Goal: Task Accomplishment & Management: Manage account settings

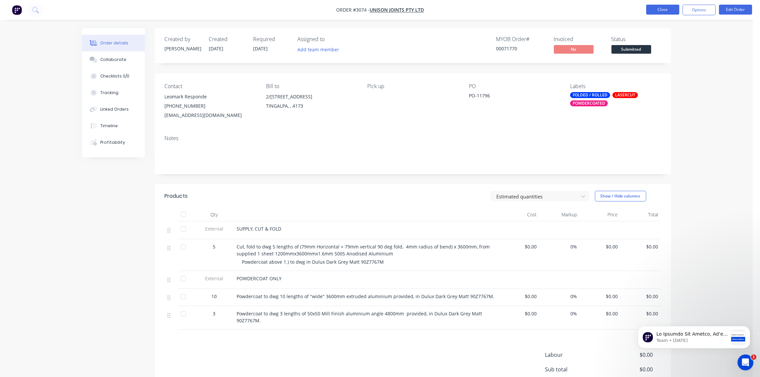
click at [665, 12] on button "Close" at bounding box center [662, 10] width 33 height 10
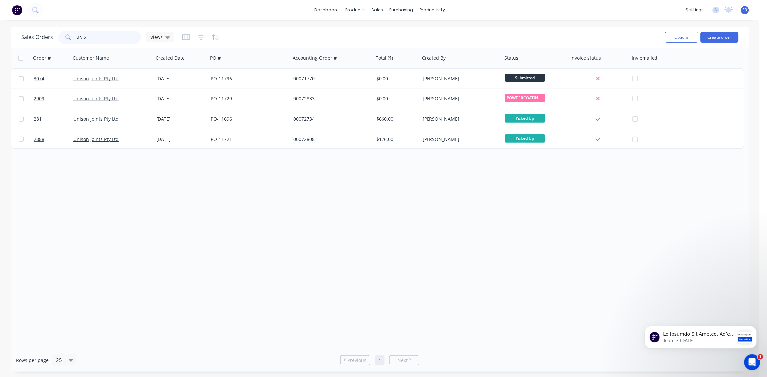
drag, startPoint x: 108, startPoint y: 37, endPoint x: 0, endPoint y: 51, distance: 109.2
click at [0, 55] on html "dashboard products sales purchasing productivity dashboard products Product Cat…" at bounding box center [383, 188] width 767 height 377
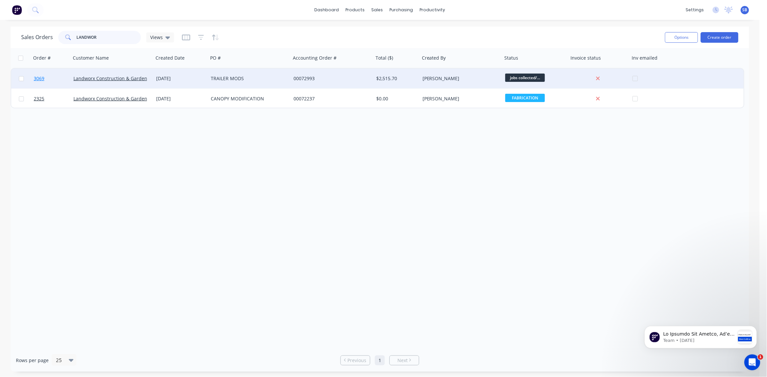
type input "LANDWOR"
click at [40, 77] on span "3069" at bounding box center [39, 78] width 11 height 7
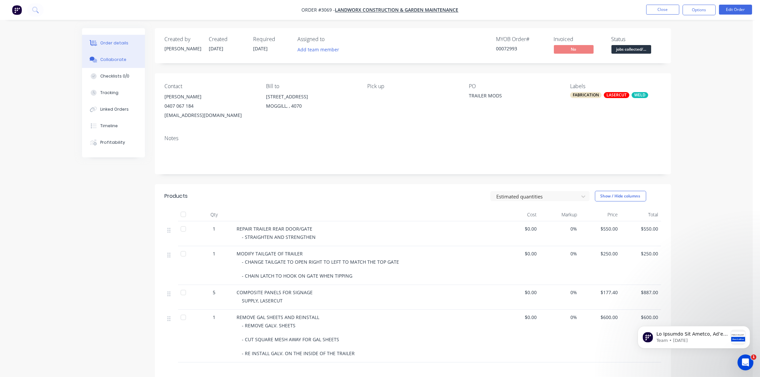
click at [110, 60] on div "Collaborate" at bounding box center [113, 60] width 26 height 6
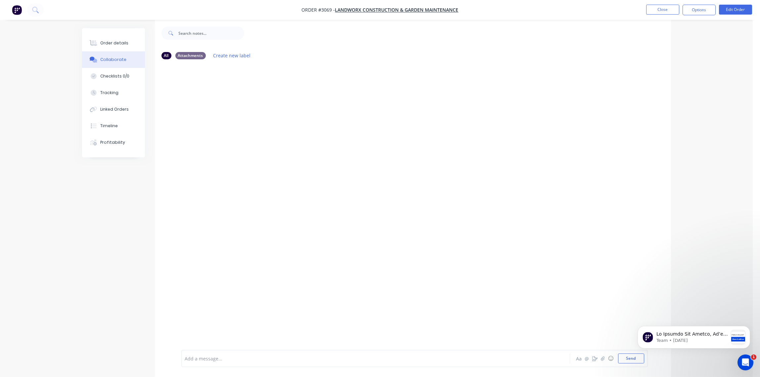
scroll to position [10, 0]
click at [632, 360] on button "Send" at bounding box center [631, 358] width 26 height 10
click at [118, 39] on button "Order details" at bounding box center [113, 43] width 63 height 17
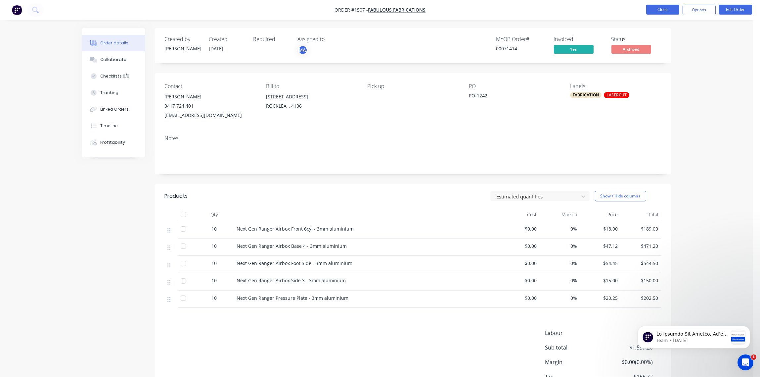
click at [666, 11] on button "Close" at bounding box center [662, 10] width 33 height 10
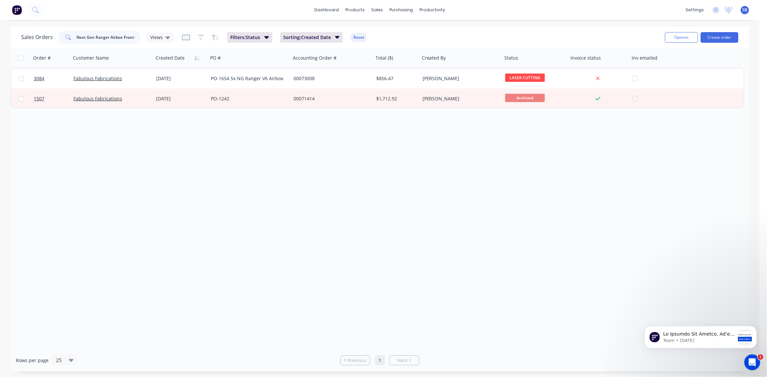
click at [133, 36] on input "Next Gen Ranger Airbox Front 6cyl" at bounding box center [109, 37] width 65 height 13
drag, startPoint x: 137, startPoint y: 37, endPoint x: 0, endPoint y: 37, distance: 137.4
click at [0, 37] on html "dashboard products sales purchasing productivity dashboard products Product Cat…" at bounding box center [383, 188] width 767 height 377
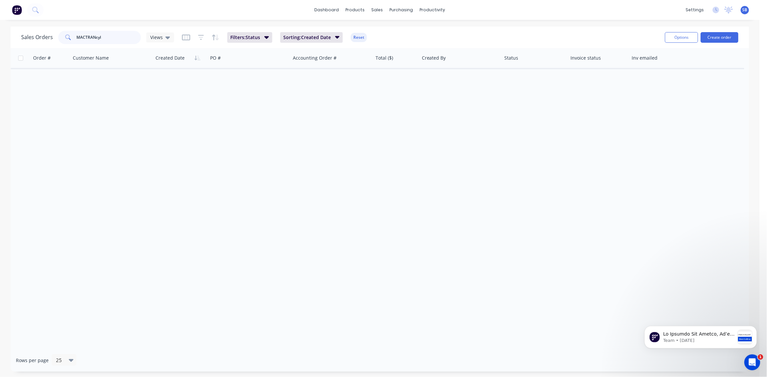
drag, startPoint x: 108, startPoint y: 39, endPoint x: 99, endPoint y: 38, distance: 9.0
click at [104, 38] on input "MACTRANcyl" at bounding box center [109, 37] width 65 height 13
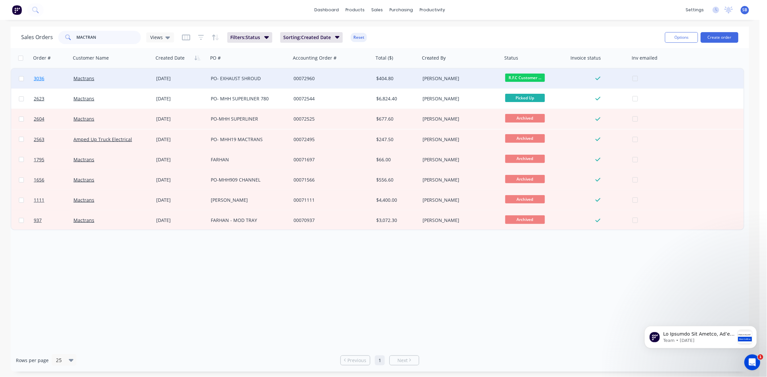
type input "MACTRAN"
click at [39, 76] on span "3036" at bounding box center [39, 78] width 11 height 7
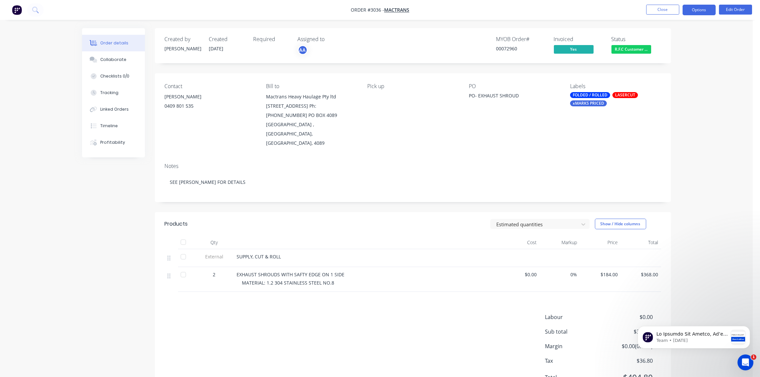
click at [704, 8] on button "Options" at bounding box center [699, 10] width 33 height 11
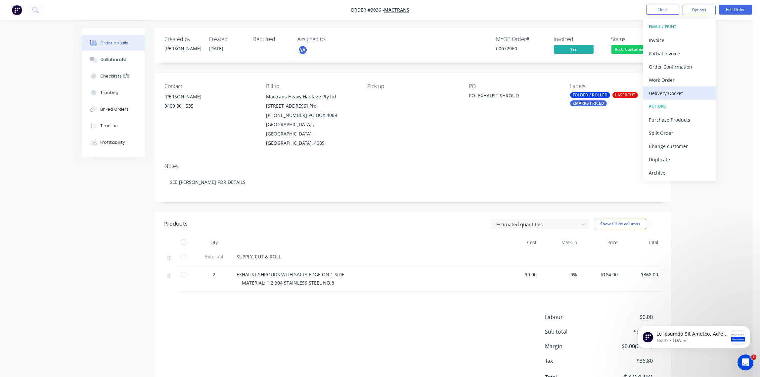
click at [672, 92] on div "Delivery Docket" at bounding box center [679, 93] width 61 height 10
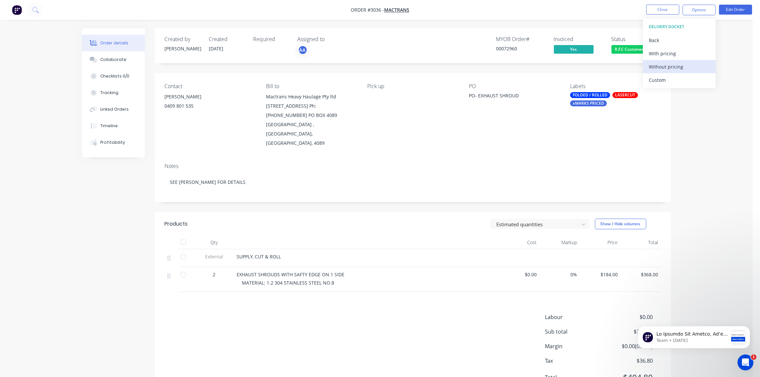
click at [671, 67] on div "Without pricing" at bounding box center [679, 67] width 61 height 10
click at [625, 50] on span "R.F.C Customer ..." at bounding box center [632, 49] width 40 height 8
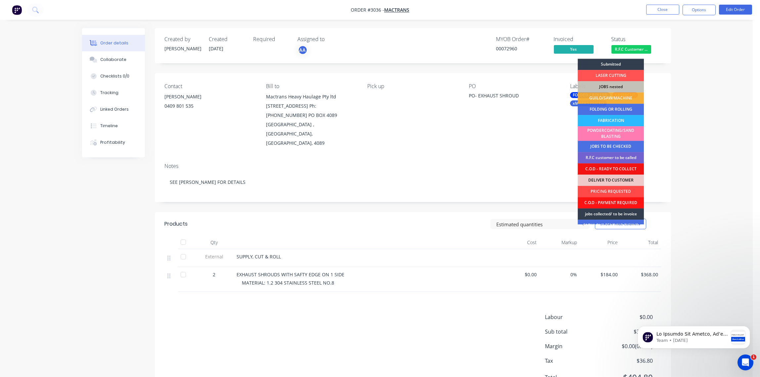
scroll to position [29, 0]
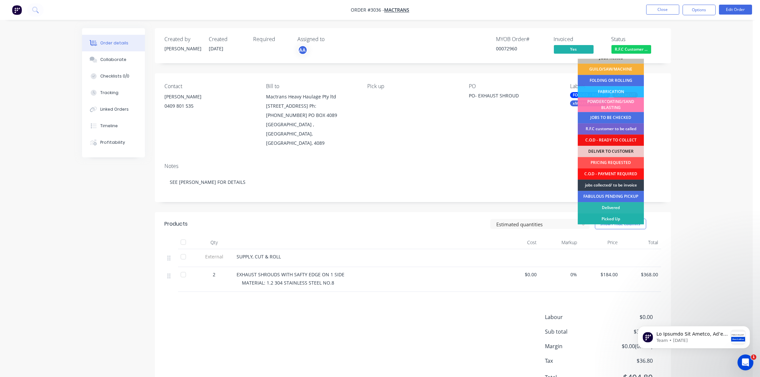
click at [619, 215] on div "Picked Up" at bounding box center [611, 218] width 66 height 11
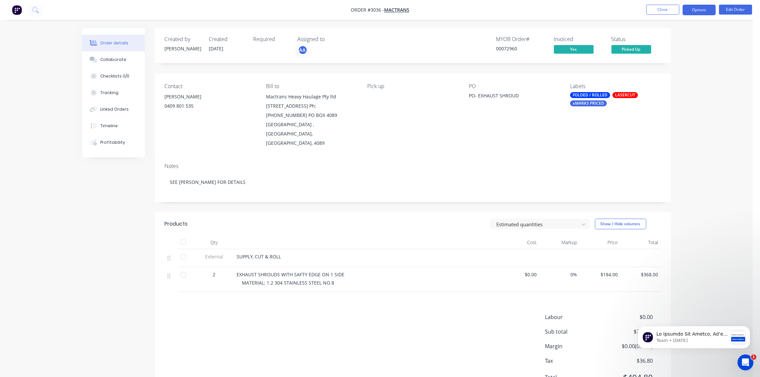
click at [699, 8] on button "Options" at bounding box center [699, 10] width 33 height 11
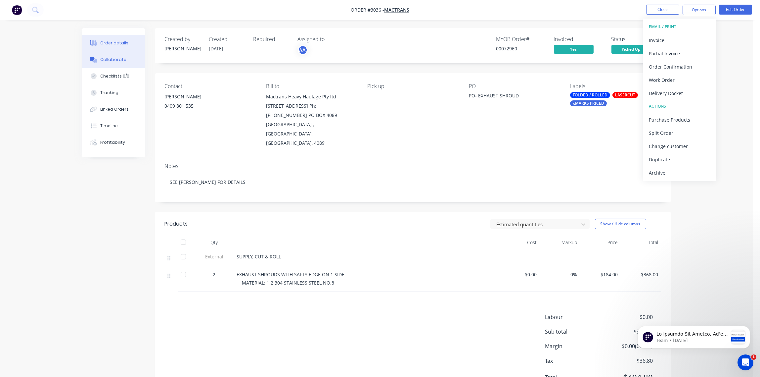
click at [120, 55] on button "Collaborate" at bounding box center [113, 59] width 63 height 17
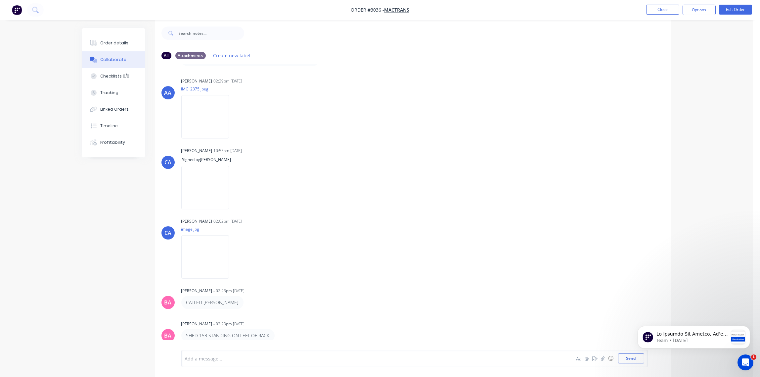
scroll to position [10, 0]
click at [220, 358] on div at bounding box center [357, 358] width 344 height 7
click at [266, 361] on div "SIGNED DELIVERY LOADED BY -" at bounding box center [357, 358] width 345 height 10
click at [628, 357] on html "Team • 1d ago" at bounding box center [694, 335] width 132 height 46
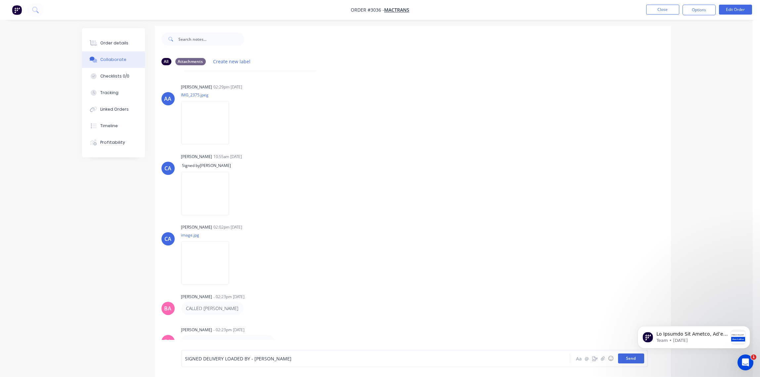
scroll to position [0, 0]
click at [628, 358] on button "Send" at bounding box center [631, 358] width 26 height 10
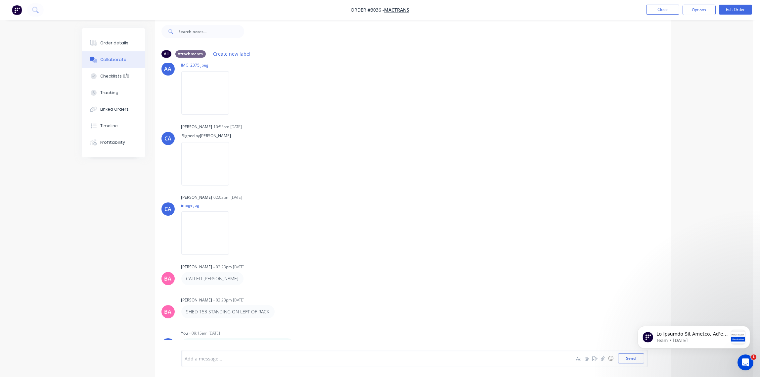
scroll to position [85, 0]
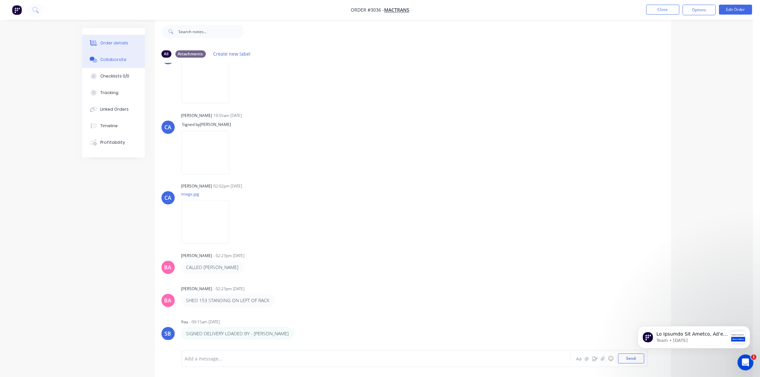
click at [118, 46] on div "Order details" at bounding box center [114, 43] width 28 height 6
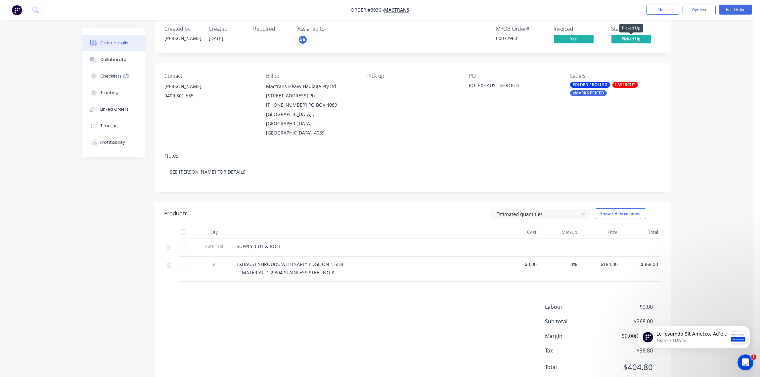
click at [637, 41] on span "Picked Up" at bounding box center [632, 39] width 40 height 8
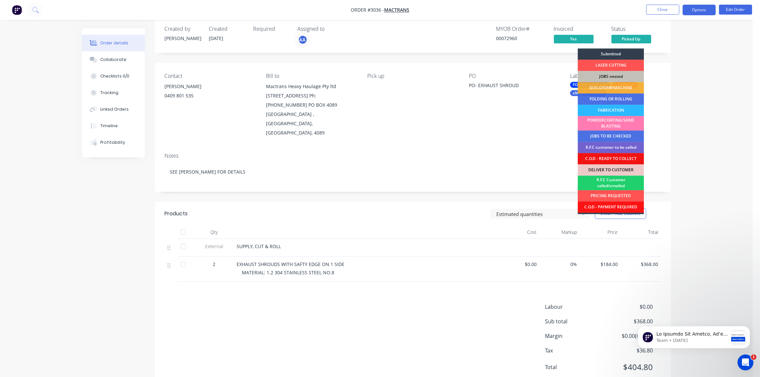
click at [702, 11] on button "Options" at bounding box center [699, 10] width 33 height 11
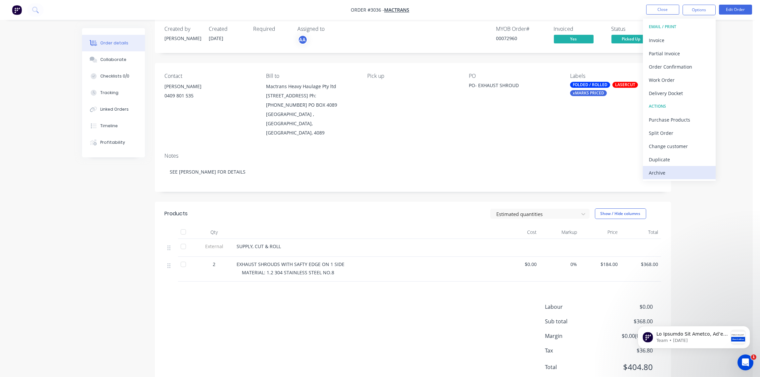
click at [664, 171] on div "Archive" at bounding box center [679, 173] width 61 height 10
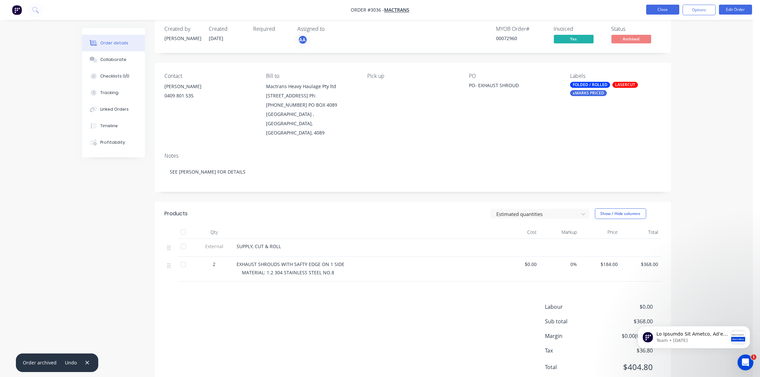
click at [666, 8] on button "Close" at bounding box center [662, 10] width 33 height 10
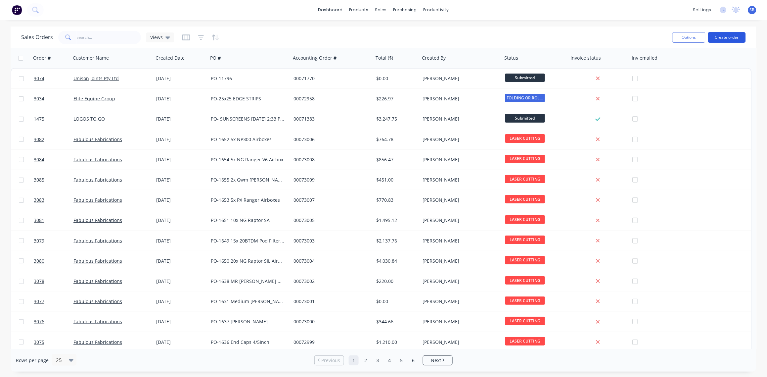
click at [732, 35] on button "Create order" at bounding box center [727, 37] width 38 height 11
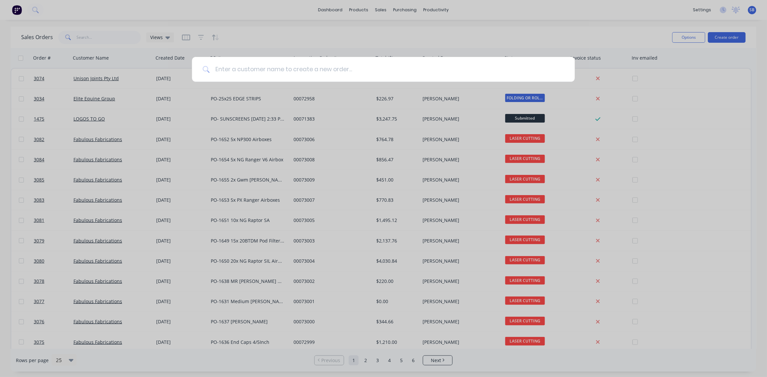
click at [283, 72] on input at bounding box center [387, 69] width 355 height 25
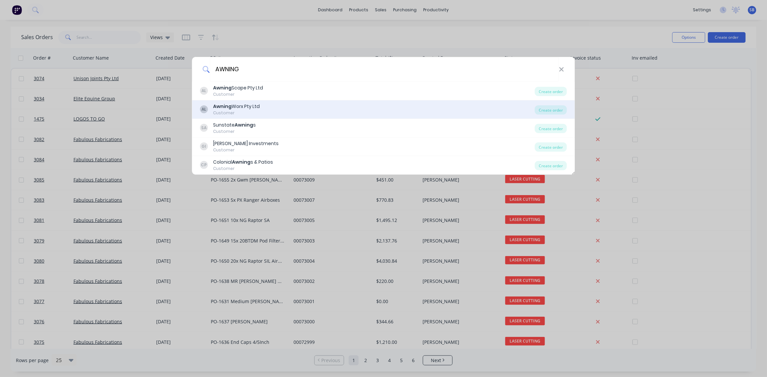
type input "AWNING"
click at [255, 106] on div "Awning Worx Pty Ltd" at bounding box center [237, 106] width 47 height 7
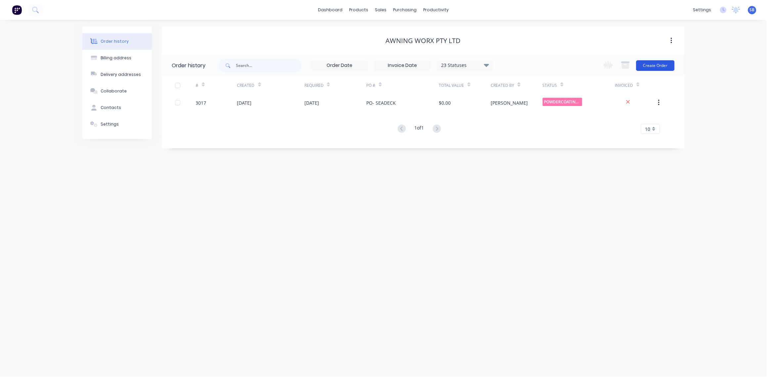
click at [661, 65] on button "Create Order" at bounding box center [656, 65] width 38 height 11
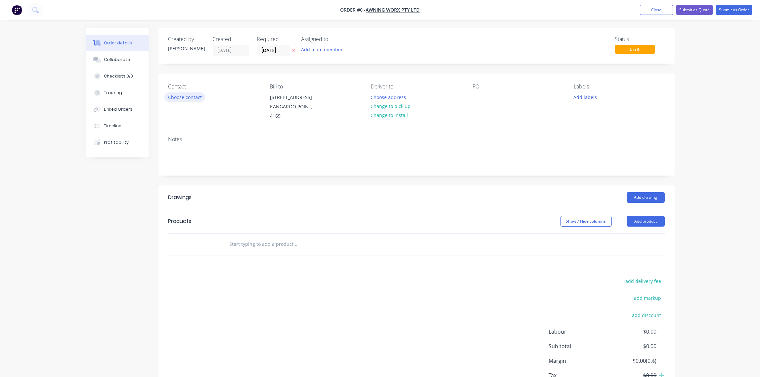
click at [184, 96] on button "Choose contact" at bounding box center [185, 96] width 41 height 9
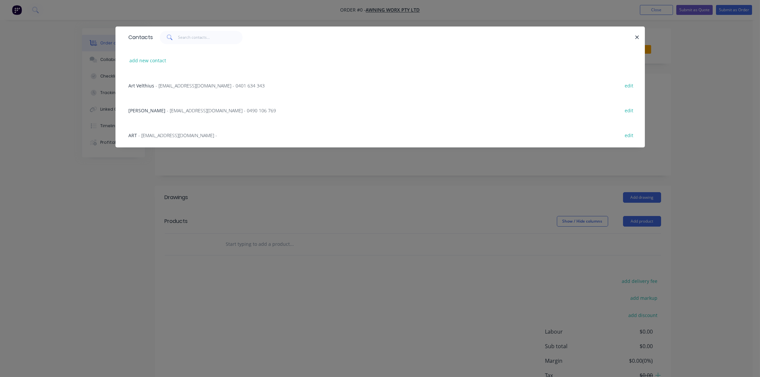
click at [187, 108] on span "- [EMAIL_ADDRESS][DOMAIN_NAME] - 0490 106 769" at bounding box center [221, 110] width 109 height 6
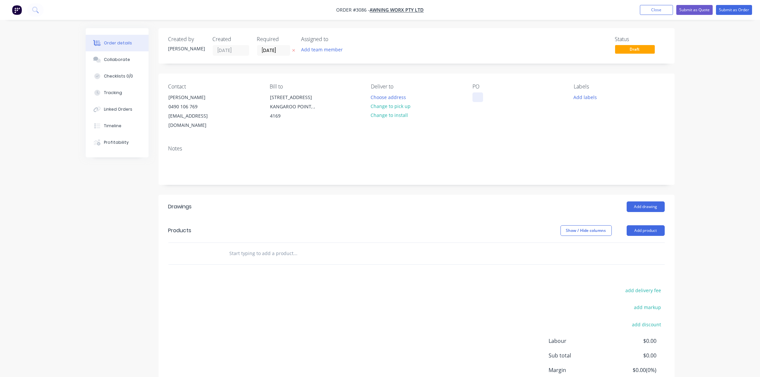
click at [474, 93] on div at bounding box center [478, 97] width 11 height 10
click at [584, 98] on button "Add labels" at bounding box center [585, 96] width 30 height 9
click at [252, 247] on input "text" at bounding box center [295, 253] width 132 height 13
click at [262, 247] on input "text" at bounding box center [295, 253] width 132 height 13
click at [655, 225] on button "Add product" at bounding box center [646, 230] width 38 height 11
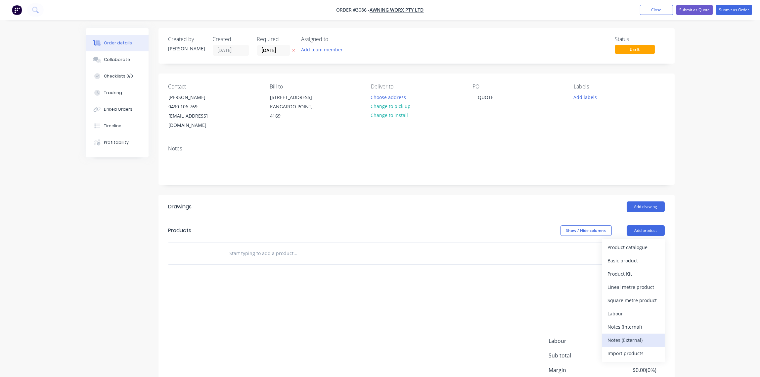
click at [632, 335] on div "Notes (External)" at bounding box center [633, 340] width 51 height 10
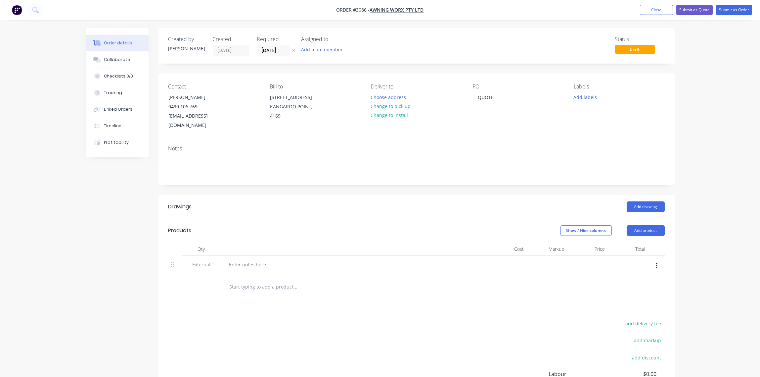
click at [280, 260] on div at bounding box center [354, 265] width 260 height 10
drag, startPoint x: 280, startPoint y: 257, endPoint x: 230, endPoint y: 253, distance: 50.4
click at [230, 260] on div at bounding box center [248, 265] width 48 height 10
paste div
drag, startPoint x: 270, startPoint y: 256, endPoint x: 256, endPoint y: 255, distance: 14.6
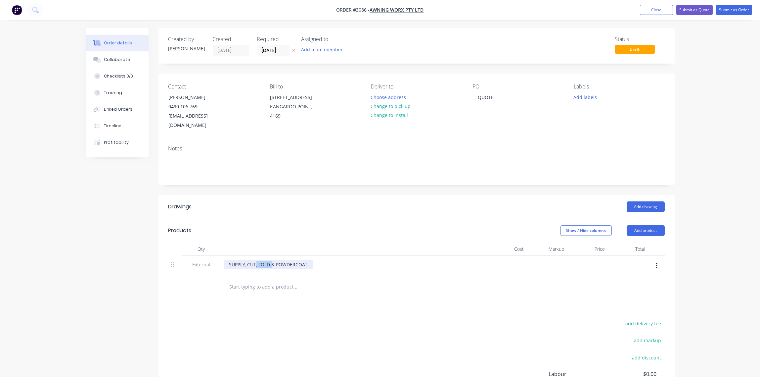
click at [256, 260] on div "SUPPLY, CUT, FOLD & POWDERCOAT" at bounding box center [268, 265] width 89 height 10
click at [247, 280] on input "text" at bounding box center [295, 286] width 132 height 13
click at [657, 262] on icon "button" at bounding box center [657, 265] width 2 height 7
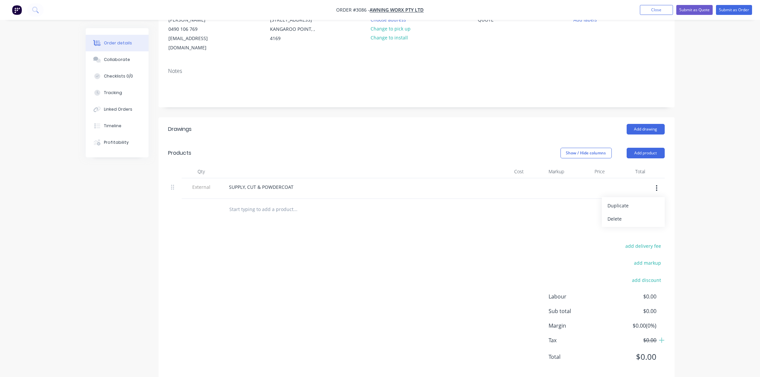
scroll to position [80, 0]
click at [653, 145] on button "Add product" at bounding box center [646, 150] width 38 height 11
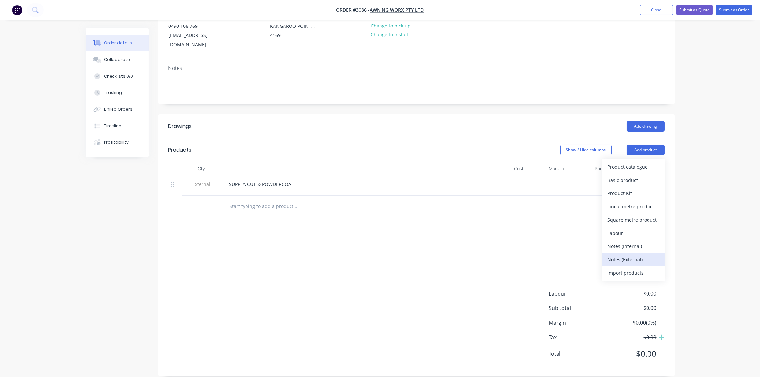
click at [630, 255] on div "Notes (External)" at bounding box center [633, 260] width 51 height 10
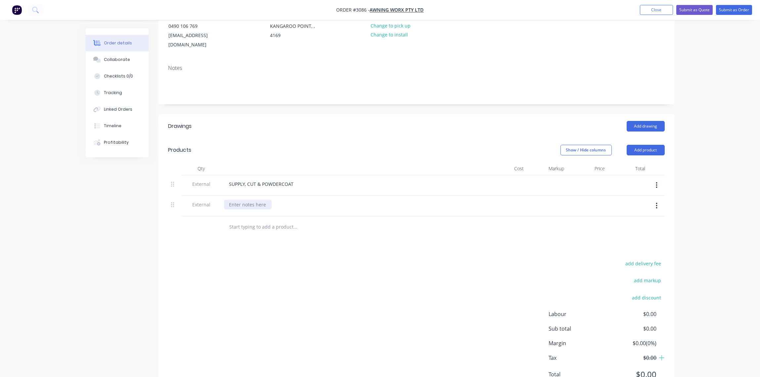
click at [253, 200] on div at bounding box center [248, 205] width 48 height 10
click at [238, 220] on input "text" at bounding box center [295, 226] width 132 height 13
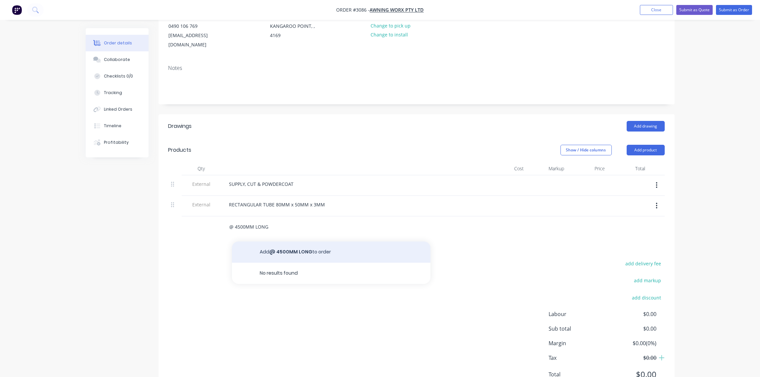
type input "@ 4500MM LONG"
click at [307, 243] on button "Add @ 4500MM LONG to order" at bounding box center [331, 251] width 199 height 21
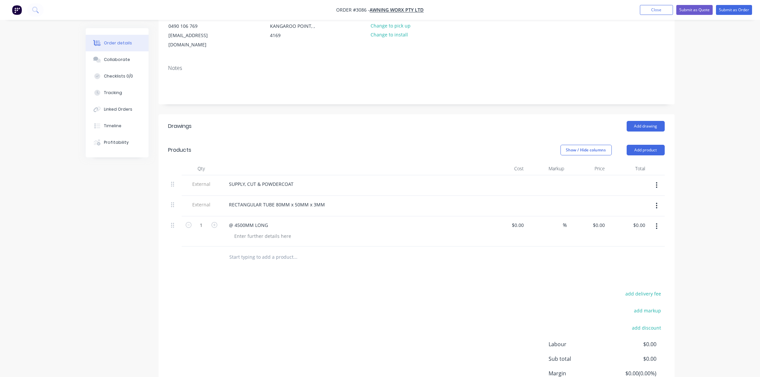
click at [240, 250] on input "text" at bounding box center [295, 256] width 132 height 13
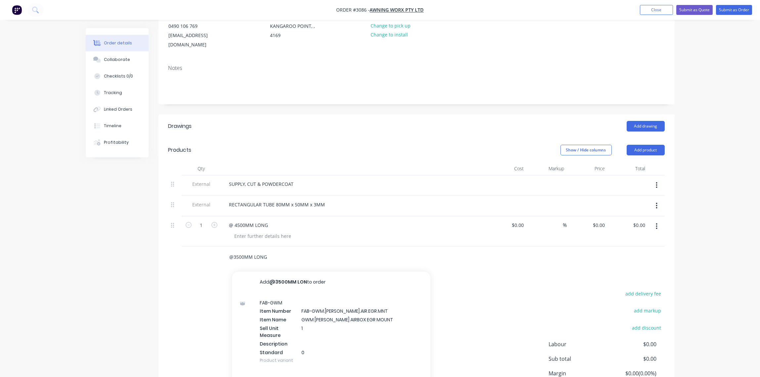
type input "@3500MM LONG"
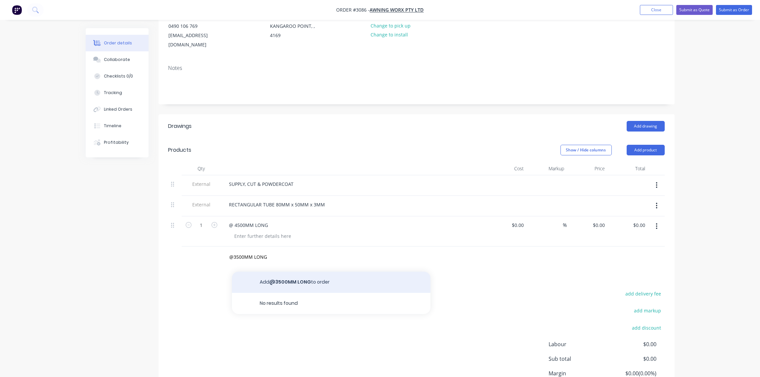
click at [285, 273] on button "Add @3500MM LONG to order" at bounding box center [331, 281] width 199 height 21
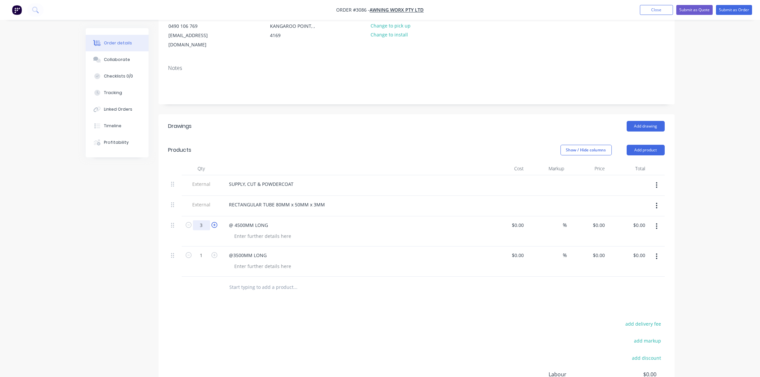
type input "3"
type input "20"
click at [208, 276] on div at bounding box center [202, 287] width 40 height 22
click at [205, 250] on input "20" at bounding box center [201, 255] width 17 height 10
type input "2"
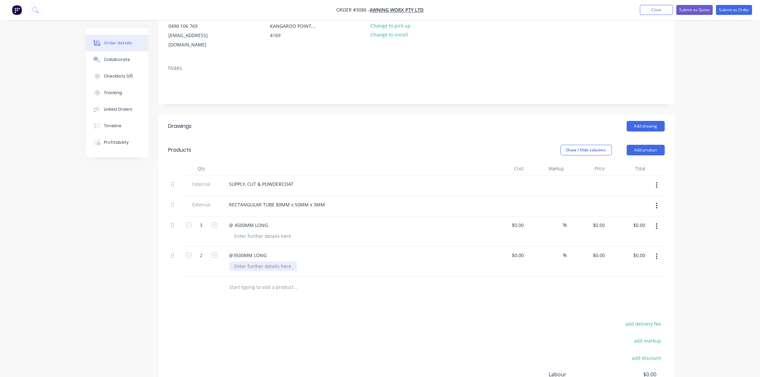
click at [247, 261] on div at bounding box center [263, 266] width 68 height 10
click at [247, 280] on input "text" at bounding box center [295, 286] width 132 height 13
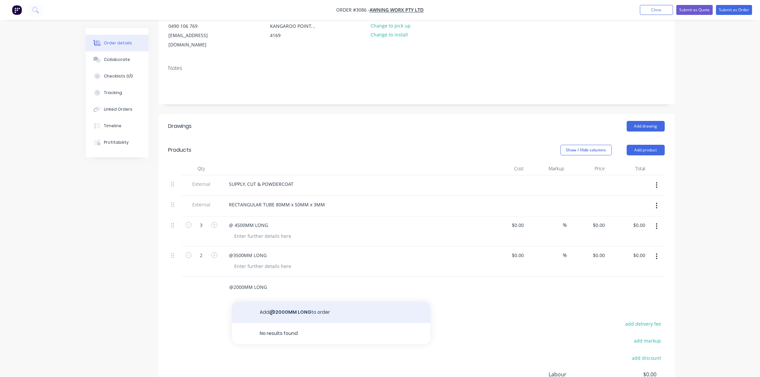
type input "@2000MM LONG"
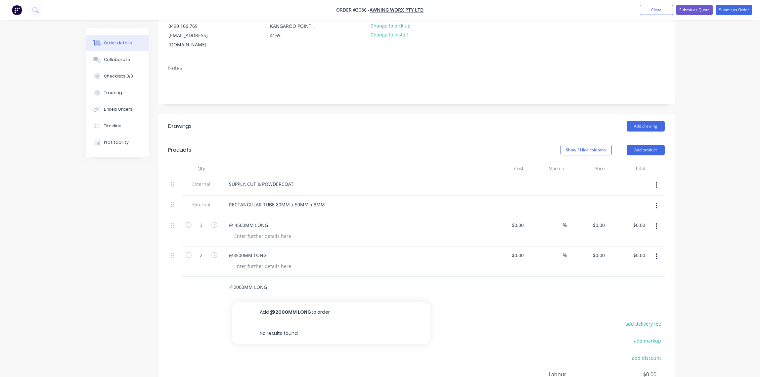
drag, startPoint x: 296, startPoint y: 304, endPoint x: 293, endPoint y: 303, distance: 3.5
click at [296, 304] on button "Add @2000MM LONG to order" at bounding box center [331, 312] width 199 height 21
click at [213, 282] on icon "button" at bounding box center [215, 285] width 6 height 6
type input "2"
click at [249, 231] on div at bounding box center [263, 236] width 68 height 10
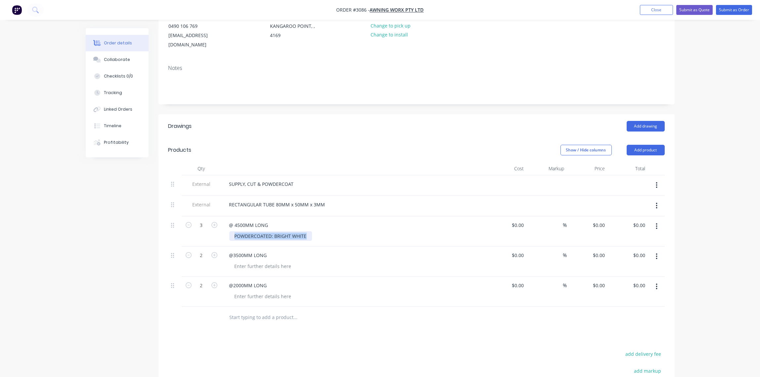
drag, startPoint x: 308, startPoint y: 225, endPoint x: 216, endPoint y: 225, distance: 92.0
click at [216, 225] on div "3 @ 4500MM LONG POWDERCOATED: BRIGHT WHITE $0.00 $0.00 % $0.00 $0.00 $0.00 $0.00" at bounding box center [416, 231] width 497 height 30
copy div "POWDERCOATED: BRIGHT WHITE"
click at [270, 261] on div at bounding box center [263, 266] width 68 height 10
paste div
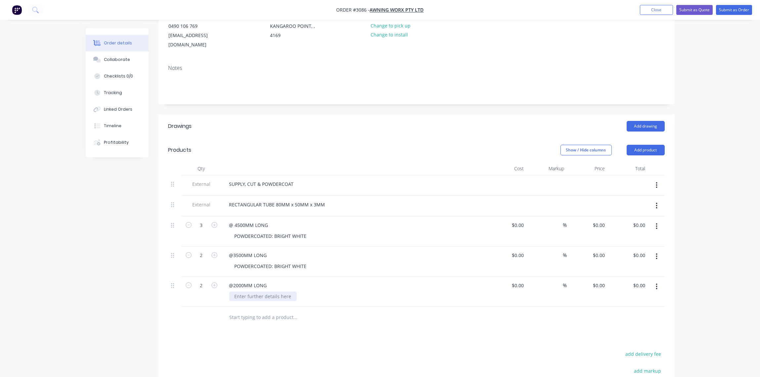
click at [265, 291] on div at bounding box center [263, 296] width 68 height 10
paste div
click at [379, 319] on div "Drawings Add drawing Products Show / Hide columns Add product Qty Cost Markup P…" at bounding box center [417, 300] width 516 height 373
drag, startPoint x: 295, startPoint y: 174, endPoint x: 211, endPoint y: 175, distance: 83.8
click at [211, 175] on div "External SUPPLY, CUT & POWDERCOAT" at bounding box center [416, 185] width 497 height 21
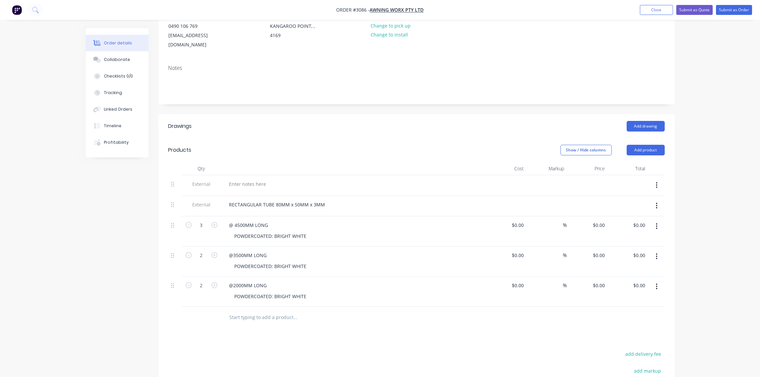
click at [657, 182] on icon "button" at bounding box center [656, 185] width 1 height 6
drag, startPoint x: 634, startPoint y: 208, endPoint x: 606, endPoint y: 207, distance: 27.2
click at [632, 211] on div "Delete" at bounding box center [633, 216] width 51 height 10
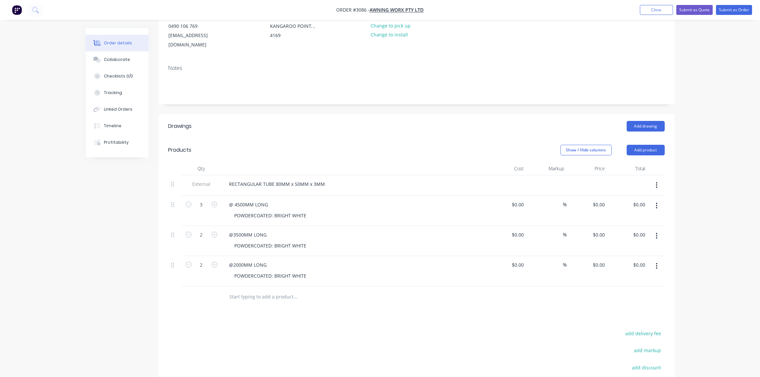
click at [262, 290] on input "text" at bounding box center [295, 296] width 132 height 13
paste input "SUPPLY, CUT & POWDERCOAT"
type input "SUPPLY, CUT & POWDERCOAT"
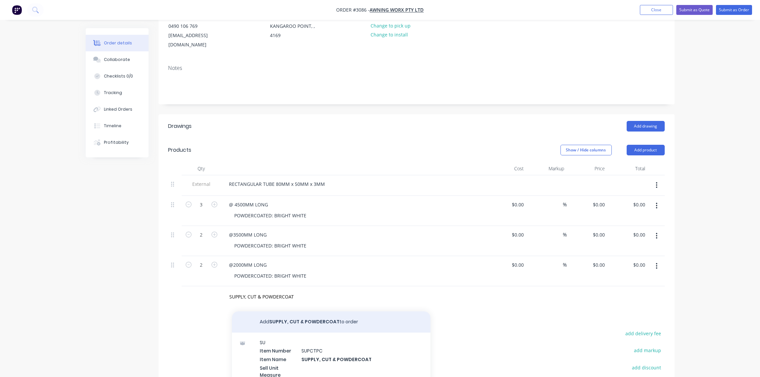
click at [300, 313] on button "Add SUPPLY, CUT & POWDERCOAT to order" at bounding box center [331, 321] width 199 height 21
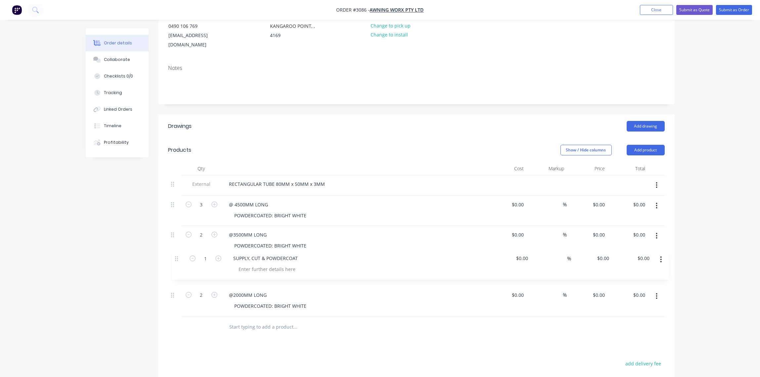
scroll to position [81, 0]
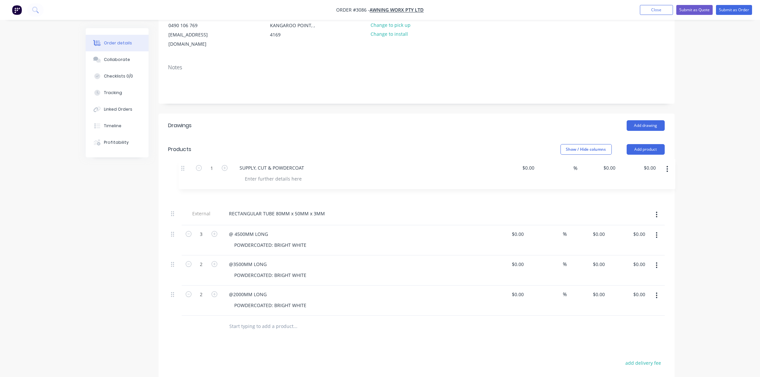
drag, startPoint x: 172, startPoint y: 289, endPoint x: 183, endPoint y: 169, distance: 121.0
click at [183, 174] on div "External RECTANGULAR TUBE 80MM x 50MM x 3MM 3 @ 4500MM LONG POWDERCOATED: BRIGH…" at bounding box center [416, 244] width 497 height 141
click at [309, 178] on div "SUPPLY, CUT & POWDERCOAT" at bounding box center [354, 183] width 260 height 10
click at [296, 178] on div "SUPPLY, CUT & POWDERCOAT" at bounding box center [261, 183] width 75 height 10
click at [516, 178] on div at bounding box center [521, 183] width 10 height 10
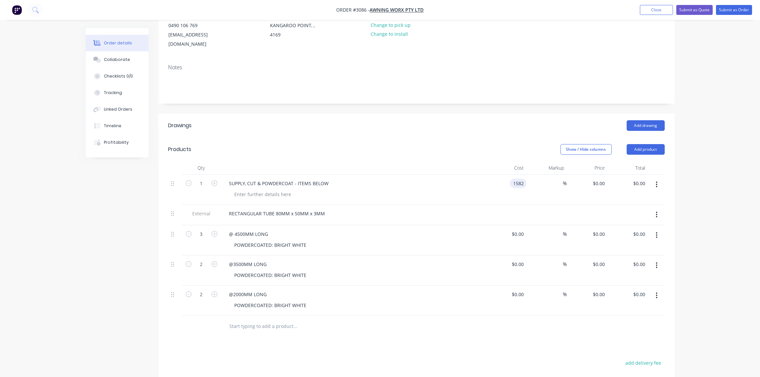
type input "$1,582.00"
click at [426, 189] on div at bounding box center [356, 194] width 254 height 10
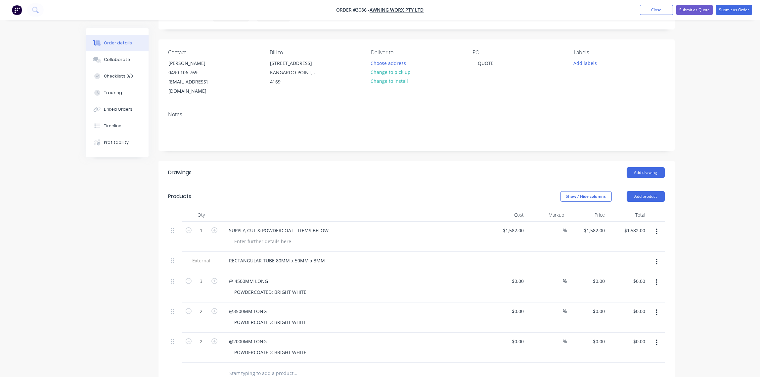
scroll to position [0, 0]
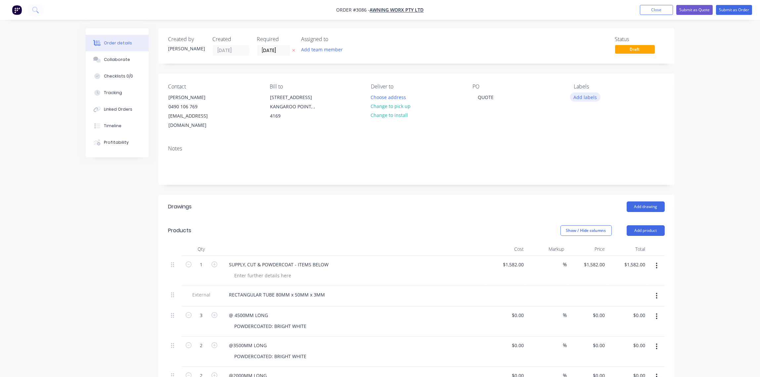
click at [586, 100] on button "Add labels" at bounding box center [585, 96] width 30 height 9
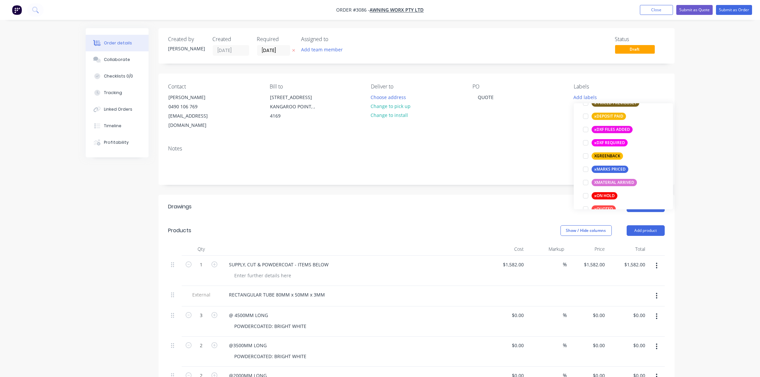
scroll to position [494, 0]
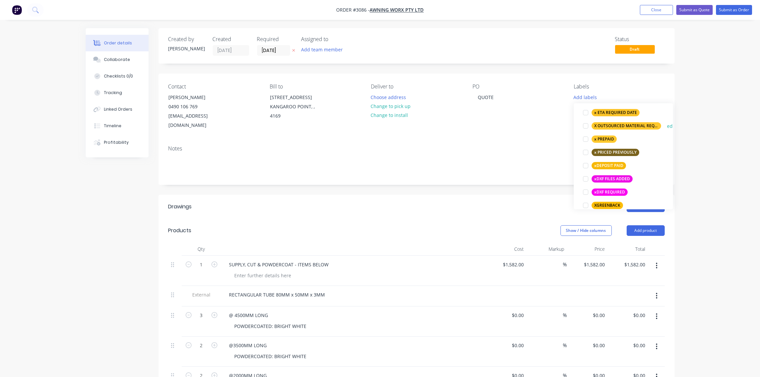
click at [585, 126] on div at bounding box center [585, 125] width 13 height 13
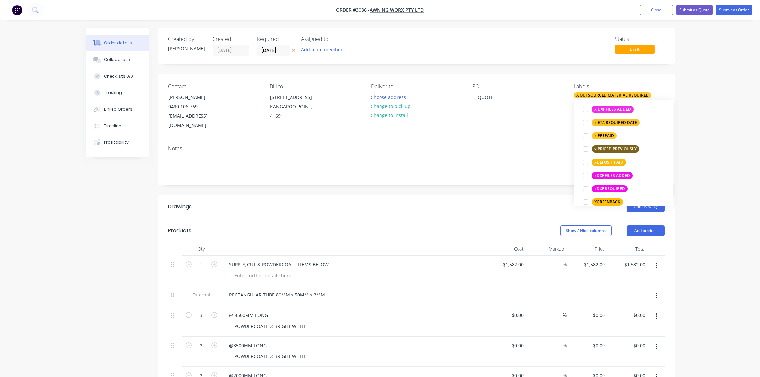
scroll to position [31, 0]
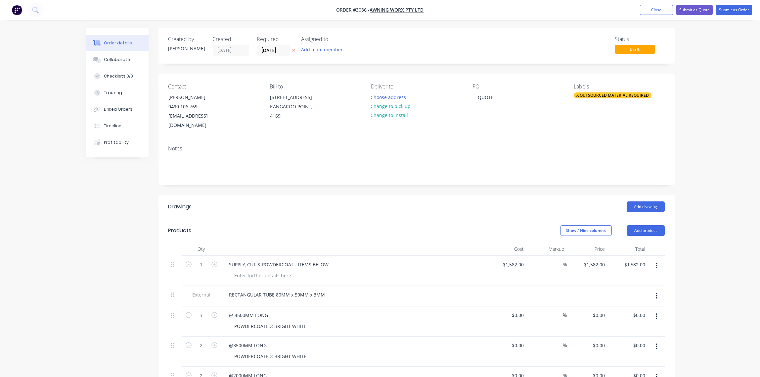
click at [534, 140] on div "Notes" at bounding box center [417, 162] width 516 height 44
click at [604, 95] on div "X OUTSOURCED MATERIAL REQUIRED" at bounding box center [613, 95] width 78 height 6
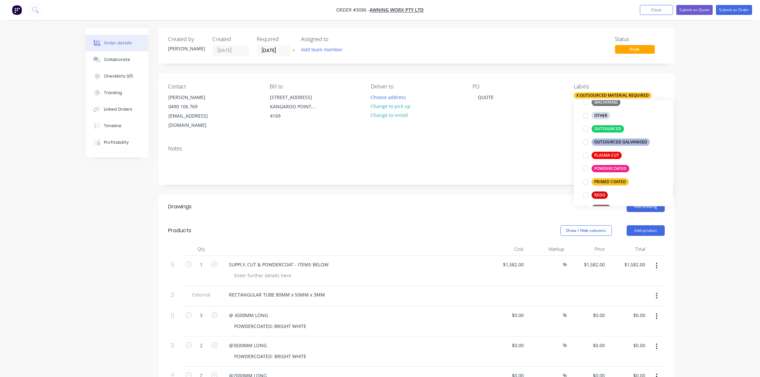
scroll to position [296, 0]
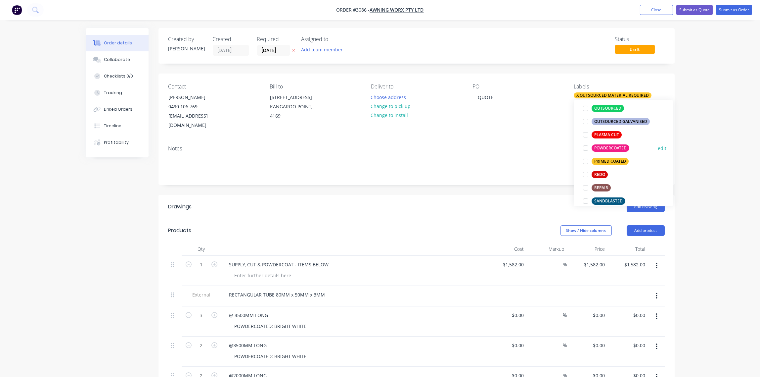
click at [584, 149] on div at bounding box center [585, 147] width 13 height 13
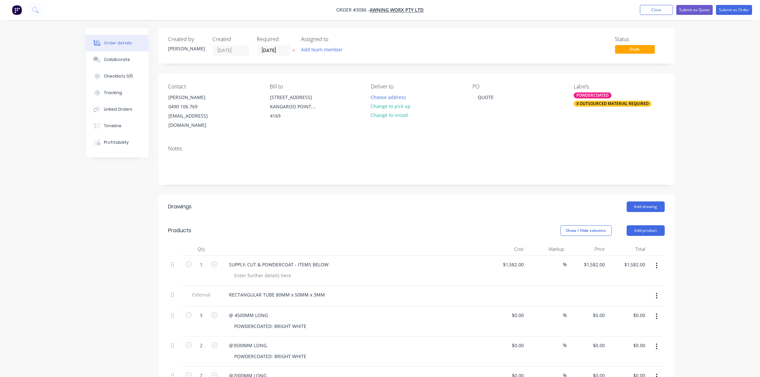
click at [513, 145] on div "Notes" at bounding box center [416, 148] width 497 height 6
click at [117, 58] on div "Collaborate" at bounding box center [117, 60] width 26 height 6
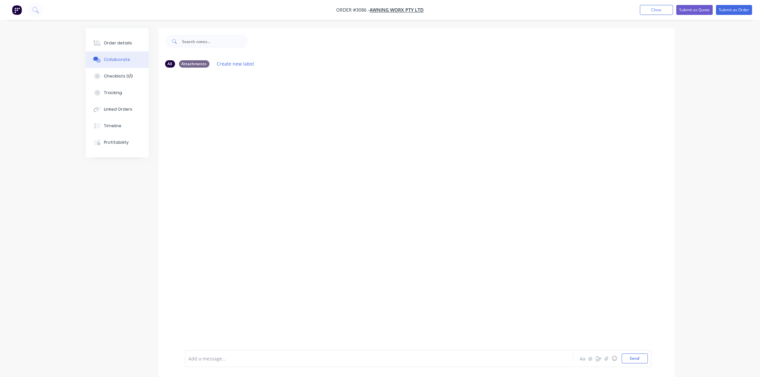
click at [232, 356] on div at bounding box center [361, 358] width 344 height 7
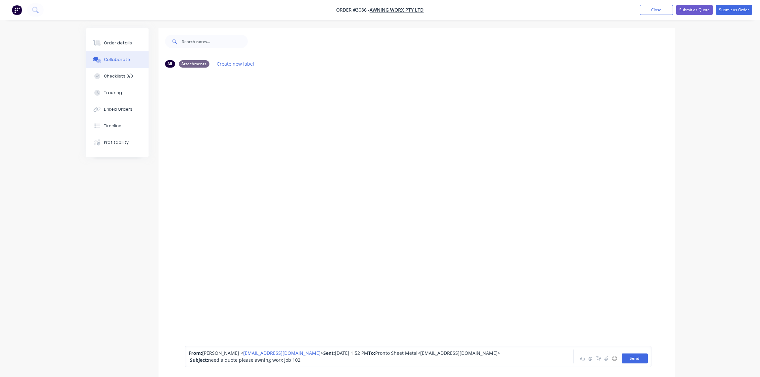
click at [636, 360] on button "Send" at bounding box center [635, 358] width 26 height 10
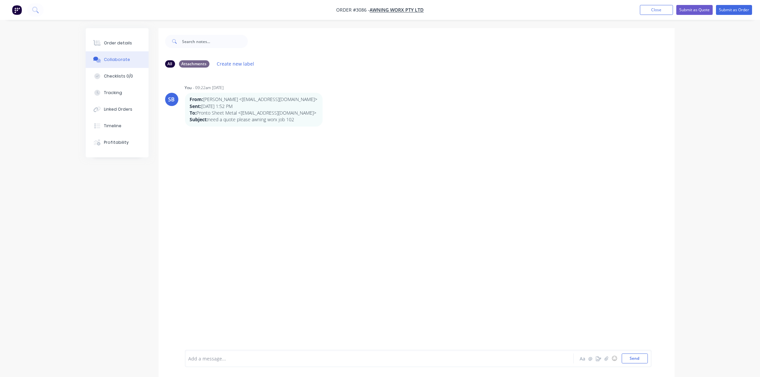
click at [217, 357] on div at bounding box center [361, 358] width 344 height 7
paste div
click at [632, 360] on button "Send" at bounding box center [635, 358] width 26 height 10
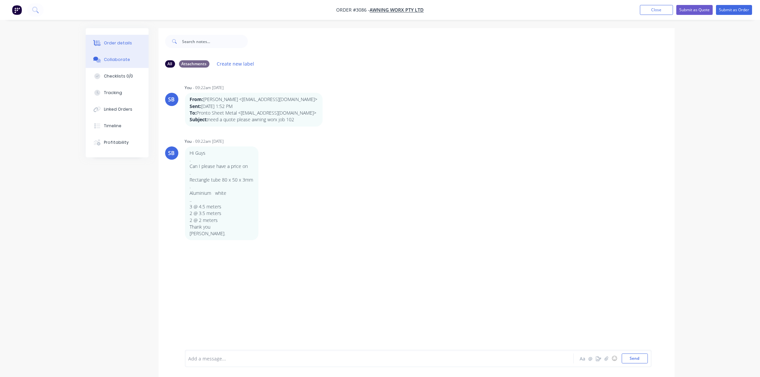
click at [108, 44] on div "Order details" at bounding box center [118, 43] width 28 height 6
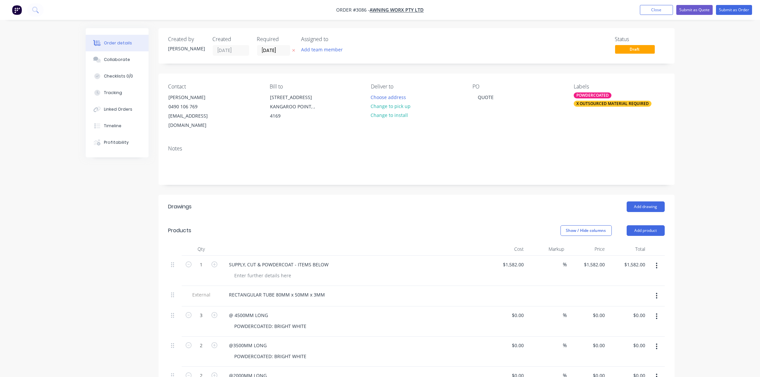
click at [609, 100] on div "POWDERCOATED X OUTSOURCED MATERIAL REQUIRED" at bounding box center [619, 99] width 91 height 14
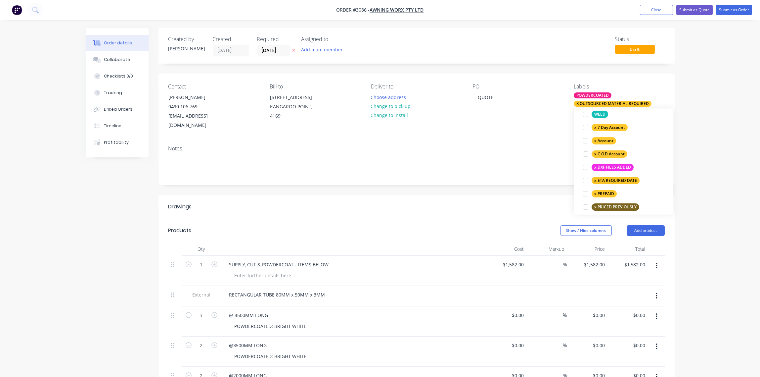
scroll to position [582, 0]
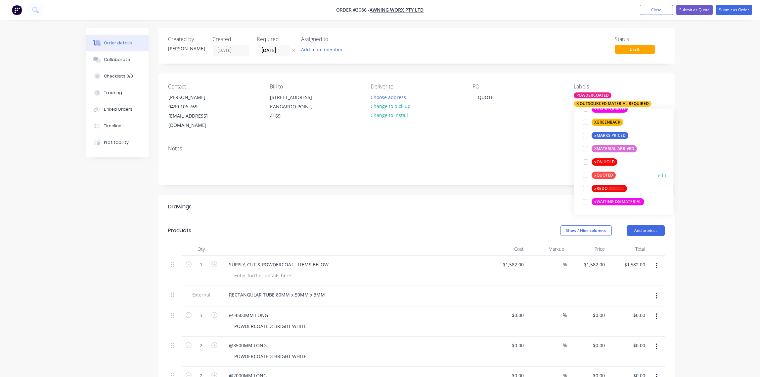
click at [585, 175] on div at bounding box center [585, 174] width 13 height 13
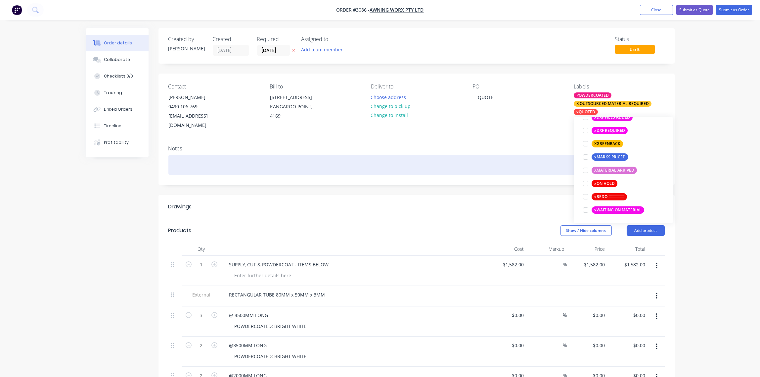
scroll to position [13, 0]
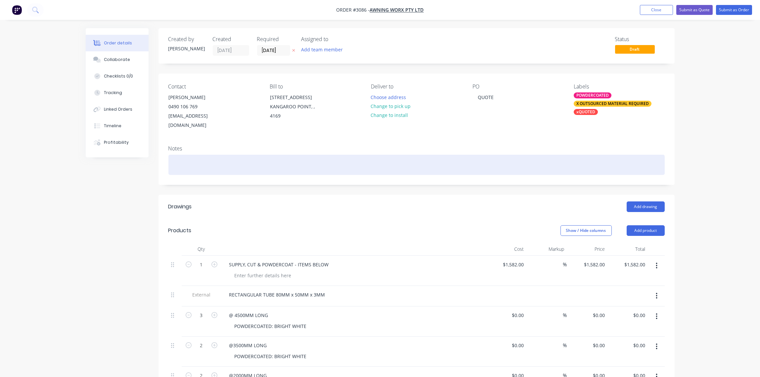
click at [533, 155] on div at bounding box center [416, 165] width 497 height 20
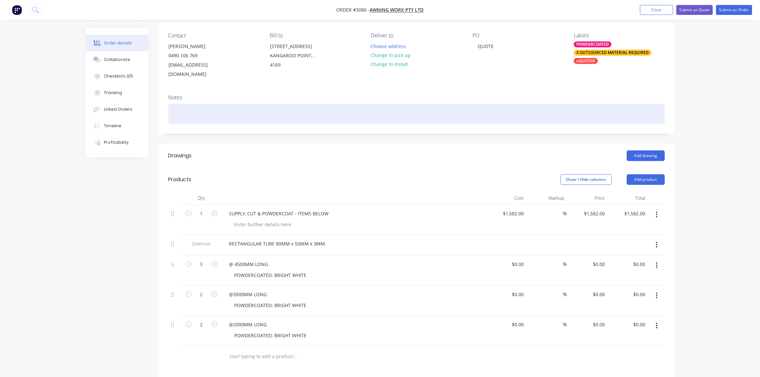
scroll to position [0, 0]
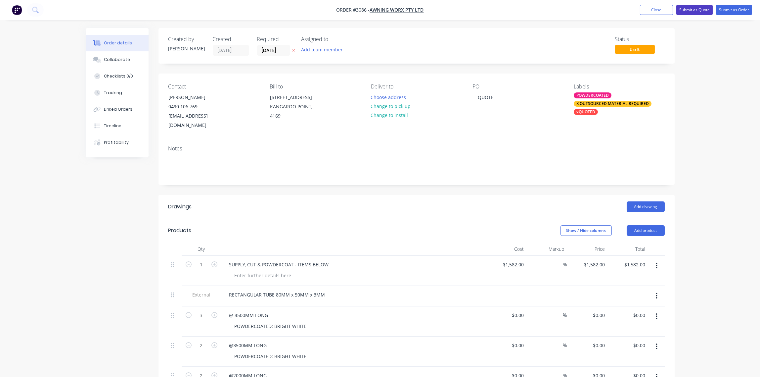
click at [699, 9] on button "Submit as Quote" at bounding box center [695, 10] width 36 height 10
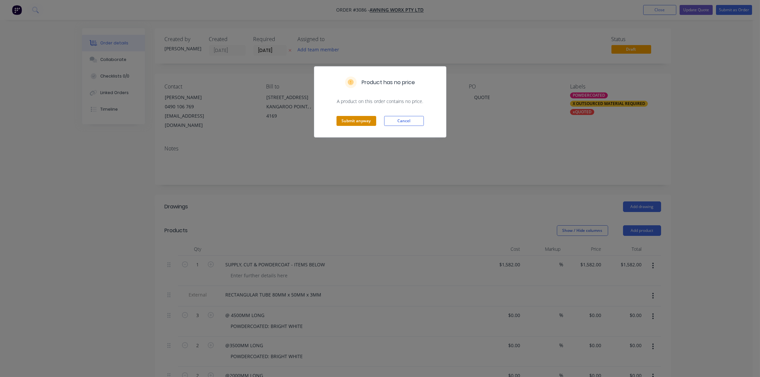
click at [358, 118] on button "Submit anyway" at bounding box center [357, 121] width 40 height 10
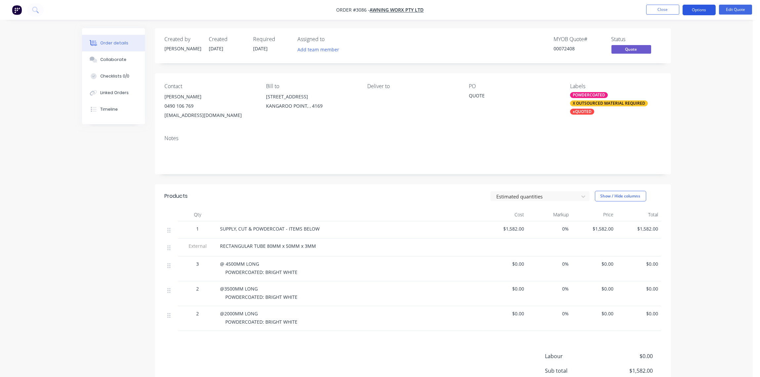
click at [699, 11] on button "Options" at bounding box center [699, 10] width 33 height 11
click at [669, 38] on div "Quote" at bounding box center [679, 40] width 61 height 10
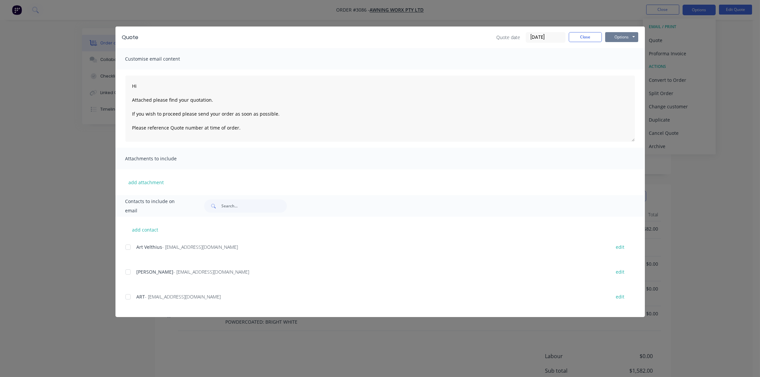
click at [618, 39] on button "Options" at bounding box center [621, 37] width 33 height 10
click at [618, 61] on button "Print" at bounding box center [626, 59] width 42 height 11
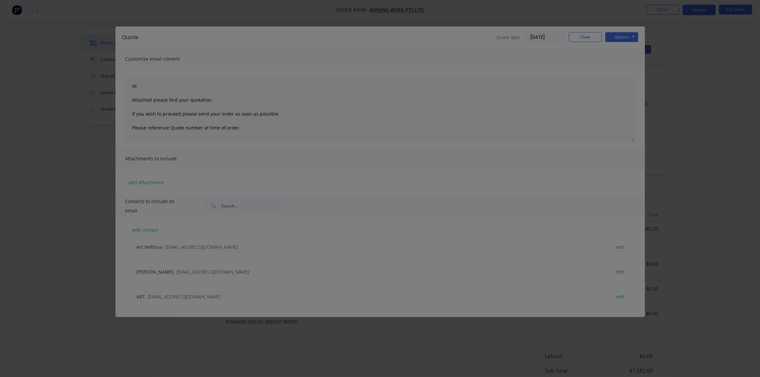
click at [458, 148] on div "Sending to your accounting package... Loading... This may take a few moments. P…" at bounding box center [380, 188] width 760 height 377
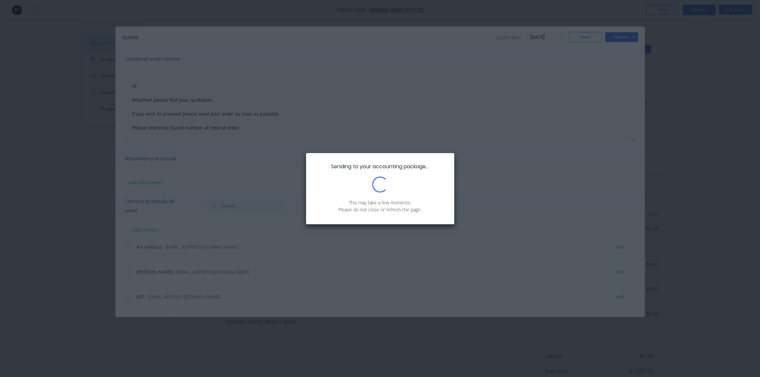
click at [458, 148] on div "Sending to your accounting package... Loading... This may take a few moments. P…" at bounding box center [380, 188] width 760 height 377
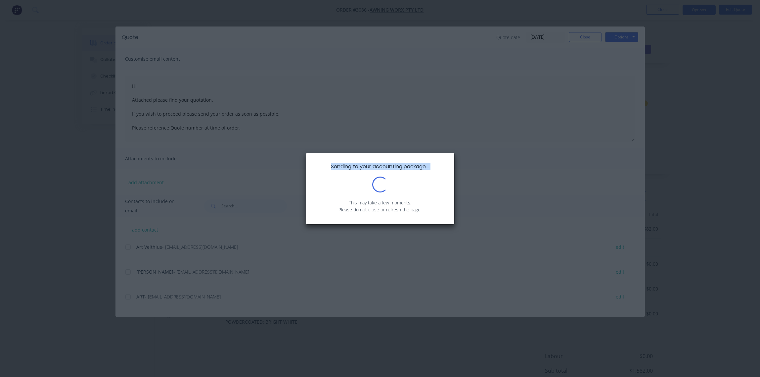
click at [458, 148] on div "Sending to your accounting package... Loading... This may take a few moments. P…" at bounding box center [380, 188] width 760 height 377
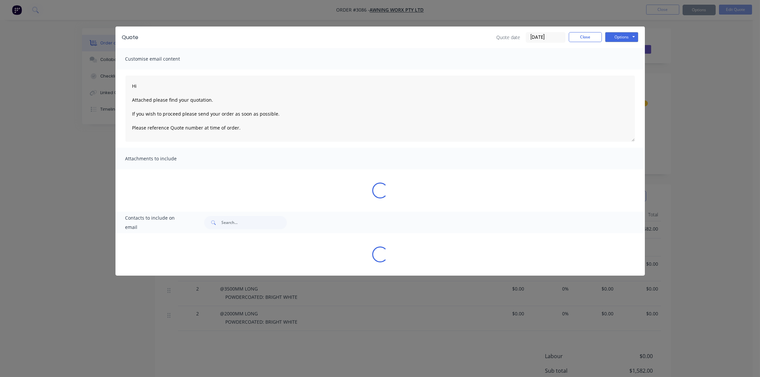
type textarea "Hi Attached please find your quotation. If you wish to proceed please send your…"
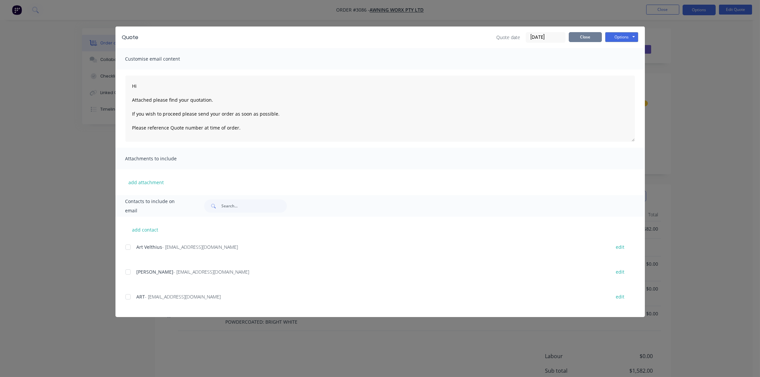
click at [588, 39] on button "Close" at bounding box center [585, 37] width 33 height 10
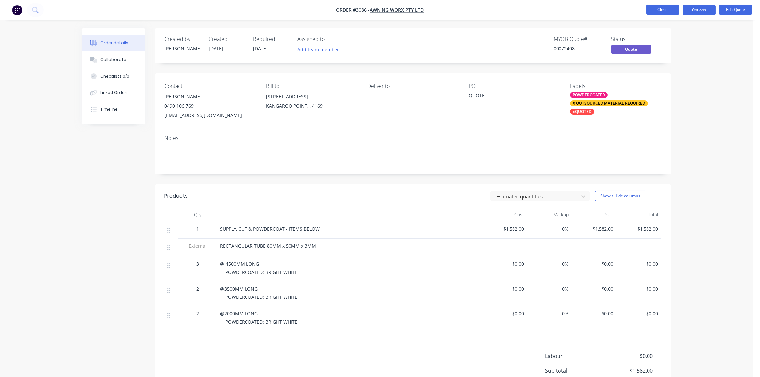
click at [666, 6] on button "Close" at bounding box center [662, 10] width 33 height 10
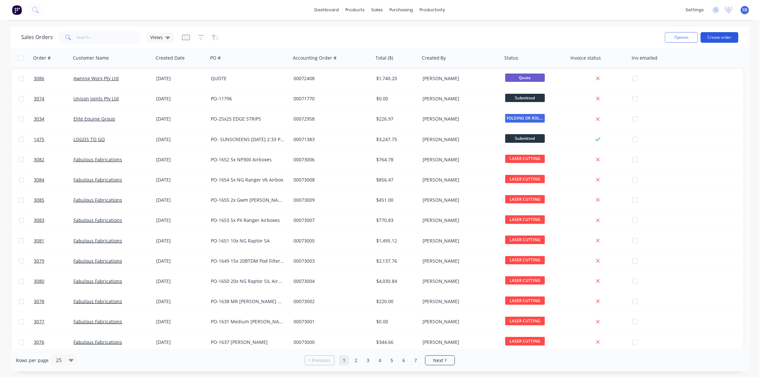
click at [721, 35] on button "Create order" at bounding box center [720, 37] width 38 height 11
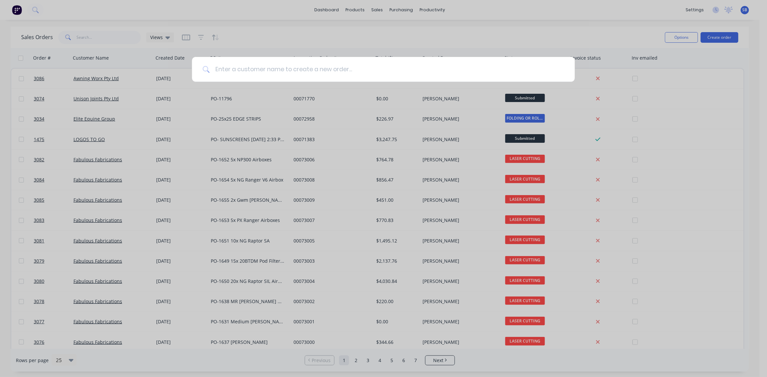
click at [266, 70] on input at bounding box center [387, 69] width 355 height 25
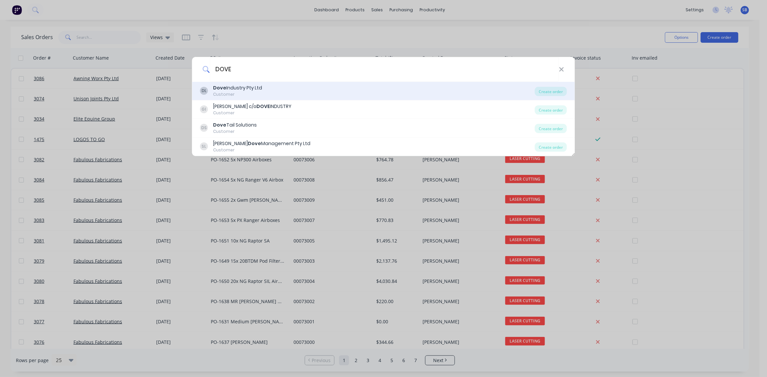
type input "DOVE"
click at [259, 91] on div "Dove Industry Pty Ltd" at bounding box center [238, 87] width 49 height 7
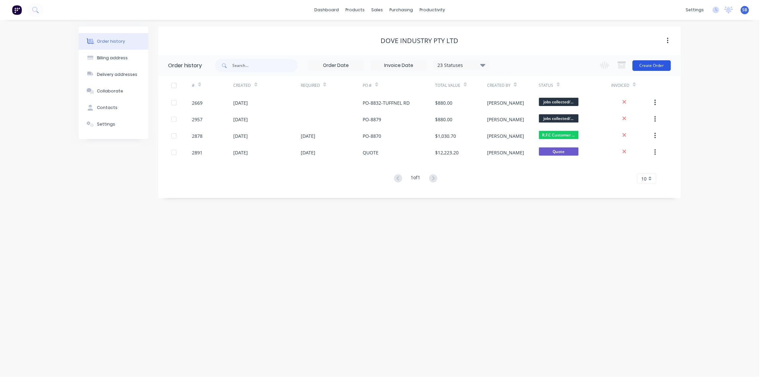
click at [659, 61] on button "Create Order" at bounding box center [652, 65] width 38 height 11
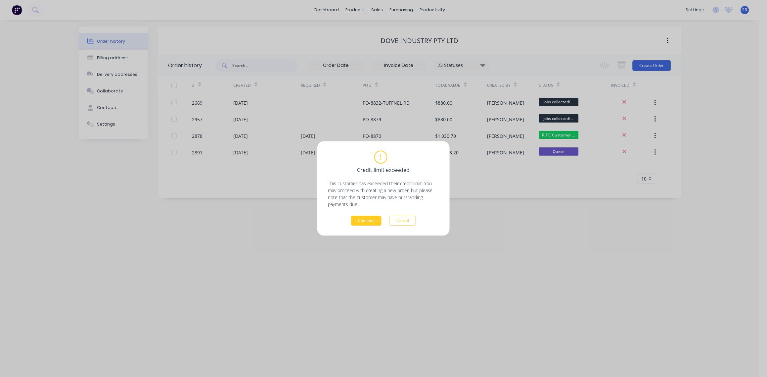
click at [366, 220] on button "Continue" at bounding box center [366, 221] width 30 height 10
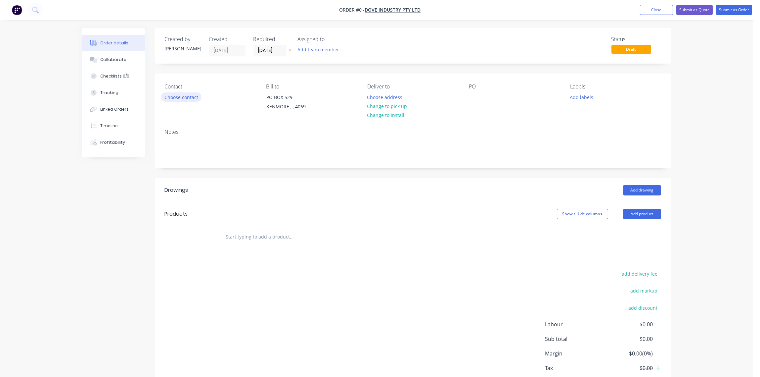
click at [186, 97] on button "Choose contact" at bounding box center [181, 96] width 41 height 9
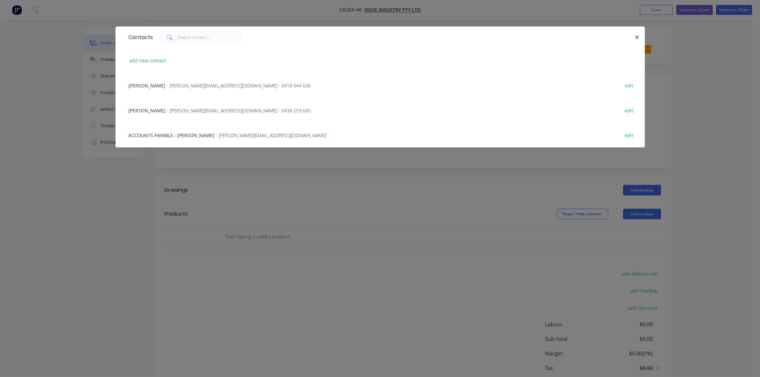
click at [187, 87] on span "- [PERSON_NAME][EMAIL_ADDRESS][DOMAIN_NAME] - 0418 944 636" at bounding box center [239, 85] width 144 height 6
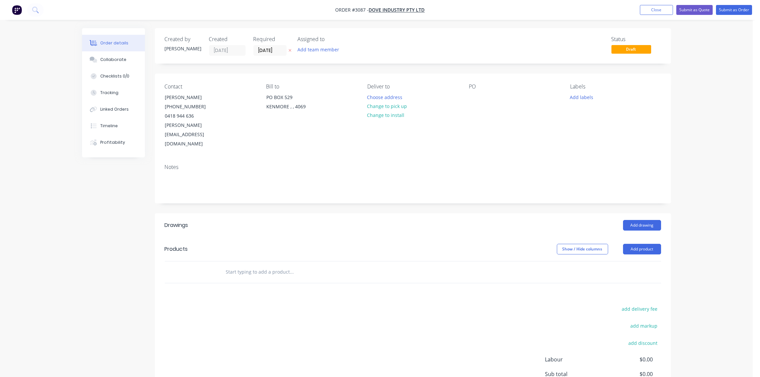
click at [471, 92] on div "PO" at bounding box center [514, 115] width 91 height 65
click at [473, 98] on div at bounding box center [474, 97] width 11 height 10
click at [274, 265] on input "text" at bounding box center [292, 271] width 132 height 13
click at [644, 244] on button "Add product" at bounding box center [642, 249] width 38 height 11
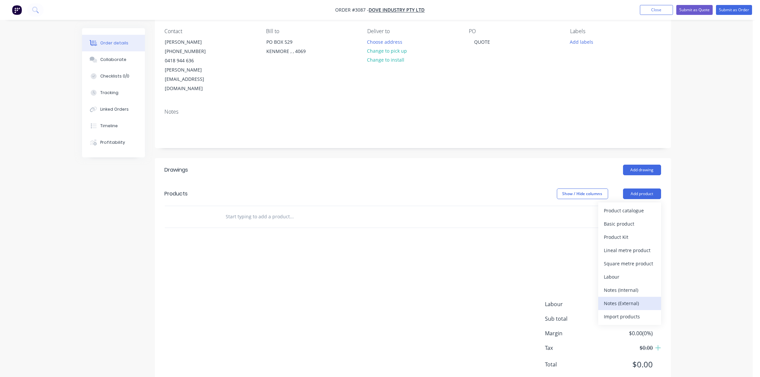
scroll to position [57, 0]
click at [631, 297] on div "Notes (External)" at bounding box center [629, 302] width 51 height 10
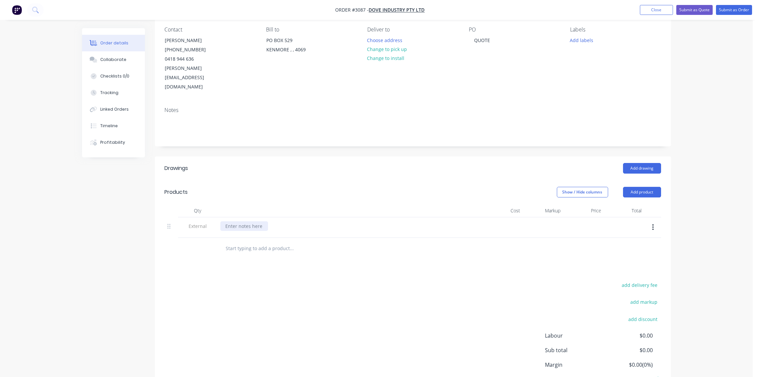
click at [248, 221] on div at bounding box center [244, 226] width 48 height 10
paste div
click at [267, 242] on input "text" at bounding box center [292, 248] width 132 height 13
type input "CUSTOM FRAME"
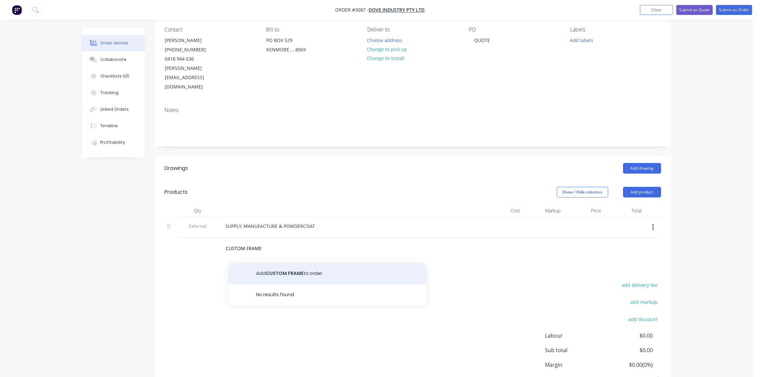
click at [303, 263] on button "Add CUSTOM FRAME to order" at bounding box center [327, 273] width 199 height 21
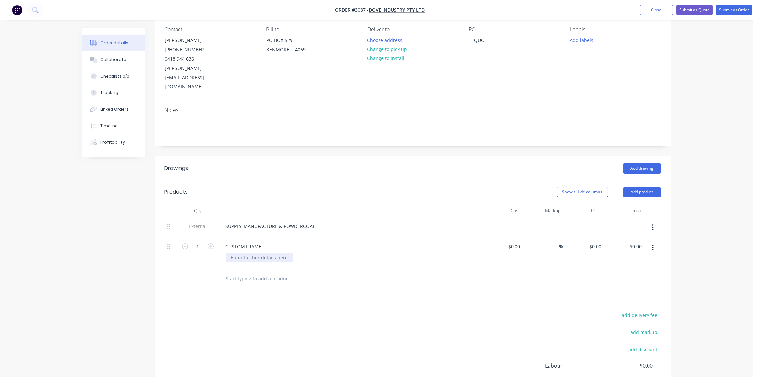
click at [256, 253] on div at bounding box center [260, 258] width 68 height 10
click at [280, 253] on div "- CUSTOMER WILL SUPPLY" at bounding box center [260, 258] width 68 height 10
click at [290, 253] on div "- CUSTOMER WILL SUPPLY" at bounding box center [260, 258] width 68 height 10
click at [291, 253] on div "- CUSTOMER WILL SUPPLY -" at bounding box center [261, 258] width 71 height 10
click at [329, 253] on div "- CUSTOMER WILL SUPPLY - elliptical louvres." at bounding box center [281, 258] width 110 height 10
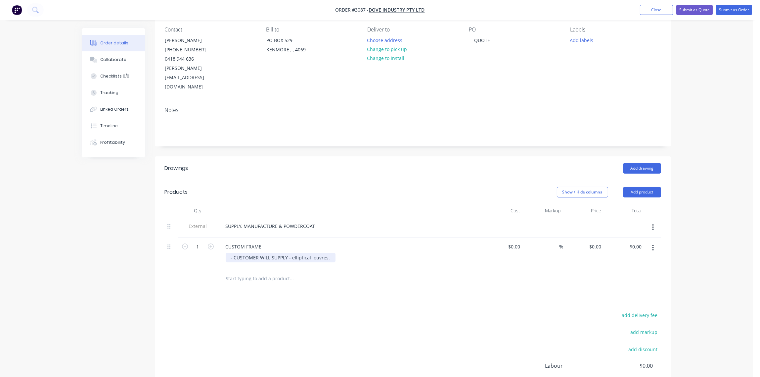
click at [329, 253] on div "- CUSTOMER WILL SUPPLY - elliptical louvres." at bounding box center [281, 258] width 110 height 10
type input "$0.00"
click at [263, 242] on div "CUSTOM FRAME" at bounding box center [243, 247] width 47 height 10
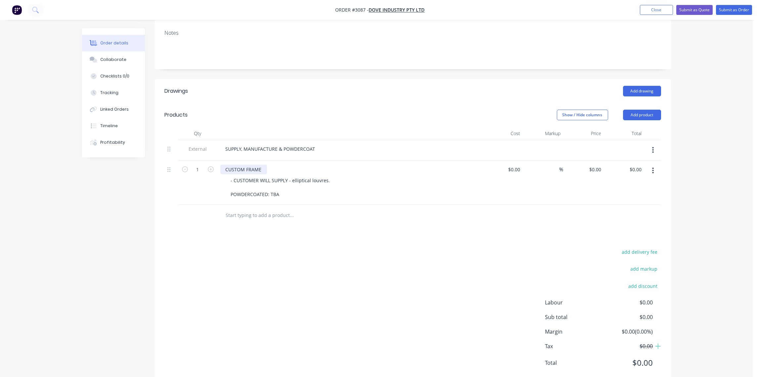
click at [262, 165] on div "CUSTOM FRAME" at bounding box center [243, 170] width 47 height 10
click at [264, 165] on div "CUSTOM FRAME - HOLES ONLY" at bounding box center [259, 170] width 79 height 10
click at [351, 219] on div "Drawings Add drawing Products Show / Hide columns Add product Qty Cost Markup P…" at bounding box center [413, 232] width 516 height 306
click at [112, 55] on button "Collaborate" at bounding box center [113, 59] width 63 height 17
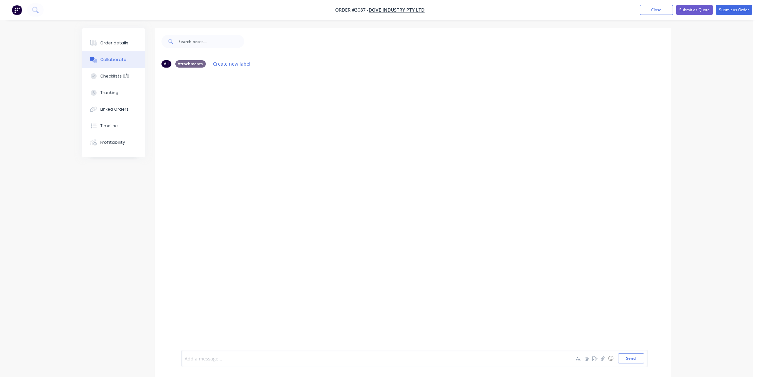
click at [243, 356] on div at bounding box center [357, 358] width 344 height 7
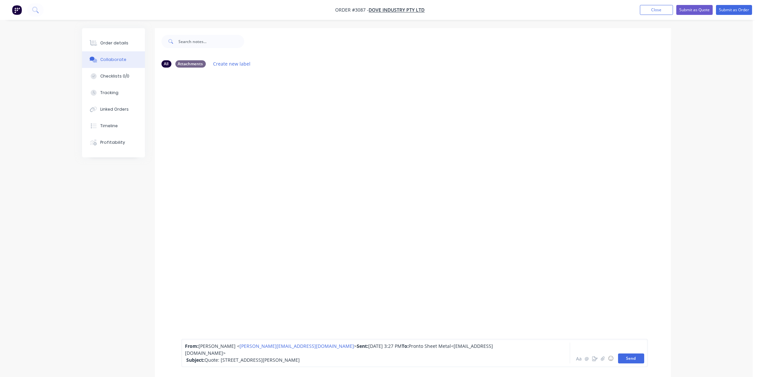
click at [635, 357] on button "Send" at bounding box center [631, 358] width 26 height 10
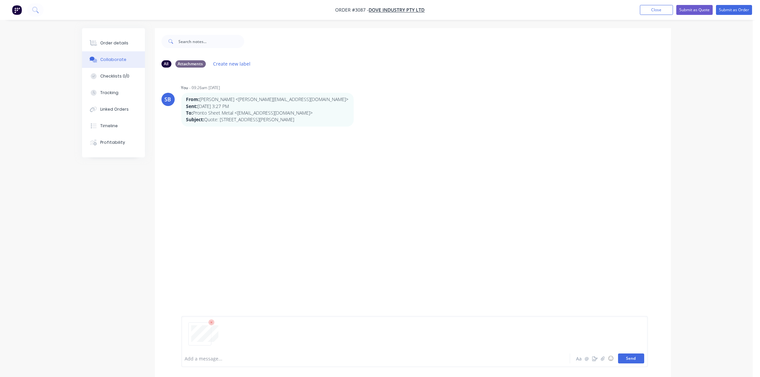
click at [634, 359] on button "Send" at bounding box center [631, 358] width 26 height 10
click at [239, 357] on div at bounding box center [357, 358] width 344 height 7
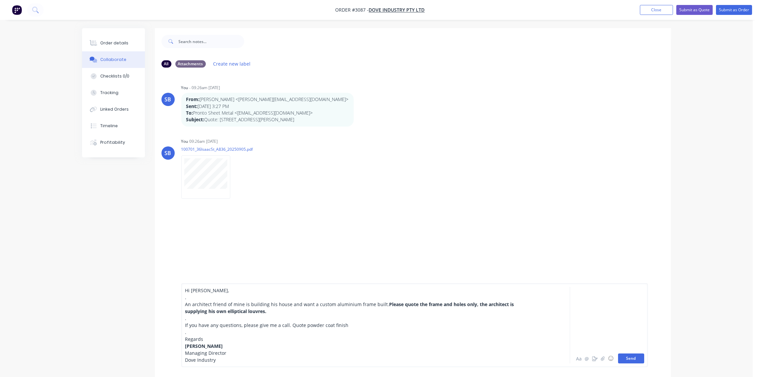
click at [631, 359] on button "Send" at bounding box center [631, 358] width 26 height 10
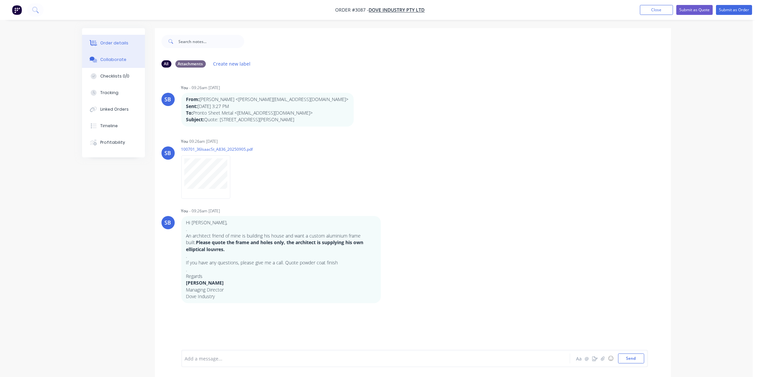
click at [112, 44] on div "Order details" at bounding box center [114, 43] width 28 height 6
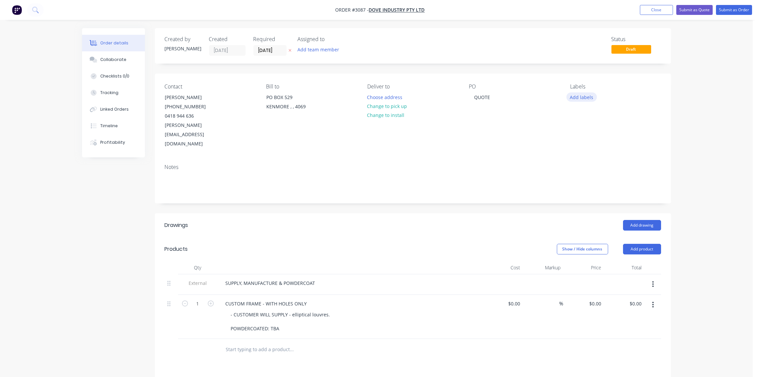
click at [583, 99] on button "Add labels" at bounding box center [582, 96] width 30 height 9
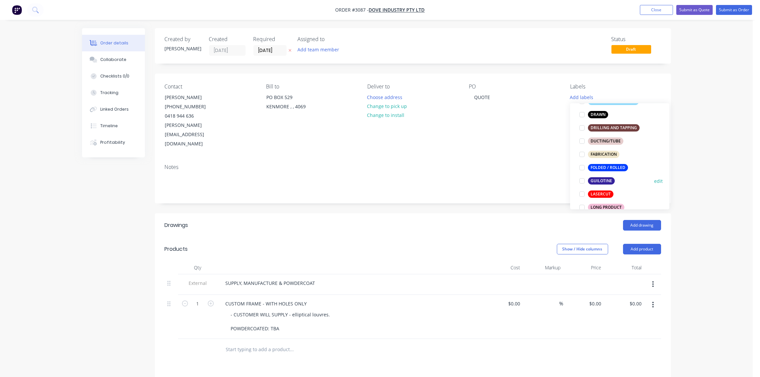
scroll to position [148, 0]
click at [586, 192] on div at bounding box center [582, 193] width 13 height 13
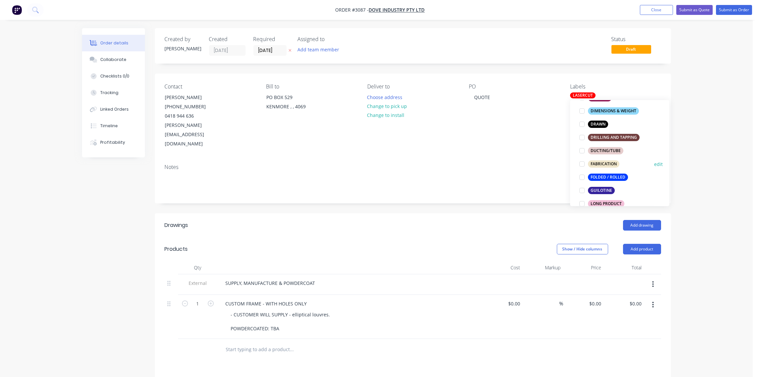
click at [584, 164] on div at bounding box center [582, 163] width 13 height 13
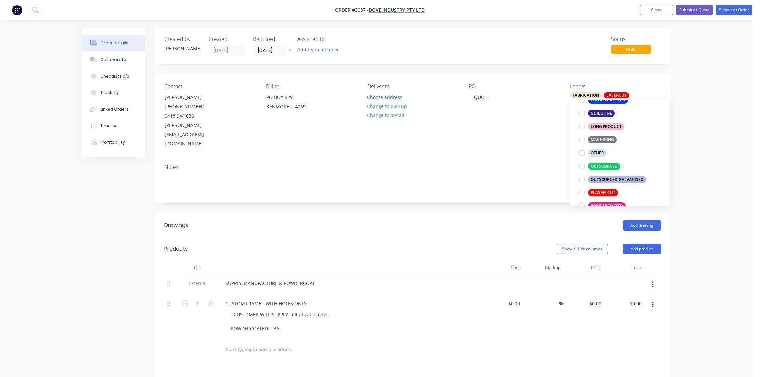
scroll to position [247, 0]
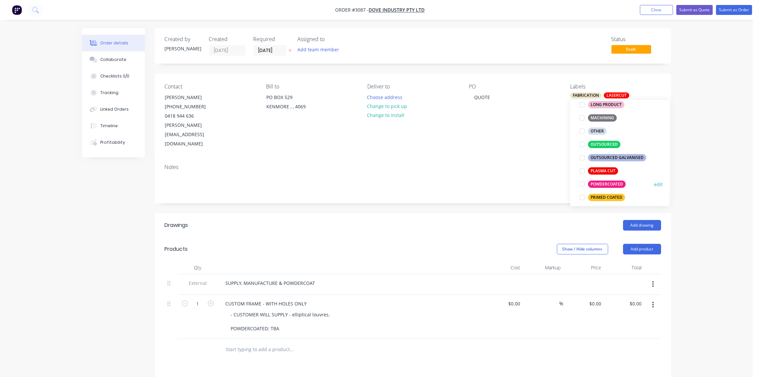
click at [582, 186] on div at bounding box center [582, 183] width 13 height 13
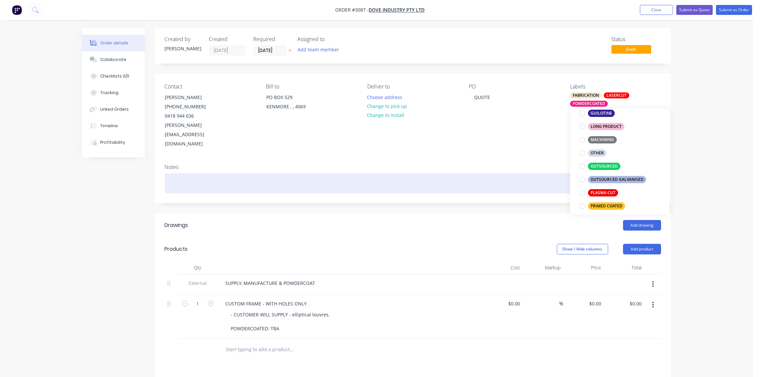
scroll to position [0, 0]
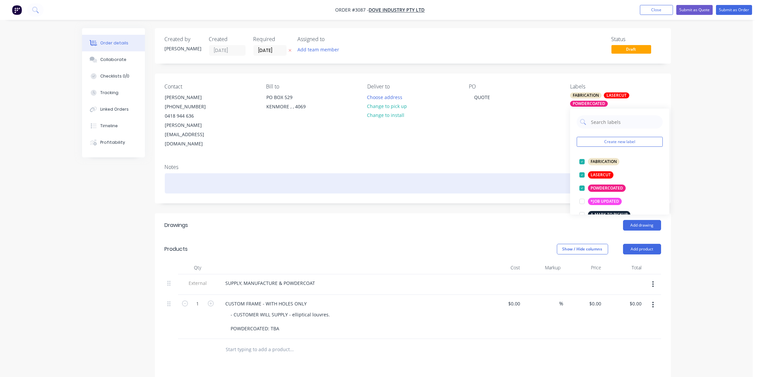
click at [516, 173] on div at bounding box center [413, 183] width 497 height 20
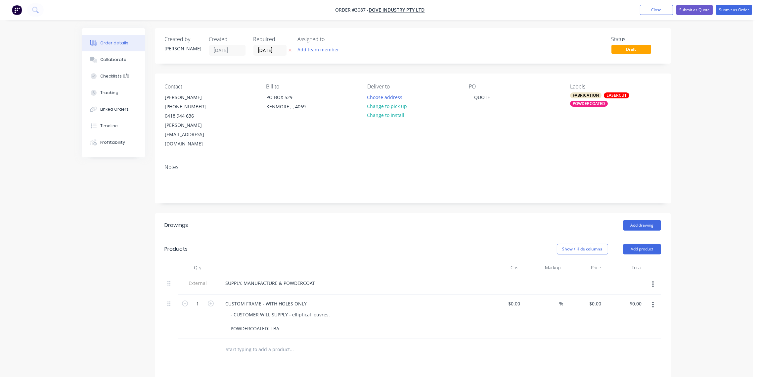
click at [592, 104] on div "POWDERCOATED" at bounding box center [589, 104] width 38 height 6
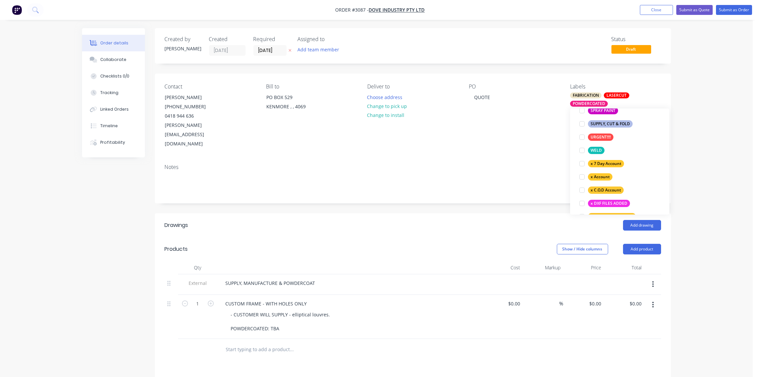
scroll to position [582, 0]
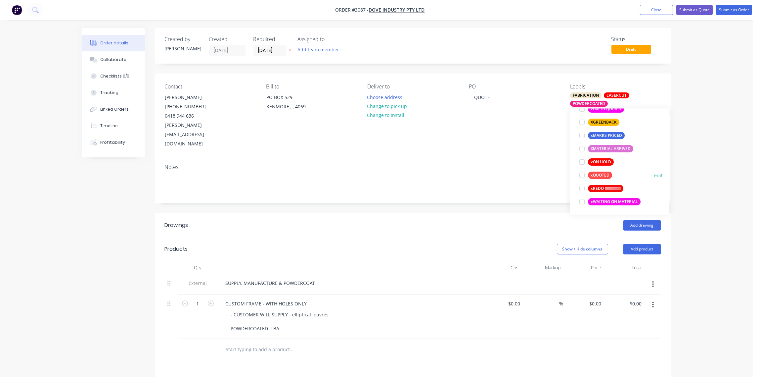
click at [595, 176] on div "xQUOTED" at bounding box center [600, 174] width 24 height 7
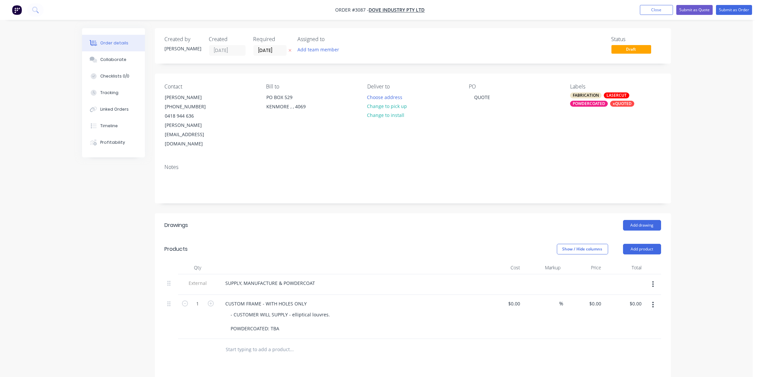
click at [509, 164] on div "Notes" at bounding box center [413, 167] width 497 height 6
click at [517, 299] on input "0" at bounding box center [519, 304] width 8 height 10
type input "$1,839.00"
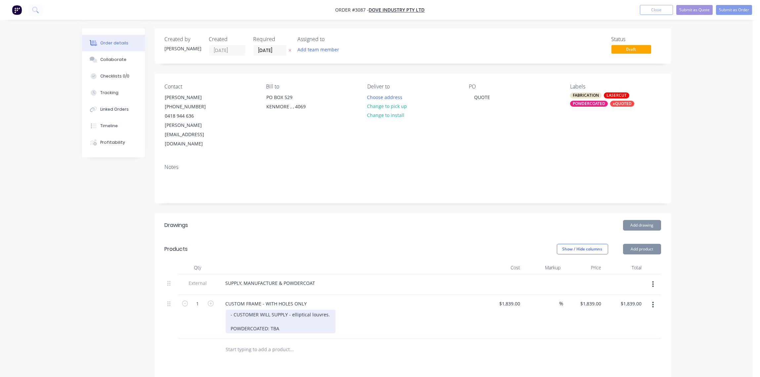
click at [328, 310] on div "- CUSTOMER WILL SUPPLY - elliptical louvres. POWDERCOATED: TBA" at bounding box center [281, 322] width 110 height 24
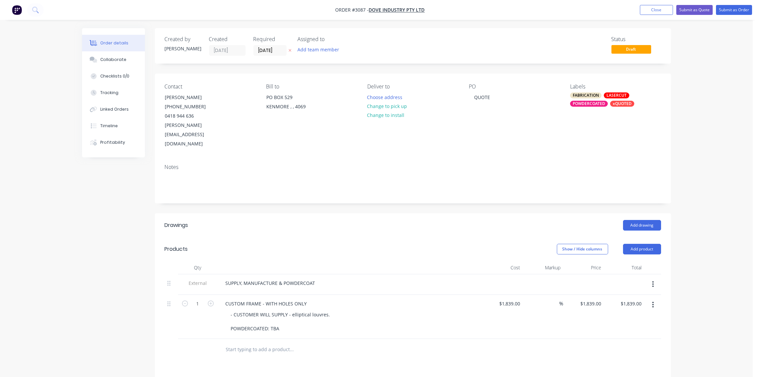
scroll to position [134, 0]
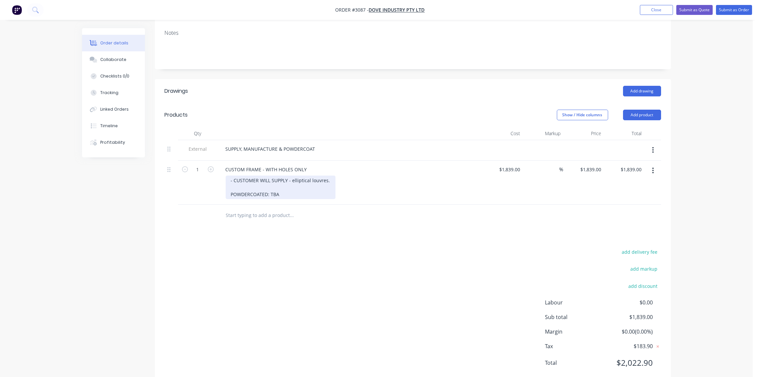
click at [326, 175] on div "- CUSTOMER WILL SUPPLY - elliptical louvres. POWDERCOATED: TBA" at bounding box center [281, 187] width 110 height 24
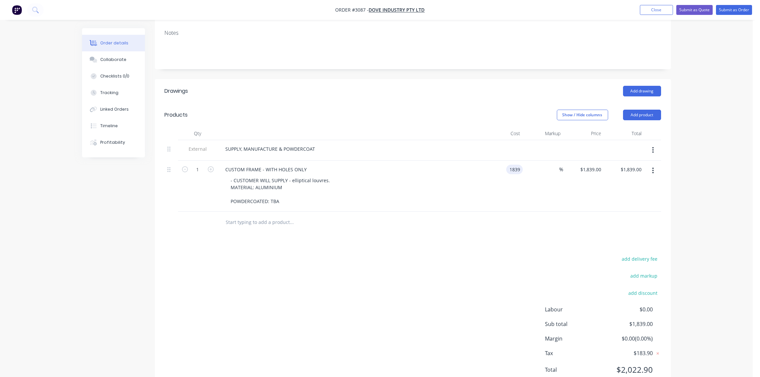
type input "$1,839.00"
click at [355, 254] on div "add delivery fee add markup add discount Labour $0.00 Sub total $1,839.00 Margi…" at bounding box center [413, 318] width 497 height 128
click at [109, 60] on div "Collaborate" at bounding box center [113, 60] width 26 height 6
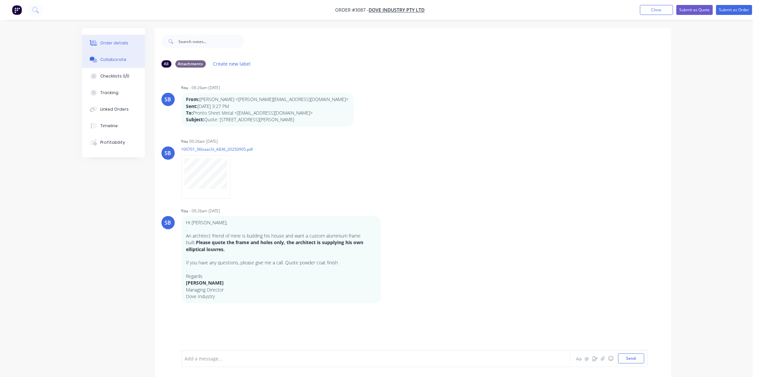
click at [106, 43] on div "Order details" at bounding box center [114, 43] width 28 height 6
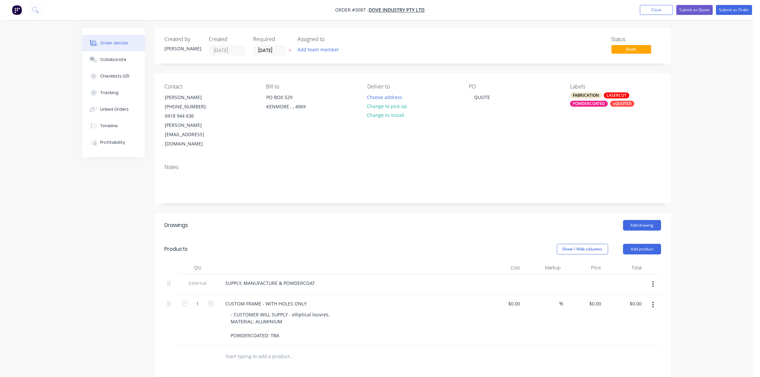
type input "$1,839.00"
click at [118, 63] on button "Collaborate" at bounding box center [113, 59] width 63 height 17
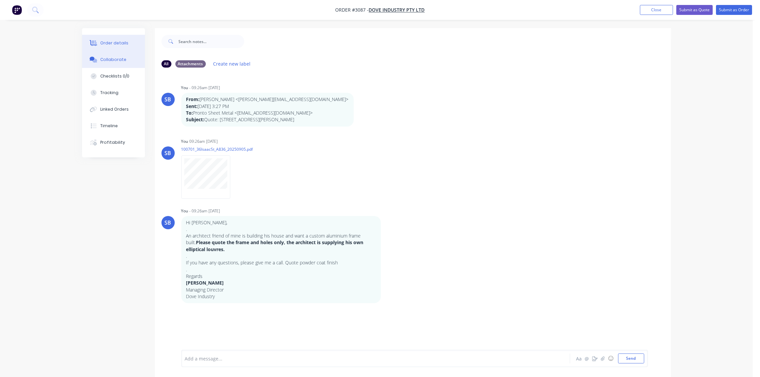
click at [110, 42] on div "Order details" at bounding box center [114, 43] width 28 height 6
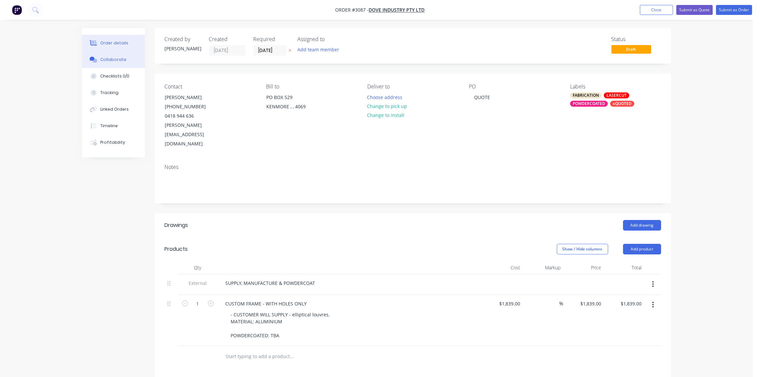
click at [112, 59] on div "Collaborate" at bounding box center [113, 60] width 26 height 6
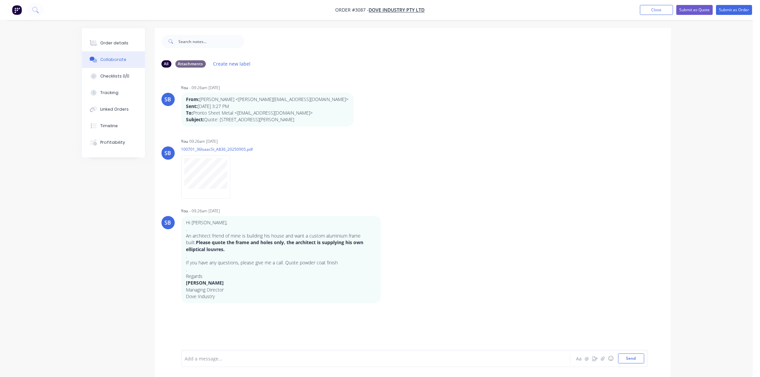
click at [223, 357] on div at bounding box center [357, 358] width 344 height 7
click at [224, 357] on div at bounding box center [357, 358] width 344 height 7
click at [282, 358] on div "MATERIAL: ACTION ALUMINIUM" at bounding box center [357, 358] width 344 height 7
click at [636, 360] on button "Send" at bounding box center [631, 358] width 26 height 10
click at [119, 42] on div "Order details" at bounding box center [114, 43] width 28 height 6
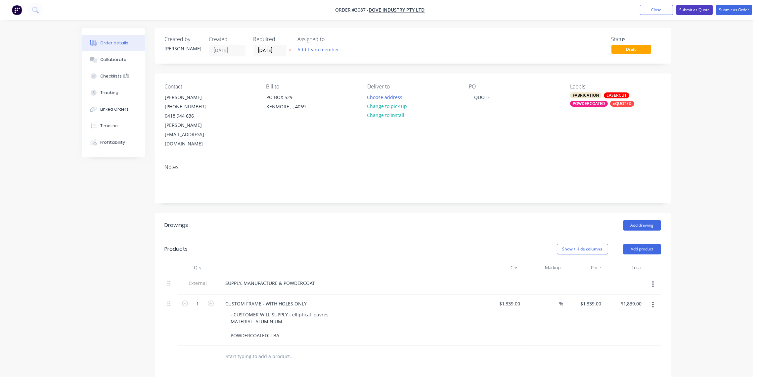
click at [704, 10] on button "Submit as Quote" at bounding box center [695, 10] width 36 height 10
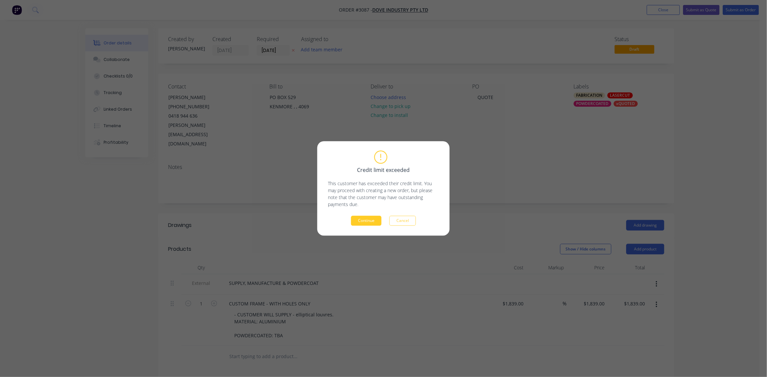
click at [365, 219] on button "Continue" at bounding box center [366, 221] width 30 height 10
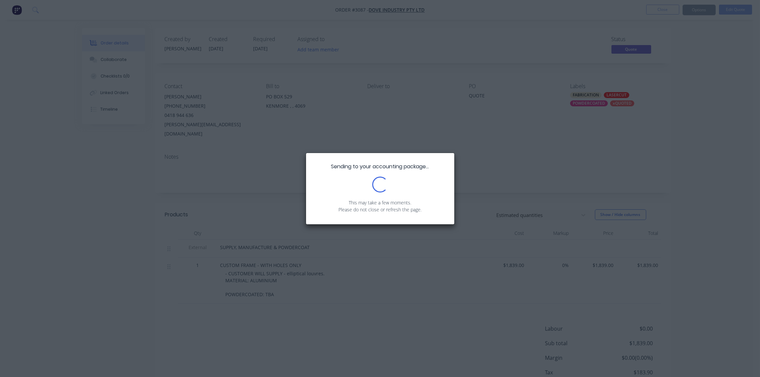
click at [507, 142] on div "Sending to your accounting package... Loading... This may take a few moments. P…" at bounding box center [380, 188] width 760 height 377
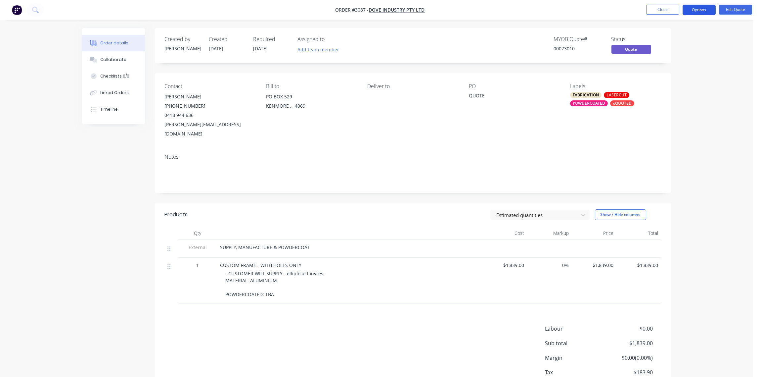
click at [708, 9] on button "Options" at bounding box center [699, 10] width 33 height 11
click at [682, 35] on div "Quote" at bounding box center [679, 40] width 61 height 10
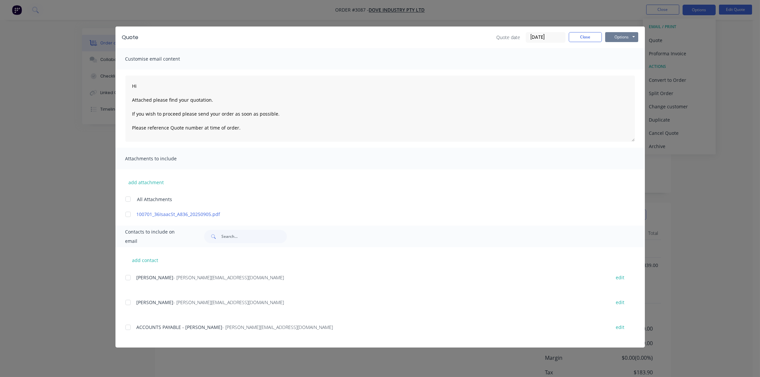
click at [622, 40] on button "Options" at bounding box center [621, 37] width 33 height 10
click at [624, 58] on button "Print" at bounding box center [626, 59] width 42 height 11
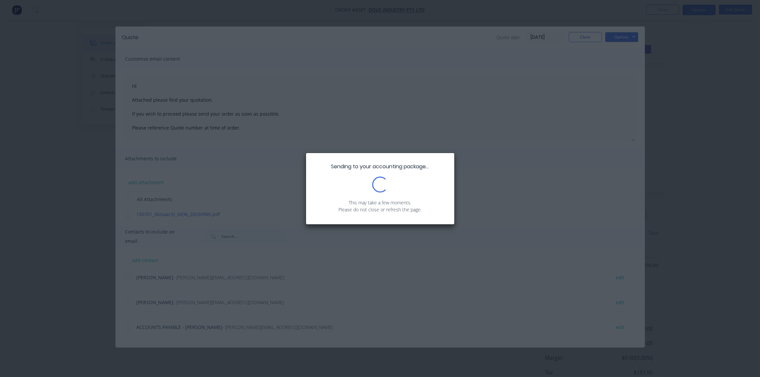
click at [439, 245] on div "Sending to your accounting package... Loading... This may take a few moments. P…" at bounding box center [380, 188] width 760 height 377
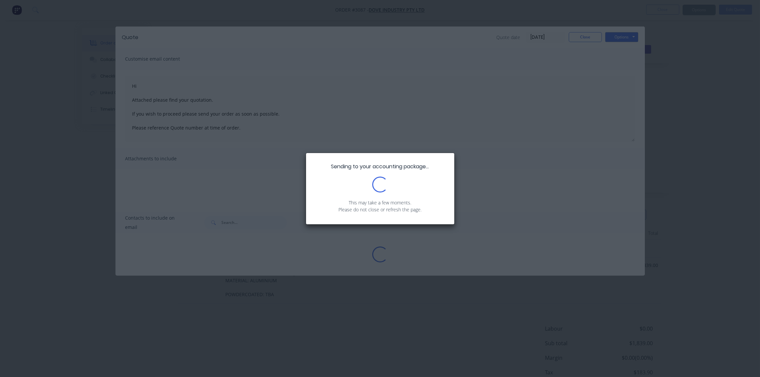
type textarea "Hi Attached please find your quotation. If you wish to proceed please send your…"
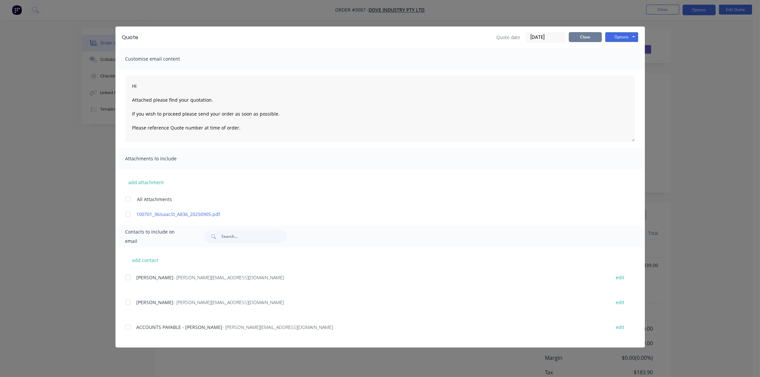
click at [586, 37] on button "Close" at bounding box center [585, 37] width 33 height 10
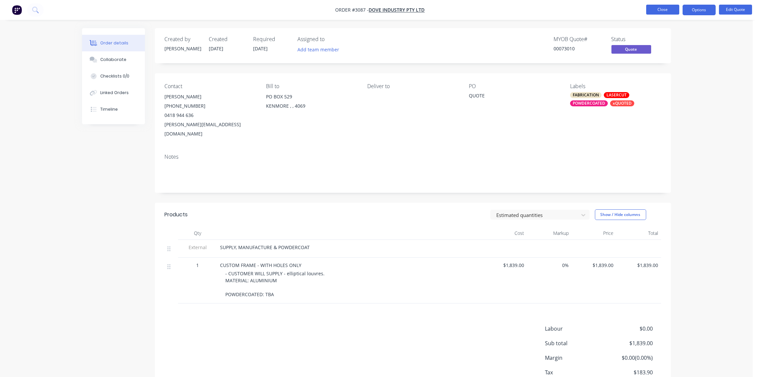
click at [669, 7] on button "Close" at bounding box center [662, 10] width 33 height 10
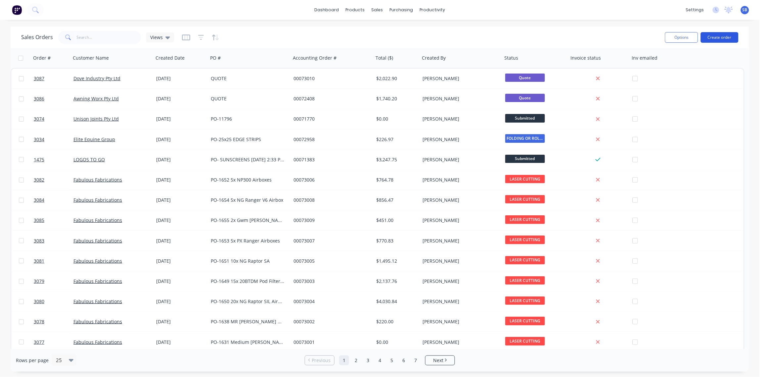
click at [723, 39] on button "Create order" at bounding box center [720, 37] width 38 height 11
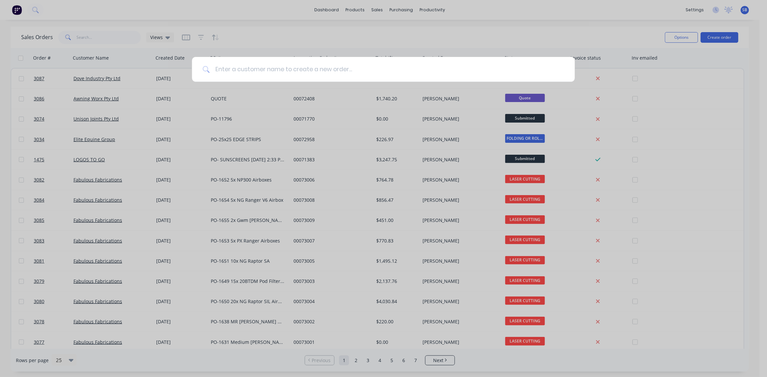
click at [212, 70] on input at bounding box center [387, 69] width 355 height 25
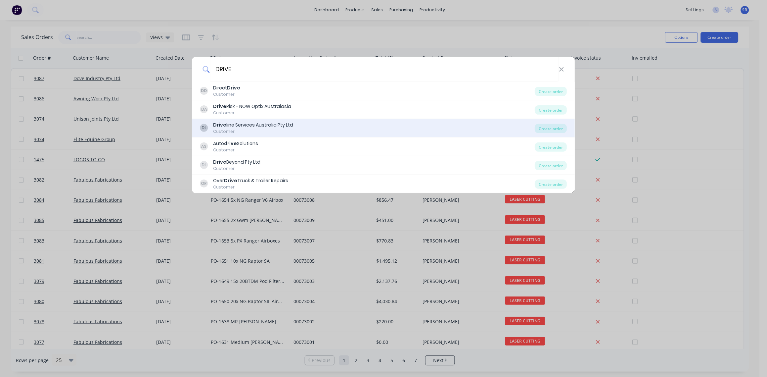
type input "DRIVE"
click at [271, 125] on div "Drive line Services Australia Pty Ltd" at bounding box center [254, 124] width 80 height 7
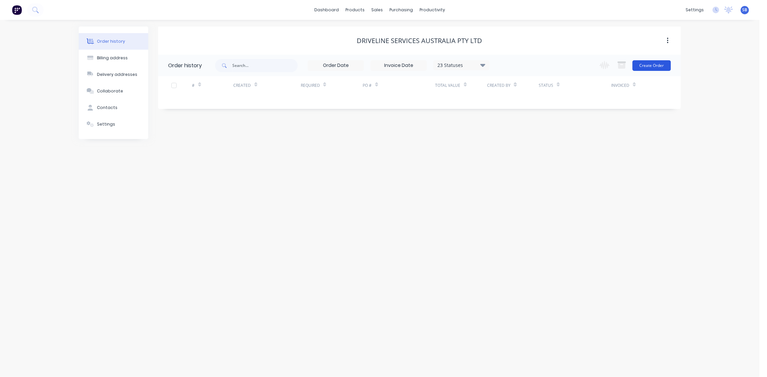
click at [650, 71] on button "Create Order" at bounding box center [652, 65] width 38 height 11
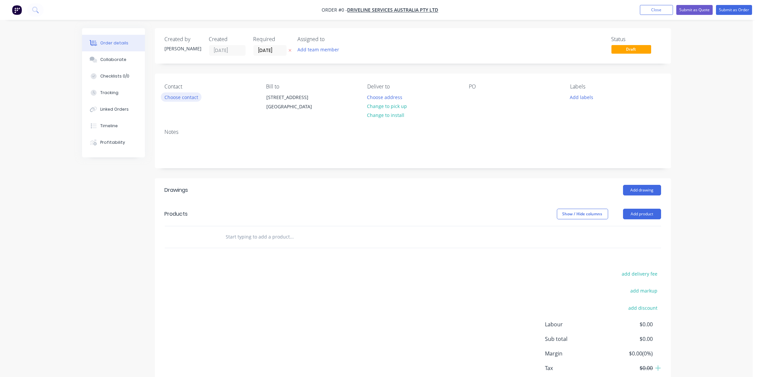
click at [191, 100] on button "Choose contact" at bounding box center [181, 96] width 41 height 9
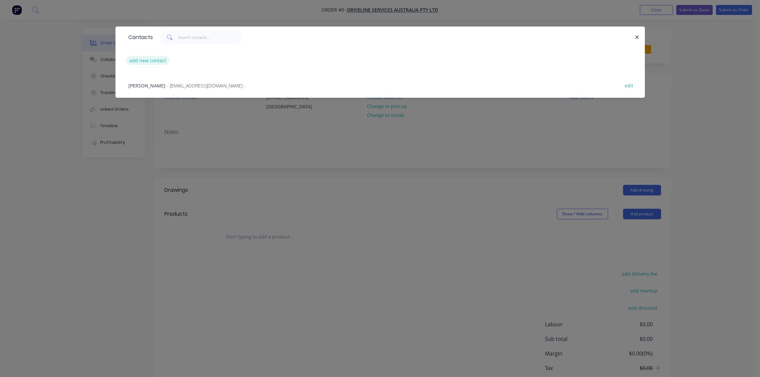
click at [155, 59] on button "add new contact" at bounding box center [148, 60] width 44 height 9
select select "AU"
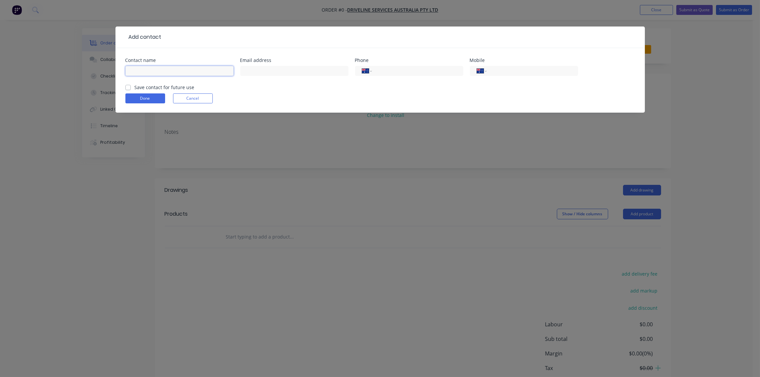
click at [164, 71] on input "text" at bounding box center [179, 71] width 108 height 10
paste input "[PERSON_NAME][DEMOGRAPHIC_DATA] Supply Chain and Logistics"
click at [162, 71] on input "[PERSON_NAME][DEMOGRAPHIC_DATA] Supply Chain and Logistics" at bounding box center [179, 71] width 108 height 10
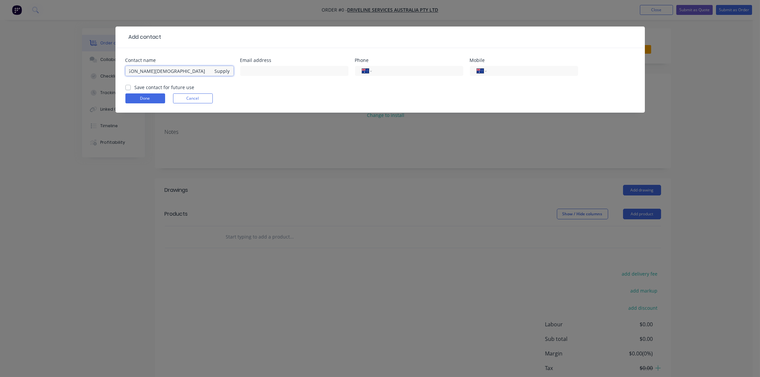
click at [175, 71] on input "[PERSON_NAME][DEMOGRAPHIC_DATA] Supply Chain and Logistics" at bounding box center [179, 71] width 108 height 10
click at [172, 71] on input "[PERSON_NAME][DEMOGRAPHIC_DATA] Supply Chain and Logistics" at bounding box center [179, 71] width 108 height 10
type input "[PERSON_NAME][DEMOGRAPHIC_DATA] - Supply Chain and Logistics"
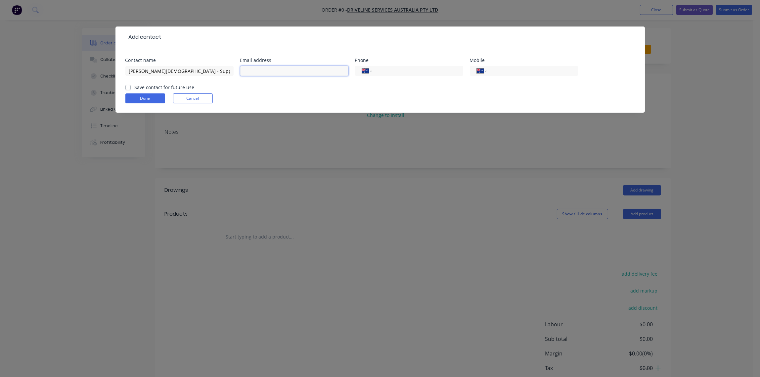
click at [273, 70] on input "text" at bounding box center [294, 71] width 108 height 10
click at [260, 70] on input "text" at bounding box center [294, 71] width 108 height 10
paste input "[EMAIL_ADDRESS][DOMAIN_NAME]"
type input "[EMAIL_ADDRESS][DOMAIN_NAME]"
click at [383, 70] on input "tel" at bounding box center [416, 71] width 79 height 8
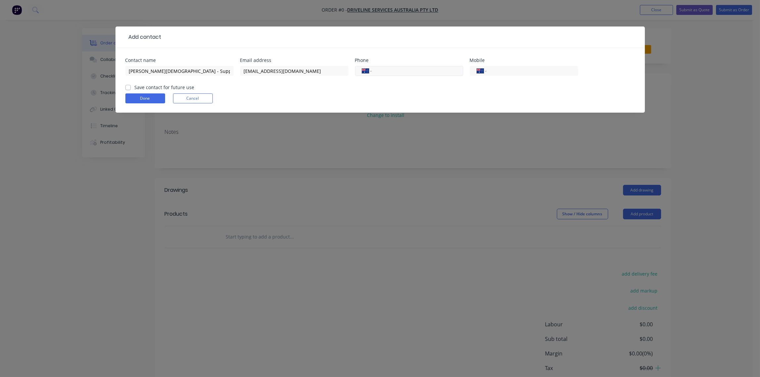
paste input "[PHONE_NUMBER]"
type input "[PHONE_NUMBER]"
click at [507, 71] on input "tel" at bounding box center [531, 71] width 79 height 8
paste input "0417 001 506"
type input "0417 001 506"
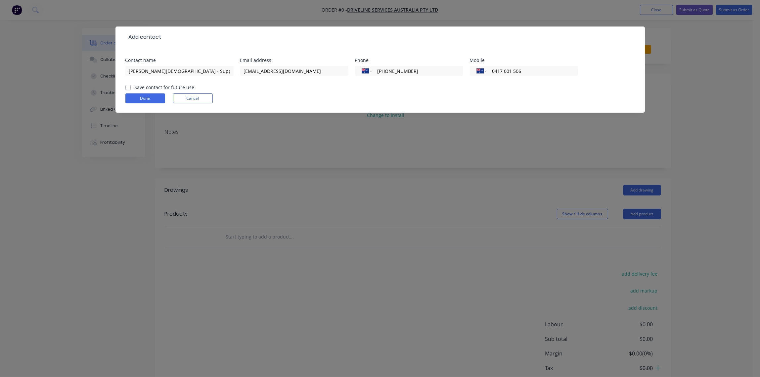
click at [135, 87] on label "Save contact for future use" at bounding box center [165, 87] width 60 height 7
click at [128, 87] on input "Save contact for future use" at bounding box center [127, 87] width 5 height 6
checkbox input "true"
click at [141, 97] on button "Done" at bounding box center [145, 98] width 40 height 10
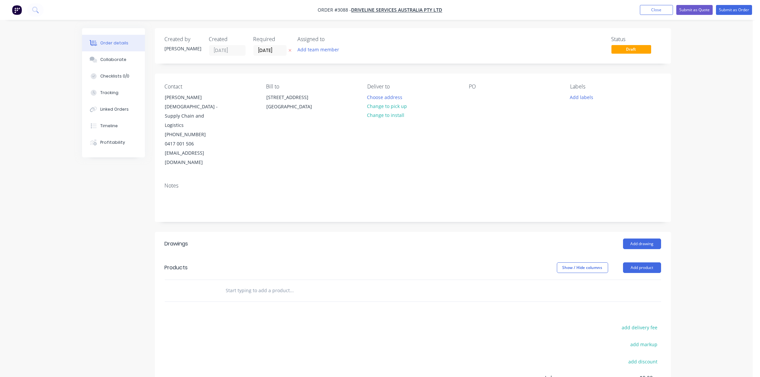
click at [479, 92] on div "PO" at bounding box center [514, 125] width 91 height 84
click at [475, 95] on div at bounding box center [474, 97] width 11 height 10
click at [582, 99] on button "Add labels" at bounding box center [582, 96] width 30 height 9
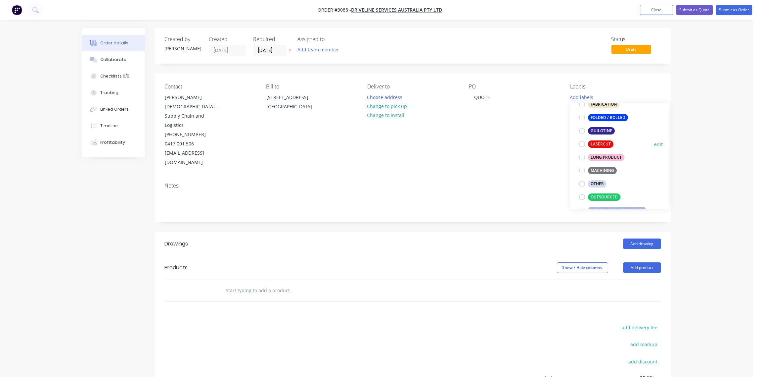
click at [582, 144] on div at bounding box center [582, 143] width 13 height 13
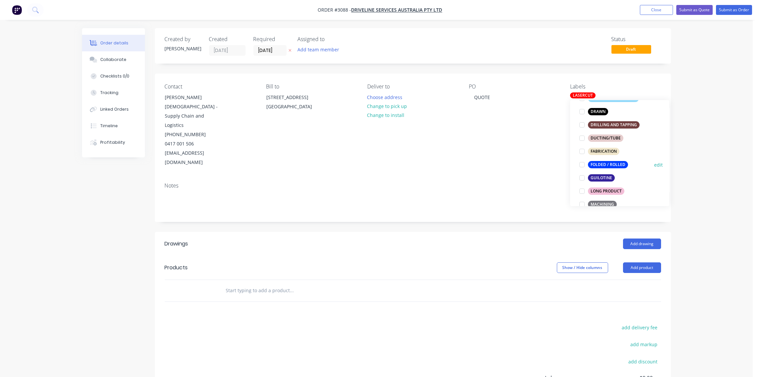
scroll to position [210, 0]
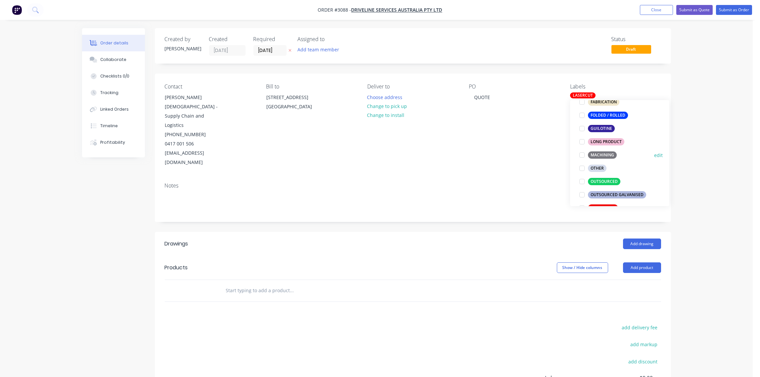
click at [582, 156] on div at bounding box center [582, 154] width 13 height 13
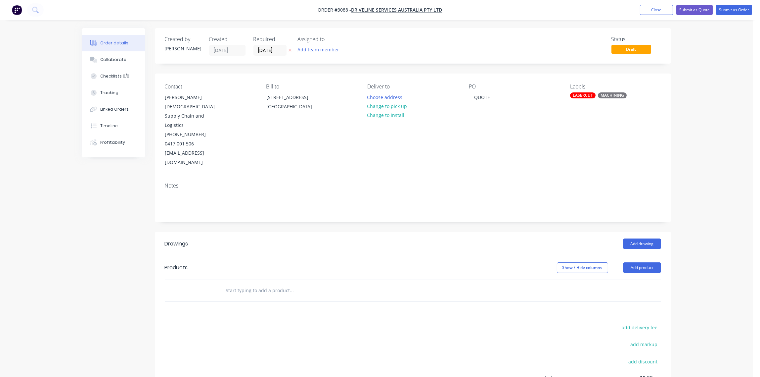
click at [503, 182] on div "Notes" at bounding box center [413, 185] width 497 height 6
click at [592, 94] on div "LASERCUT" at bounding box center [582, 95] width 25 height 6
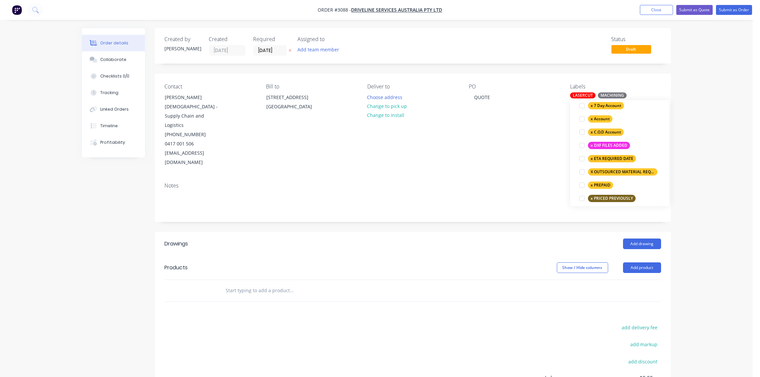
scroll to position [582, 0]
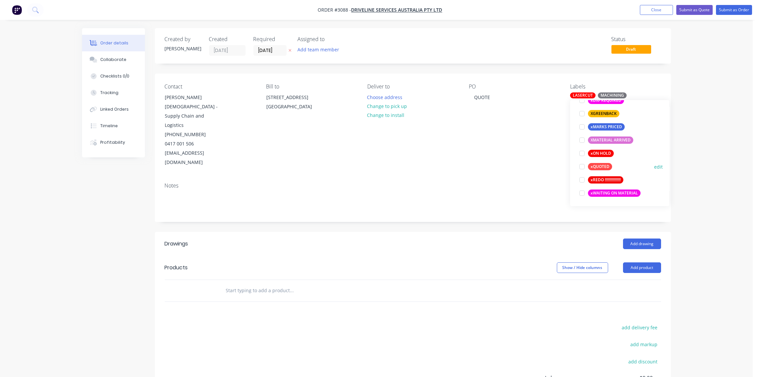
click at [581, 167] on div at bounding box center [582, 166] width 13 height 13
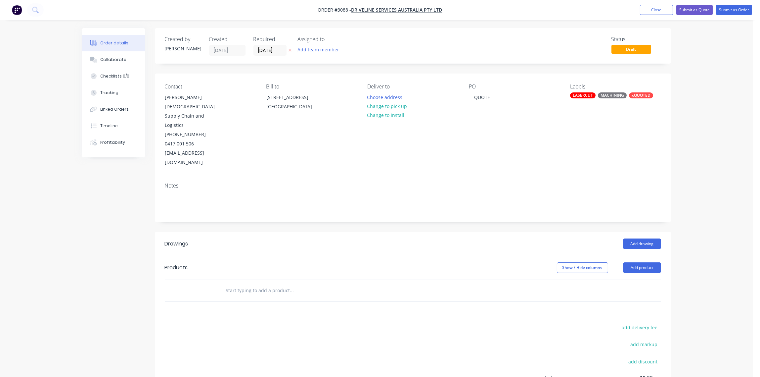
click at [502, 182] on div "Notes" at bounding box center [413, 185] width 497 height 6
click at [279, 284] on input "text" at bounding box center [292, 290] width 132 height 13
click at [641, 262] on button "Add product" at bounding box center [642, 267] width 38 height 11
click at [633, 372] on div "Notes (External)" at bounding box center [629, 377] width 51 height 10
click at [247, 297] on div at bounding box center [244, 302] width 48 height 10
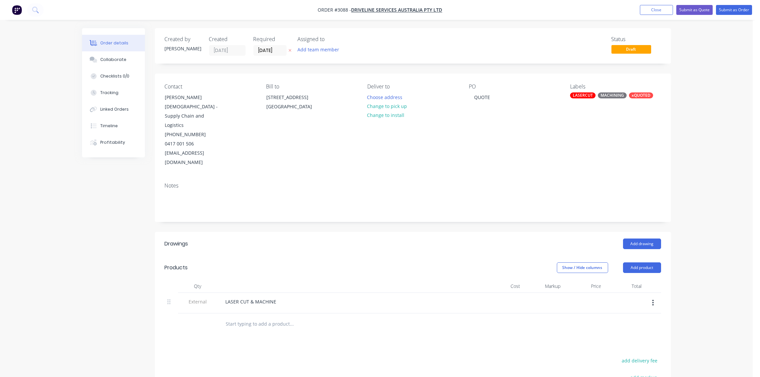
click at [296, 259] on header "Products Show / Hide columns Add product" at bounding box center [413, 268] width 516 height 24
click at [270, 317] on input "text" at bounding box center [292, 323] width 132 height 13
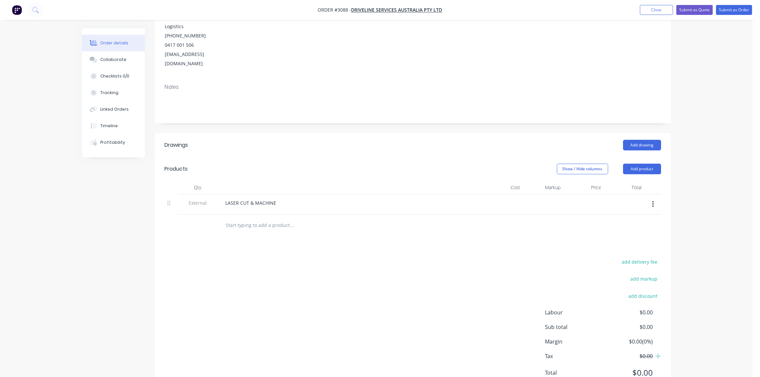
click at [249, 218] on input "text" at bounding box center [292, 224] width 132 height 13
paste input "P/N# 45.050MP"
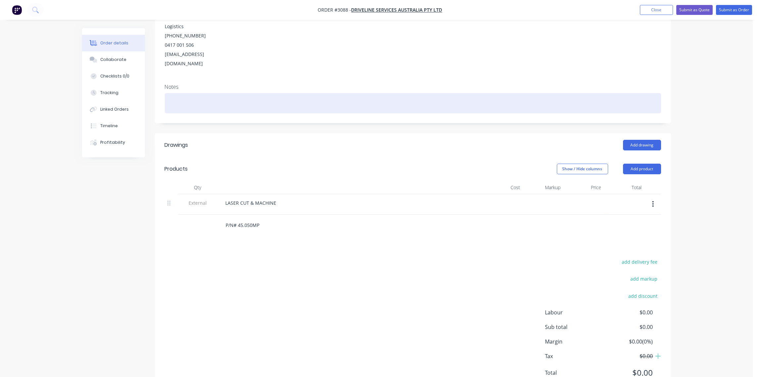
type input "P/N# 45.050MP"
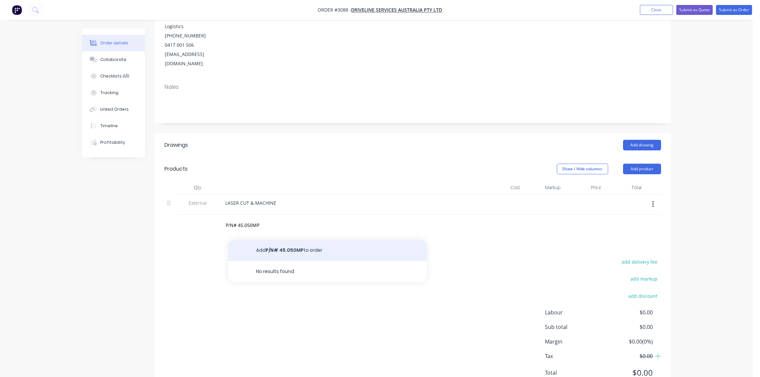
click at [271, 240] on button "Add P/N# 45.050MP to order" at bounding box center [327, 250] width 199 height 21
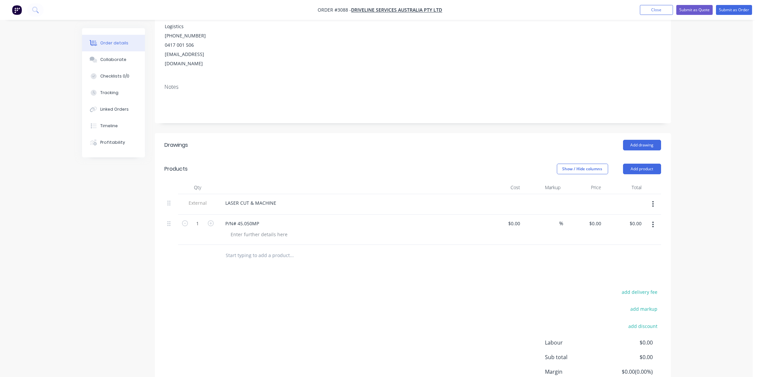
click at [251, 249] on input "text" at bounding box center [292, 255] width 132 height 13
paste input "P/N# 45.050AP"
type input "P/N# 45.050AP"
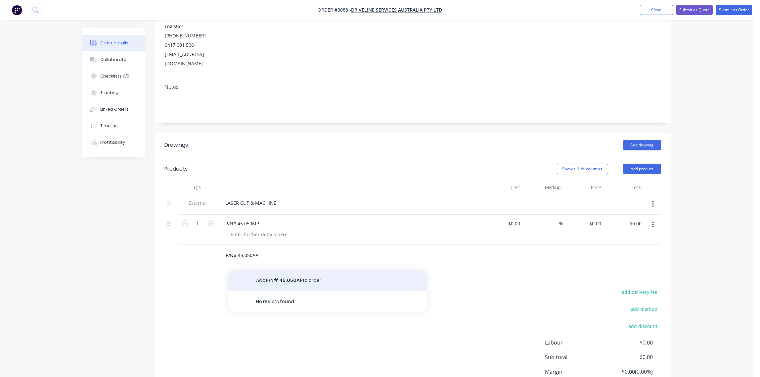
click at [300, 270] on button "Add P/N# 45.050AP to order" at bounding box center [327, 280] width 199 height 21
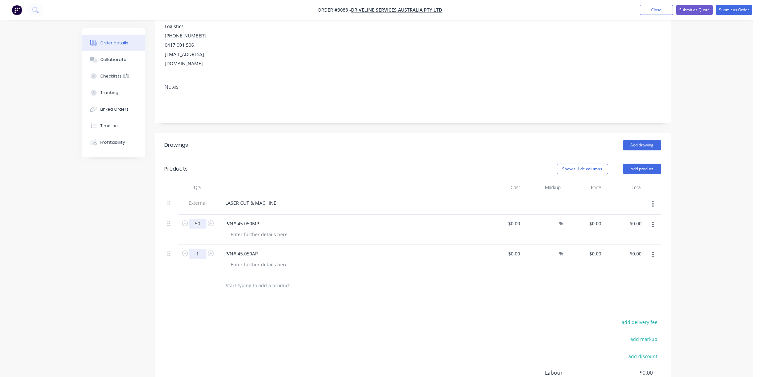
type input "50"
click at [352, 249] on div "P/N# 45.050AP" at bounding box center [350, 254] width 260 height 10
click at [512, 214] on div "$0.00" at bounding box center [503, 229] width 41 height 30
type input "$93.50"
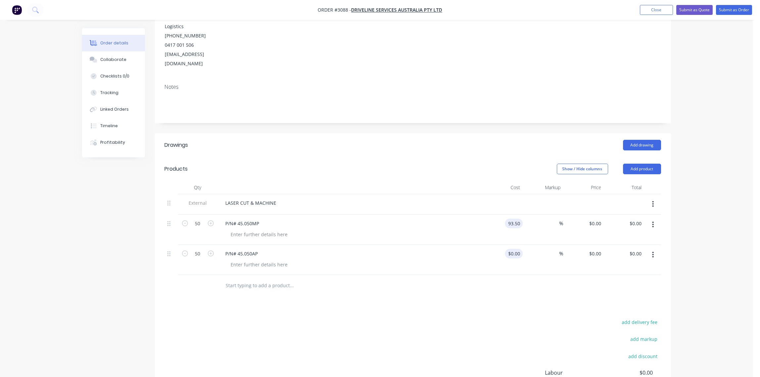
type input "$93.50"
type input "$4,675.00"
click at [514, 249] on div "$0.00" at bounding box center [514, 254] width 18 height 10
type input "$66.00"
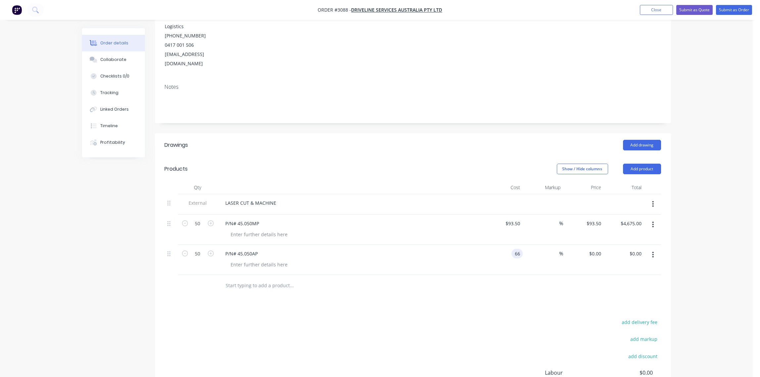
type input "$3,300.00"
click at [465, 260] on div at bounding box center [353, 265] width 254 height 10
click at [261, 229] on div at bounding box center [260, 234] width 68 height 10
type input "$93.50"
click at [243, 229] on div "MATWERIAL: MILD STEEL" at bounding box center [258, 234] width 65 height 10
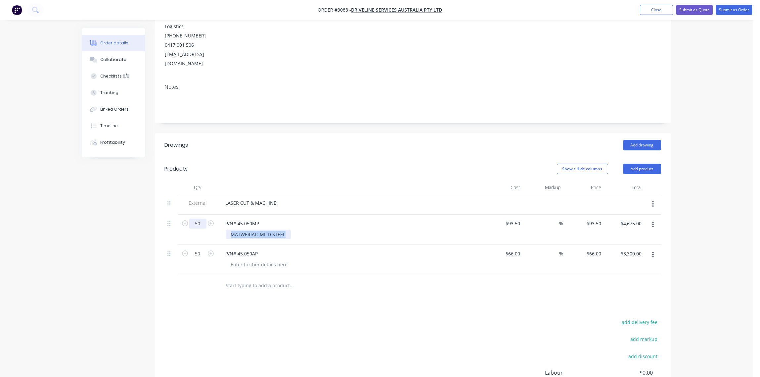
drag, startPoint x: 285, startPoint y: 216, endPoint x: 206, endPoint y: 208, distance: 79.9
click at [206, 214] on div "50 P/N# 45.050MP MATWERIAL: MILD STEEL $93.50 $93.50 % $93.50 $93.50 $4,675.00 …" at bounding box center [413, 229] width 497 height 30
click at [245, 229] on div "MATWERIAL: MILD STEEL" at bounding box center [258, 234] width 65 height 10
drag, startPoint x: 284, startPoint y: 216, endPoint x: 205, endPoint y: 212, distance: 79.2
click at [205, 214] on div "50 P/N# 45.050MP MATERIAL: MILD STEEL $93.50 $93.50 % $93.50 $93.50 $4,675.00 $…" at bounding box center [413, 229] width 497 height 30
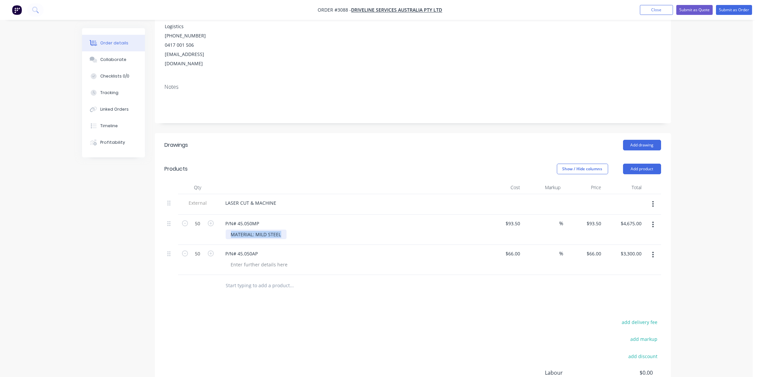
copy div "MATERIAL: MILD STEEL"
click at [255, 260] on div at bounding box center [260, 265] width 68 height 10
paste div
type input "$66.00"
click at [335, 317] on div "add delivery fee add markup add discount Labour $0.00 Sub total $7,975.00 Margi…" at bounding box center [413, 381] width 497 height 128
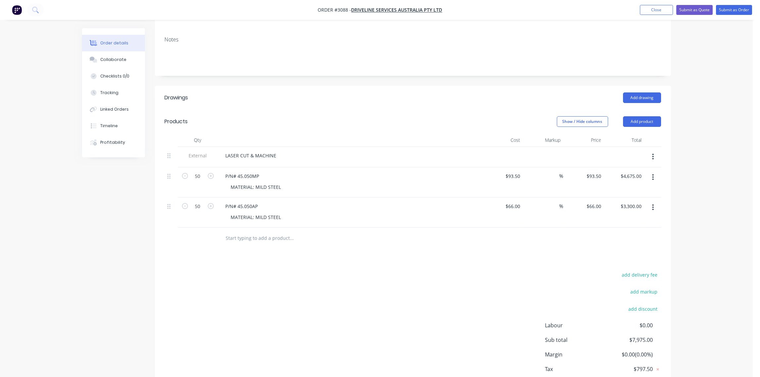
scroll to position [148, 0]
click at [115, 57] on div "Collaborate" at bounding box center [113, 60] width 26 height 6
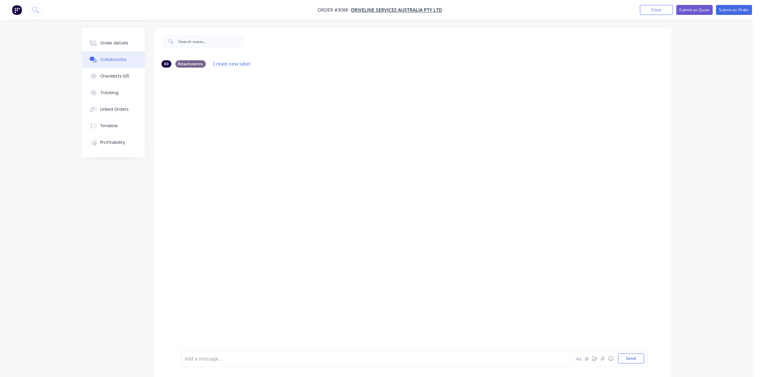
click at [221, 361] on div at bounding box center [357, 358] width 344 height 7
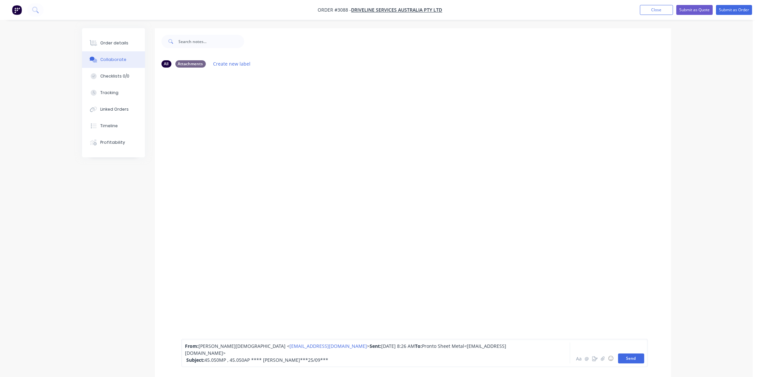
click at [633, 359] on button "Send" at bounding box center [631, 358] width 26 height 10
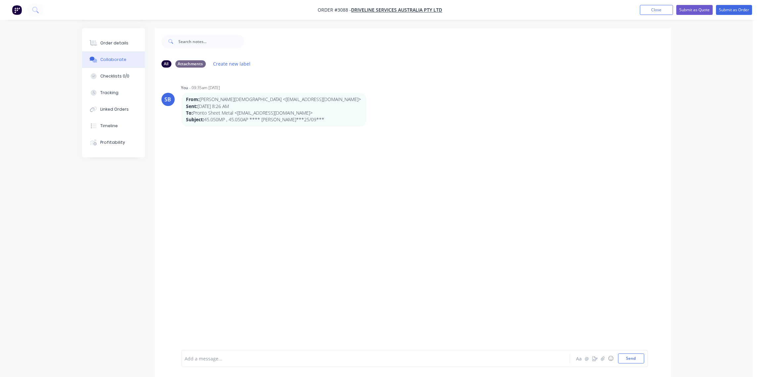
click at [194, 358] on div at bounding box center [357, 358] width 344 height 7
click at [632, 360] on button "Send" at bounding box center [631, 358] width 26 height 10
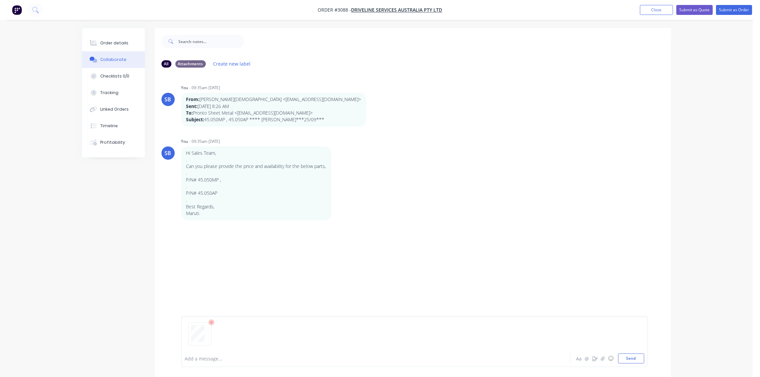
click at [200, 357] on div at bounding box center [357, 358] width 344 height 7
click at [210, 358] on span "LAST KNOW PRICE" at bounding box center [205, 358] width 40 height 6
click at [627, 360] on button "Send" at bounding box center [631, 358] width 26 height 10
click at [604, 358] on icon "button" at bounding box center [603, 358] width 4 height 4
click at [603, 359] on icon "button" at bounding box center [603, 358] width 4 height 4
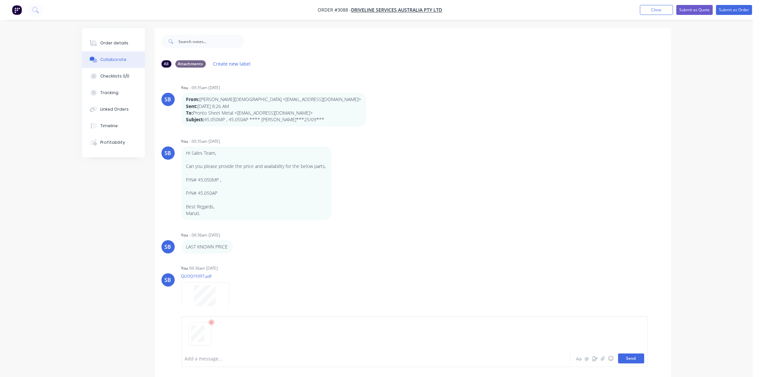
click at [633, 359] on button "Send" at bounding box center [631, 358] width 26 height 10
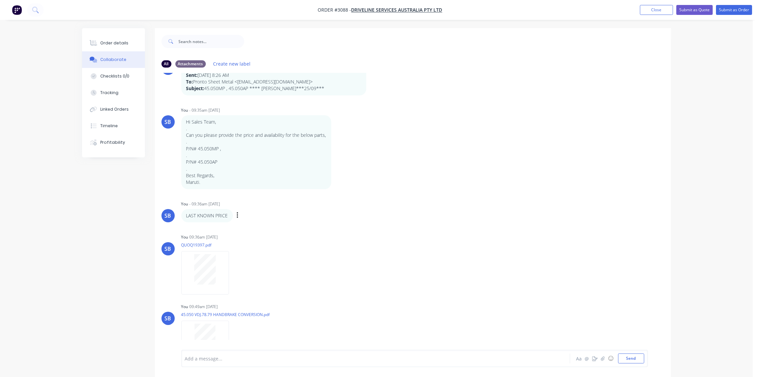
scroll to position [48, 0]
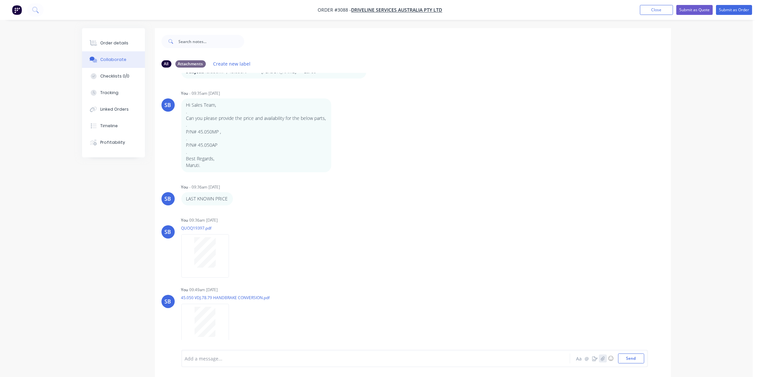
click at [603, 358] on icon "button" at bounding box center [603, 358] width 4 height 5
click at [632, 360] on button "Send" at bounding box center [631, 358] width 26 height 10
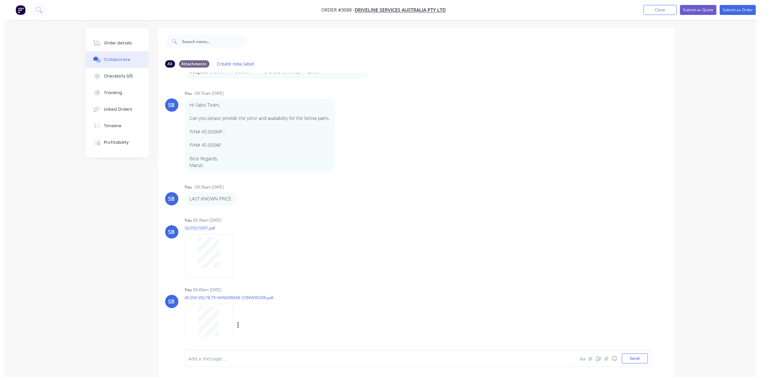
scroll to position [118, 0]
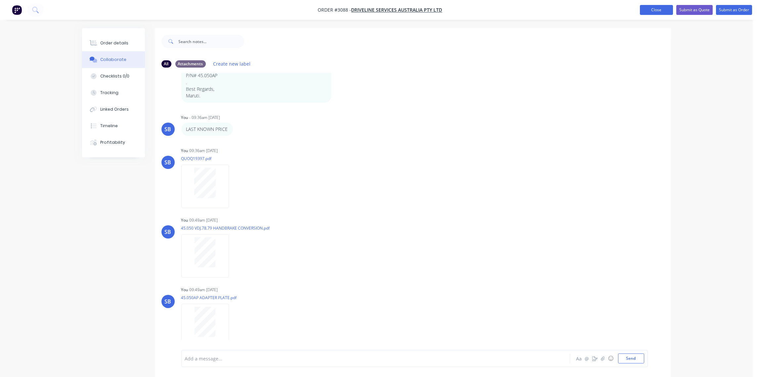
click at [655, 13] on button "Close" at bounding box center [656, 10] width 33 height 10
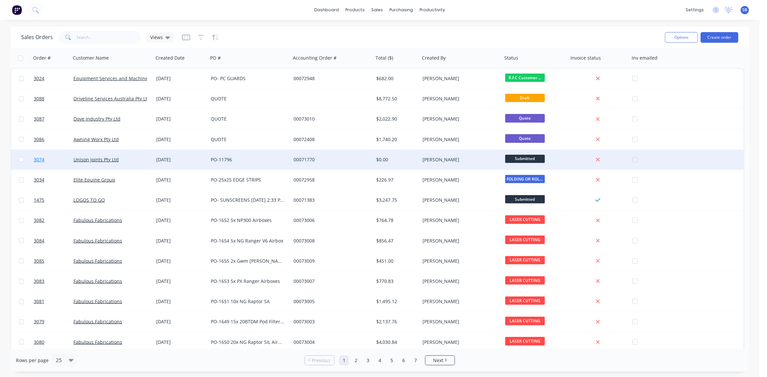
click at [38, 159] on span "3074" at bounding box center [39, 159] width 11 height 7
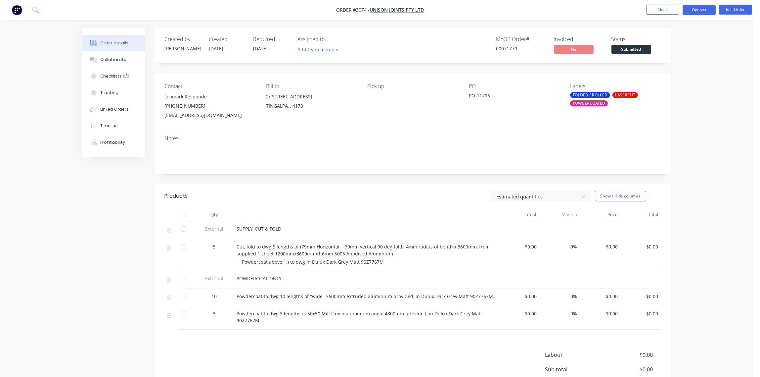
click at [700, 12] on button "Options" at bounding box center [699, 10] width 33 height 11
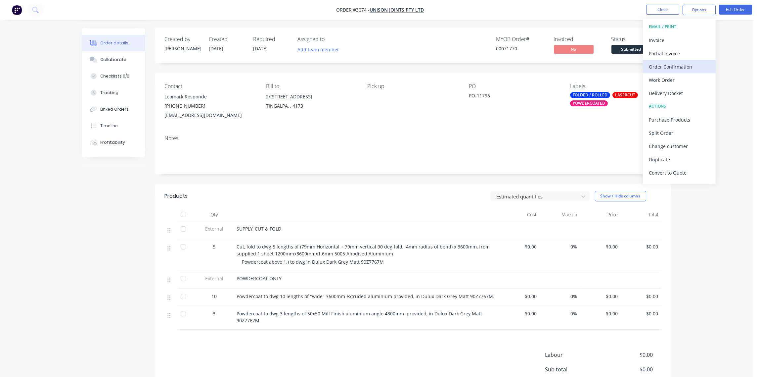
click at [679, 67] on div "Order Confirmation" at bounding box center [679, 67] width 61 height 10
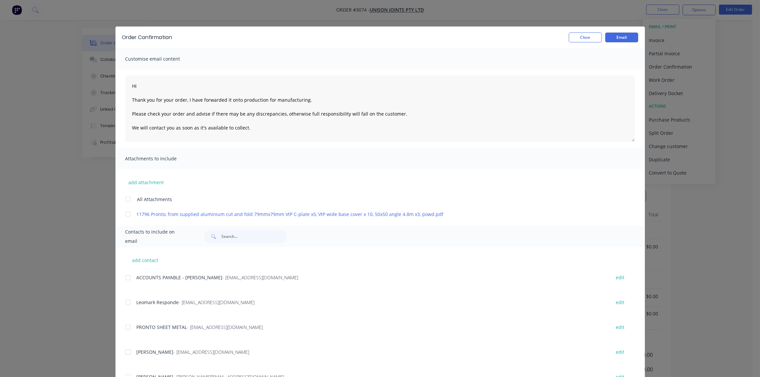
click at [124, 303] on div at bounding box center [127, 302] width 13 height 13
type textarea "Hi Thank you for your order, I have forwarded it onto production for manufactur…"
click at [618, 35] on button "Email" at bounding box center [621, 37] width 33 height 10
type textarea "Hi Thank you for your order, I have forwarded it onto production for manufactur…"
click at [585, 39] on button "Close" at bounding box center [585, 37] width 33 height 10
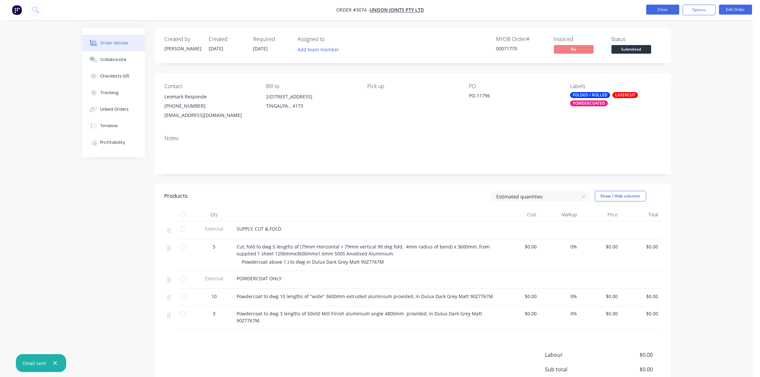
click at [663, 9] on button "Close" at bounding box center [662, 10] width 33 height 10
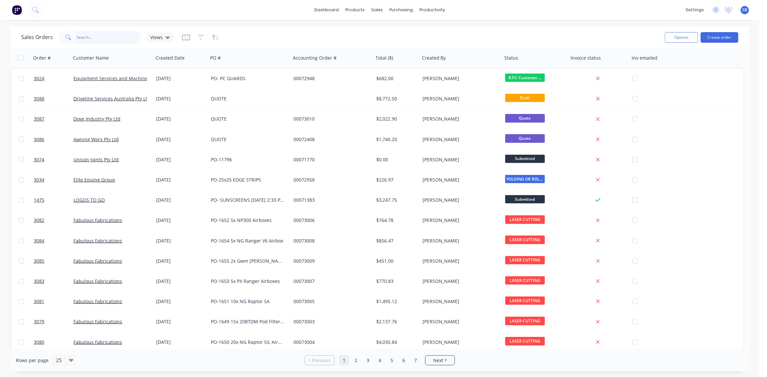
click at [97, 37] on input "text" at bounding box center [109, 37] width 65 height 13
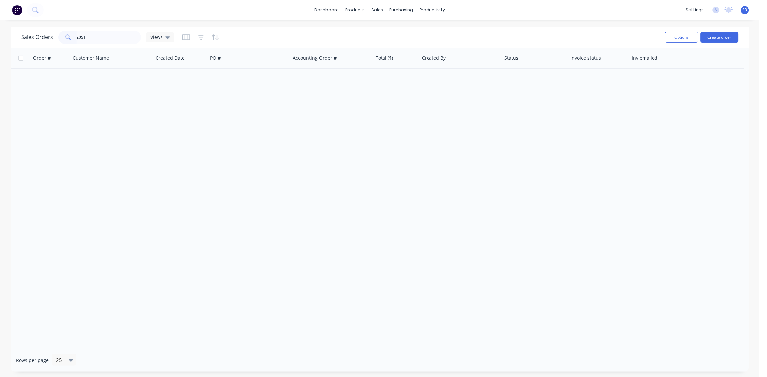
click at [74, 36] on span at bounding box center [67, 37] width 19 height 13
click at [77, 38] on input "2051" at bounding box center [109, 37] width 65 height 13
click at [77, 36] on input "2051" at bounding box center [109, 37] width 65 height 13
click at [78, 36] on input "P-2051" at bounding box center [109, 37] width 65 height 13
drag, startPoint x: 98, startPoint y: 35, endPoint x: -2, endPoint y: 53, distance: 101.9
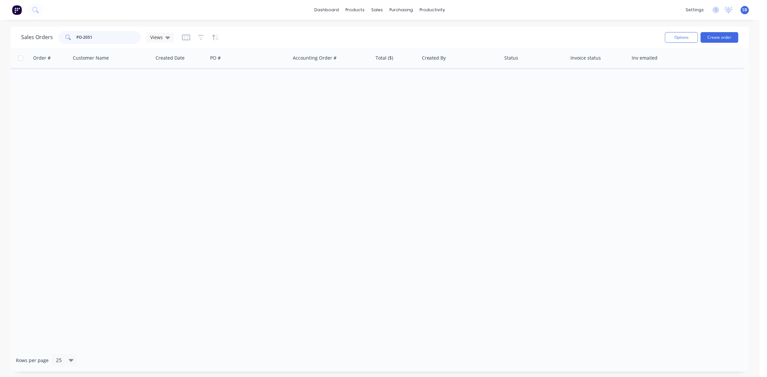
click at [0, 53] on html "dashboard products sales purchasing productivity dashboard products Product Cat…" at bounding box center [383, 188] width 767 height 377
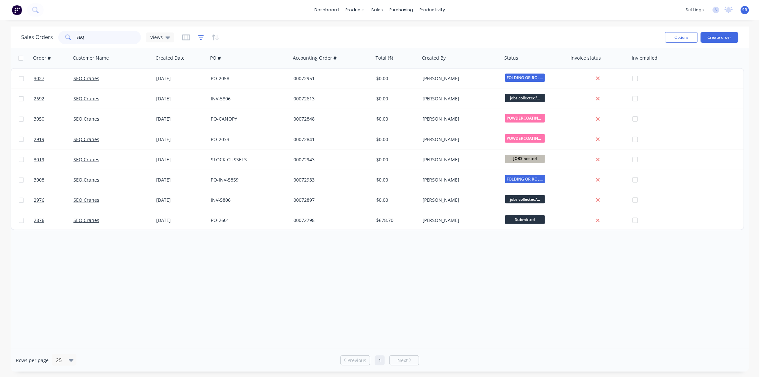
type input "SEQ"
click at [201, 38] on icon "button" at bounding box center [201, 37] width 6 height 7
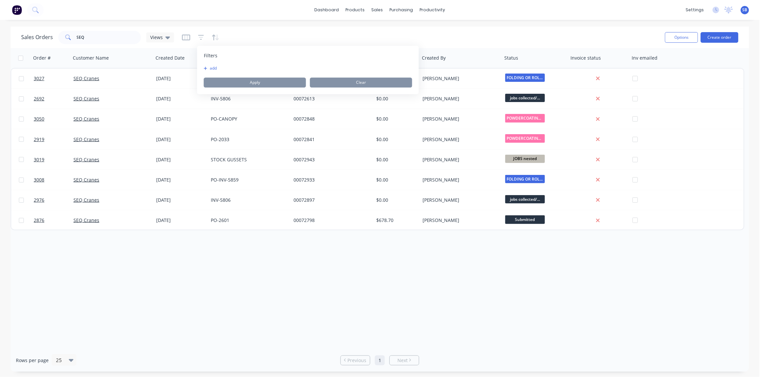
click at [213, 67] on button "add" at bounding box center [212, 68] width 17 height 5
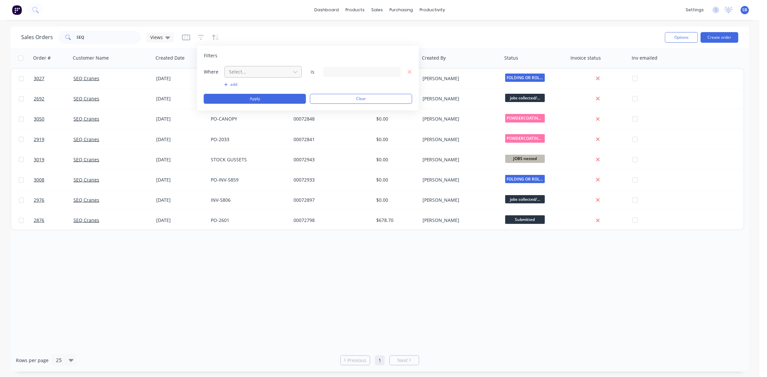
click at [272, 69] on div at bounding box center [257, 72] width 59 height 8
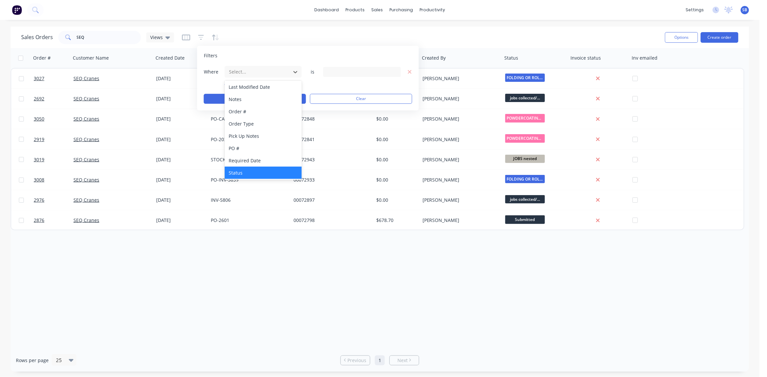
click at [256, 175] on div "Status" at bounding box center [263, 173] width 77 height 12
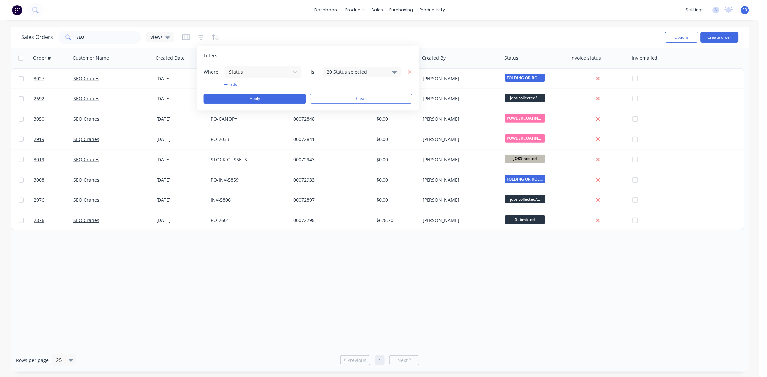
click at [394, 73] on icon at bounding box center [395, 72] width 5 height 3
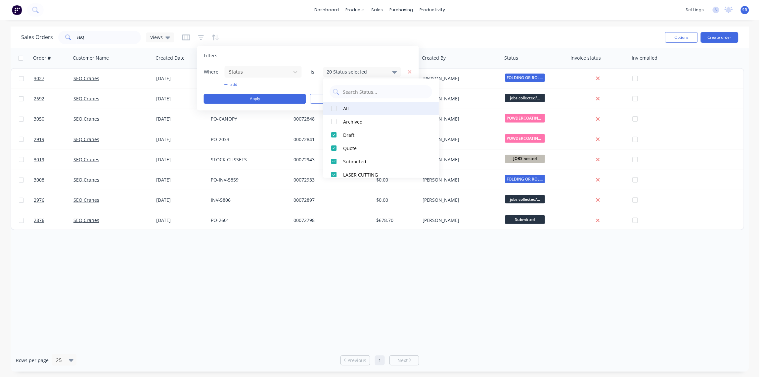
click at [335, 108] on div at bounding box center [334, 108] width 13 height 13
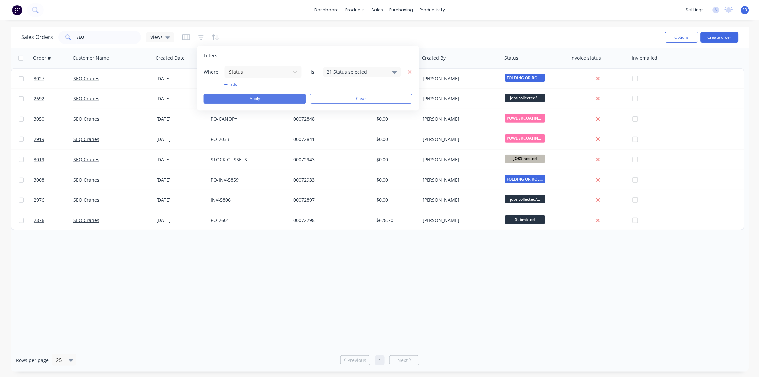
click at [266, 99] on button "Apply" at bounding box center [255, 99] width 102 height 10
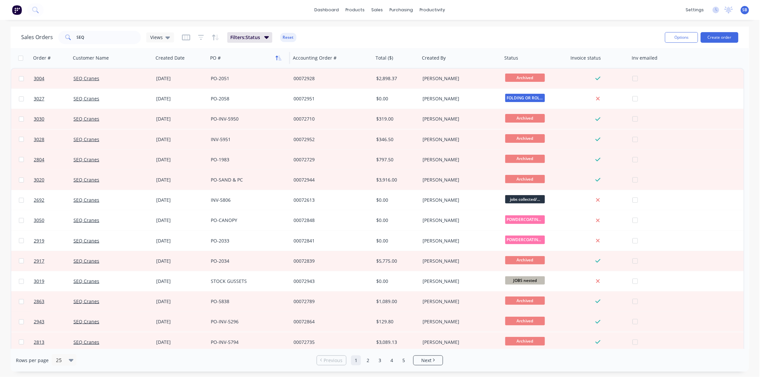
click at [279, 59] on icon "button" at bounding box center [280, 58] width 3 height 5
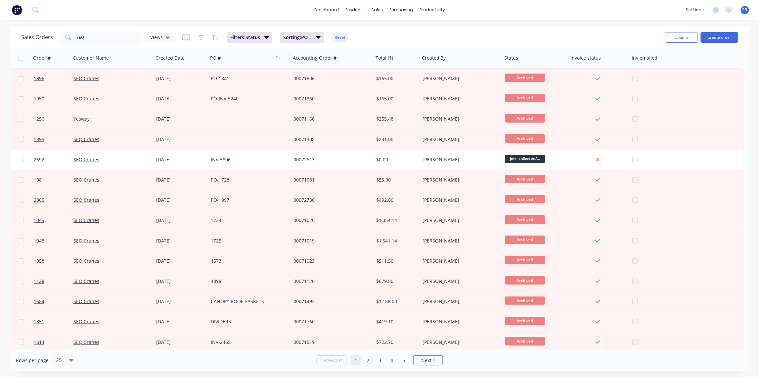
click at [279, 59] on icon "button" at bounding box center [280, 58] width 3 height 5
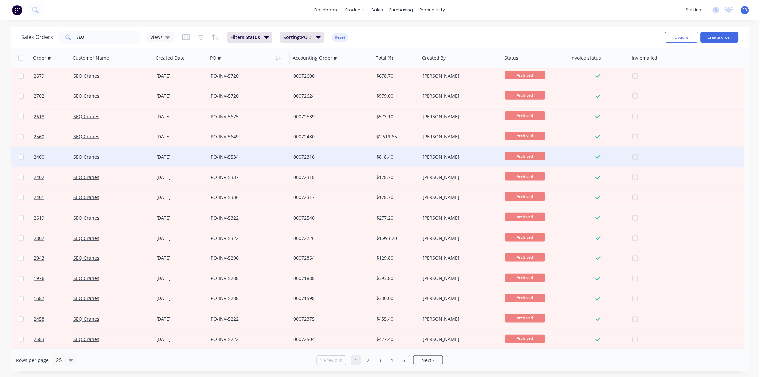
scroll to position [0, 0]
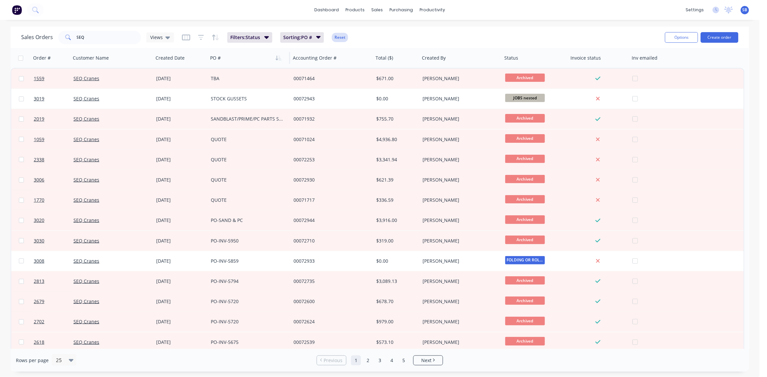
drag, startPoint x: 349, startPoint y: 38, endPoint x: 339, endPoint y: 39, distance: 10.3
click at [345, 38] on div "Sales Orders SEQ Views Filters: Status Sorting: PO # Reset" at bounding box center [340, 37] width 639 height 16
click at [339, 39] on button "Reset" at bounding box center [340, 37] width 16 height 9
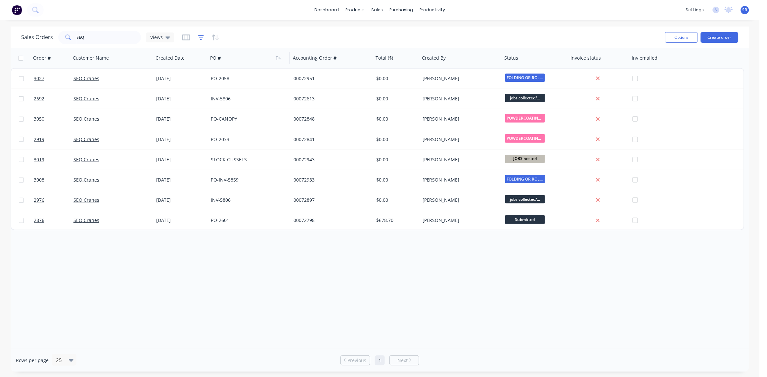
click at [201, 40] on icon "button" at bounding box center [201, 37] width 6 height 7
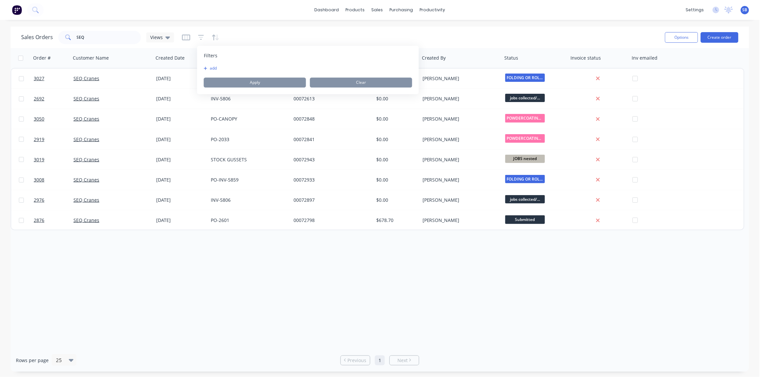
click at [236, 67] on div "add" at bounding box center [308, 68] width 209 height 5
click at [212, 68] on button "add" at bounding box center [212, 68] width 17 height 5
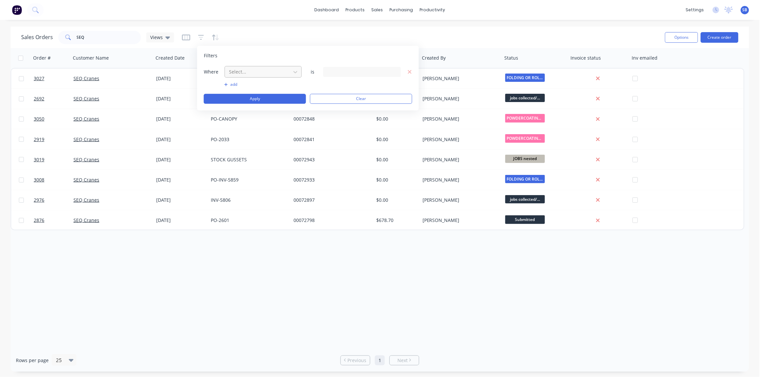
click at [267, 75] on div at bounding box center [257, 72] width 59 height 8
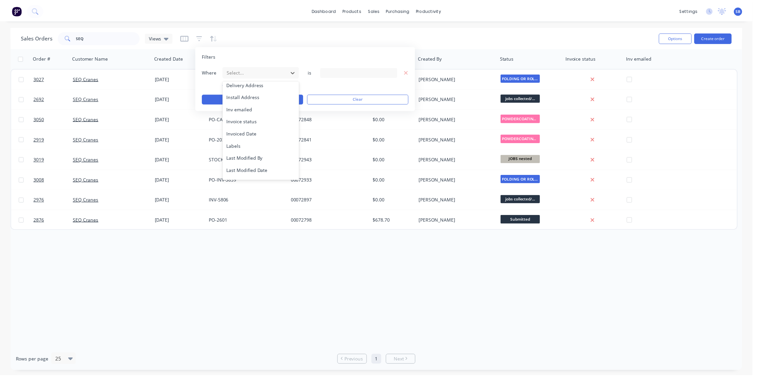
scroll to position [172, 0]
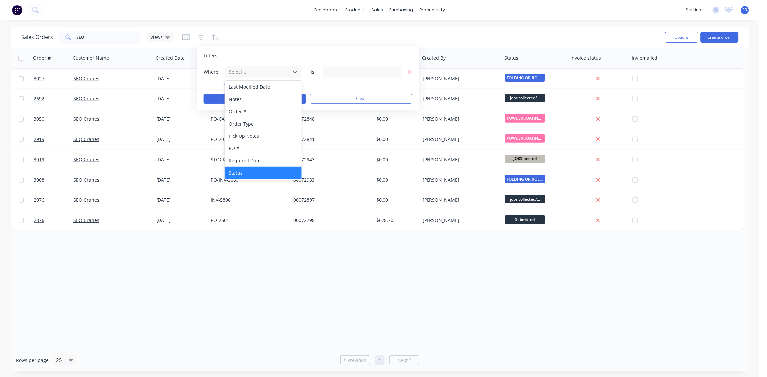
click at [259, 172] on div "Status" at bounding box center [263, 173] width 77 height 12
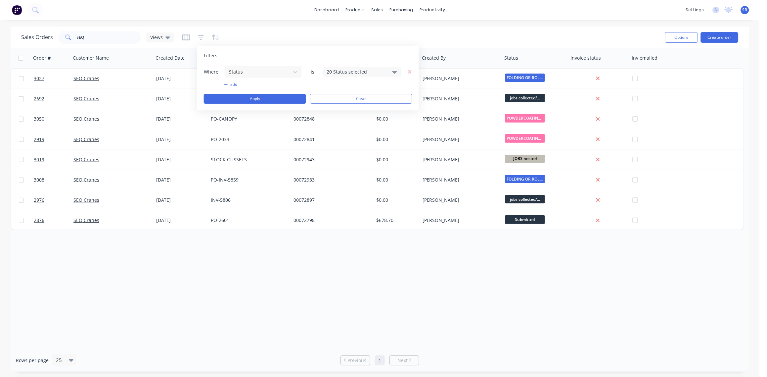
click at [395, 71] on icon at bounding box center [395, 72] width 5 height 3
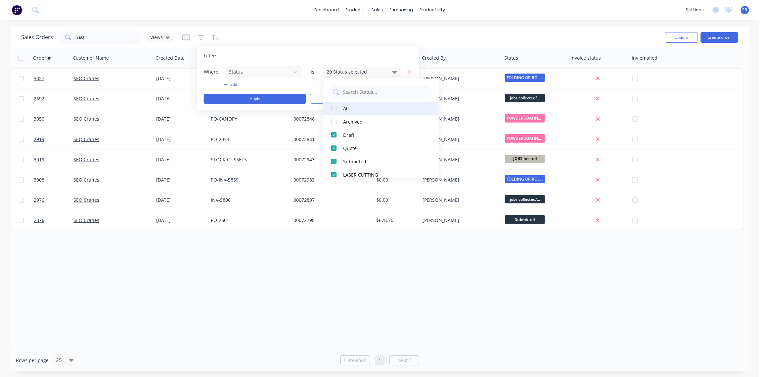
click at [334, 108] on div at bounding box center [334, 108] width 13 height 13
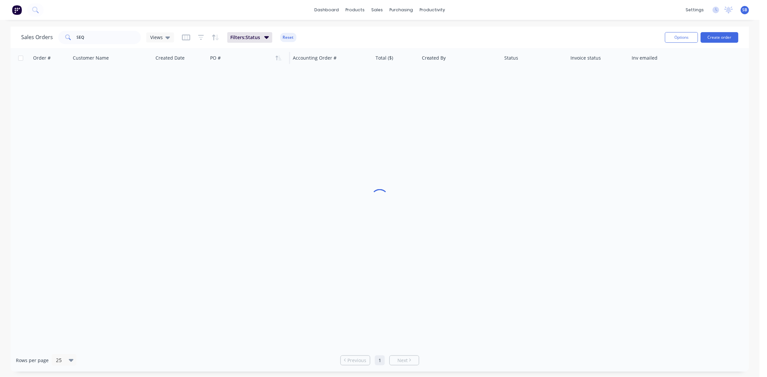
click at [271, 323] on div "Order # Customer Name Created Date PO # Accounting Order # Total ($) Created By…" at bounding box center [380, 198] width 739 height 301
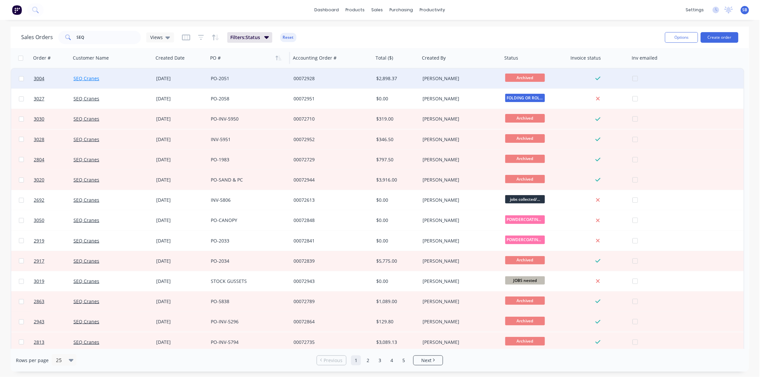
click at [82, 75] on link "SEQ Cranes" at bounding box center [86, 78] width 26 height 6
click at [37, 78] on span "3004" at bounding box center [39, 78] width 11 height 7
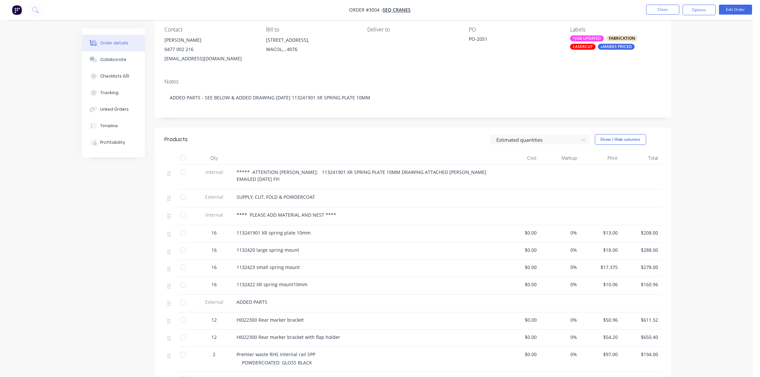
scroll to position [99, 0]
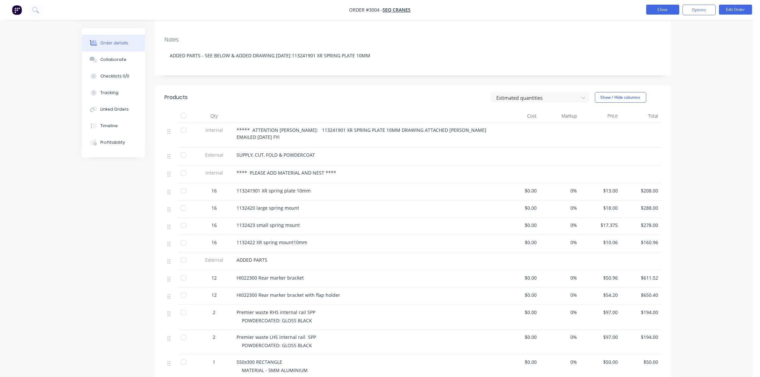
click at [665, 12] on button "Close" at bounding box center [662, 10] width 33 height 10
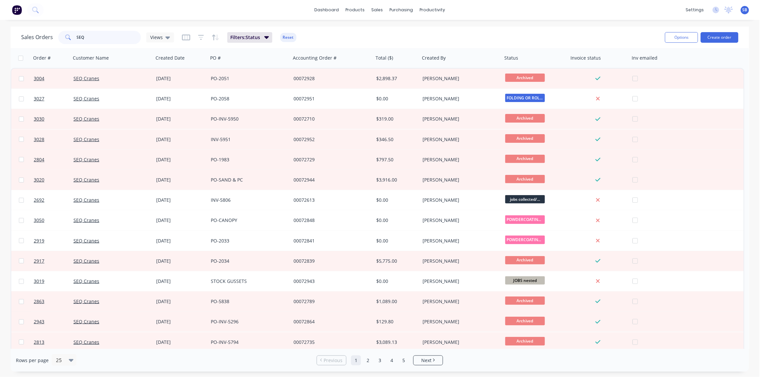
drag, startPoint x: 89, startPoint y: 40, endPoint x: 0, endPoint y: 47, distance: 89.6
click at [0, 47] on html "dashboard products sales purchasing productivity dashboard products Product Cat…" at bounding box center [383, 188] width 767 height 377
type input "2998"
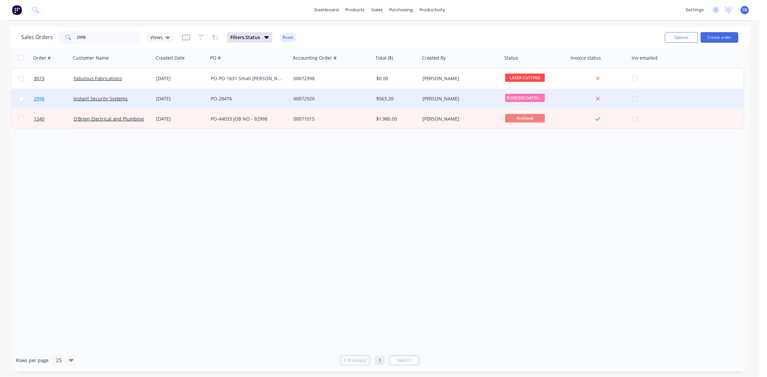
click at [41, 99] on span "2998" at bounding box center [39, 98] width 11 height 7
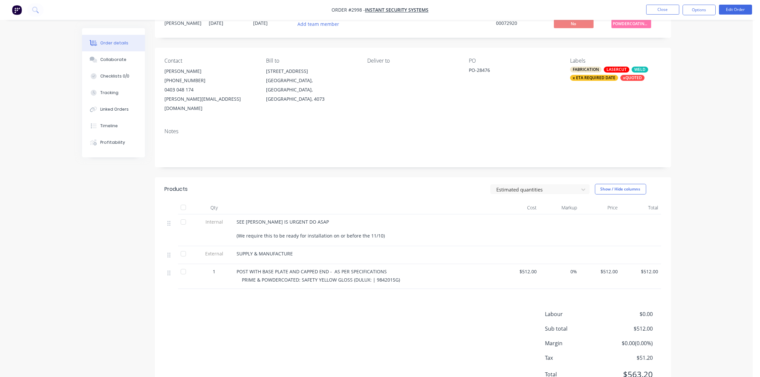
scroll to position [46, 0]
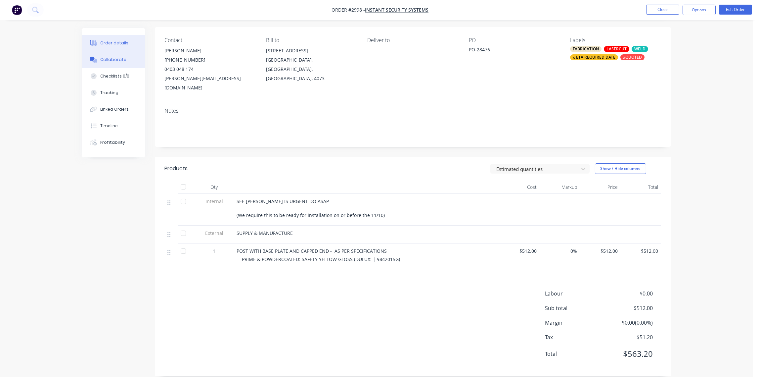
click at [124, 61] on button "Collaborate" at bounding box center [113, 59] width 63 height 17
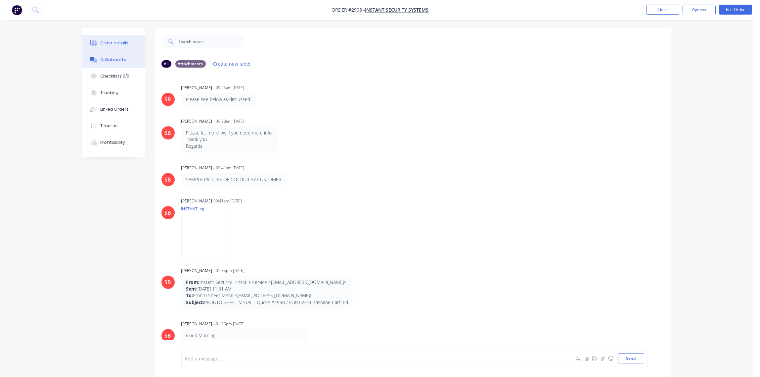
click at [109, 39] on button "Order details" at bounding box center [113, 43] width 63 height 17
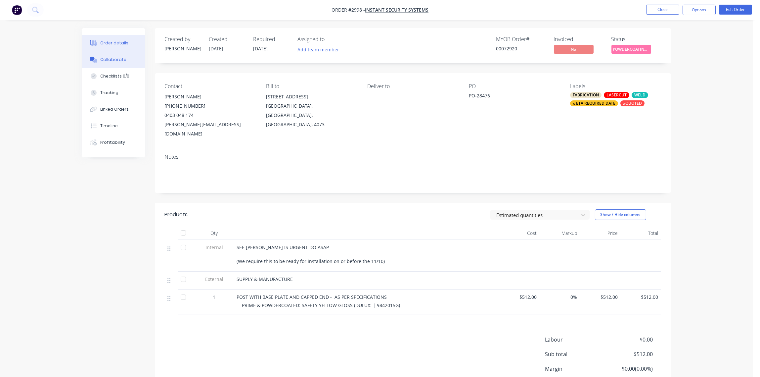
click at [115, 59] on div "Collaborate" at bounding box center [113, 60] width 26 height 6
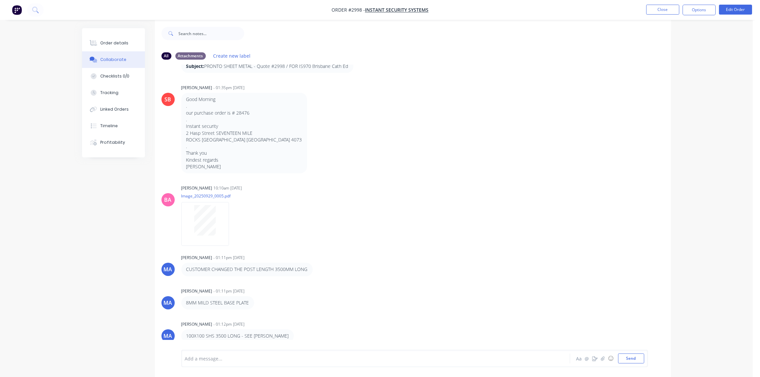
scroll to position [10, 0]
click at [210, 353] on div "Add a message..." at bounding box center [357, 358] width 345 height 10
click at [632, 357] on button "Send" at bounding box center [631, 358] width 26 height 10
click at [217, 355] on div at bounding box center [357, 358] width 344 height 7
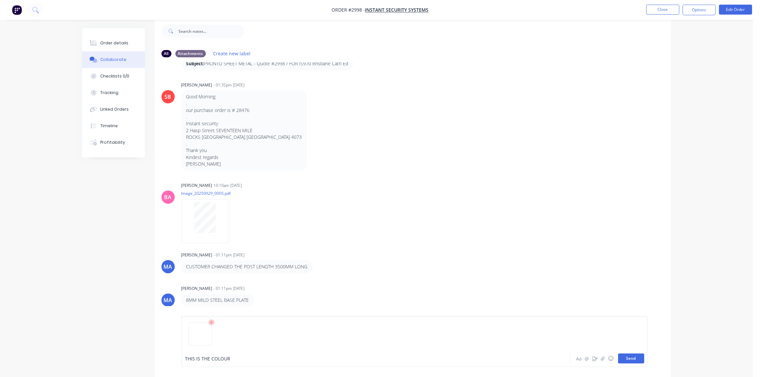
click at [632, 358] on button "Send" at bounding box center [631, 358] width 26 height 10
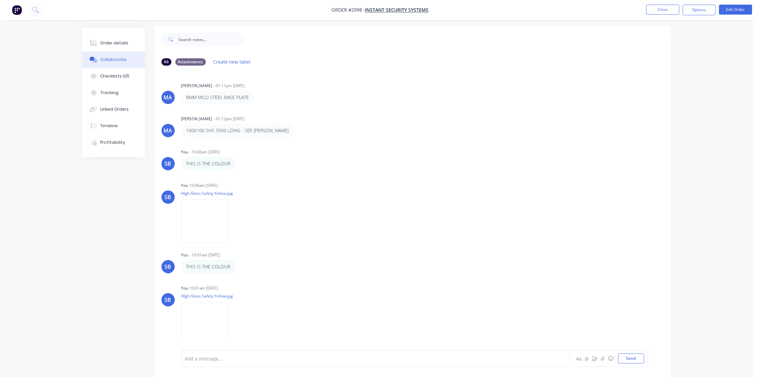
scroll to position [0, 0]
click at [201, 224] on img at bounding box center [205, 222] width 48 height 43
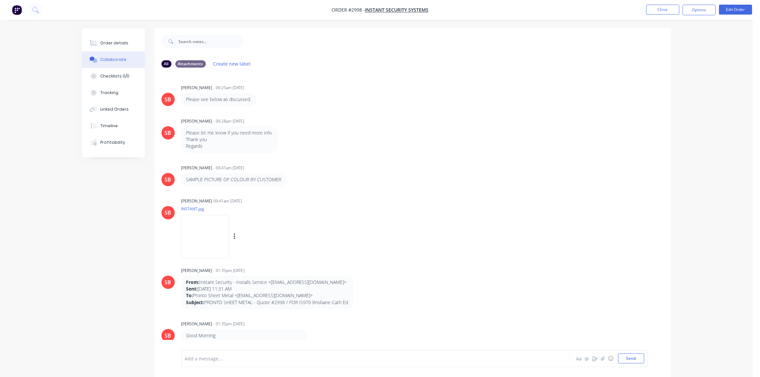
click at [214, 230] on img at bounding box center [205, 236] width 48 height 43
click at [669, 9] on button "Close" at bounding box center [662, 10] width 33 height 10
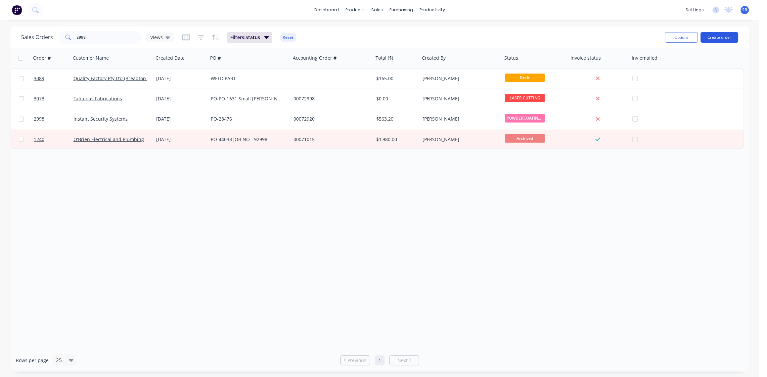
click at [729, 37] on button "Create order" at bounding box center [720, 37] width 38 height 11
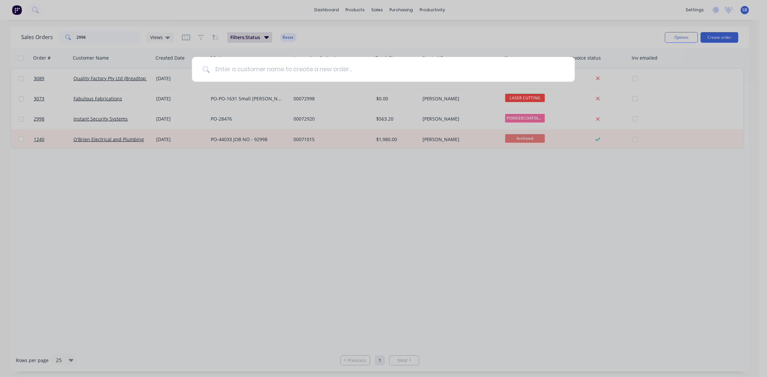
click at [292, 70] on input at bounding box center [387, 69] width 355 height 25
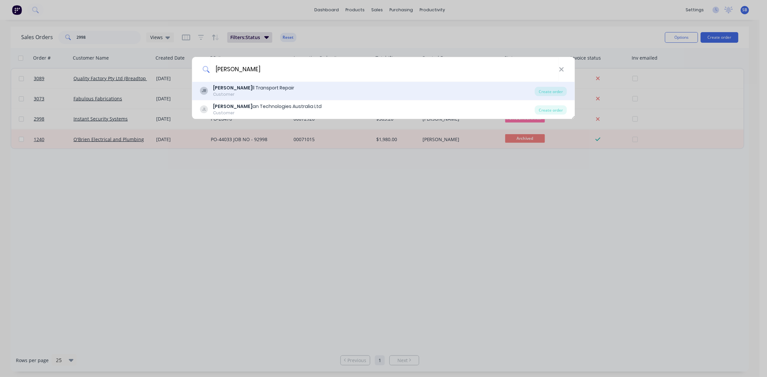
type input "[PERSON_NAME]"
click at [274, 93] on div "[PERSON_NAME] Be ll Transport Repair Customer" at bounding box center [367, 90] width 335 height 13
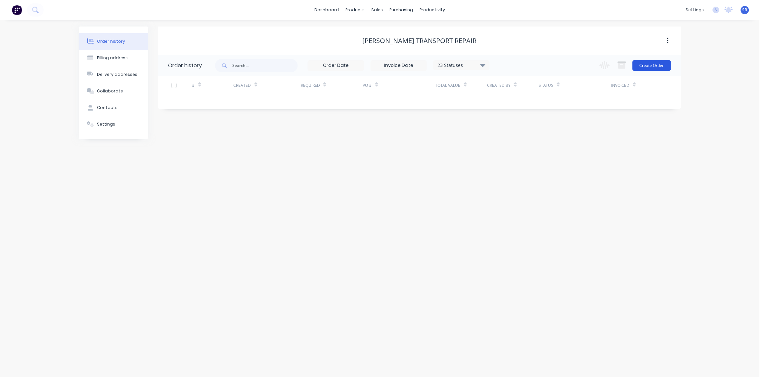
click at [655, 69] on button "Create Order" at bounding box center [652, 65] width 38 height 11
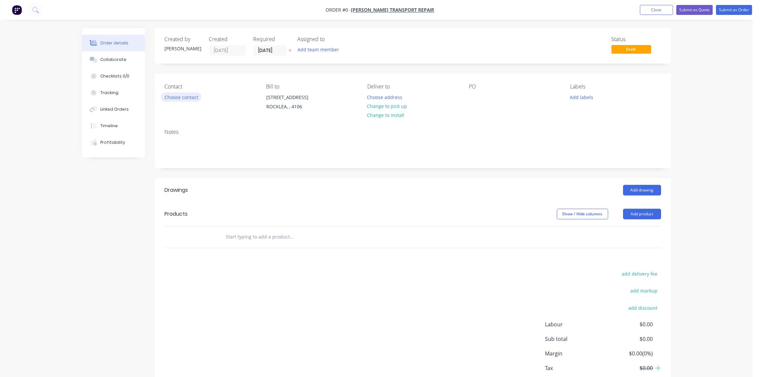
click at [181, 99] on button "Choose contact" at bounding box center [181, 96] width 41 height 9
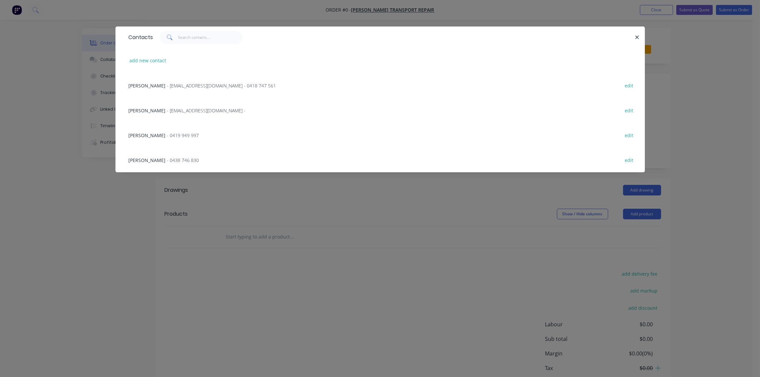
click at [167, 159] on span "- 0438 746 830" at bounding box center [183, 160] width 32 height 6
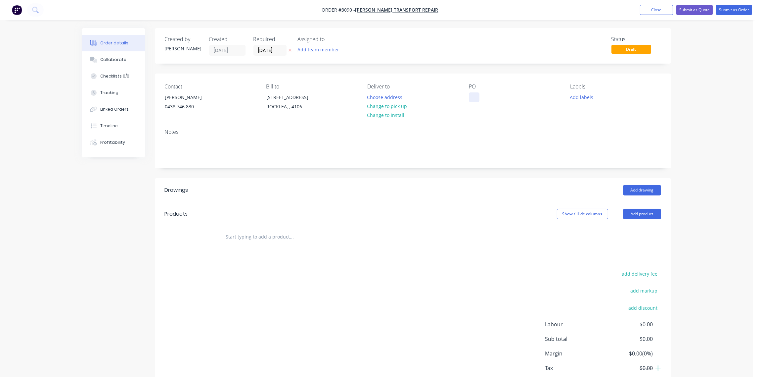
click at [472, 99] on div at bounding box center [474, 97] width 11 height 10
click at [588, 99] on button "Add labels" at bounding box center [582, 96] width 30 height 9
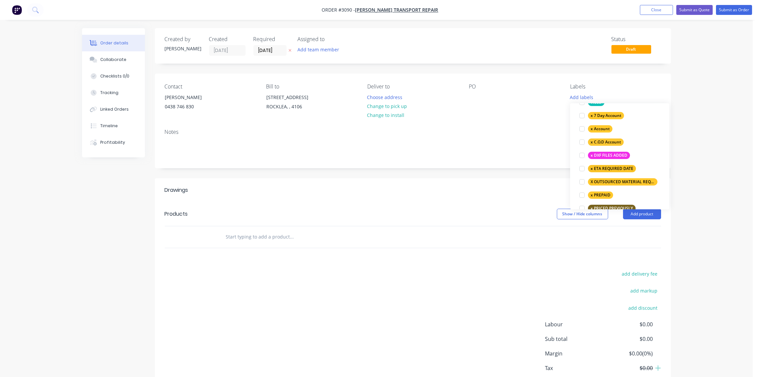
scroll to position [445, 0]
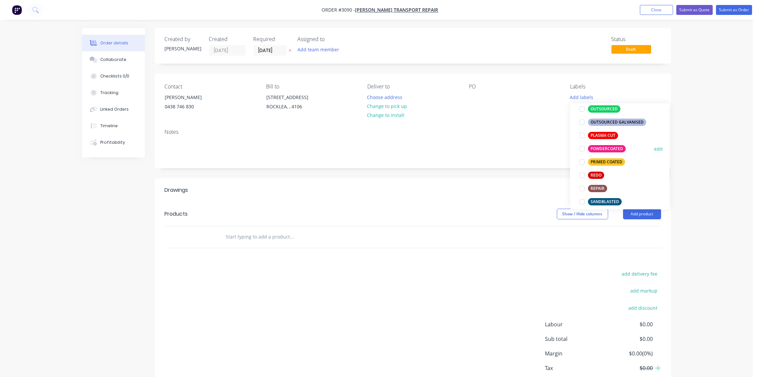
click at [582, 149] on div at bounding box center [582, 148] width 13 height 13
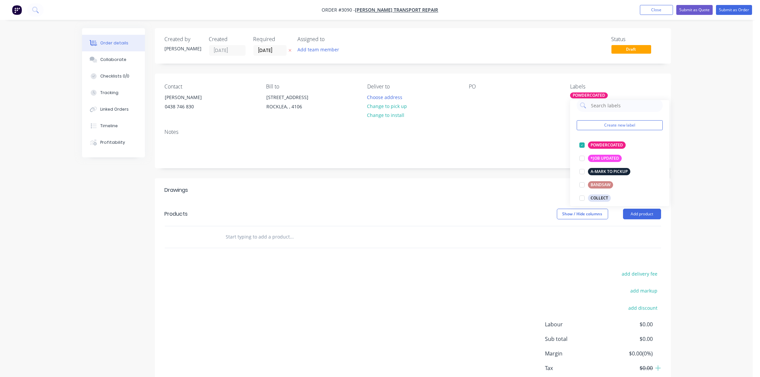
click at [253, 235] on input "text" at bounding box center [292, 236] width 132 height 13
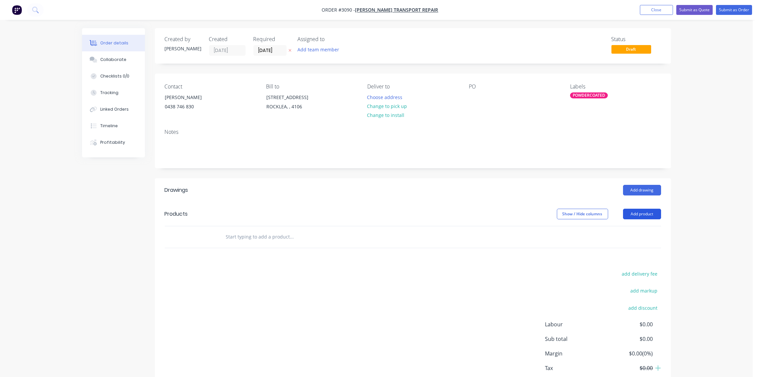
click at [646, 217] on button "Add product" at bounding box center [642, 214] width 38 height 11
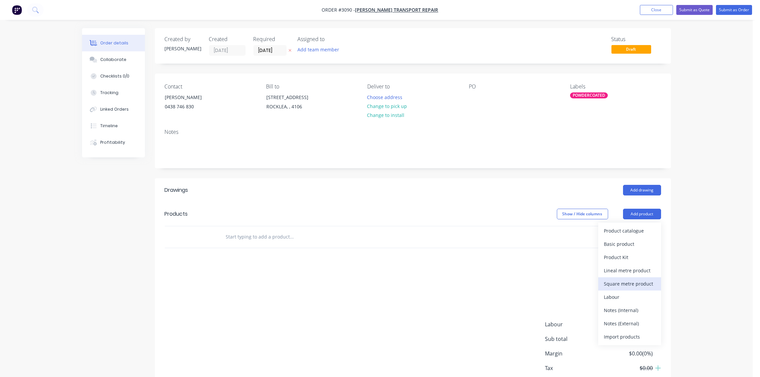
scroll to position [40, 0]
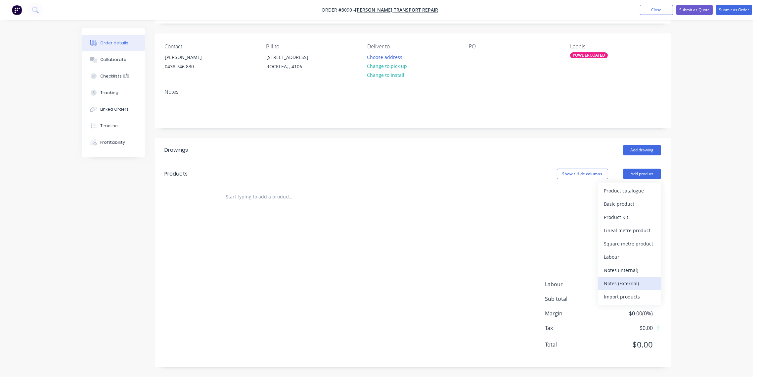
click at [631, 280] on div "Notes (External)" at bounding box center [629, 283] width 51 height 10
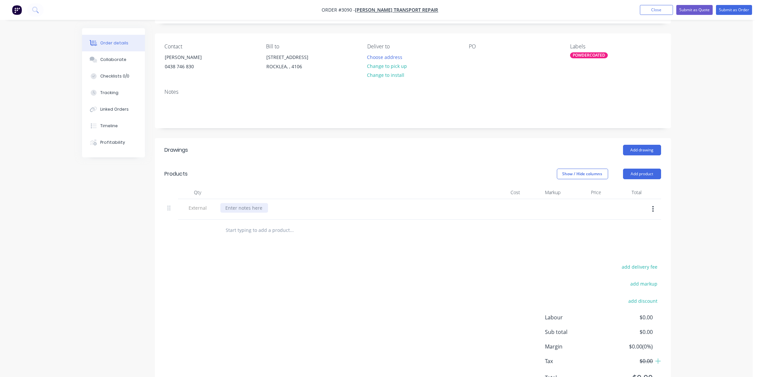
click at [260, 204] on div at bounding box center [244, 208] width 48 height 10
click at [253, 205] on div at bounding box center [244, 208] width 48 height 10
paste div
click at [266, 232] on input "text" at bounding box center [292, 229] width 132 height 13
click at [240, 228] on input "text" at bounding box center [292, 229] width 132 height 13
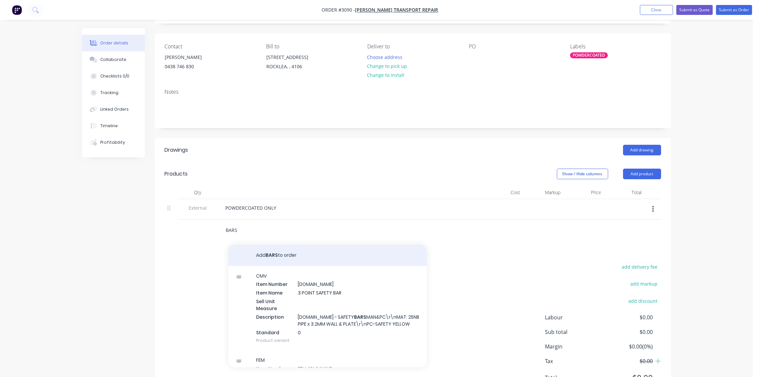
type input "BARS"
click at [272, 254] on button "Add BARS to order" at bounding box center [327, 255] width 199 height 21
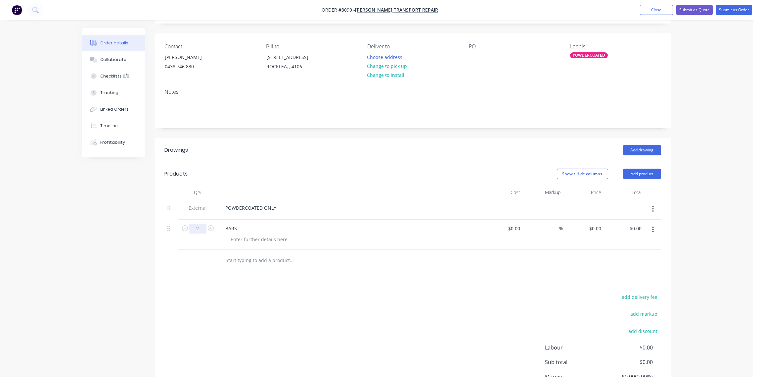
type input "20"
click at [238, 219] on div "BARS" at bounding box center [350, 234] width 265 height 30
click at [241, 230] on div "BARS" at bounding box center [231, 228] width 22 height 10
click at [264, 243] on div at bounding box center [260, 239] width 68 height 10
click at [262, 228] on div "BARS - CHAIN AATCHED" at bounding box center [251, 228] width 63 height 10
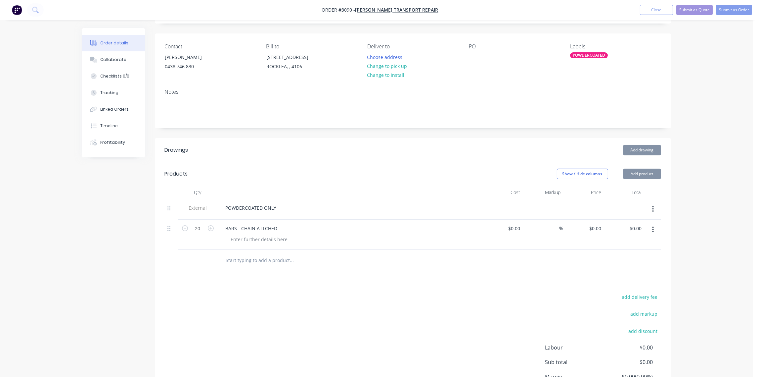
click at [243, 258] on input "text" at bounding box center [292, 260] width 132 height 13
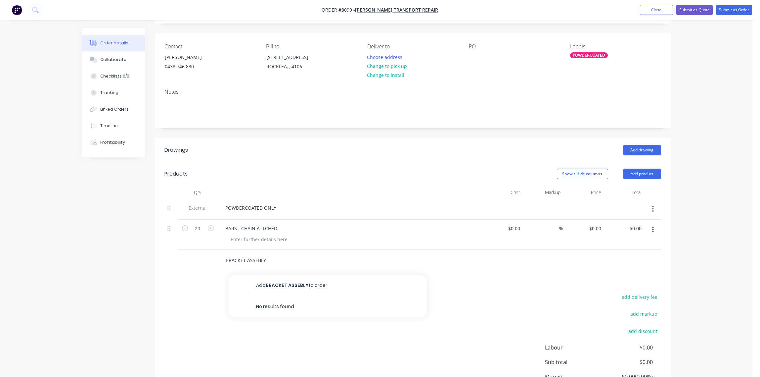
click at [257, 260] on input "BRACKET ASSEBLY" at bounding box center [292, 260] width 132 height 13
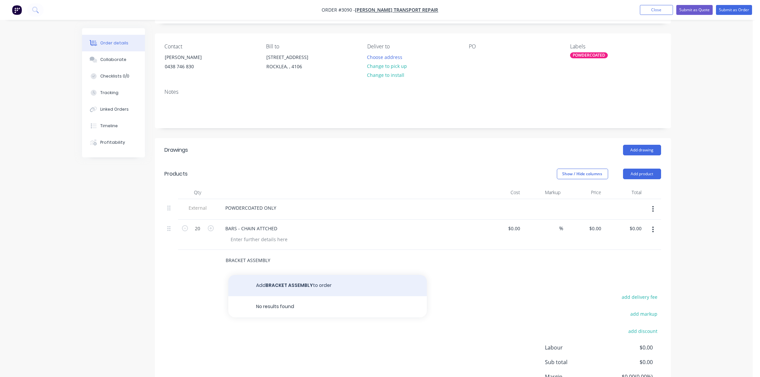
type input "BRACKET ASSEMBLY"
click at [321, 285] on button "Add BRACKET ASSEMBLY to order" at bounding box center [327, 285] width 199 height 21
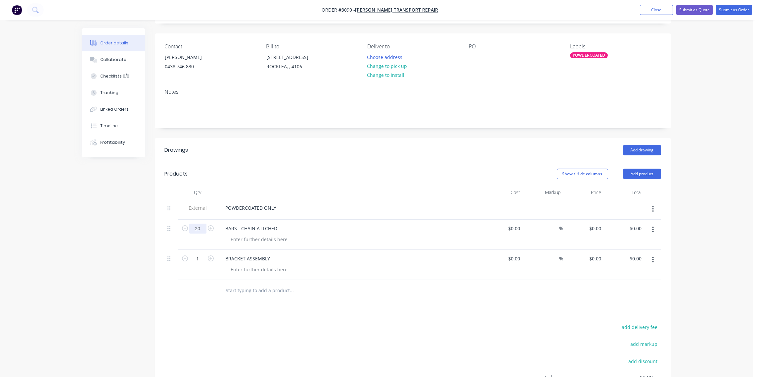
click at [199, 228] on input "20" at bounding box center [197, 228] width 17 height 10
click at [200, 227] on input "20" at bounding box center [197, 228] width 17 height 10
type input "2"
click at [257, 227] on div "BARS - CHAIN ATTCHED" at bounding box center [251, 228] width 63 height 10
click at [259, 241] on div at bounding box center [260, 239] width 68 height 10
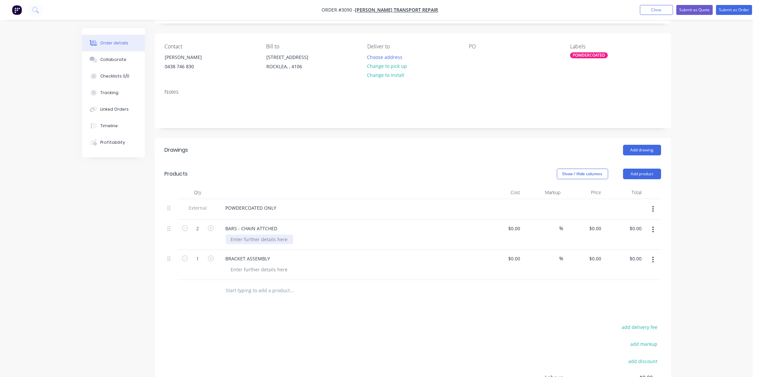
click at [253, 241] on div at bounding box center [260, 239] width 68 height 10
drag, startPoint x: 226, startPoint y: 228, endPoint x: 264, endPoint y: 229, distance: 37.4
click at [289, 228] on div "BARS - CHAIN ATTCHED" at bounding box center [350, 228] width 260 height 10
copy div "BARS - CHAIN ATTCHED"
click at [277, 207] on div "POWDERCOATED ONLY" at bounding box center [251, 208] width 62 height 10
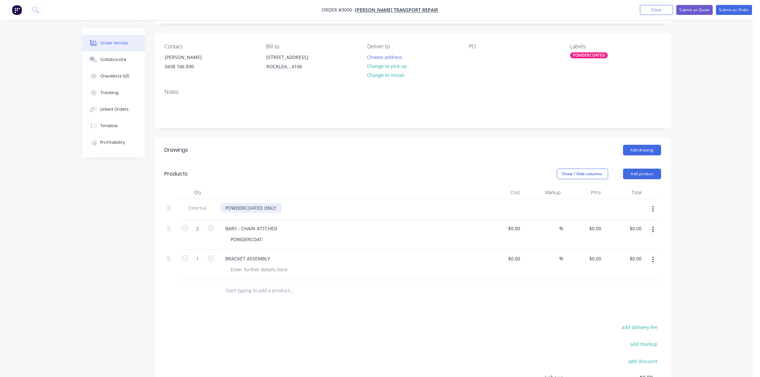
click at [279, 207] on div "POWDERCOATED ONLY" at bounding box center [251, 208] width 62 height 10
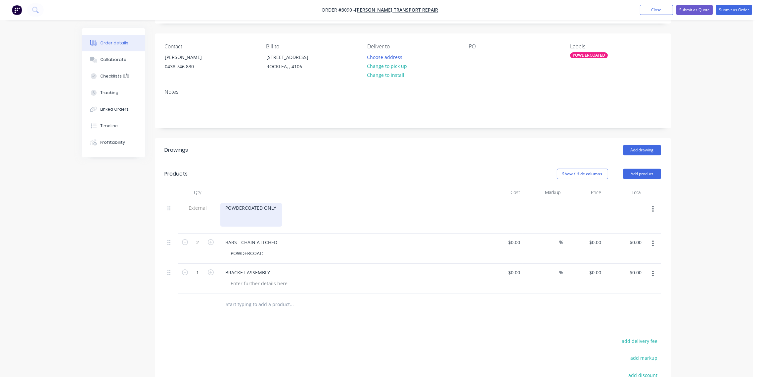
click at [236, 216] on div "POWDERCOATED ONLY" at bounding box center [251, 215] width 62 height 24
click at [226, 214] on div "POWDERCOATED ONLY BARS - CHAIN ATTCHED" at bounding box center [251, 211] width 63 height 17
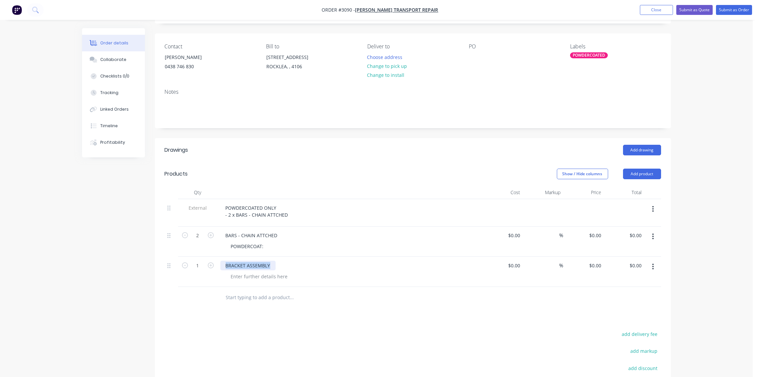
drag, startPoint x: 271, startPoint y: 271, endPoint x: 219, endPoint y: 271, distance: 52.3
click at [219, 271] on div "BRACKET ASSEMBLY" at bounding box center [350, 272] width 265 height 30
click at [286, 214] on div "POWDERCOATED ONLY - 2 x BARS - CHAIN ATTCHED" at bounding box center [256, 211] width 73 height 17
click at [287, 212] on div "POWDERCOATED ONLY - 2 x BARS - CHAIN ATTCHED" at bounding box center [256, 211] width 73 height 17
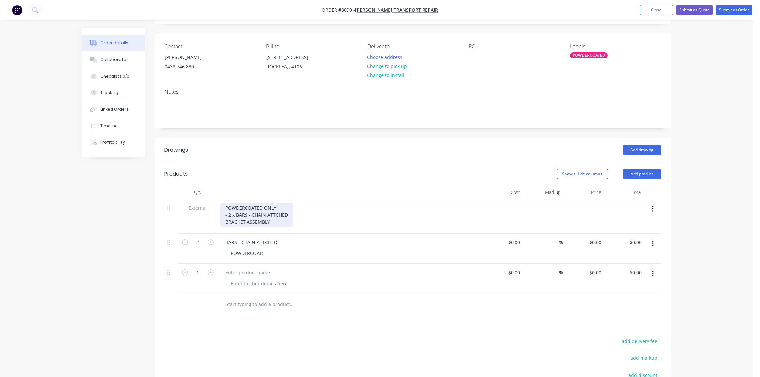
click at [226, 220] on div "POWDERCOATED ONLY - 2 x BARS - CHAIN ATTCHED BRACKET ASSEMBLY" at bounding box center [256, 215] width 73 height 24
drag, startPoint x: 277, startPoint y: 206, endPoint x: 211, endPoint y: 206, distance: 65.5
click at [211, 206] on div "External POWDERCOATED ONLY - 2 x BARS - CHAIN ATTCHED - 1 x BRACKET ASSEMBLY" at bounding box center [413, 216] width 497 height 34
drag, startPoint x: 223, startPoint y: 215, endPoint x: 287, endPoint y: 223, distance: 63.8
click at [287, 223] on div "POWDERCOATED ONLY - 2 x BARS - CHAIN ATTCHED - 1 x BRACKET ASSEMBLY" at bounding box center [256, 215] width 73 height 24
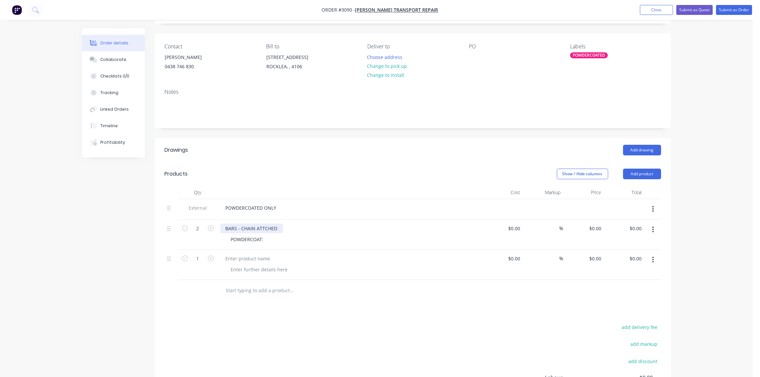
drag, startPoint x: 225, startPoint y: 235, endPoint x: 226, endPoint y: 230, distance: 5.1
click at [226, 230] on div "BARS - CHAIN ATTCHED" at bounding box center [251, 228] width 63 height 10
drag, startPoint x: 224, startPoint y: 227, endPoint x: 256, endPoint y: 229, distance: 31.8
click at [285, 247] on div "BARS - CHAIN ATTCHED POWDERCOAT:" at bounding box center [350, 234] width 265 height 30
drag, startPoint x: 264, startPoint y: 247, endPoint x: 201, endPoint y: 246, distance: 63.6
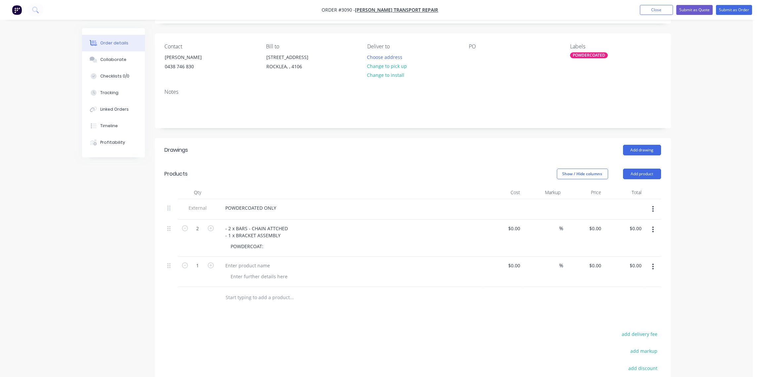
click at [201, 246] on div "2 - 2 x BARS - CHAIN ATTCHED - 1 x BRACKET ASSEMBLY POWDERCOAT: $0.00 $0.00 % $…" at bounding box center [413, 237] width 497 height 37
drag, startPoint x: 263, startPoint y: 247, endPoint x: 214, endPoint y: 248, distance: 49.7
click at [214, 248] on div "2 - 2 x BARS - CHAIN ATTCHED - 1 x BRACKET ASSEMBLY POWDERCOAT: $0.00 $0.00 % $…" at bounding box center [413, 237] width 497 height 37
click at [224, 225] on div "- 2 x BARS - CHAIN ATTCHED - 1 x BRACKET ASSEMBLY" at bounding box center [256, 231] width 73 height 17
click at [223, 228] on div "- 2 x BARS - CHAIN ATTCHED - 1 x BRACKET ASSEMBLY" at bounding box center [256, 231] width 73 height 17
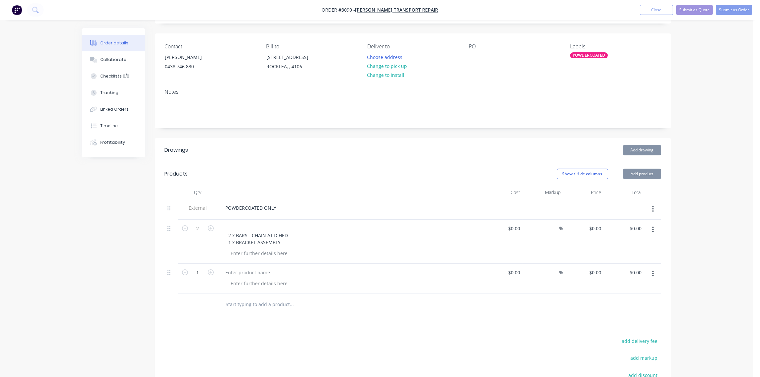
click at [235, 222] on div "- 2 x BARS - CHAIN ATTCHED - 1 x BRACKET ASSEMBLY" at bounding box center [350, 241] width 265 height 44
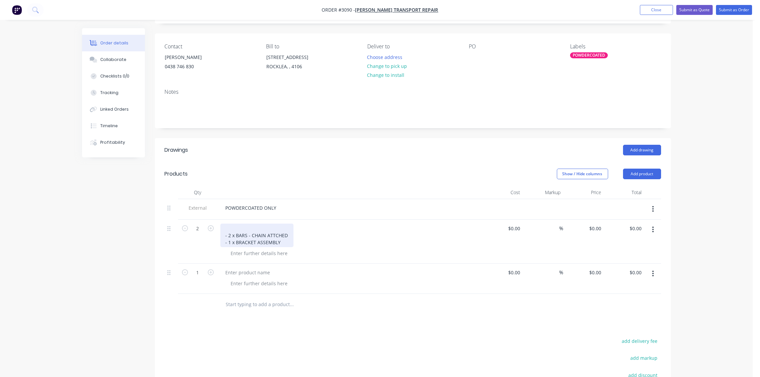
click at [234, 225] on div "- 2 x BARS - CHAIN ATTCHED - 1 x BRACKET ASSEMBLY" at bounding box center [256, 235] width 73 height 24
click at [281, 241] on div "PARTS - AS LISTED - 2 x BARS - CHAIN ATTCHED - 1 x BRACKET ASSEMBLY" at bounding box center [256, 235] width 73 height 24
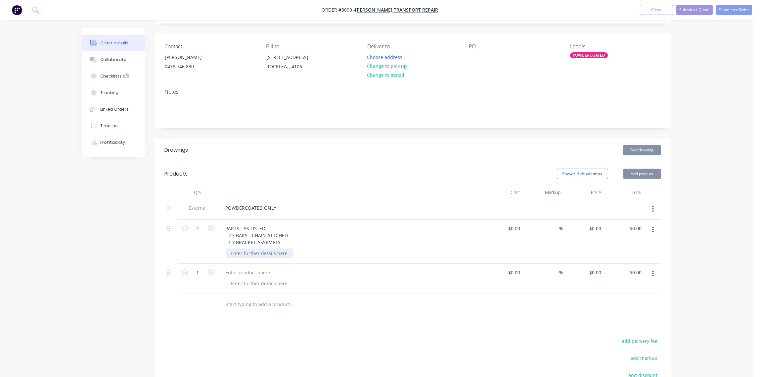
click at [253, 255] on div at bounding box center [260, 253] width 68 height 10
click at [252, 257] on div at bounding box center [260, 253] width 68 height 10
click at [258, 255] on div at bounding box center [260, 253] width 68 height 10
click at [266, 253] on div "POWDERCOAT: [PERSON_NAME]" at bounding box center [267, 253] width 82 height 10
click at [271, 287] on div at bounding box center [260, 283] width 68 height 10
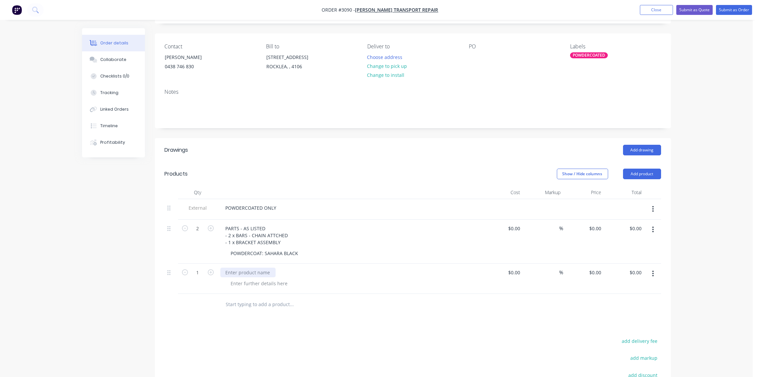
click at [252, 273] on div at bounding box center [247, 272] width 55 height 10
click at [255, 285] on div at bounding box center [260, 283] width 68 height 10
click at [249, 285] on div at bounding box center [260, 283] width 68 height 10
type input "$0.00"
click at [297, 283] on div "POWDERCOAT - STEEL PEARL" at bounding box center [263, 283] width 74 height 10
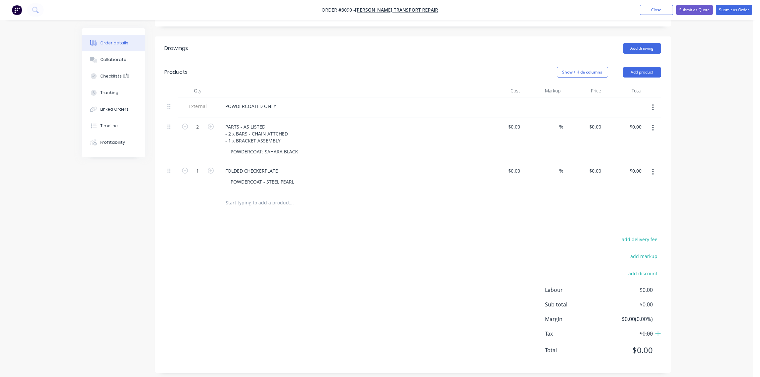
scroll to position [147, 0]
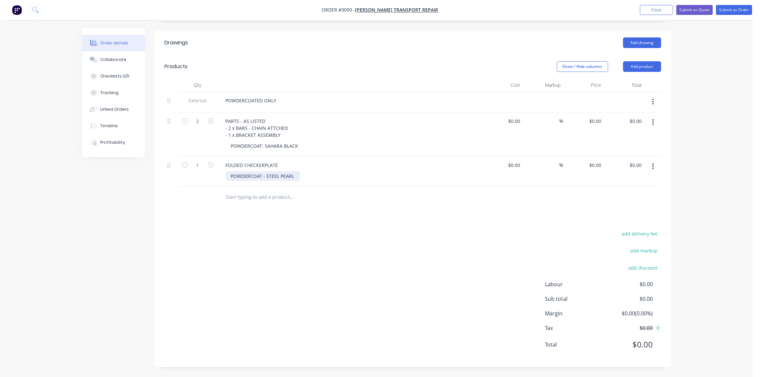
click at [296, 174] on div "POWDERCOAT - STEEL PEARL" at bounding box center [263, 176] width 74 height 10
click at [300, 176] on div "POWDERCOAT - STEEL PEARL ([PERSON_NAME])" at bounding box center [283, 176] width 115 height 10
drag, startPoint x: 300, startPoint y: 176, endPoint x: 312, endPoint y: 172, distance: 12.2
click at [302, 178] on div "POWDERCOAT - STEEL PEARL ([PERSON_NAME])" at bounding box center [283, 176] width 115 height 10
click at [337, 218] on div "Drawings Add drawing Products Show / Hide columns Add product Qty Cost Markup P…" at bounding box center [413, 199] width 516 height 336
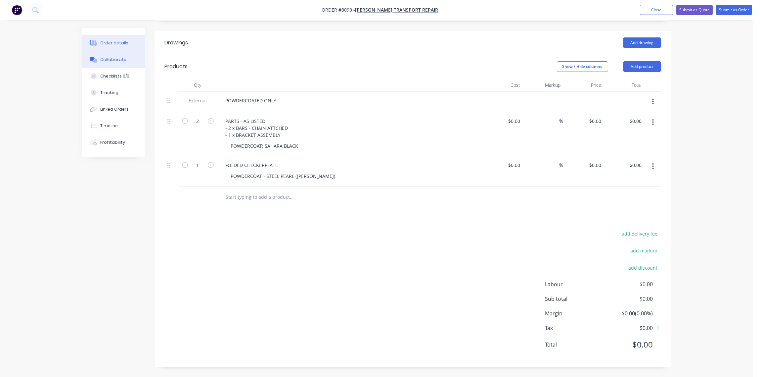
click at [110, 58] on div "Collaborate" at bounding box center [113, 60] width 26 height 6
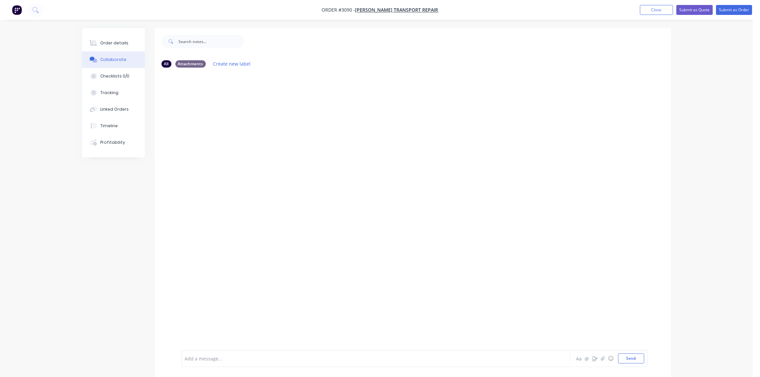
click at [216, 359] on div at bounding box center [357, 358] width 344 height 7
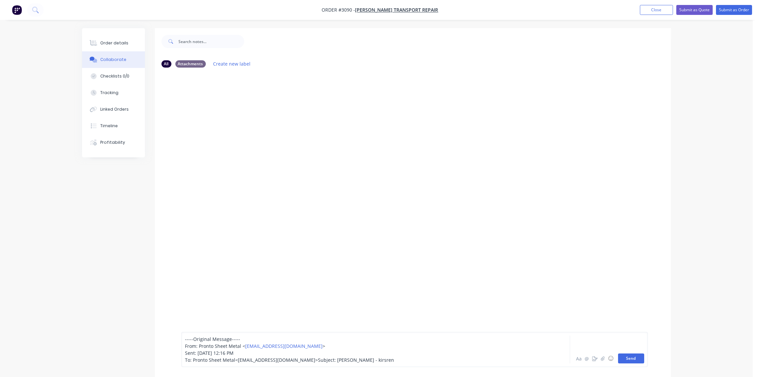
click at [631, 357] on button "Send" at bounding box center [631, 358] width 26 height 10
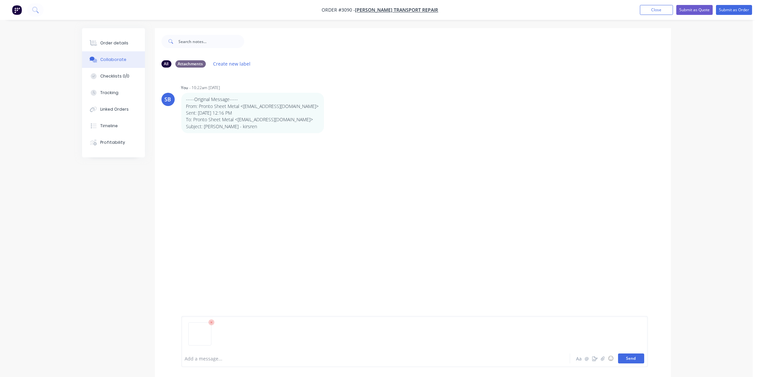
click at [632, 358] on button "Send" at bounding box center [631, 358] width 26 height 10
click at [633, 356] on button "Send" at bounding box center [631, 358] width 26 height 10
click at [488, 262] on div "SB You 10:22am [DATE] IMG_7293.jpg Labels Download Delete" at bounding box center [413, 243] width 516 height 60
click at [109, 40] on div "Order details" at bounding box center [114, 43] width 28 height 6
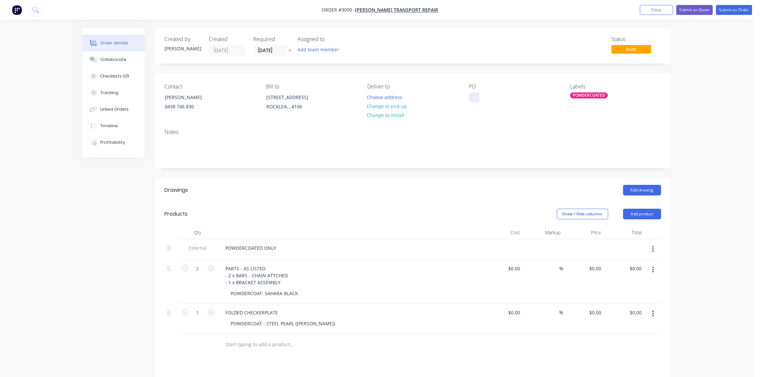
click at [475, 97] on div at bounding box center [474, 97] width 11 height 10
click at [483, 97] on div "PO-KISTEN" at bounding box center [486, 97] width 34 height 10
click at [488, 97] on div "PO-KISTEN" at bounding box center [486, 97] width 34 height 10
click at [486, 97] on div "PO-KISTEN" at bounding box center [486, 97] width 34 height 10
click at [518, 121] on div "Contact [PERSON_NAME] [PHONE_NUMBER] Bill to [STREET_ADDRESS] Deliver to Choose…" at bounding box center [413, 98] width 516 height 50
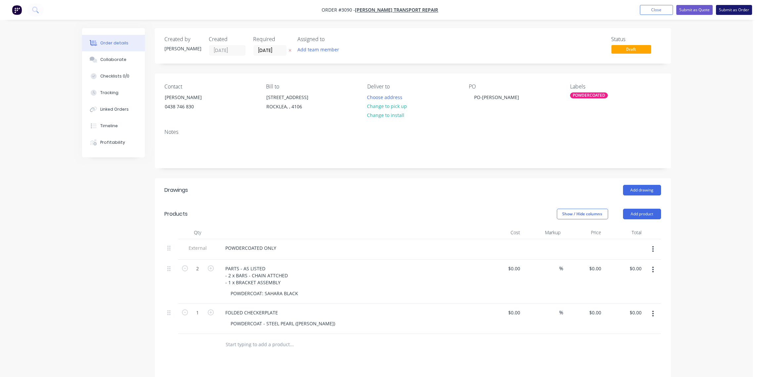
click at [735, 10] on button "Submit as Order" at bounding box center [734, 10] width 36 height 10
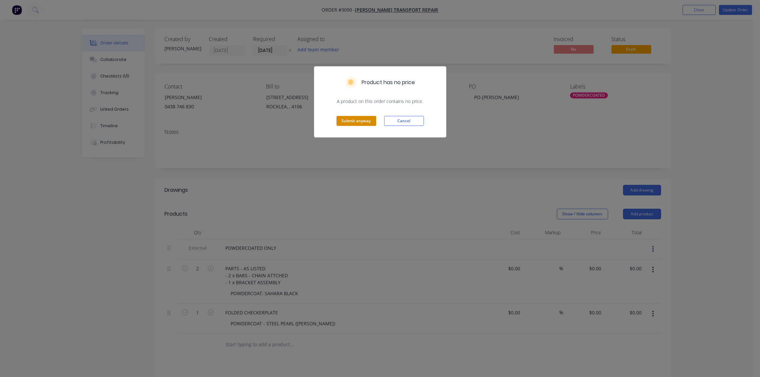
click at [361, 119] on button "Submit anyway" at bounding box center [357, 121] width 40 height 10
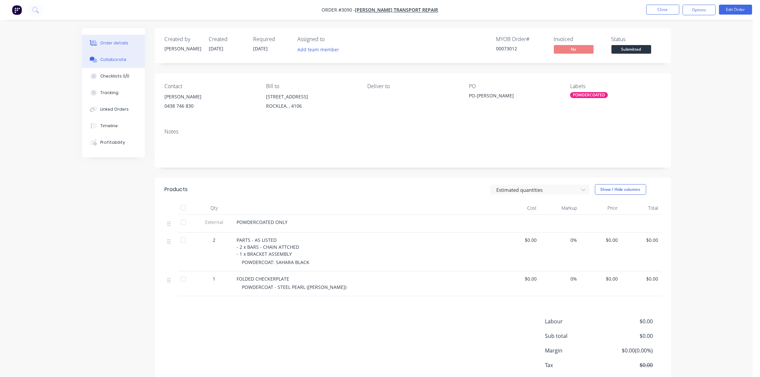
click at [120, 58] on div "Collaborate" at bounding box center [113, 60] width 26 height 6
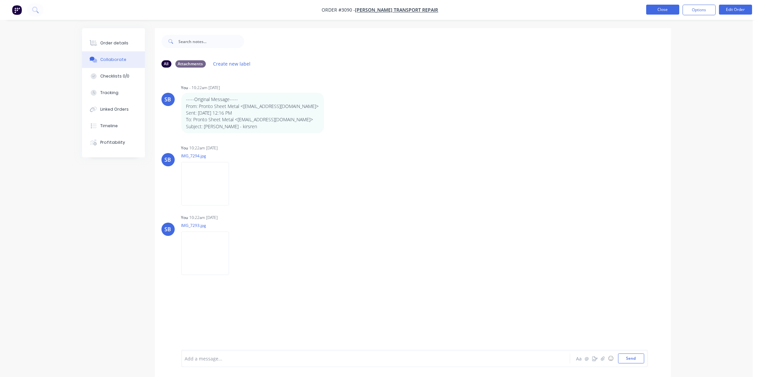
click at [661, 12] on button "Close" at bounding box center [662, 10] width 33 height 10
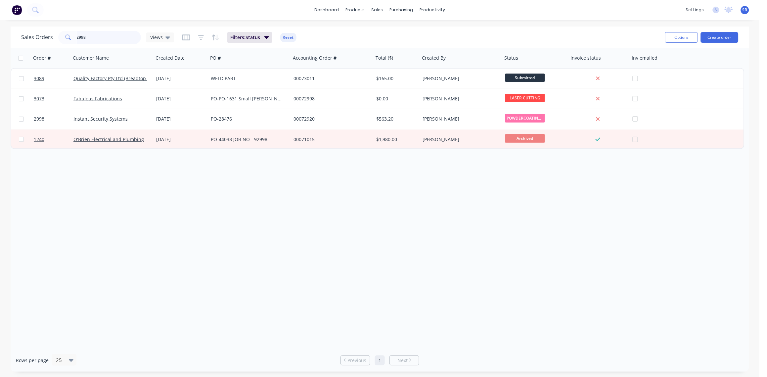
click at [97, 35] on input "2998" at bounding box center [109, 37] width 65 height 13
drag, startPoint x: 89, startPoint y: 35, endPoint x: 0, endPoint y: 45, distance: 89.3
click at [0, 44] on html "dashboard products sales purchasing productivity dashboard products Product Cat…" at bounding box center [383, 188] width 767 height 377
type input "i"
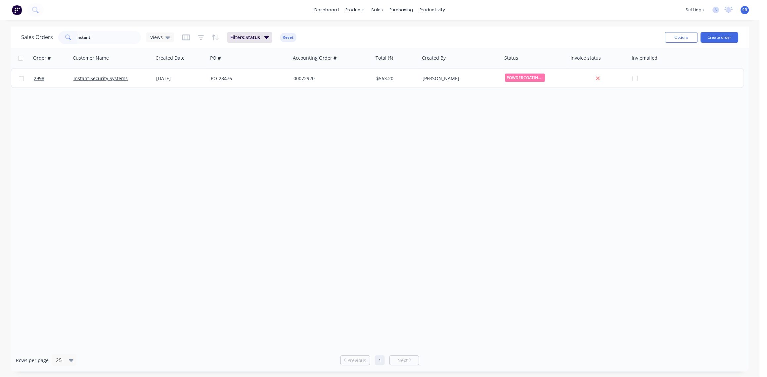
click at [336, 154] on div "Order # Customer Name Created Date PO # Accounting Order # Total ($) Created By…" at bounding box center [380, 198] width 739 height 301
click at [95, 43] on input "instant" at bounding box center [109, 37] width 65 height 13
drag, startPoint x: 102, startPoint y: 41, endPoint x: 0, endPoint y: 43, distance: 102.0
click at [0, 44] on html "dashboard products sales purchasing productivity dashboard products Product Cat…" at bounding box center [383, 188] width 767 height 377
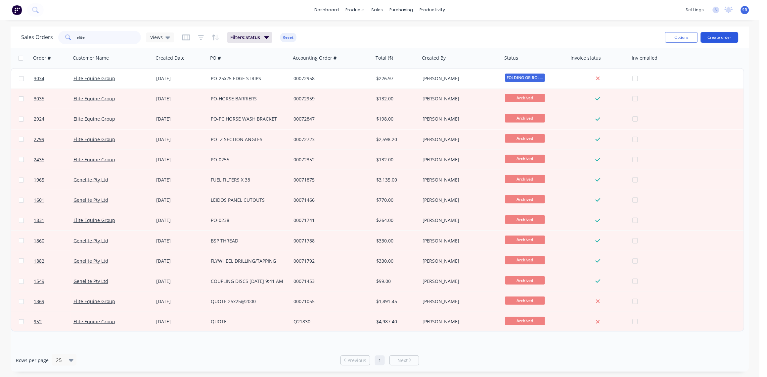
type input "elite"
click at [719, 33] on button "Create order" at bounding box center [720, 37] width 38 height 11
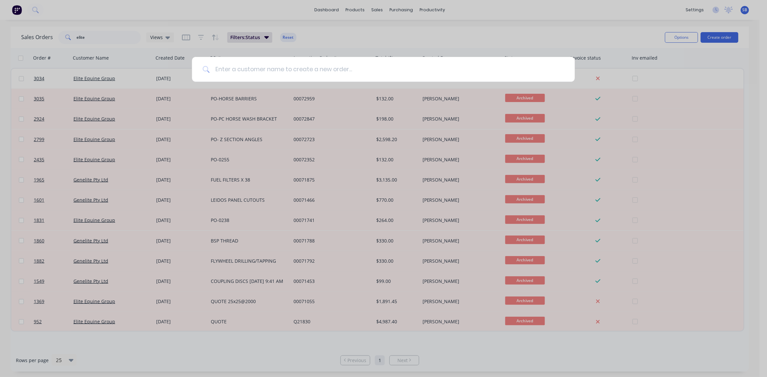
click at [240, 66] on input at bounding box center [387, 69] width 355 height 25
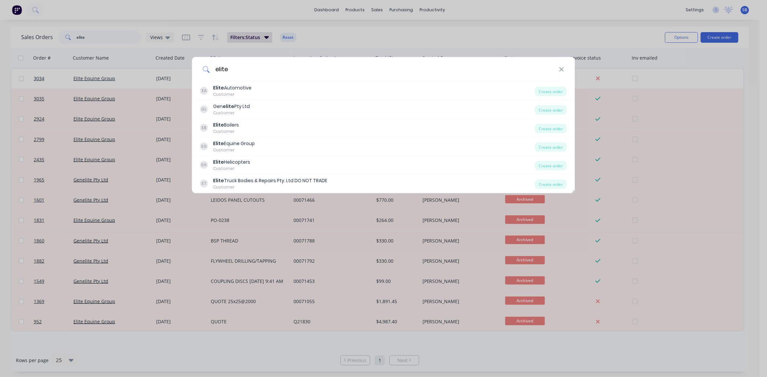
type input "elite"
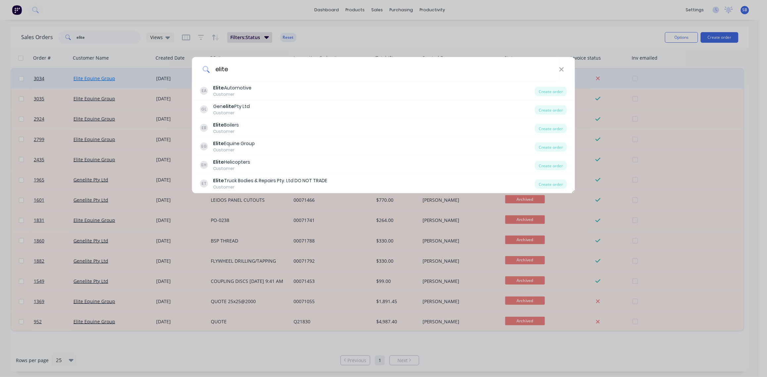
click at [92, 76] on div "elite EA Elite Automotive Customer Create order GL Gen elite Pty Ltd Customer C…" at bounding box center [383, 188] width 767 height 377
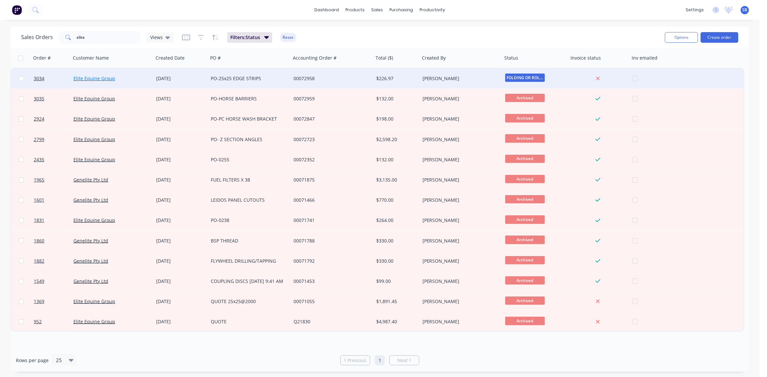
click at [92, 76] on link "Elite Equine Group" at bounding box center [94, 78] width 42 height 6
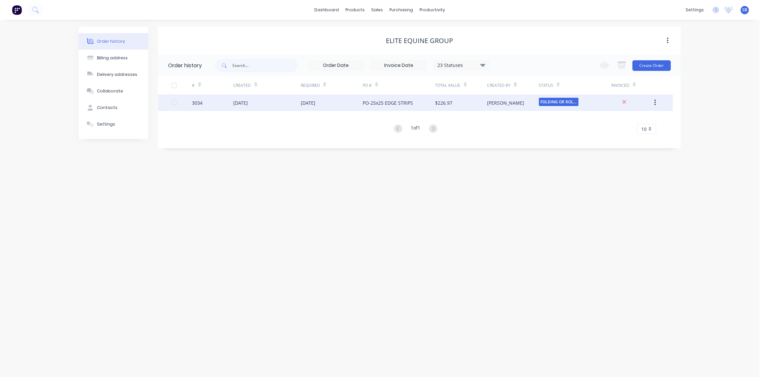
click at [200, 103] on div "3034" at bounding box center [197, 102] width 11 height 7
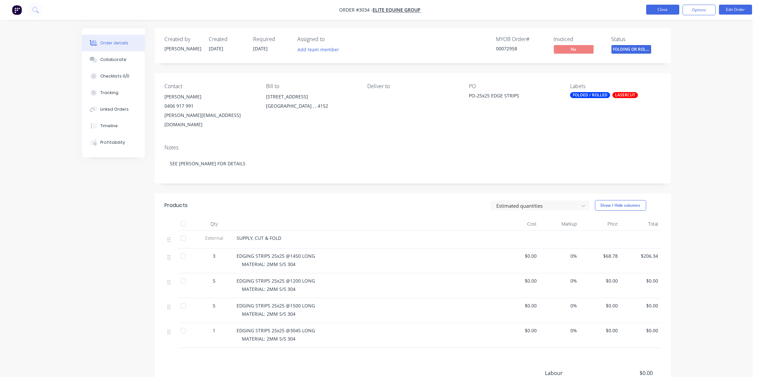
click at [671, 11] on button "Close" at bounding box center [662, 10] width 33 height 10
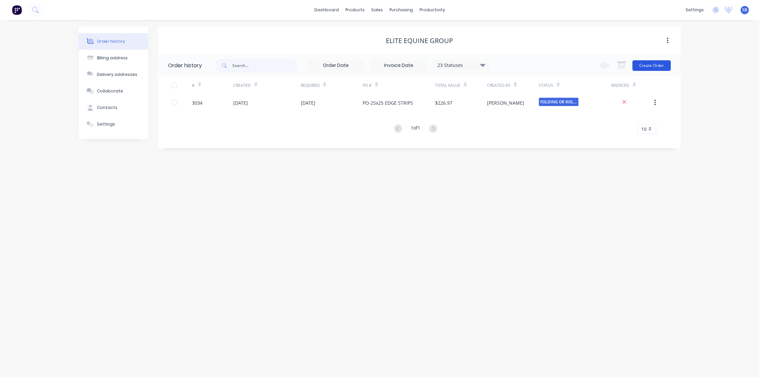
click at [652, 65] on button "Create Order" at bounding box center [652, 65] width 38 height 11
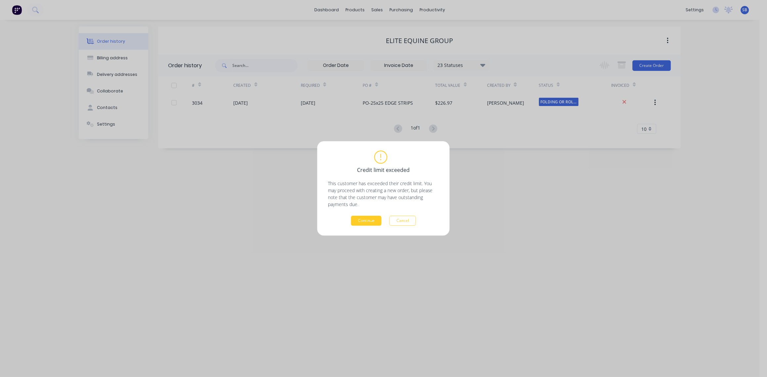
click at [366, 222] on button "Continue" at bounding box center [366, 221] width 30 height 10
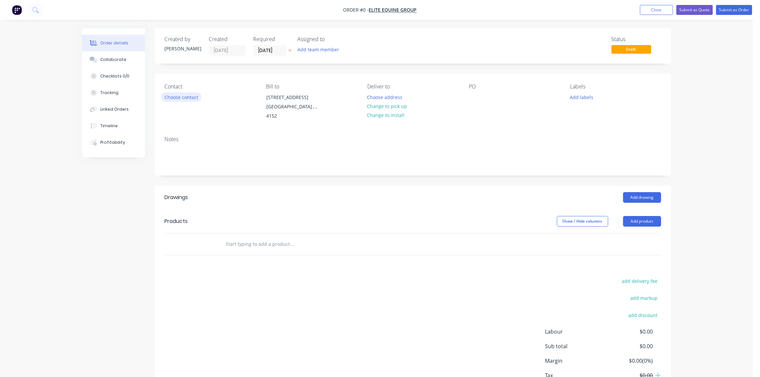
click at [186, 99] on button "Choose contact" at bounding box center [181, 96] width 41 height 9
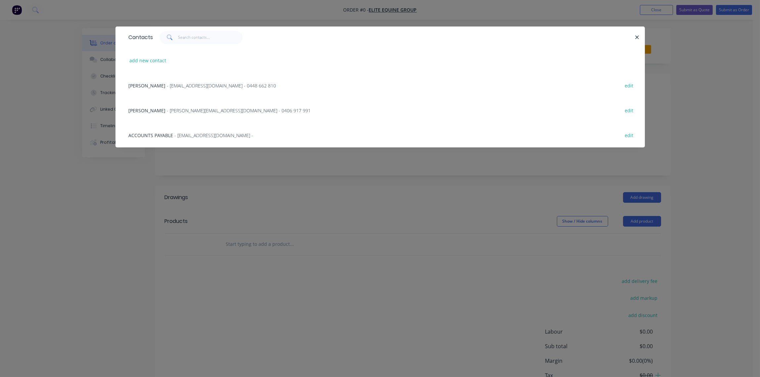
click at [174, 85] on span "- [EMAIL_ADDRESS][DOMAIN_NAME] - 0448 662 810" at bounding box center [221, 85] width 109 height 6
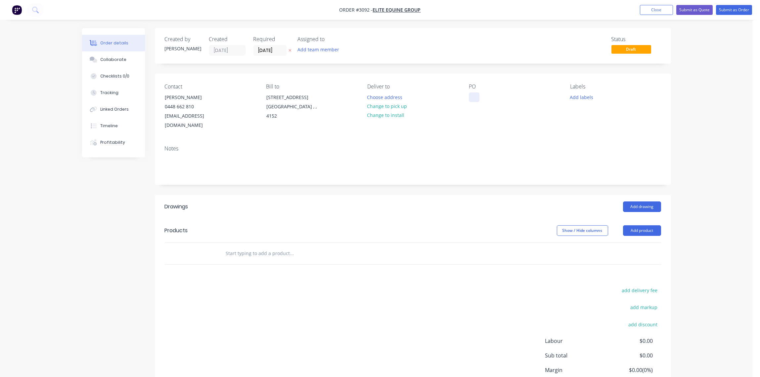
click at [471, 93] on div at bounding box center [474, 97] width 11 height 10
paste div
click at [587, 97] on button "Add labels" at bounding box center [582, 96] width 30 height 9
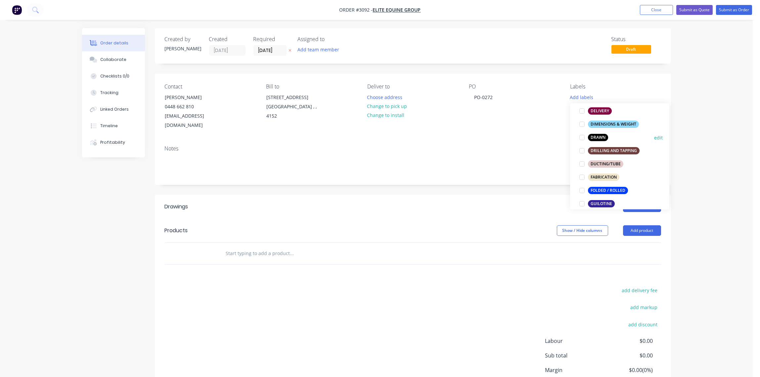
scroll to position [148, 0]
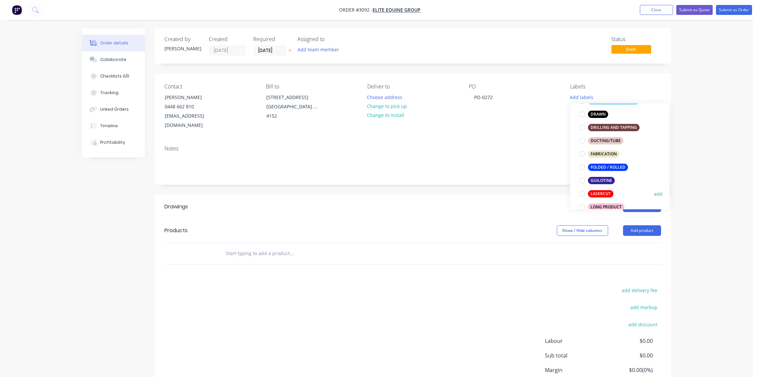
click at [582, 193] on div at bounding box center [582, 193] width 13 height 13
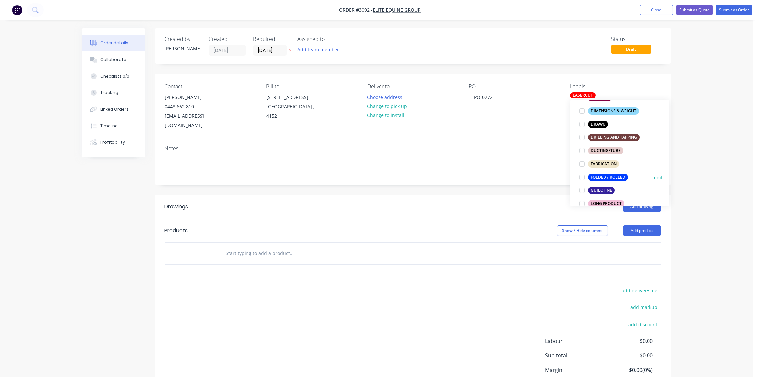
click at [582, 176] on div at bounding box center [582, 176] width 13 height 13
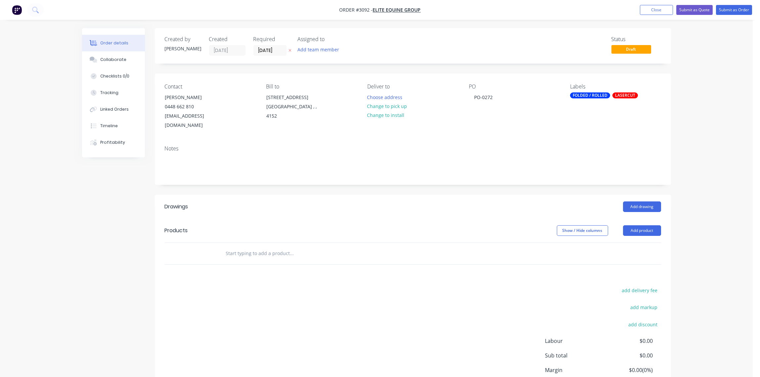
click at [474, 201] on div "Add drawing" at bounding box center [465, 206] width 391 height 11
click at [645, 225] on button "Add product" at bounding box center [642, 230] width 38 height 11
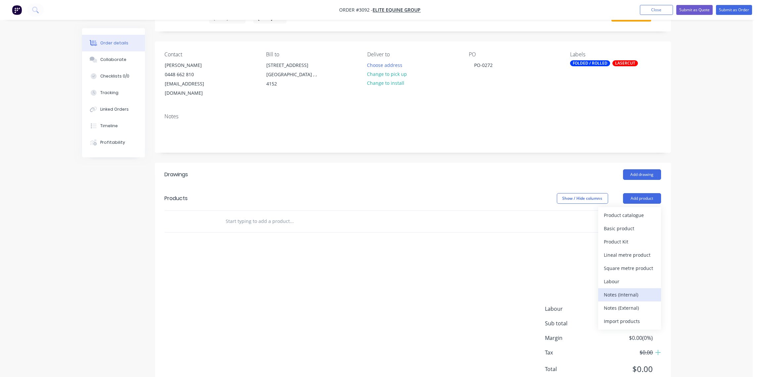
scroll to position [48, 0]
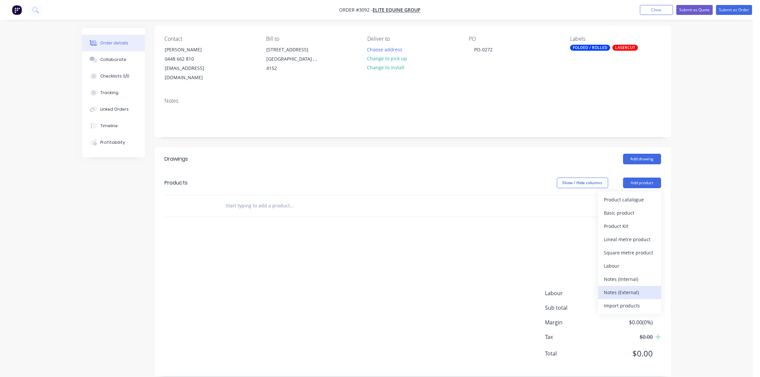
click at [626, 287] on div "Notes (External)" at bounding box center [629, 292] width 51 height 10
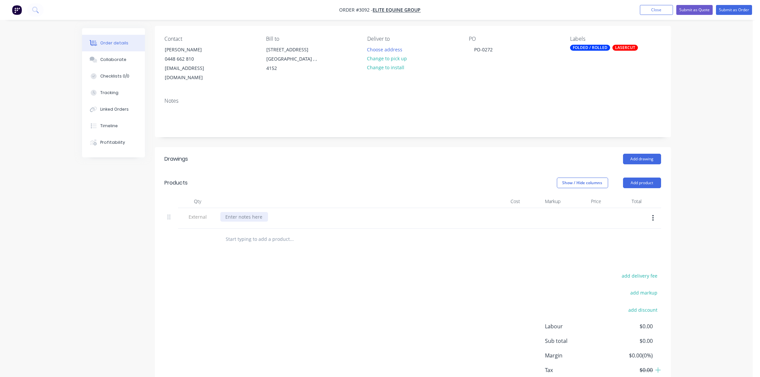
click at [249, 212] on div at bounding box center [244, 217] width 48 height 10
paste div
click at [245, 232] on input "text" at bounding box center [292, 238] width 132 height 13
paste input "EDGING STRIPS 25x25 FOR TABLE MATTING @ 1.5 long COUNTERSUNK HOLES MATERIAL: 2M…"
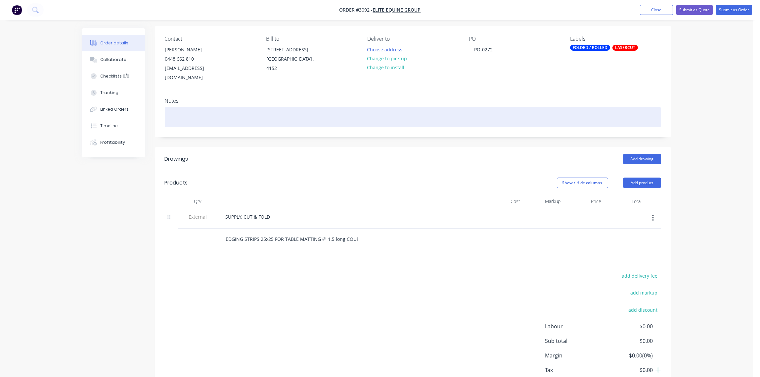
scroll to position [0, 96]
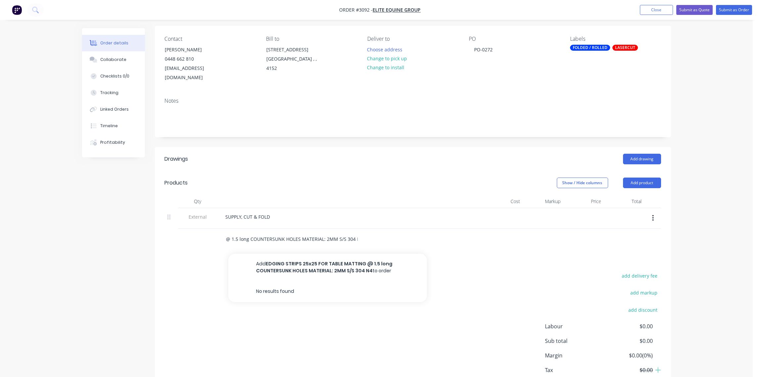
drag, startPoint x: 298, startPoint y: 229, endPoint x: 369, endPoint y: 229, distance: 70.8
click at [369, 232] on div "EDGING STRIPS 25x25 FOR TABLE MATTING @ 1.5 long COUNTERSUNK HOLES MATERIAL: 2M…" at bounding box center [319, 238] width 199 height 13
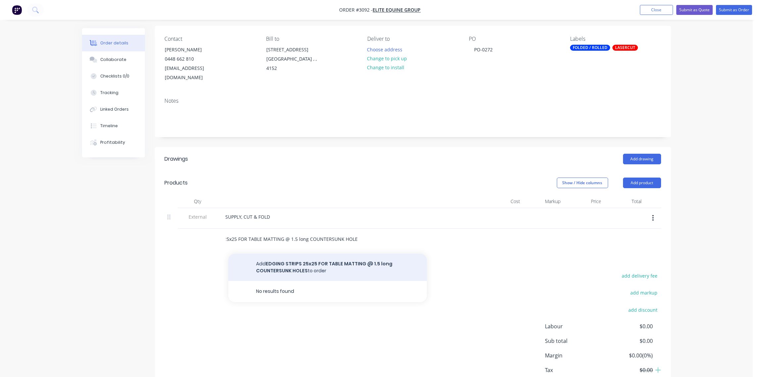
type input "EDGING STRIPS 25x25 FOR TABLE MATTING @ 1.5 long COUNTERSUNK HOLES"
click at [301, 258] on button "Add EDGING STRIPS 25x25 FOR TABLE MATTING @ 1.5 long COUNTERSUNK HOLES to order" at bounding box center [327, 267] width 199 height 27
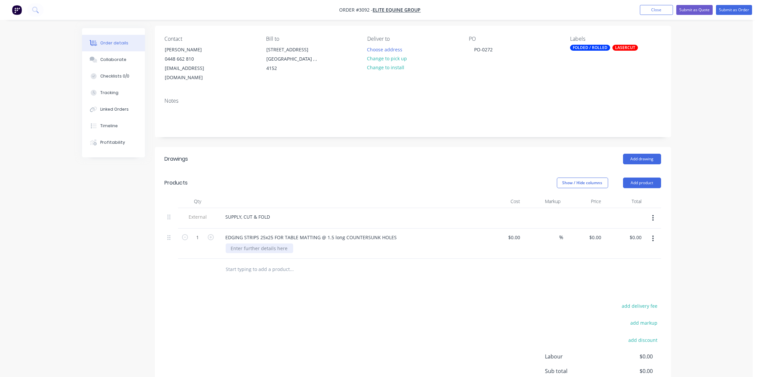
click at [252, 243] on div at bounding box center [260, 248] width 68 height 10
paste div
type input "5"
click at [301, 301] on div "add delivery fee add markup add discount Labour $0.00 Sub total $0.00 Margin $0…" at bounding box center [413, 365] width 497 height 128
drag, startPoint x: 332, startPoint y: 228, endPoint x: 328, endPoint y: 230, distance: 3.6
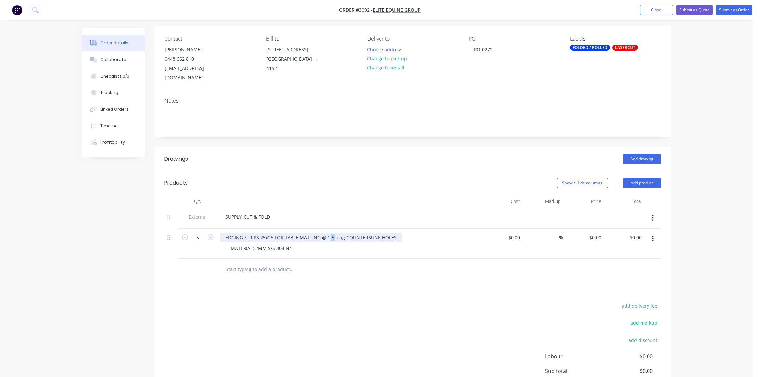
click at [328, 232] on div "EDGING STRIPS 25x25 FOR TABLE MATTING @ 1.5 long COUNTERSUNK HOLES" at bounding box center [311, 237] width 182 height 10
click at [382, 274] on div "Drawings Add drawing Products Show / Hide columns Add product Qty Cost Markup P…" at bounding box center [413, 293] width 516 height 292
click at [121, 60] on div "Collaborate" at bounding box center [113, 60] width 26 height 6
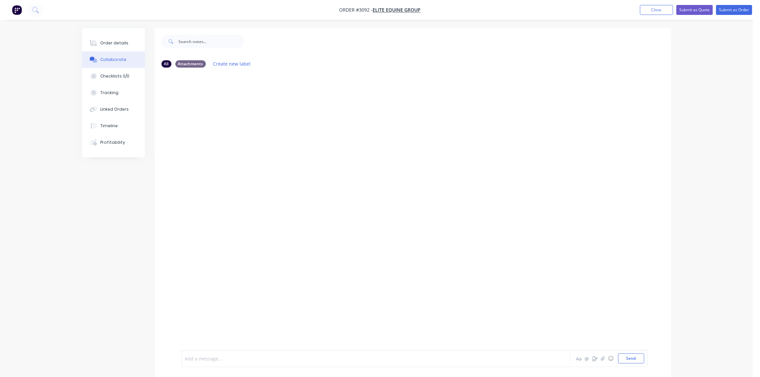
click at [219, 357] on div at bounding box center [357, 358] width 344 height 7
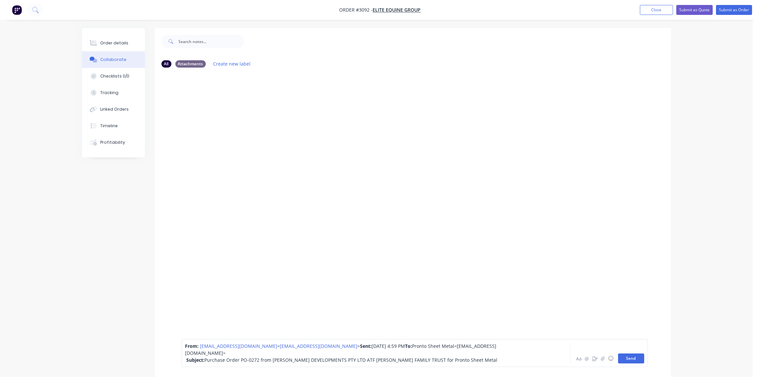
click at [636, 360] on button "Send" at bounding box center [631, 358] width 26 height 10
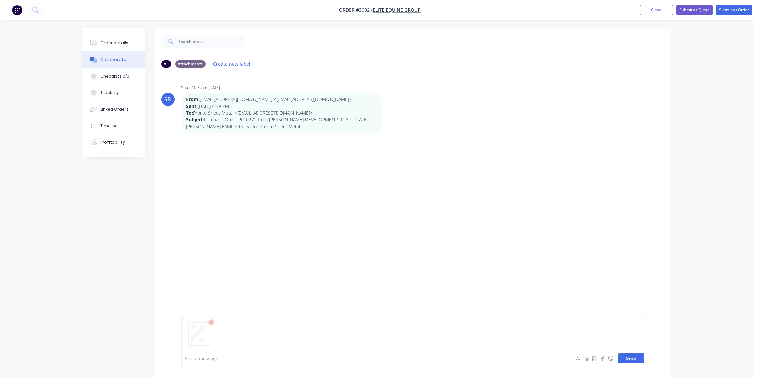
click at [632, 357] on button "Send" at bounding box center [631, 358] width 26 height 10
click at [216, 358] on div at bounding box center [357, 358] width 344 height 7
click at [638, 357] on button "Send" at bounding box center [631, 358] width 26 height 10
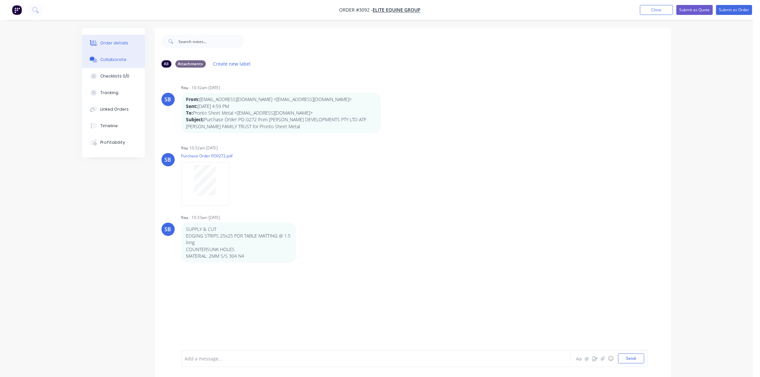
click at [108, 43] on div "Order details" at bounding box center [114, 43] width 28 height 6
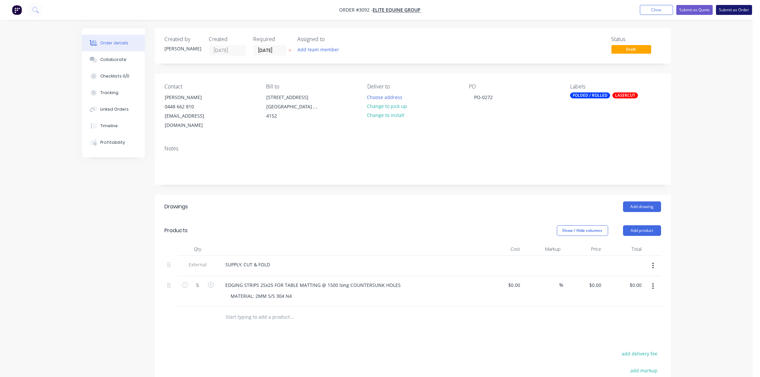
click at [735, 10] on button "Submit as Order" at bounding box center [734, 10] width 36 height 10
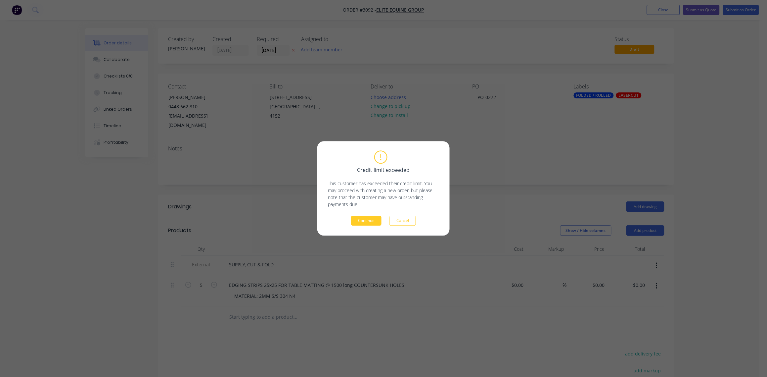
click at [367, 220] on button "Continue" at bounding box center [366, 221] width 30 height 10
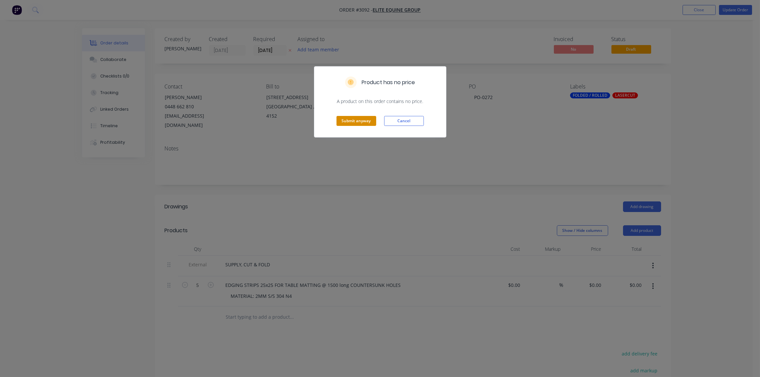
click at [351, 115] on div "Submit anyway Cancel" at bounding box center [380, 121] width 132 height 32
click at [352, 122] on button "Submit anyway" at bounding box center [357, 121] width 40 height 10
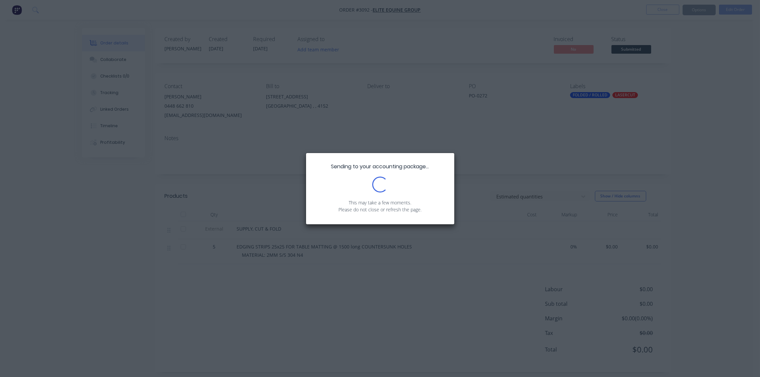
click at [352, 122] on div "Sending to your accounting package... Loading... This may take a few moments. P…" at bounding box center [380, 188] width 760 height 377
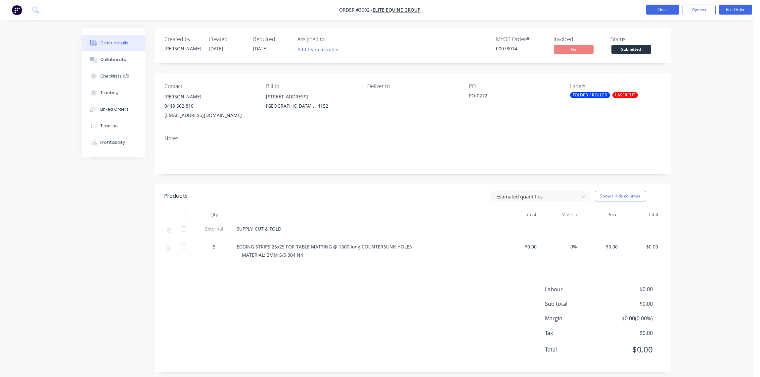
click at [661, 10] on button "Close" at bounding box center [662, 10] width 33 height 10
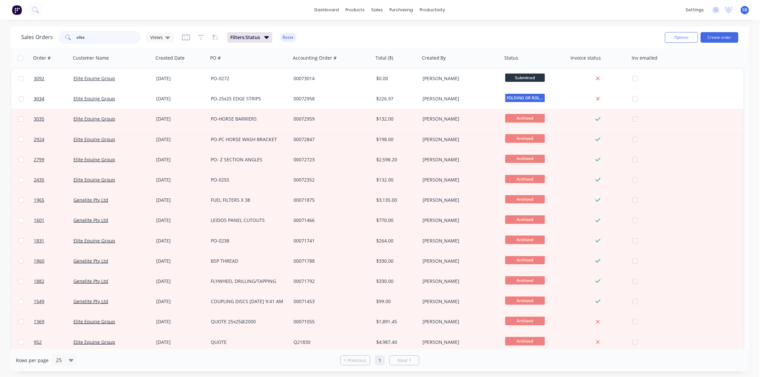
drag, startPoint x: 101, startPoint y: 36, endPoint x: 40, endPoint y: 35, distance: 60.9
click at [40, 35] on div "Sales Orders elite Views" at bounding box center [97, 37] width 153 height 13
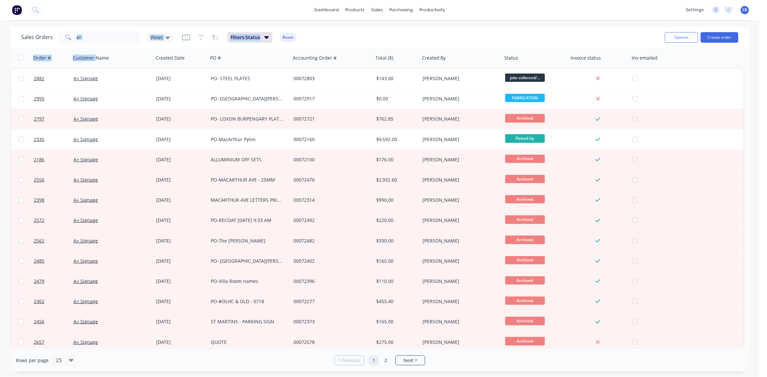
drag, startPoint x: 95, startPoint y: 48, endPoint x: 91, endPoint y: 42, distance: 7.7
click at [85, 42] on div "Sales Orders a+ Views Filters: Status Reset Options Create order Order # Custom…" at bounding box center [380, 198] width 739 height 345
drag, startPoint x: 90, startPoint y: 37, endPoint x: -2, endPoint y: 48, distance: 93.0
click at [0, 48] on html "dashboard products sales purchasing productivity dashboard products Product Cat…" at bounding box center [383, 188] width 767 height 377
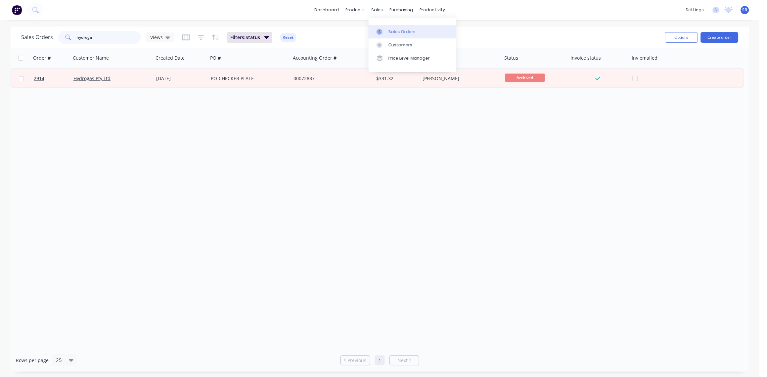
type input "hydroga"
click at [399, 30] on div "Sales Orders" at bounding box center [402, 32] width 27 height 6
click at [398, 47] on div "Customers" at bounding box center [401, 45] width 24 height 6
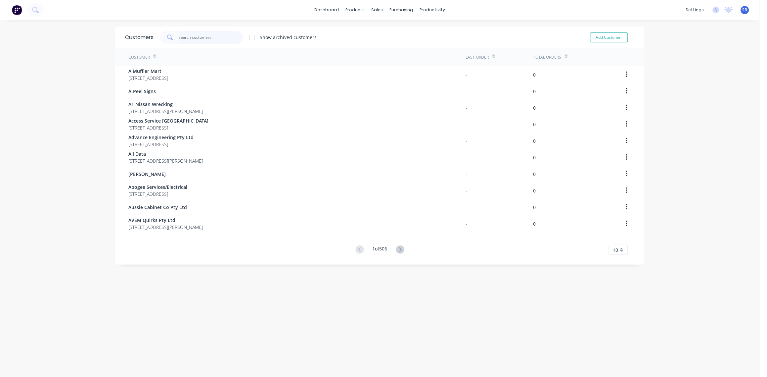
click at [185, 35] on input "text" at bounding box center [211, 37] width 65 height 13
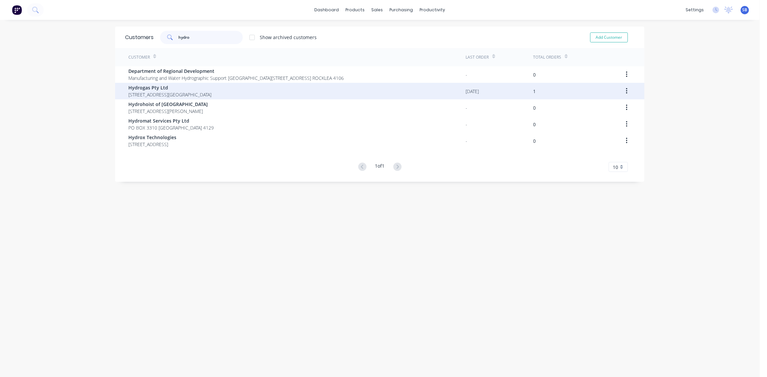
type input "hydro"
click at [163, 92] on span "[STREET_ADDRESS][GEOGRAPHIC_DATA]" at bounding box center [169, 94] width 83 height 7
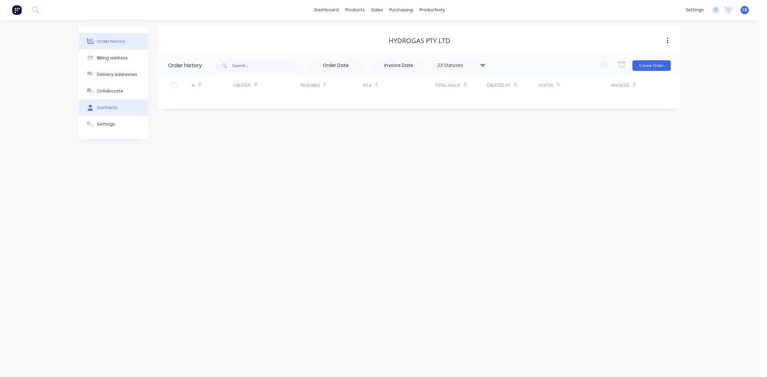
click at [109, 105] on div "Contacts" at bounding box center [107, 108] width 21 height 6
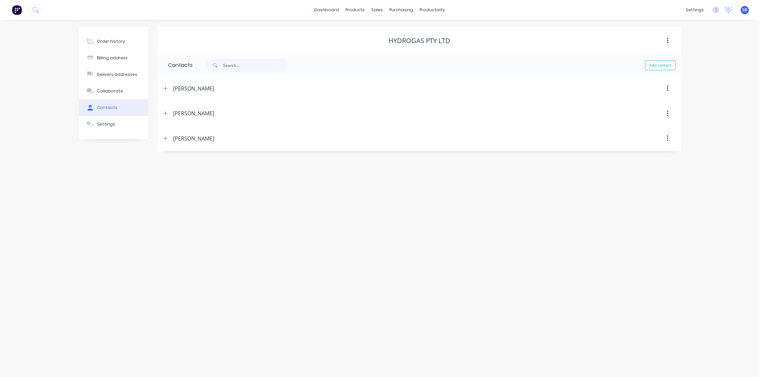
click at [668, 89] on icon "button" at bounding box center [668, 88] width 2 height 7
click at [101, 125] on div "Settings" at bounding box center [106, 124] width 18 height 6
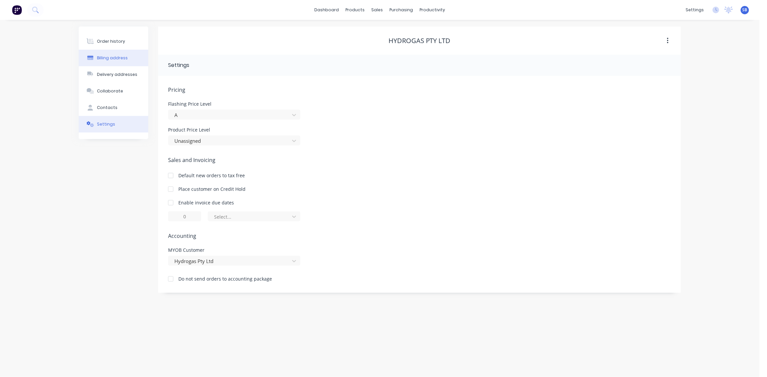
click at [112, 56] on div "Billing address" at bounding box center [112, 58] width 31 height 6
select select "AU"
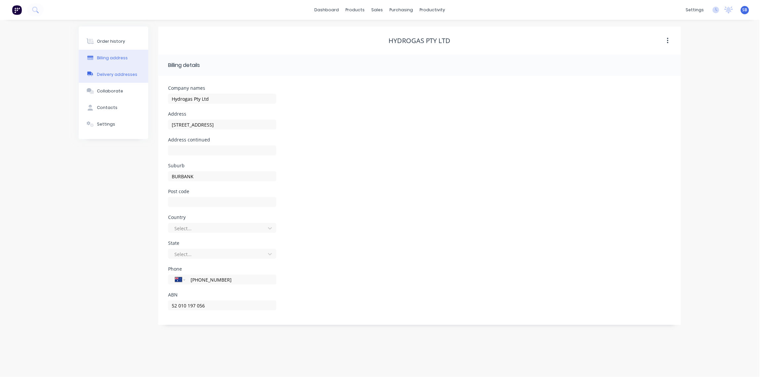
click at [120, 72] on div "Delivery addresses" at bounding box center [117, 74] width 40 height 6
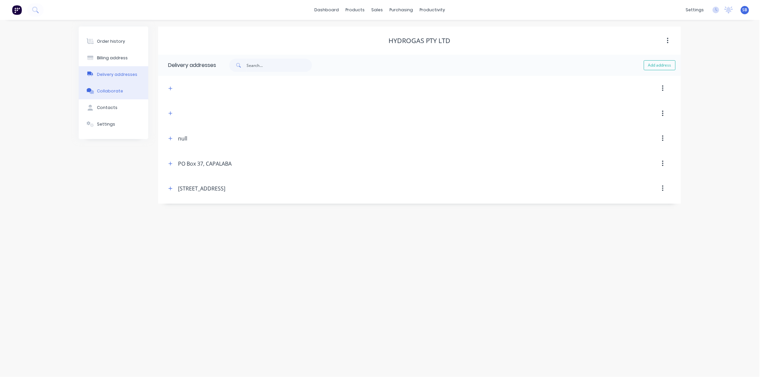
click at [111, 96] on button "Collaborate" at bounding box center [114, 91] width 70 height 17
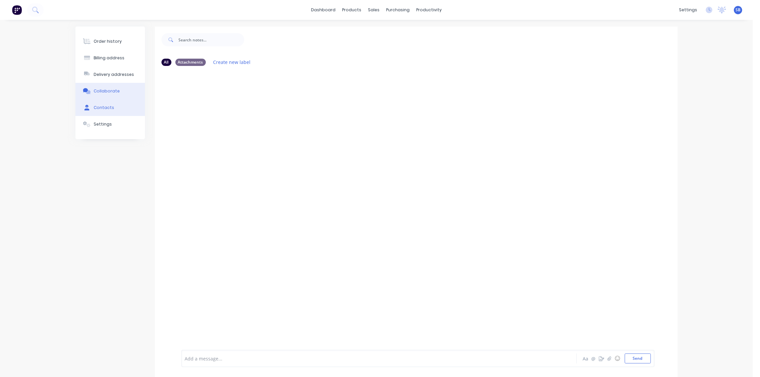
click at [108, 112] on button "Contacts" at bounding box center [110, 107] width 70 height 17
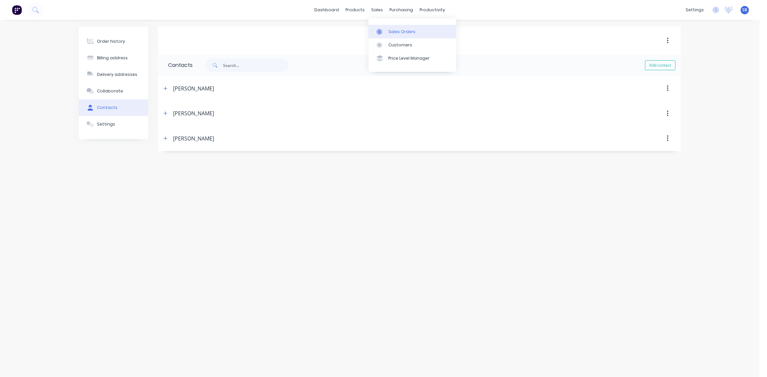
click at [403, 31] on div "Sales Orders" at bounding box center [402, 32] width 27 height 6
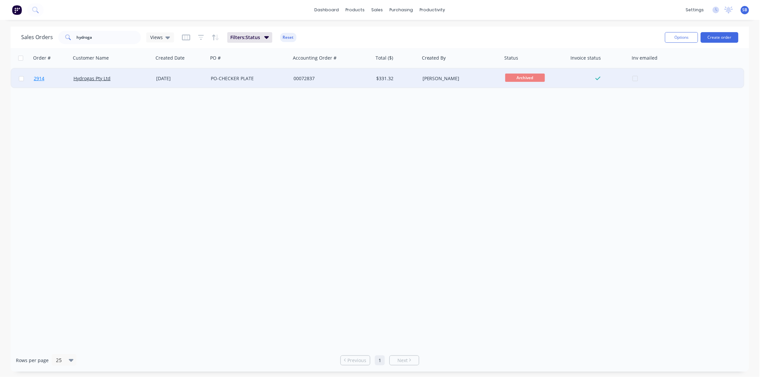
click at [38, 77] on span "2914" at bounding box center [39, 78] width 11 height 7
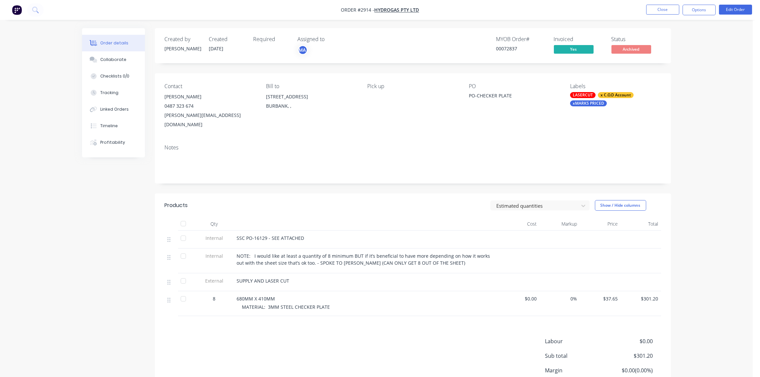
click at [177, 108] on div "0487 323 674" at bounding box center [210, 105] width 91 height 9
click at [180, 101] on div "0487 323 674" at bounding box center [210, 105] width 91 height 9
click at [217, 99] on div "[PERSON_NAME]" at bounding box center [210, 96] width 91 height 9
click at [735, 9] on button "Edit Order" at bounding box center [735, 10] width 33 height 10
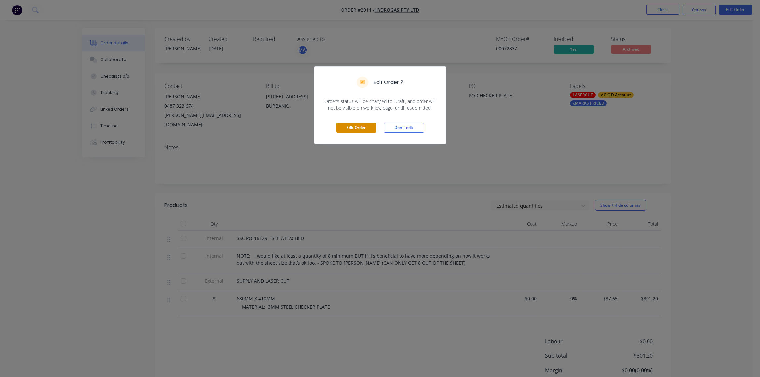
click at [349, 128] on button "Edit Order" at bounding box center [357, 127] width 40 height 10
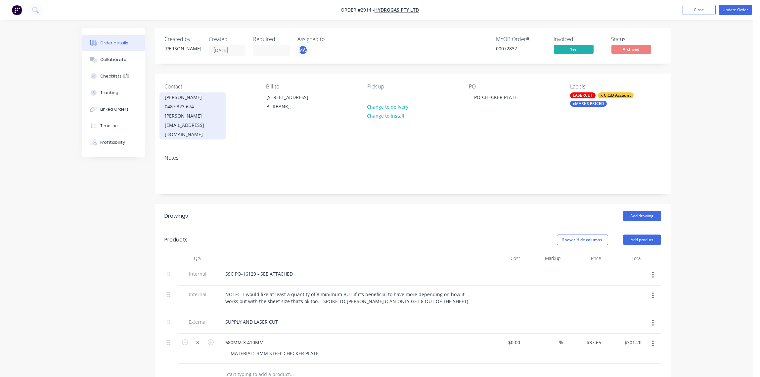
click at [165, 114] on div "[PERSON_NAME][EMAIL_ADDRESS][DOMAIN_NAME]" at bounding box center [192, 125] width 55 height 28
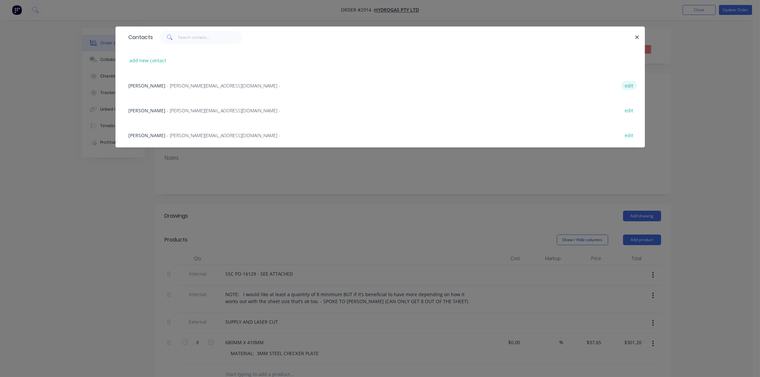
click at [623, 84] on button "edit" at bounding box center [630, 85] width 16 height 9
select select "AU"
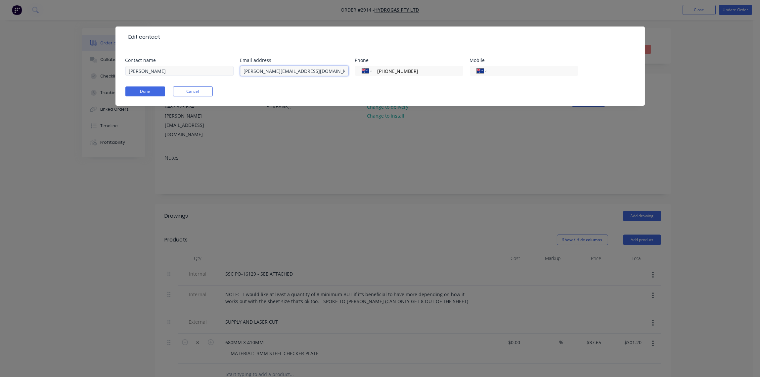
drag, startPoint x: 310, startPoint y: 71, endPoint x: 219, endPoint y: 74, distance: 90.8
click at [217, 74] on div "Contact name [PERSON_NAME] address [PERSON_NAME][EMAIL_ADDRESS][DOMAIN_NAME] Ph…" at bounding box center [380, 71] width 510 height 26
paste input "[PERSON_NAME]"
type input "[PERSON_NAME][EMAIL_ADDRESS][DOMAIN_NAME]"
drag, startPoint x: 151, startPoint y: 71, endPoint x: 50, endPoint y: 66, distance: 101.1
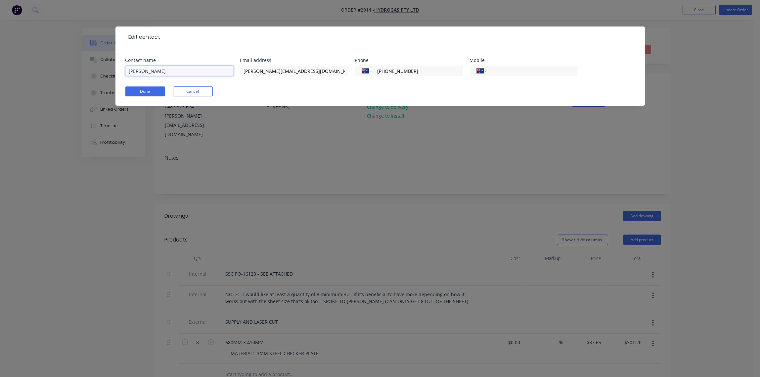
click at [54, 69] on div "Edit contact Contact name [PERSON_NAME] address [PERSON_NAME][EMAIL_ADDRESS][DO…" at bounding box center [380, 188] width 760 height 377
type input "a"
click at [189, 72] on input "ACCOUNTS PAYABLE -" at bounding box center [179, 71] width 108 height 10
paste input "[PERSON_NAME]"
type input "ACCOUNTS PAYABLE - [PERSON_NAME]"
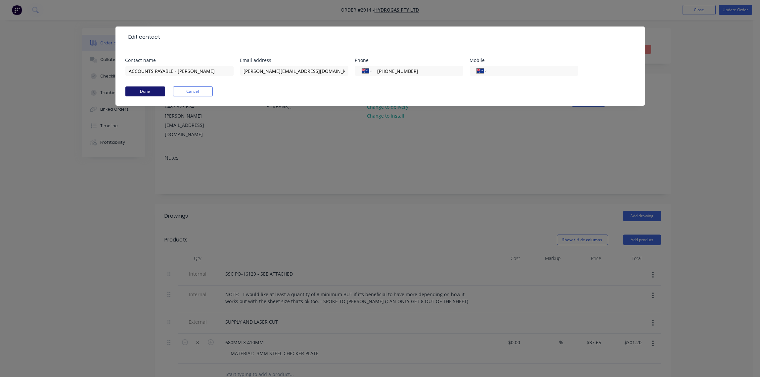
click at [145, 91] on button "Done" at bounding box center [145, 91] width 40 height 10
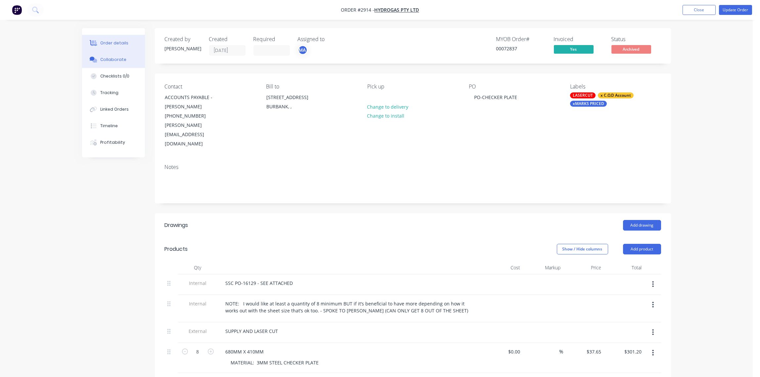
click at [106, 63] on button "Collaborate" at bounding box center [113, 59] width 63 height 17
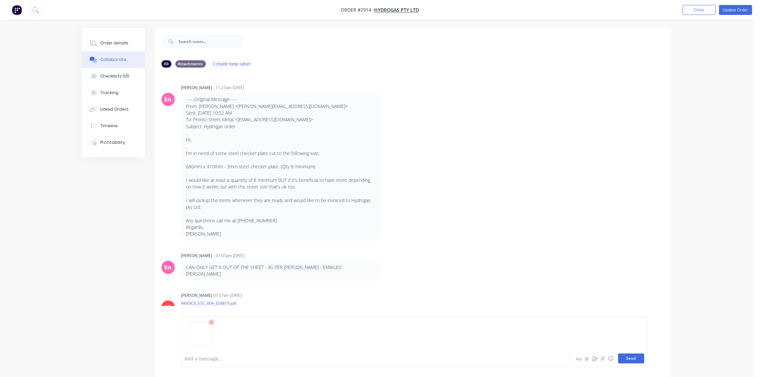
click at [639, 357] on button "Send" at bounding box center [631, 358] width 26 height 10
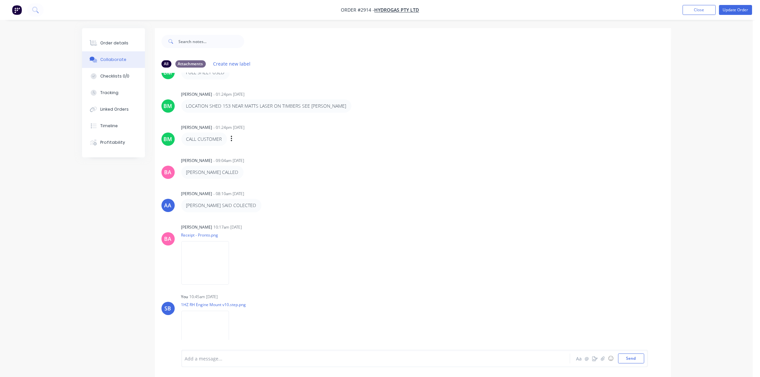
scroll to position [10, 0]
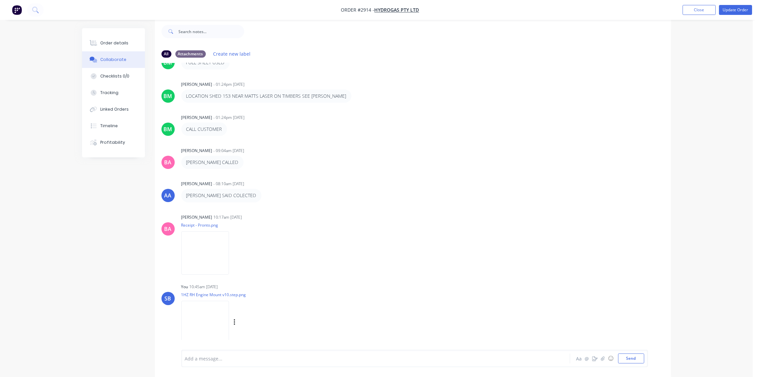
click at [229, 301] on img at bounding box center [205, 322] width 48 height 43
click at [270, 317] on div "Labels Download Delete" at bounding box center [269, 322] width 74 height 10
click at [236, 318] on icon "button" at bounding box center [235, 322] width 2 height 8
click at [292, 330] on button "Delete" at bounding box center [278, 337] width 74 height 15
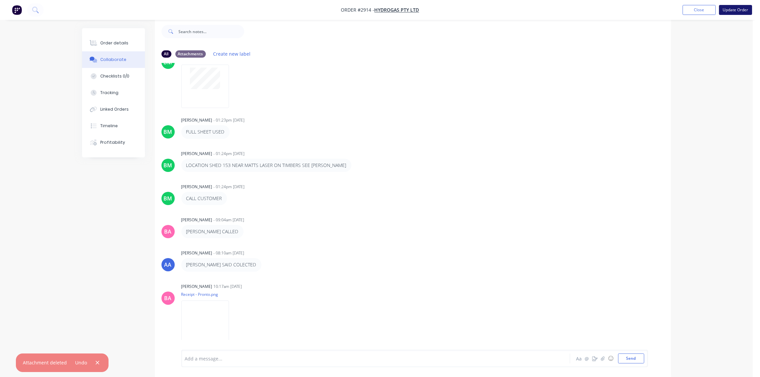
click at [737, 11] on button "Update Order" at bounding box center [735, 10] width 33 height 10
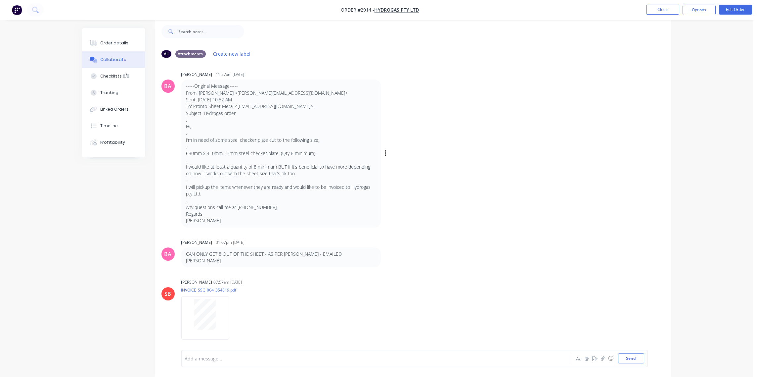
scroll to position [0, 0]
click at [671, 8] on button "Close" at bounding box center [662, 10] width 33 height 10
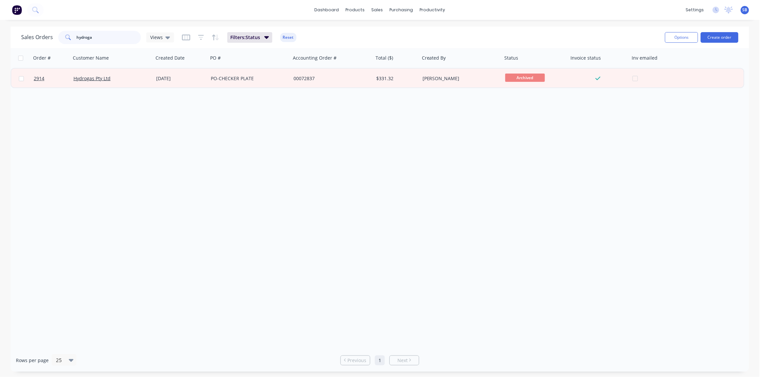
drag, startPoint x: 102, startPoint y: 42, endPoint x: 12, endPoint y: 46, distance: 90.4
click at [12, 45] on div "Sales Orders hydroga Views Filters: Status Reset Options Create order" at bounding box center [380, 37] width 739 height 22
type input "phantom"
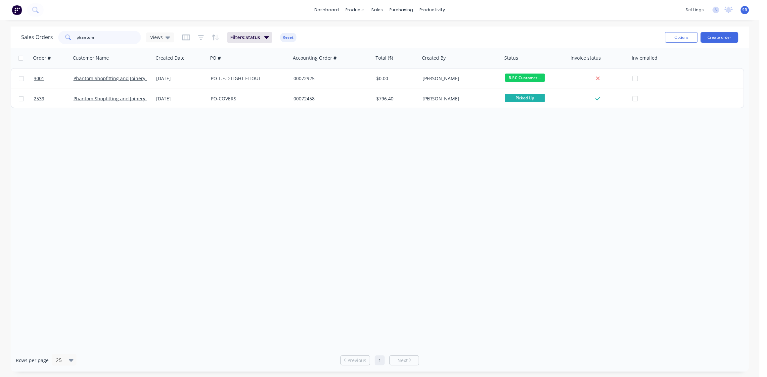
drag, startPoint x: 65, startPoint y: 35, endPoint x: 0, endPoint y: 54, distance: 67.2
click at [0, 54] on html "dashboard products sales purchasing productivity dashboard products Product Cat…" at bounding box center [383, 188] width 767 height 377
click at [403, 32] on div "Sales Orders" at bounding box center [402, 32] width 27 height 6
click at [209, 155] on div "Order # Customer Name Created Date PO # Accounting Order # Total ($) Created By…" at bounding box center [380, 198] width 739 height 301
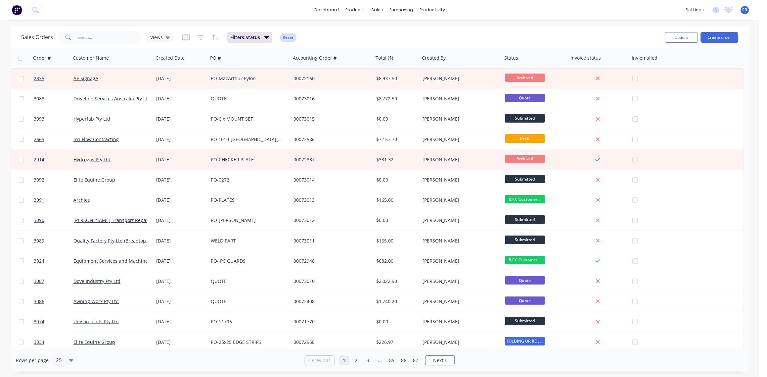
click at [290, 39] on button "Reset" at bounding box center [288, 37] width 16 height 9
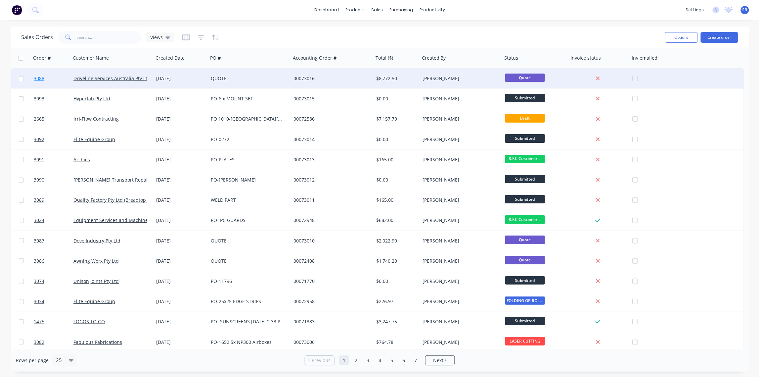
click at [36, 79] on span "3088" at bounding box center [39, 78] width 11 height 7
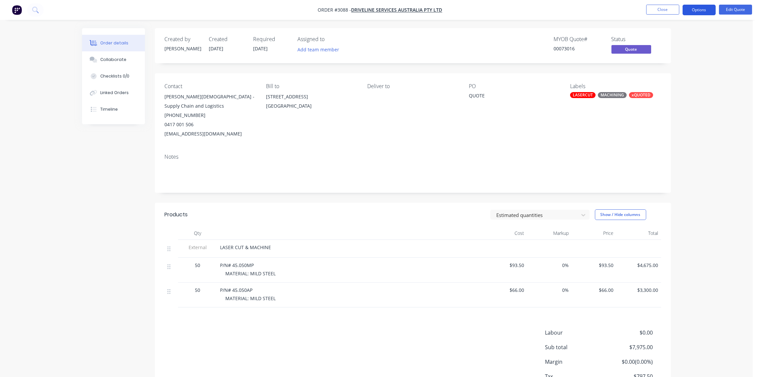
click at [702, 12] on button "Options" at bounding box center [699, 10] width 33 height 11
click at [672, 41] on div "Quote" at bounding box center [679, 40] width 61 height 10
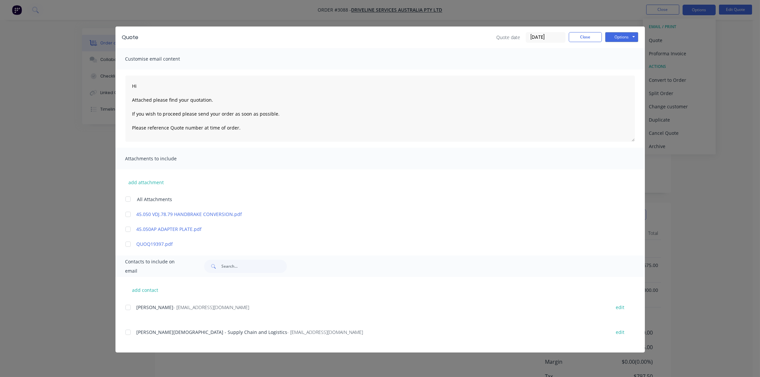
click at [132, 335] on div at bounding box center [127, 331] width 13 height 13
click at [629, 37] on button "Options" at bounding box center [621, 37] width 33 height 10
click at [628, 68] on button "Email" at bounding box center [626, 70] width 42 height 11
type textarea "Hi Attached please find your quotation. If you wish to proceed please send your…"
click at [590, 40] on button "Close" at bounding box center [585, 37] width 33 height 10
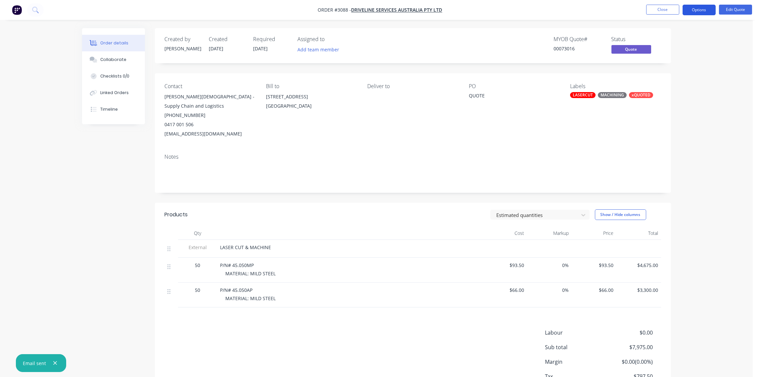
click at [699, 9] on button "Options" at bounding box center [699, 10] width 33 height 11
click at [676, 147] on div "Archive" at bounding box center [679, 146] width 61 height 10
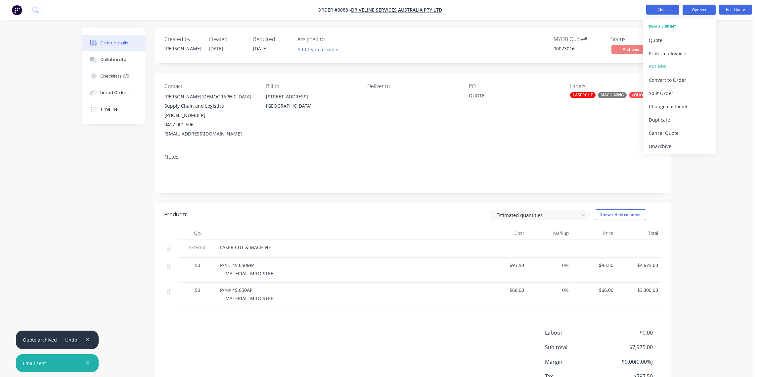
click at [667, 8] on button "Close" at bounding box center [662, 10] width 33 height 10
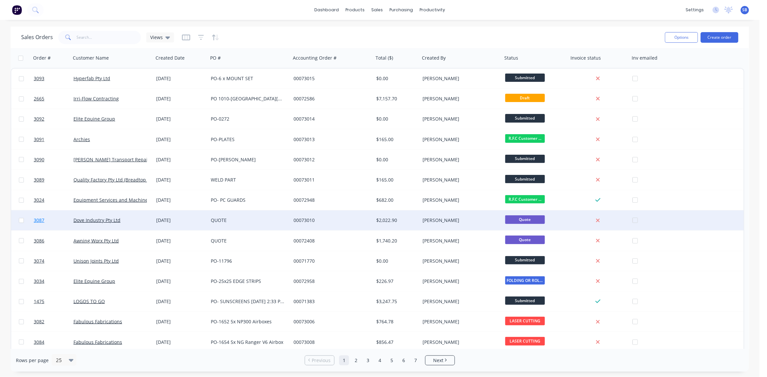
click at [39, 219] on span "3087" at bounding box center [39, 220] width 11 height 7
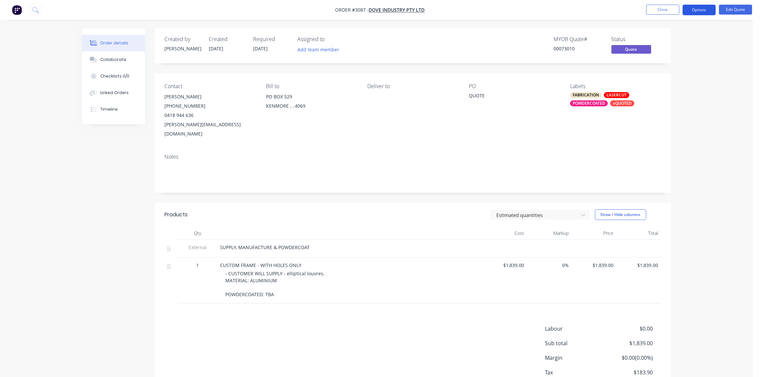
click at [703, 12] on button "Options" at bounding box center [699, 10] width 33 height 11
click at [683, 38] on div "Quote" at bounding box center [679, 40] width 61 height 10
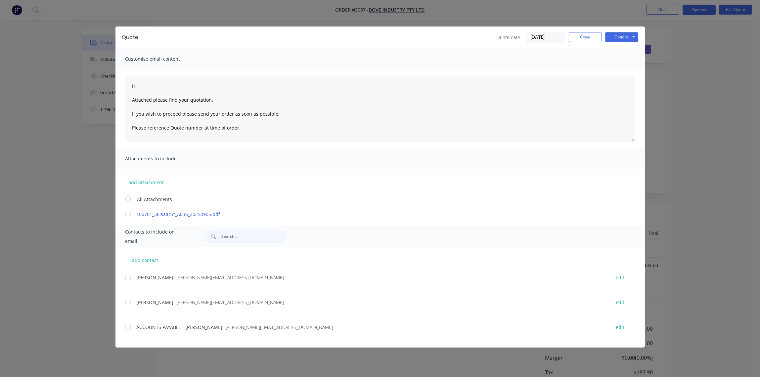
click at [127, 277] on div at bounding box center [127, 277] width 13 height 13
click at [625, 37] on button "Options" at bounding box center [621, 37] width 33 height 10
click at [623, 71] on button "Email" at bounding box center [626, 70] width 42 height 11
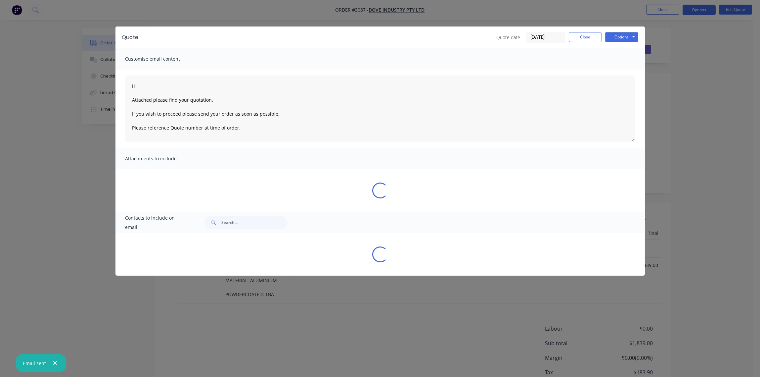
type textarea "Hi Attached please find your quotation. If you wish to proceed please send your…"
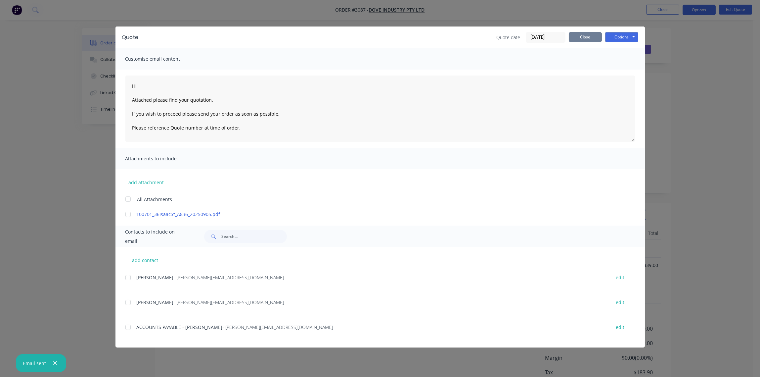
click at [589, 37] on button "Close" at bounding box center [585, 37] width 33 height 10
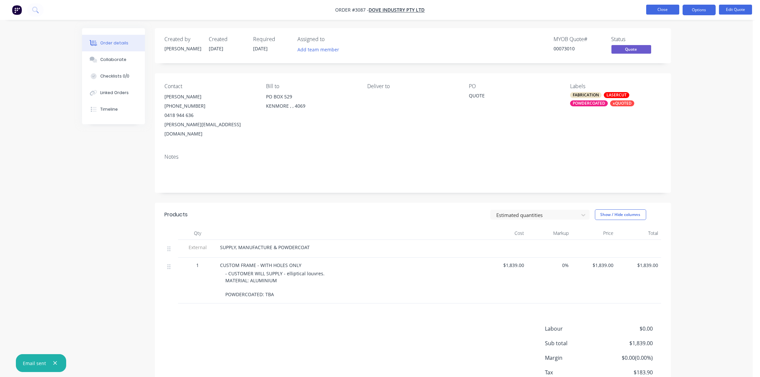
click at [665, 8] on button "Close" at bounding box center [662, 10] width 33 height 10
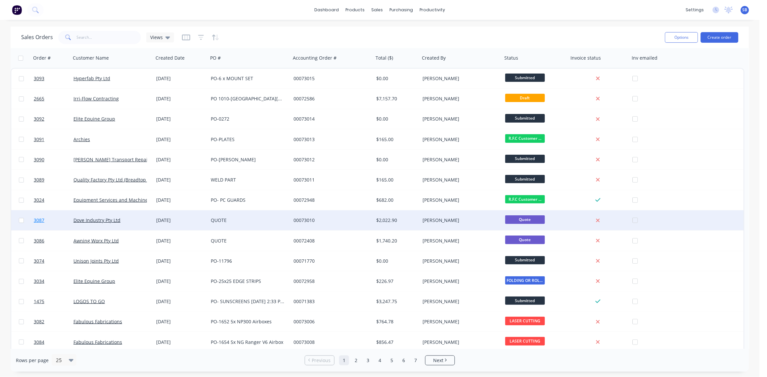
click at [42, 219] on span "3087" at bounding box center [39, 220] width 11 height 7
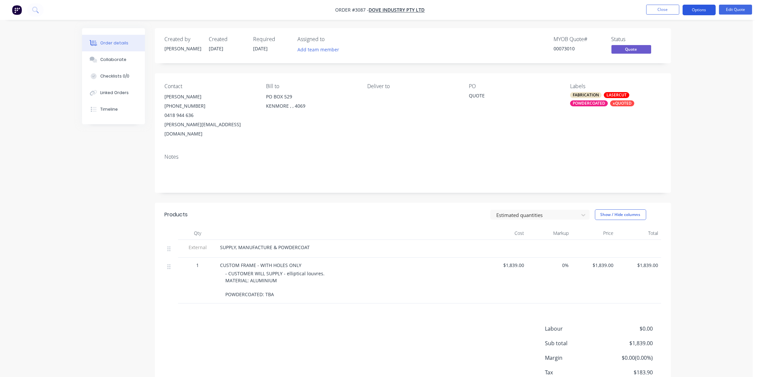
click at [703, 14] on button "Options" at bounding box center [699, 10] width 33 height 11
click at [671, 146] on div "Archive" at bounding box center [679, 146] width 61 height 10
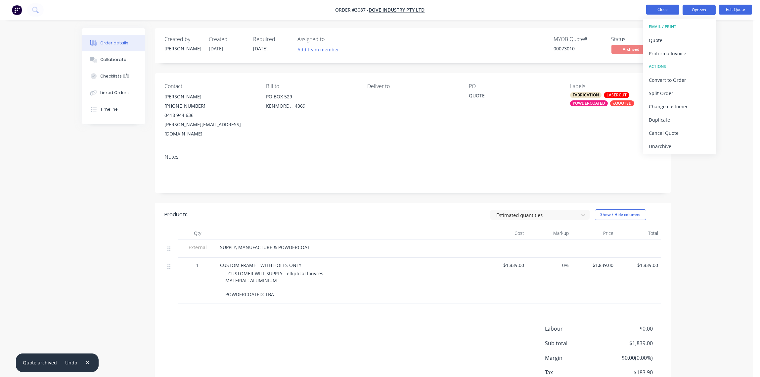
click at [665, 10] on button "Close" at bounding box center [662, 10] width 33 height 10
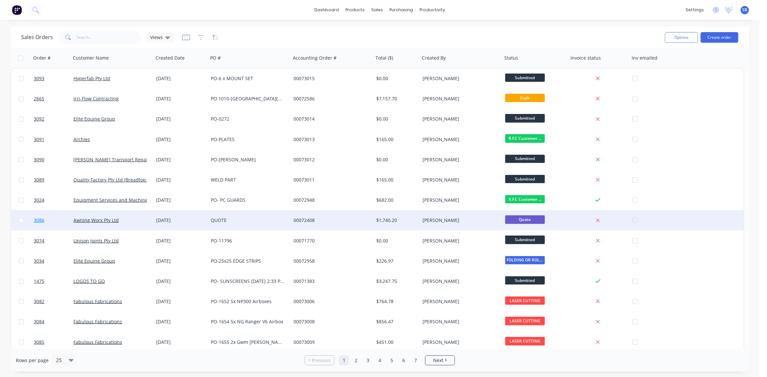
click at [38, 220] on span "3086" at bounding box center [39, 220] width 11 height 7
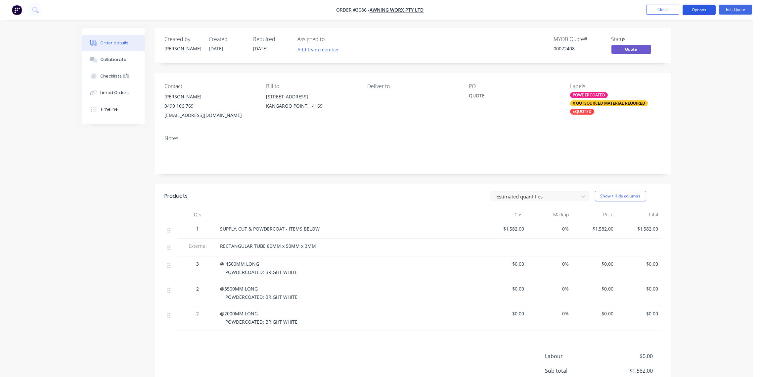
click at [702, 10] on button "Options" at bounding box center [699, 10] width 33 height 11
click at [665, 40] on div "Quote" at bounding box center [679, 40] width 61 height 10
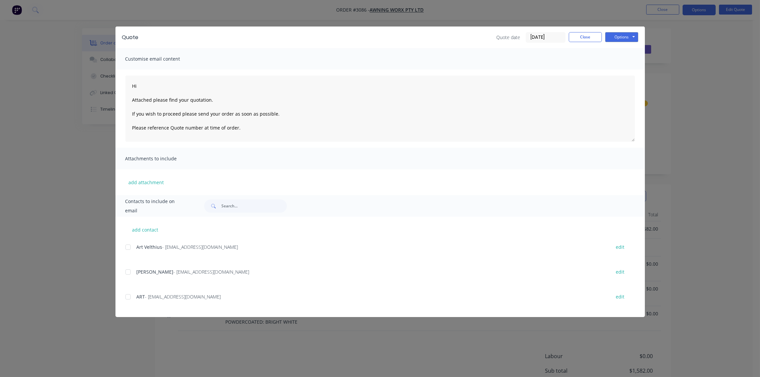
click at [127, 270] on div at bounding box center [127, 271] width 13 height 13
click at [618, 36] on button "Options" at bounding box center [621, 37] width 33 height 10
click at [620, 70] on button "Email" at bounding box center [626, 70] width 42 height 11
type textarea "Hi Attached please find your quotation. If you wish to proceed please send your…"
click at [586, 35] on button "Close" at bounding box center [585, 37] width 33 height 10
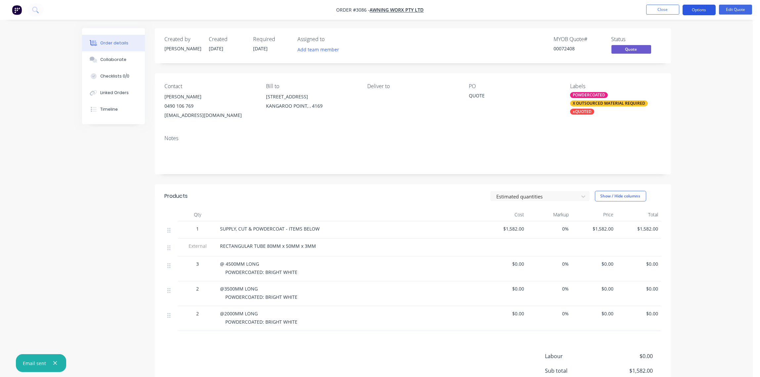
click at [706, 10] on button "Options" at bounding box center [699, 10] width 33 height 11
click at [684, 147] on div "Archive" at bounding box center [679, 146] width 61 height 10
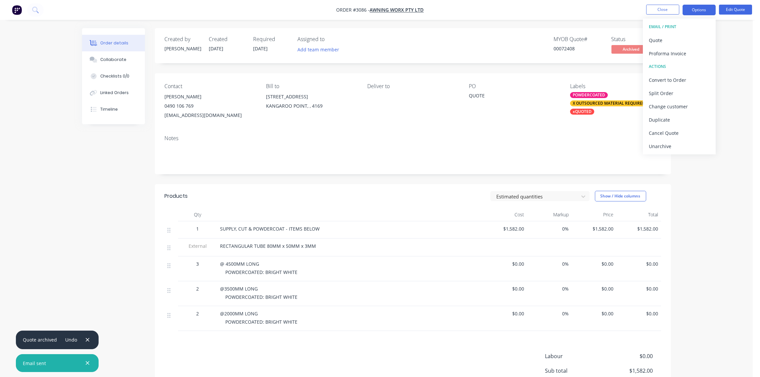
click at [681, 148] on div "Unarchive" at bounding box center [679, 146] width 61 height 10
click at [662, 148] on div "Archive" at bounding box center [679, 146] width 61 height 10
click at [514, 131] on div "Notes" at bounding box center [413, 152] width 516 height 44
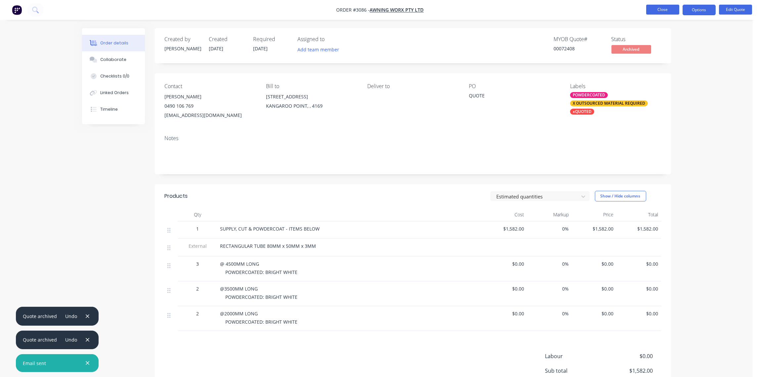
click at [668, 12] on button "Close" at bounding box center [662, 10] width 33 height 10
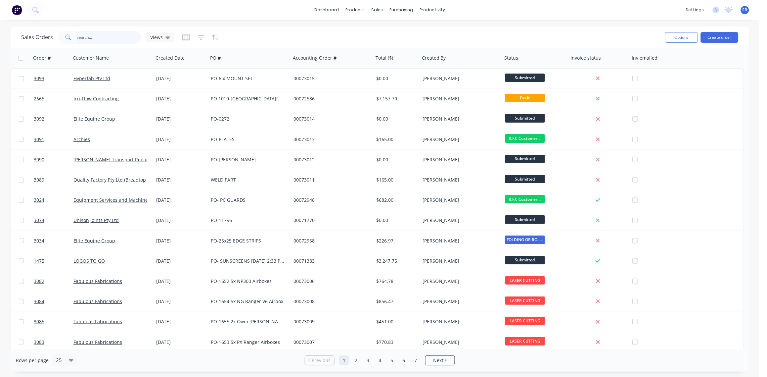
click at [93, 37] on input "text" at bounding box center [109, 37] width 65 height 13
type input "unique"
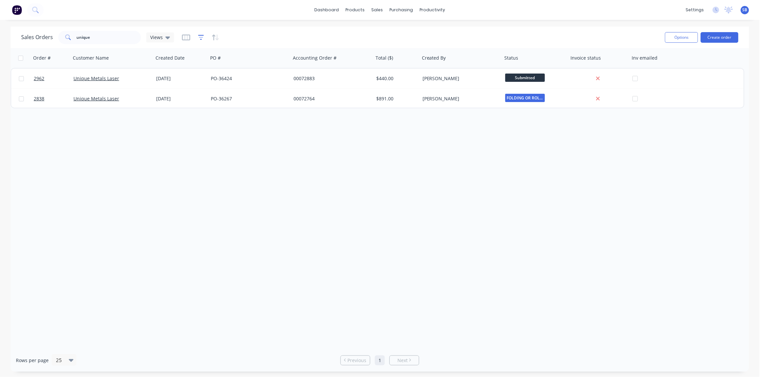
click at [199, 38] on icon "button" at bounding box center [201, 37] width 6 height 7
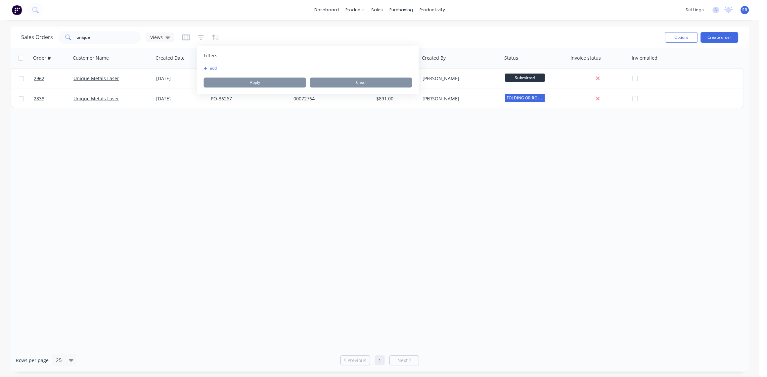
click at [213, 68] on button "add" at bounding box center [212, 68] width 17 height 5
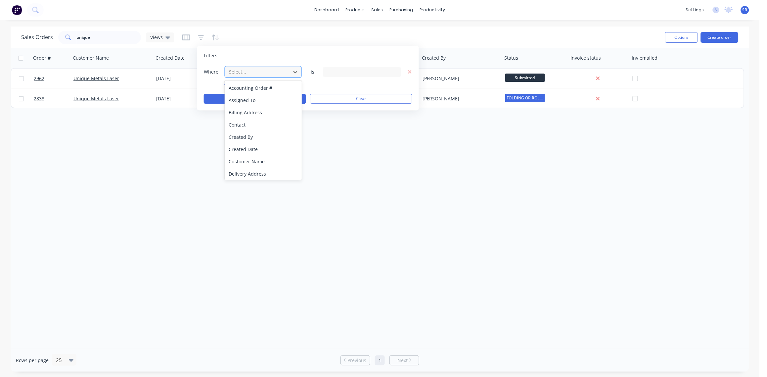
click at [245, 74] on div at bounding box center [257, 72] width 59 height 8
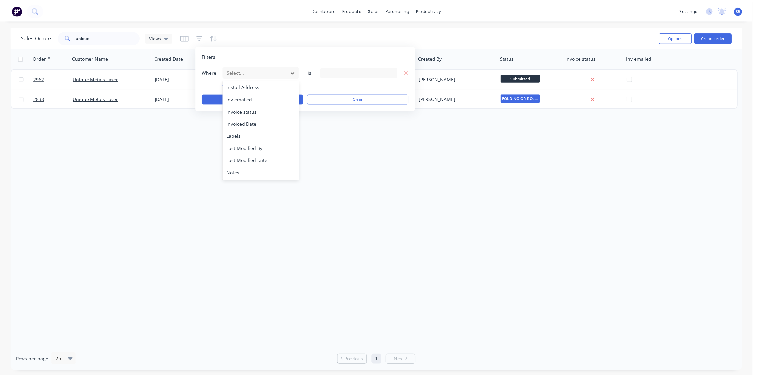
scroll to position [172, 0]
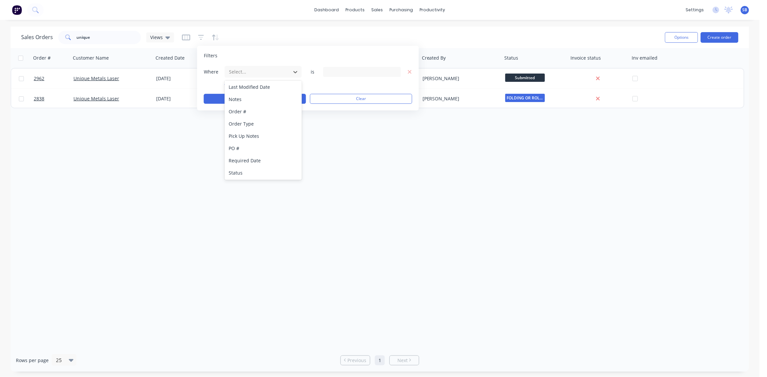
drag, startPoint x: 240, startPoint y: 172, endPoint x: 261, endPoint y: 156, distance: 25.8
click at [240, 172] on div "Status" at bounding box center [263, 173] width 77 height 12
click at [396, 72] on icon at bounding box center [395, 71] width 5 height 7
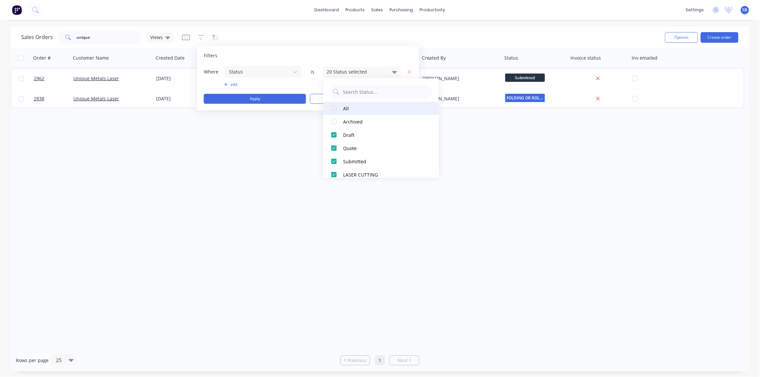
drag, startPoint x: 336, startPoint y: 108, endPoint x: 331, endPoint y: 112, distance: 6.1
click at [336, 108] on div at bounding box center [334, 108] width 13 height 13
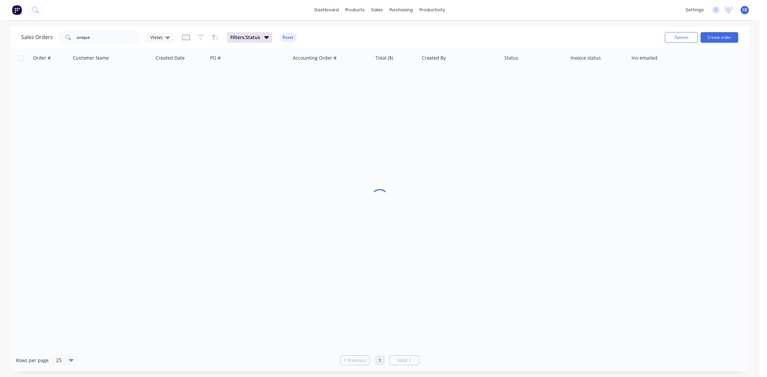
click at [226, 204] on div "Order # Customer Name Created Date PO # Accounting Order # Total ($) Created By…" at bounding box center [380, 198] width 739 height 301
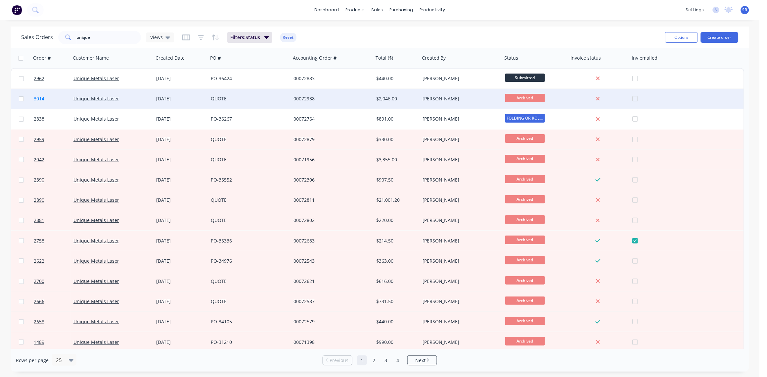
click at [39, 96] on span "3014" at bounding box center [39, 98] width 11 height 7
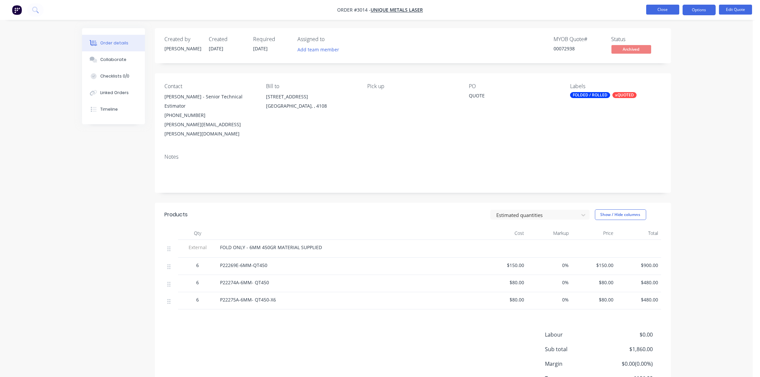
click at [671, 9] on button "Close" at bounding box center [662, 10] width 33 height 10
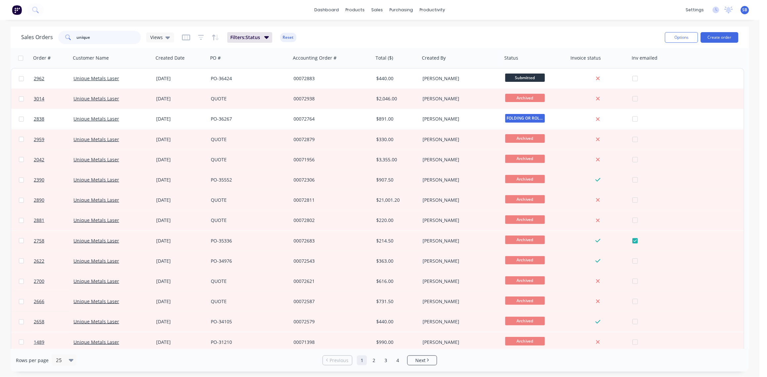
drag, startPoint x: 104, startPoint y: 38, endPoint x: 38, endPoint y: 42, distance: 65.6
click at [38, 42] on div "Sales Orders unique Views" at bounding box center [97, 37] width 153 height 13
type input "mckeegs"
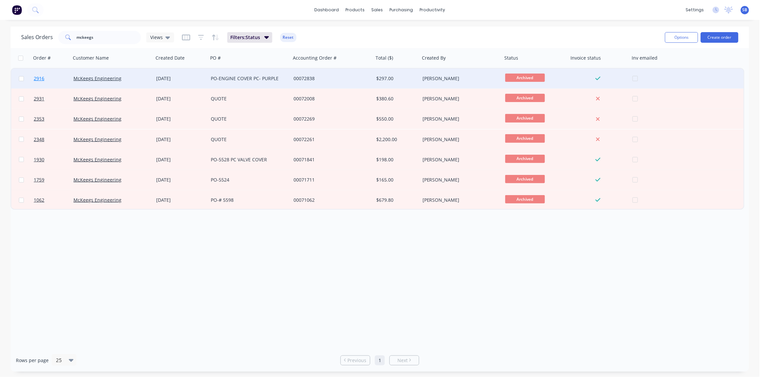
click at [41, 78] on span "2916" at bounding box center [39, 78] width 11 height 7
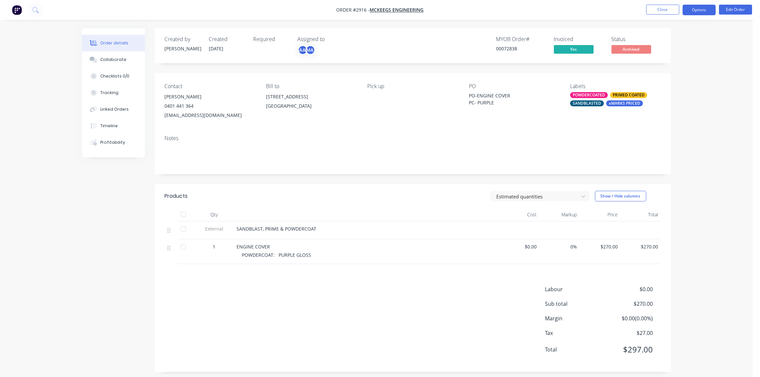
click at [709, 6] on button "Options" at bounding box center [699, 10] width 33 height 11
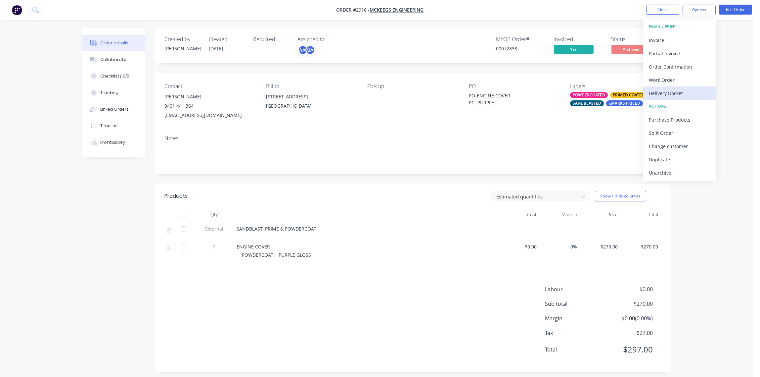
click at [665, 88] on div "Delivery Docket" at bounding box center [679, 93] width 61 height 10
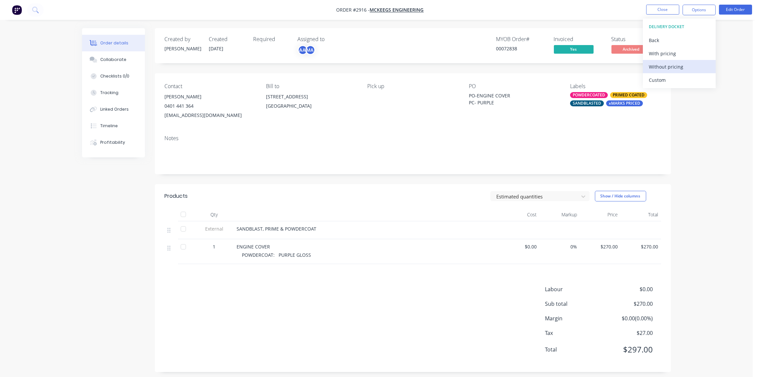
click at [680, 68] on div "Without pricing" at bounding box center [679, 67] width 61 height 10
click at [100, 61] on button "Collaborate" at bounding box center [113, 59] width 63 height 17
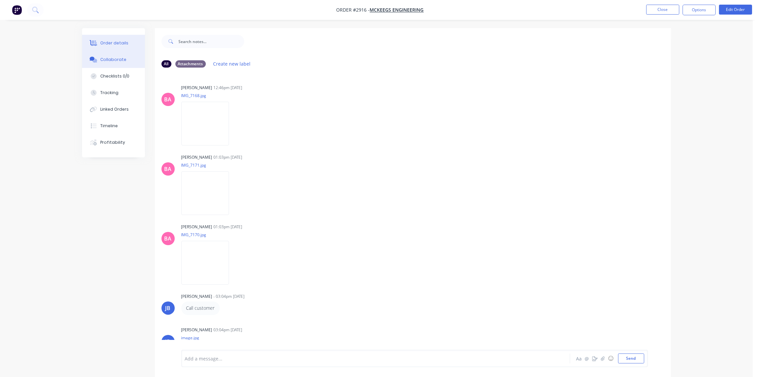
click at [119, 46] on div "Order details" at bounding box center [114, 43] width 28 height 6
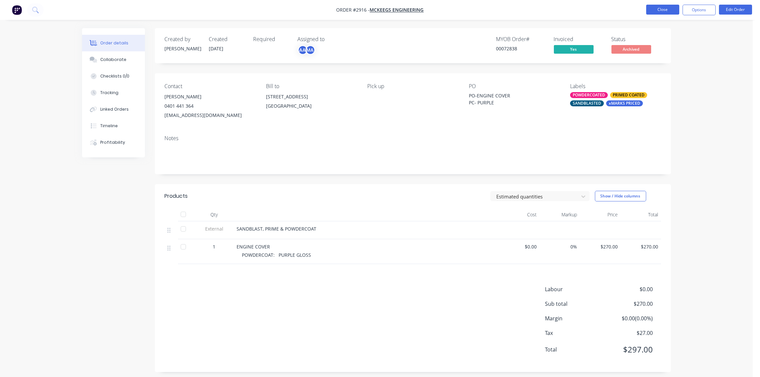
click at [664, 9] on button "Close" at bounding box center [662, 10] width 33 height 10
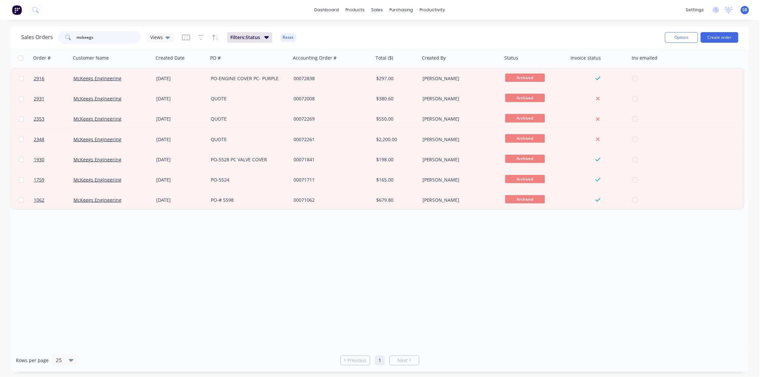
drag, startPoint x: 105, startPoint y: 40, endPoint x: 6, endPoint y: 46, distance: 98.8
click at [6, 46] on div "Sales Orders mckeegs Views Filters: Status Reset Options Create order Order # C…" at bounding box center [380, 198] width 760 height 345
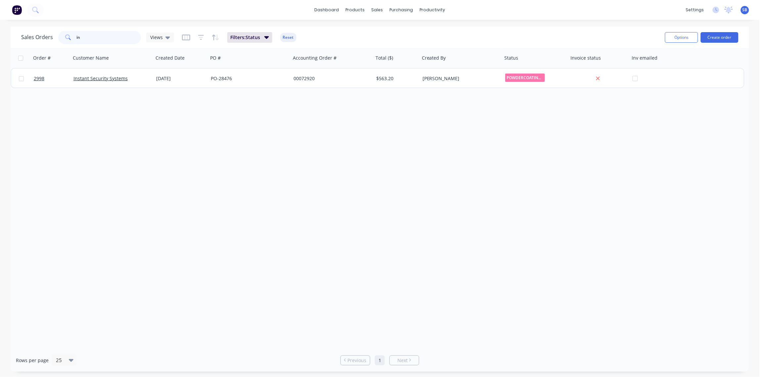
type input "i"
type input "black arts"
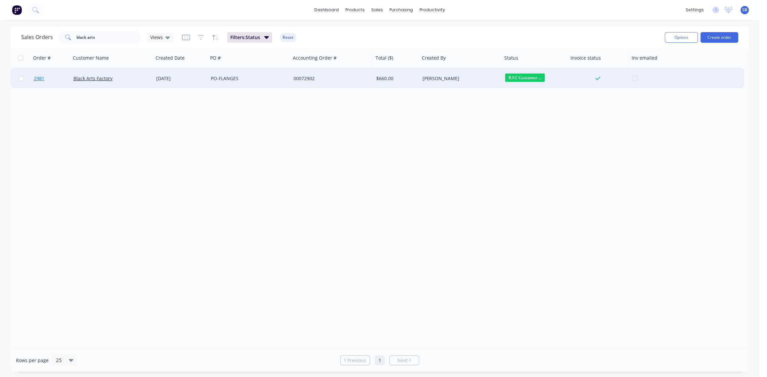
click at [37, 78] on span "2981" at bounding box center [39, 78] width 11 height 7
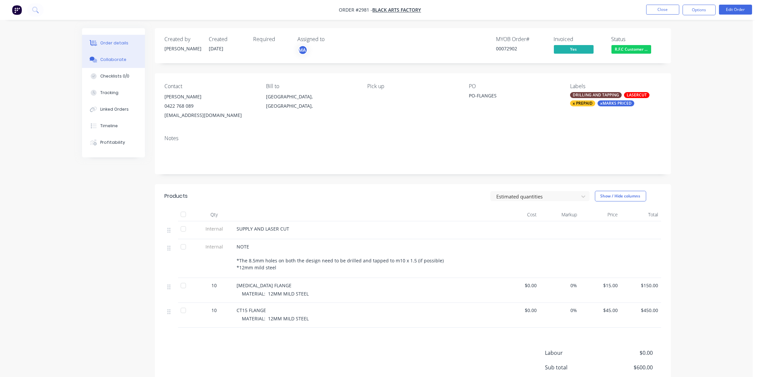
click at [114, 57] on div "Collaborate" at bounding box center [113, 60] width 26 height 6
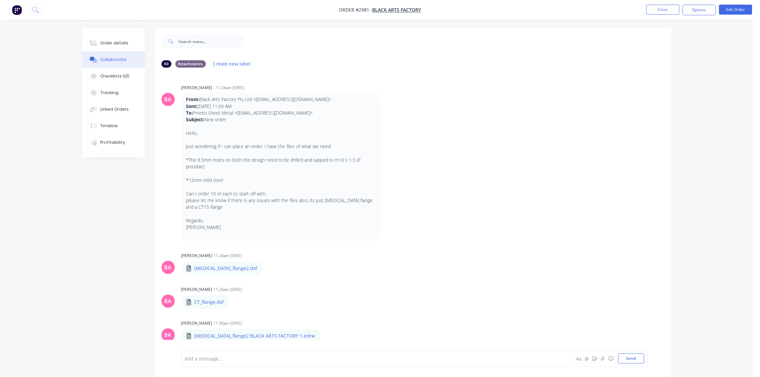
click at [236, 358] on div at bounding box center [357, 358] width 344 height 7
paste div
click at [269, 352] on div "SIGNED DELIVERY LOADED BY -" at bounding box center [357, 352] width 344 height 7
click at [633, 360] on button "Send" at bounding box center [631, 358] width 26 height 10
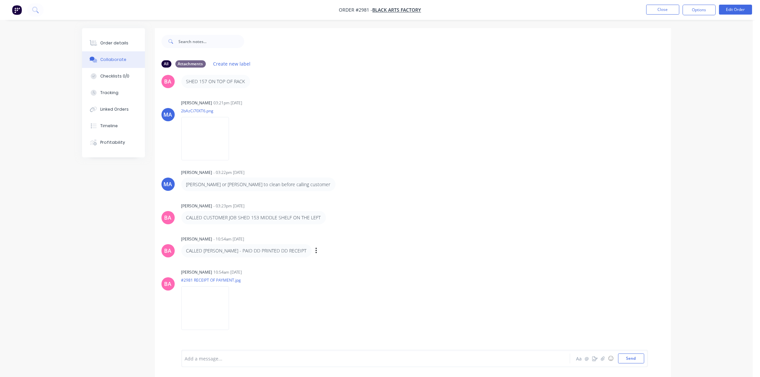
scroll to position [513, 0]
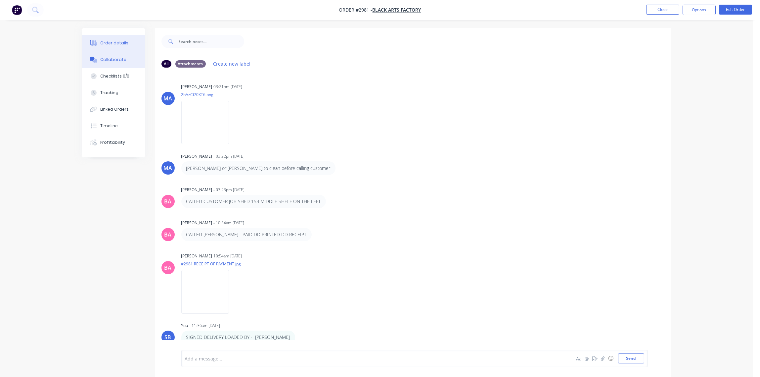
click at [114, 43] on div "Order details" at bounding box center [114, 43] width 28 height 6
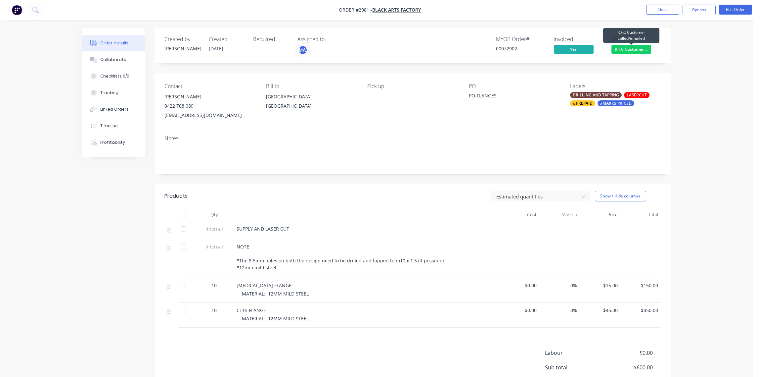
click at [631, 49] on span "R.F.C Customer ..." at bounding box center [632, 49] width 40 height 8
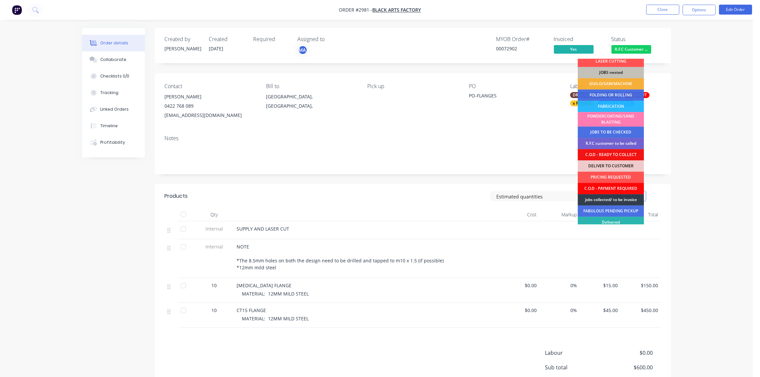
scroll to position [29, 0]
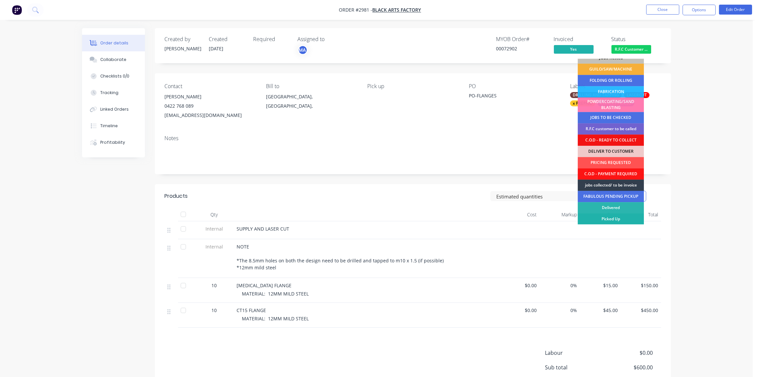
click at [627, 219] on div "Picked Up" at bounding box center [611, 218] width 66 height 11
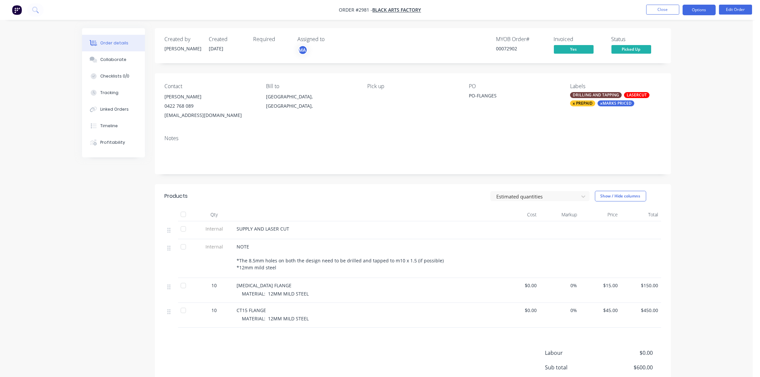
click at [703, 8] on button "Options" at bounding box center [699, 10] width 33 height 11
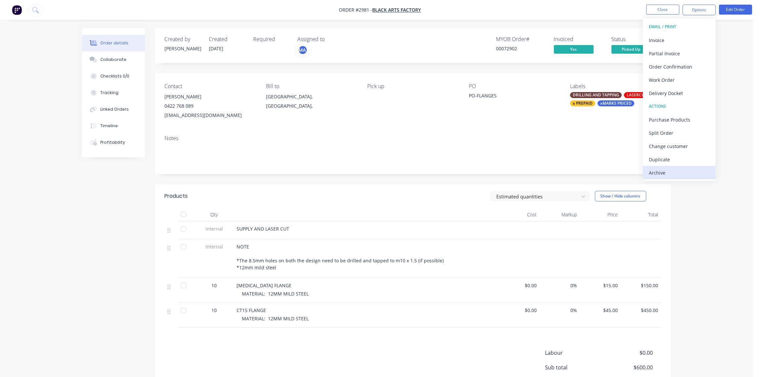
click at [668, 172] on div "Archive" at bounding box center [679, 173] width 61 height 10
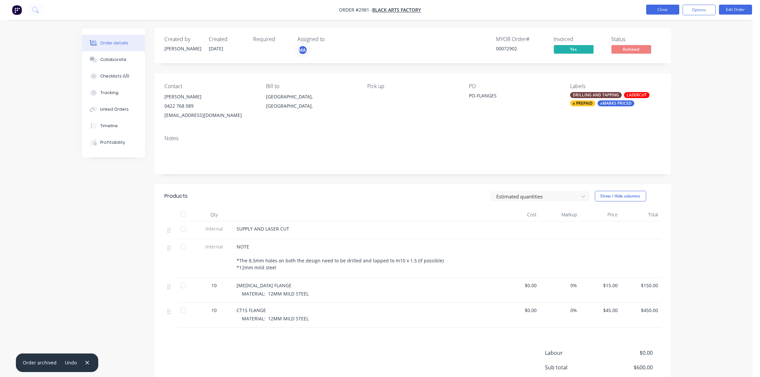
click at [661, 8] on button "Close" at bounding box center [662, 10] width 33 height 10
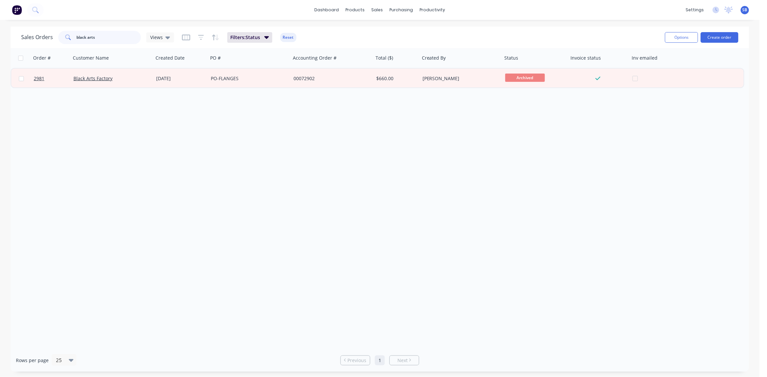
drag, startPoint x: 75, startPoint y: 34, endPoint x: 38, endPoint y: 33, distance: 37.1
click at [38, 33] on div "Sales Orders black arts Views" at bounding box center [97, 37] width 153 height 13
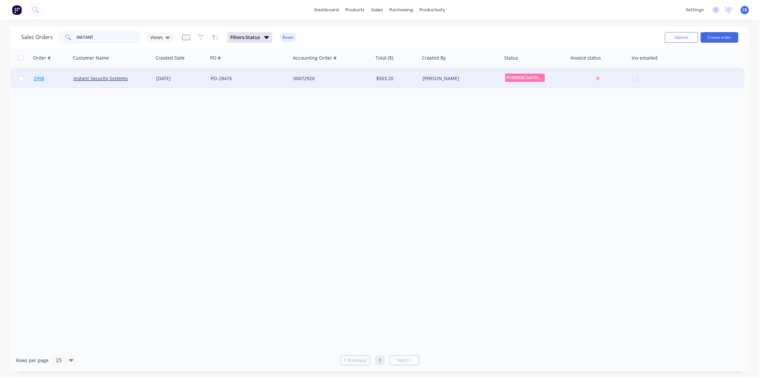
type input "INSTANT"
click at [44, 79] on link "2998" at bounding box center [54, 79] width 40 height 20
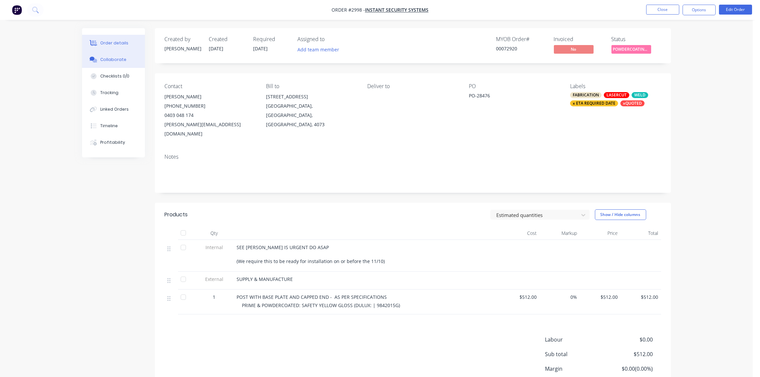
click at [111, 61] on div "Collaborate" at bounding box center [113, 60] width 26 height 6
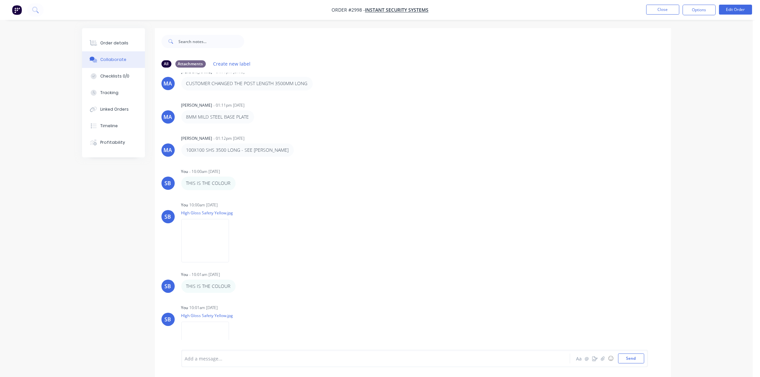
scroll to position [439, 0]
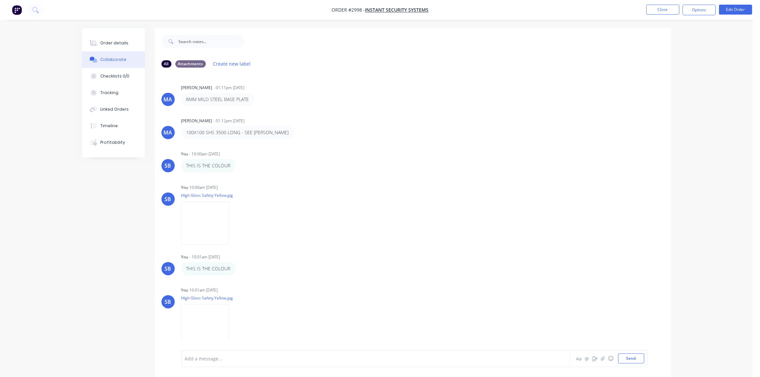
click at [220, 358] on div at bounding box center [357, 358] width 344 height 7
drag, startPoint x: 220, startPoint y: 358, endPoint x: 190, endPoint y: 328, distance: 43.1
click at [190, 328] on img at bounding box center [205, 325] width 48 height 43
click at [235, 325] on icon "button" at bounding box center [234, 325] width 1 height 6
click at [262, 339] on button "Delete" at bounding box center [278, 341] width 74 height 15
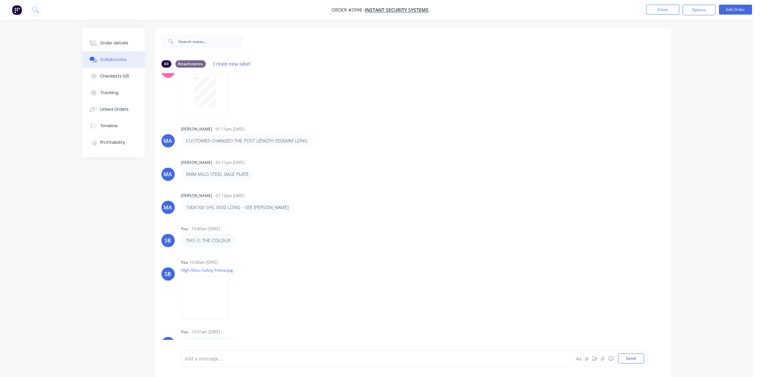
scroll to position [364, 0]
click at [225, 356] on div at bounding box center [357, 358] width 344 height 7
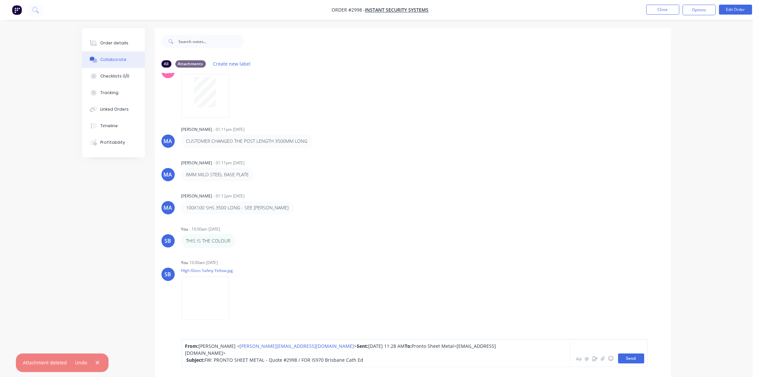
click at [631, 357] on button "Send" at bounding box center [631, 358] width 26 height 10
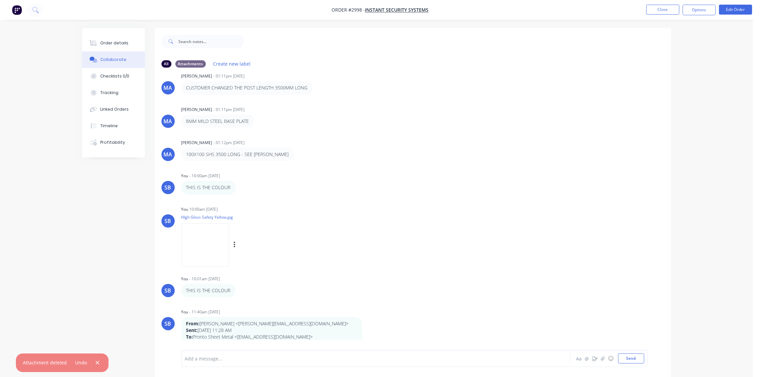
scroll to position [417, 0]
click at [219, 355] on div at bounding box center [357, 358] width 344 height 7
paste div
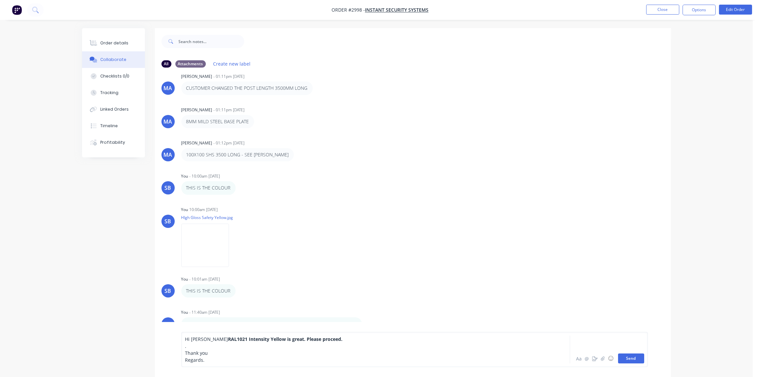
click at [635, 360] on button "Send" at bounding box center [631, 358] width 26 height 10
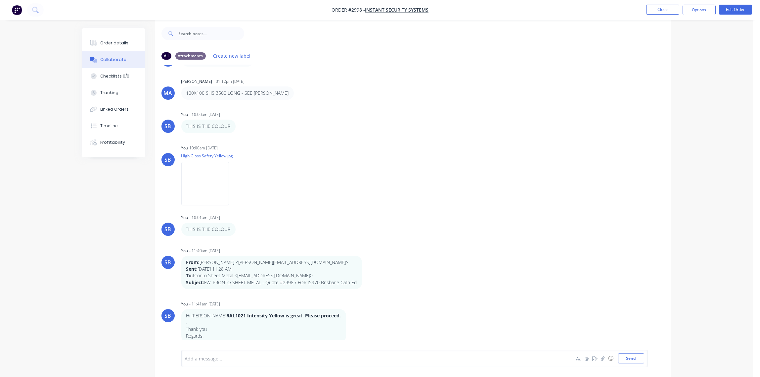
scroll to position [10, 0]
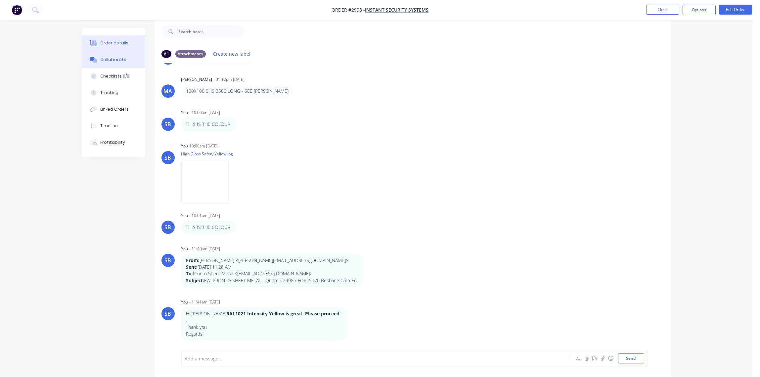
click at [118, 42] on div "Order details" at bounding box center [114, 43] width 28 height 6
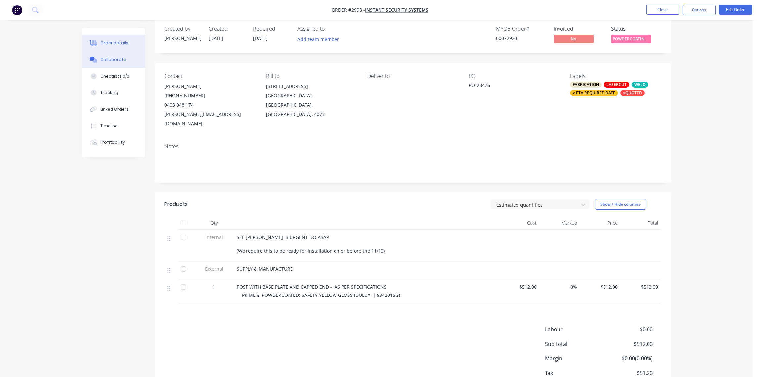
click at [123, 55] on button "Collaborate" at bounding box center [113, 59] width 63 height 17
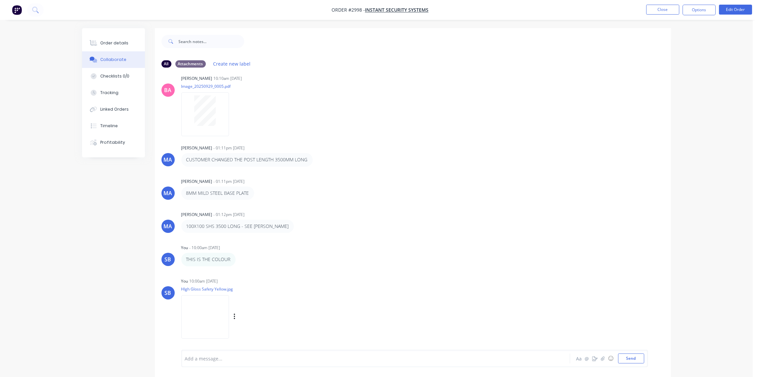
scroll to position [471, 0]
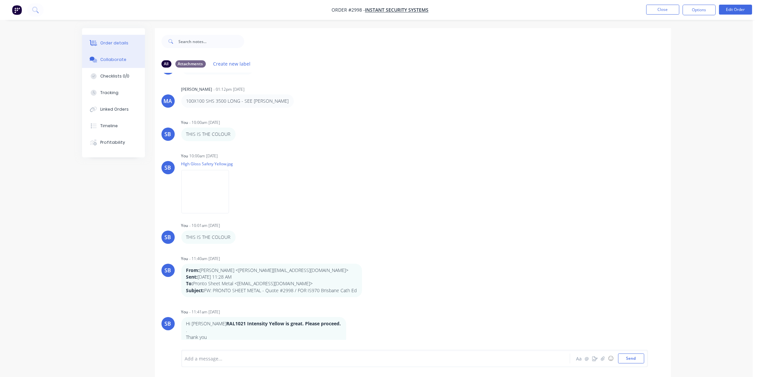
click at [110, 41] on div "Order details" at bounding box center [114, 43] width 28 height 6
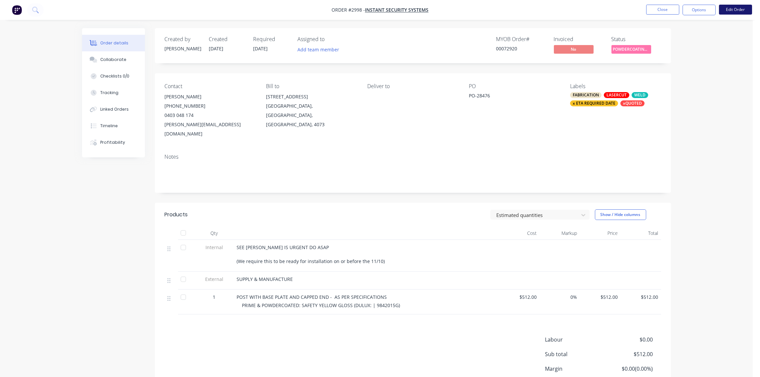
click at [735, 13] on button "Edit Order" at bounding box center [735, 10] width 33 height 10
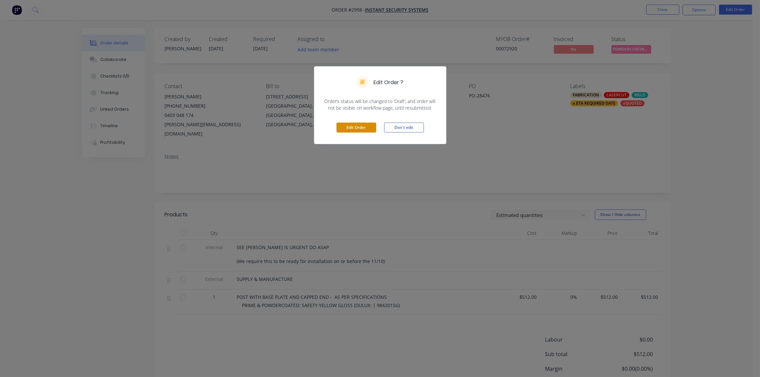
click at [353, 132] on button "Edit Order" at bounding box center [357, 127] width 40 height 10
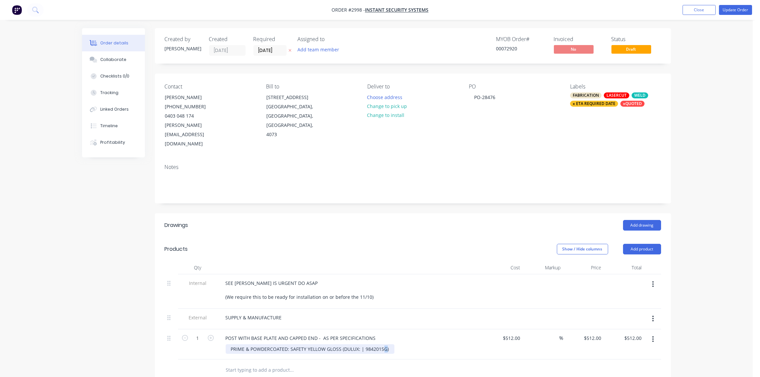
click at [383, 344] on div "PRIME & POWDERCOATED: SAFETY YELLOW GLOSS (DULUX: | 9842015G)" at bounding box center [310, 349] width 169 height 10
click at [387, 344] on div "PRIME & POWDERCOATED: SAFETY YELLOW GLOSS (DULUX: | 9842015G)" at bounding box center [310, 349] width 169 height 10
drag, startPoint x: 389, startPoint y: 331, endPoint x: 284, endPoint y: 328, distance: 104.6
click at [289, 344] on div "PRIME & POWDERCOATED: SAFETY YELLOW GLOSS (DULUX: | 9842015G)" at bounding box center [310, 349] width 169 height 10
click at [382, 344] on div "PRIME & POWDERCOATED:RAL1021 INSTENSITY YELLOW" at bounding box center [353, 349] width 254 height 10
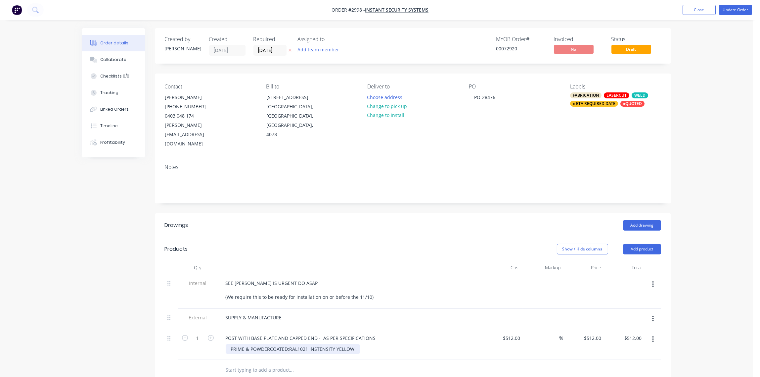
click at [288, 344] on div "PRIME & POWDERCOATED:RAL1021 INSTENSITY YELLOW" at bounding box center [293, 349] width 134 height 10
click at [736, 10] on button "Update Order" at bounding box center [735, 10] width 33 height 10
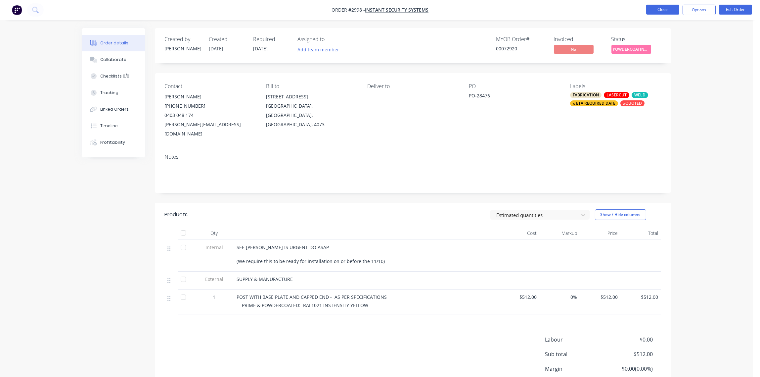
click at [667, 11] on button "Close" at bounding box center [662, 10] width 33 height 10
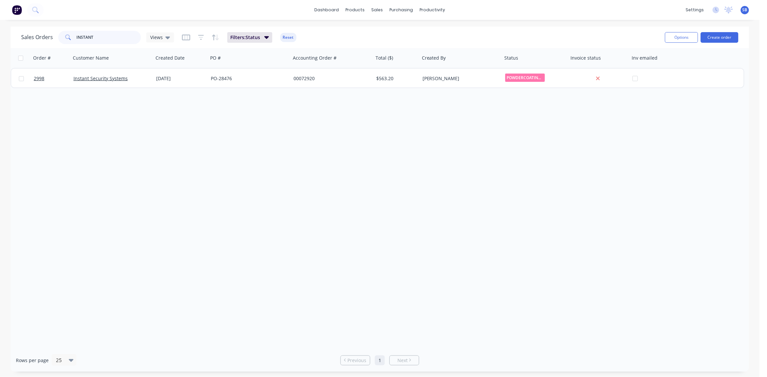
drag, startPoint x: 120, startPoint y: 38, endPoint x: 56, endPoint y: 38, distance: 64.6
click at [56, 38] on div "Sales Orders INSTANT Views" at bounding box center [97, 37] width 153 height 13
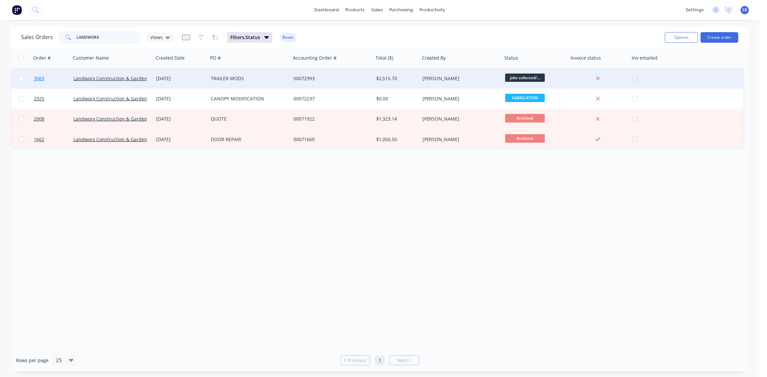
type input "LANDWORX"
click at [40, 78] on span "3069" at bounding box center [39, 78] width 11 height 7
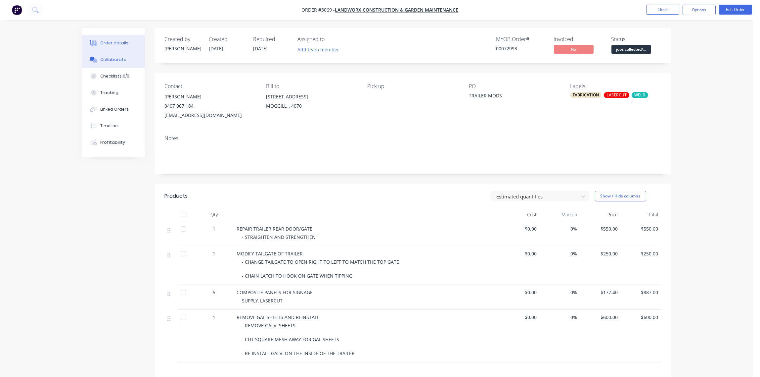
click at [116, 61] on div "Collaborate" at bounding box center [113, 60] width 26 height 6
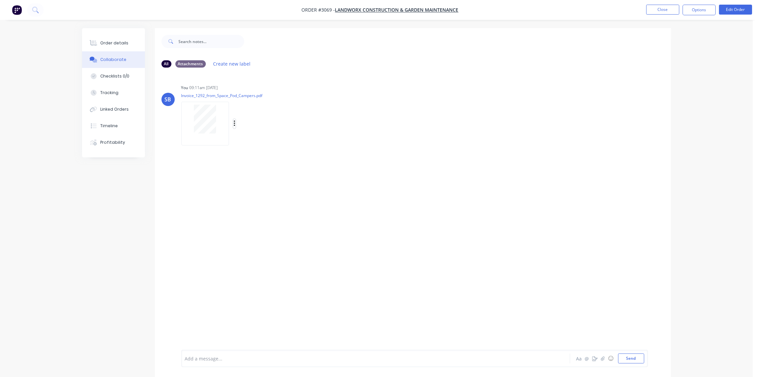
click at [234, 124] on icon "button" at bounding box center [235, 124] width 2 height 8
click at [262, 142] on button "Download" at bounding box center [278, 141] width 74 height 15
click at [236, 123] on div "Labels Download Delete" at bounding box center [269, 124] width 74 height 10
click at [233, 128] on button "button" at bounding box center [234, 124] width 3 height 10
click at [259, 155] on button "Delete" at bounding box center [278, 156] width 74 height 15
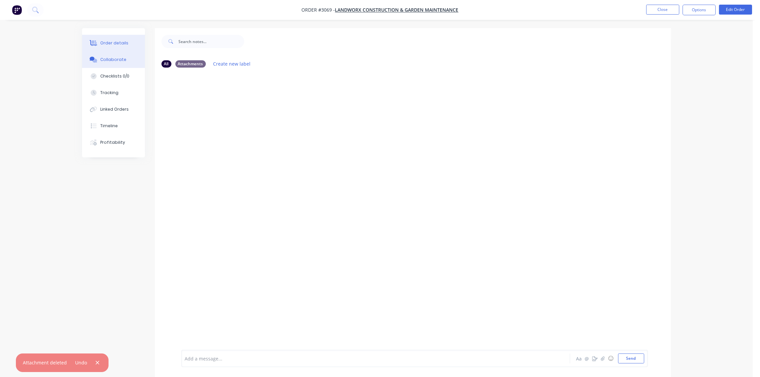
click at [112, 43] on div "Order details" at bounding box center [114, 43] width 28 height 6
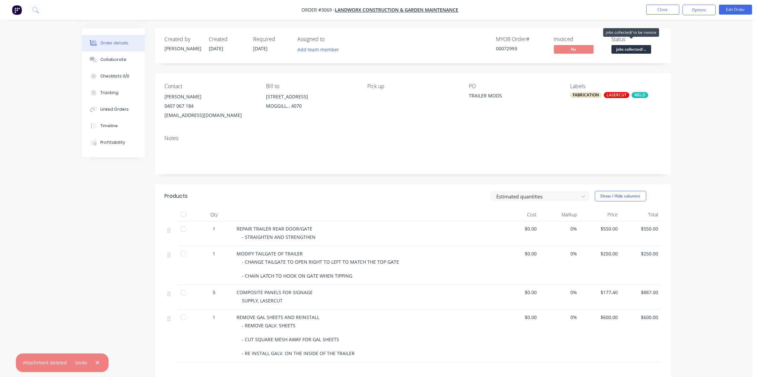
click at [634, 48] on span "jobs collected/..." at bounding box center [632, 49] width 40 height 8
click at [537, 86] on div "PO" at bounding box center [514, 86] width 91 height 6
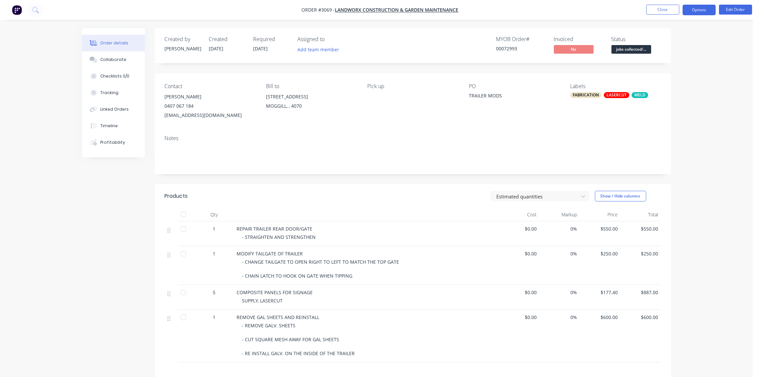
click at [698, 12] on button "Options" at bounding box center [699, 10] width 33 height 11
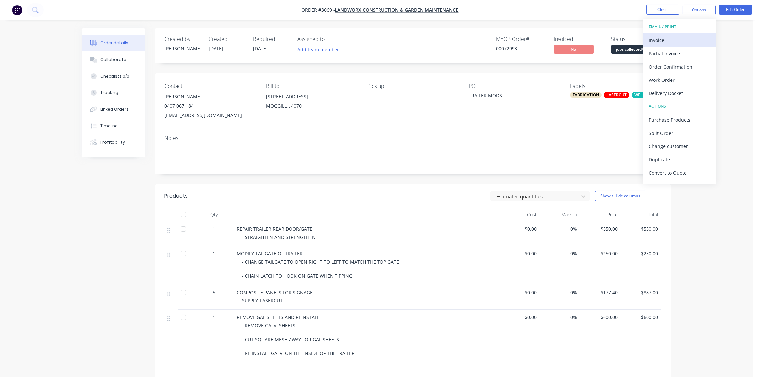
click at [665, 38] on div "Invoice" at bounding box center [679, 40] width 61 height 10
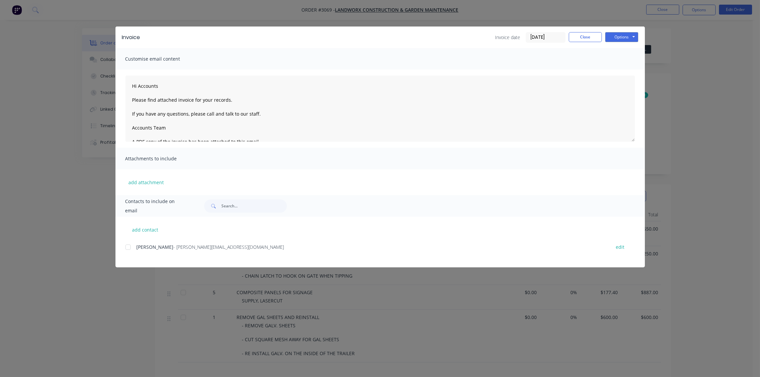
click at [555, 35] on input "[DATE]" at bounding box center [545, 37] width 39 height 10
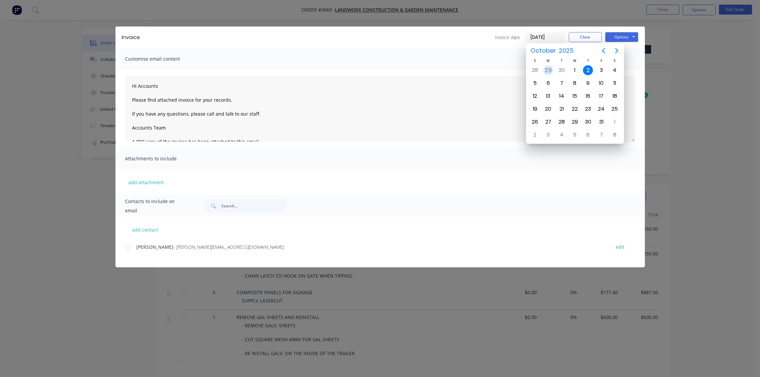
click at [552, 70] on div "29" at bounding box center [549, 70] width 10 height 10
type input "[DATE]"
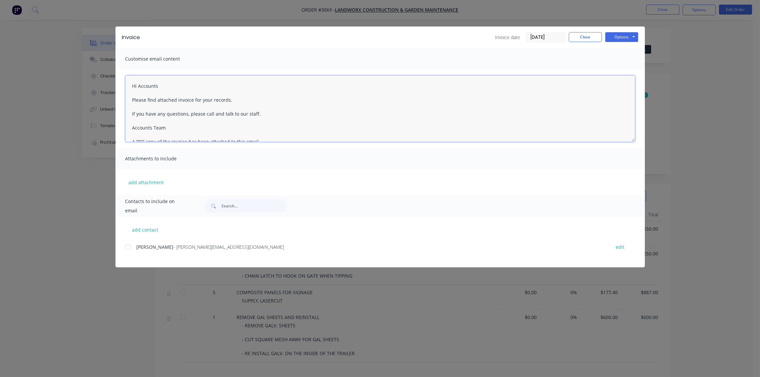
click at [478, 99] on textarea "Hi Accounts Please find attached invoice for your records. If you have any ques…" at bounding box center [380, 108] width 510 height 66
click at [130, 247] on div at bounding box center [127, 246] width 13 height 13
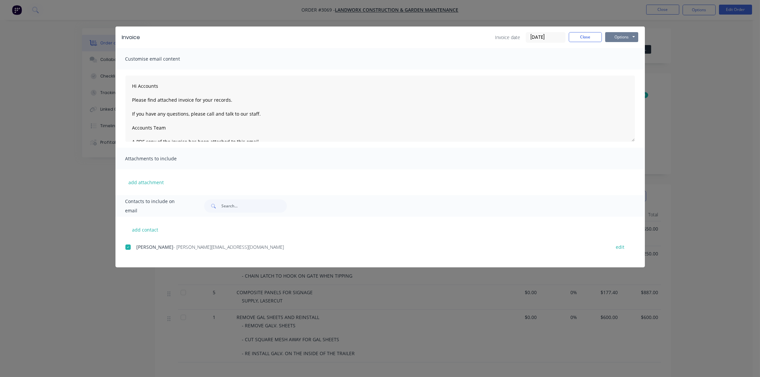
click at [623, 38] on button "Options" at bounding box center [621, 37] width 33 height 10
click at [625, 72] on button "Email" at bounding box center [626, 70] width 42 height 11
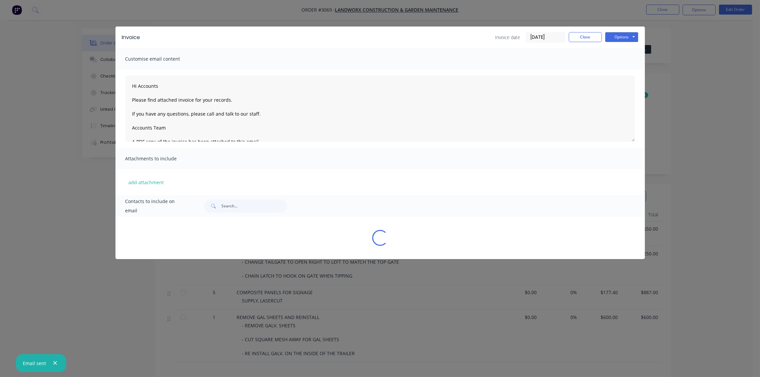
type textarea "Hi Accounts Please find attached invoice for your records. If you have any ques…"
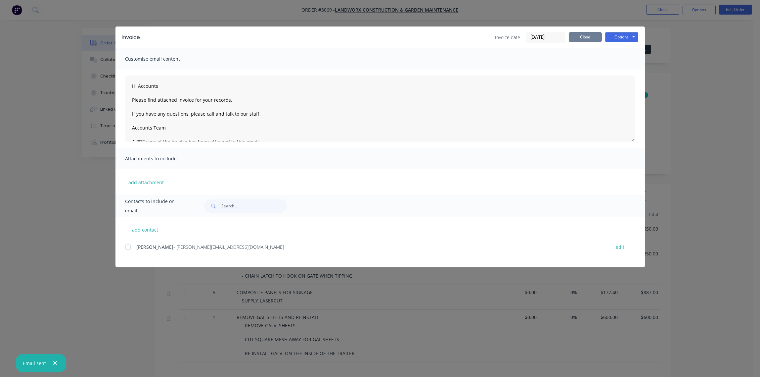
click at [578, 39] on button "Close" at bounding box center [585, 37] width 33 height 10
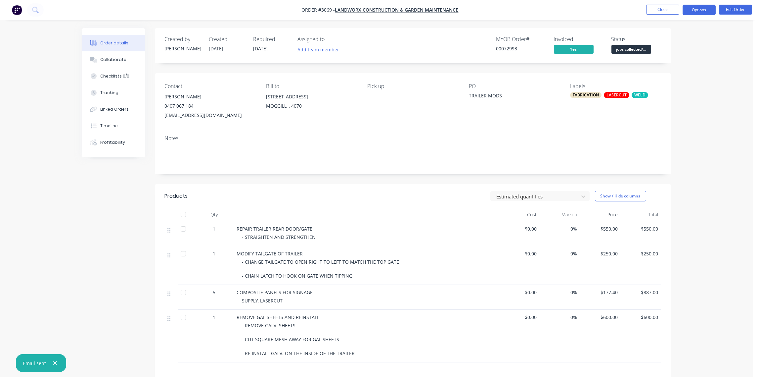
click at [705, 10] on button "Options" at bounding box center [699, 10] width 33 height 11
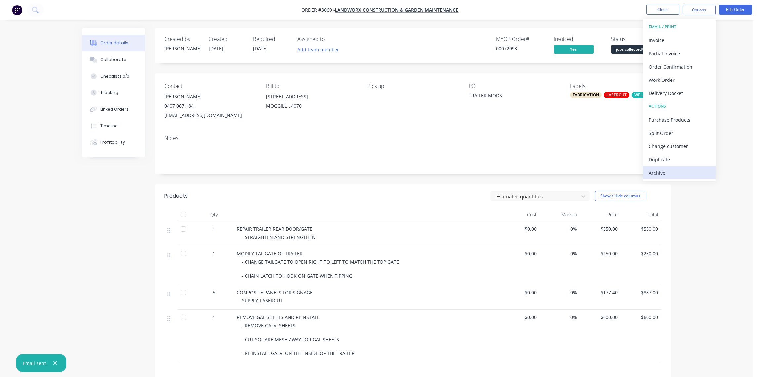
click at [673, 171] on div "Archive" at bounding box center [679, 173] width 61 height 10
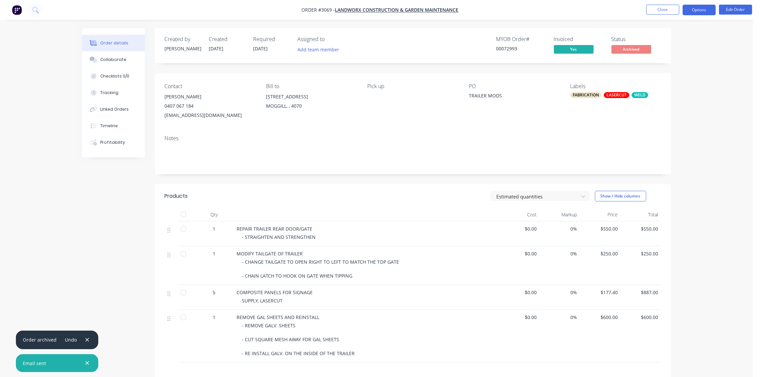
click at [704, 8] on button "Options" at bounding box center [699, 10] width 33 height 11
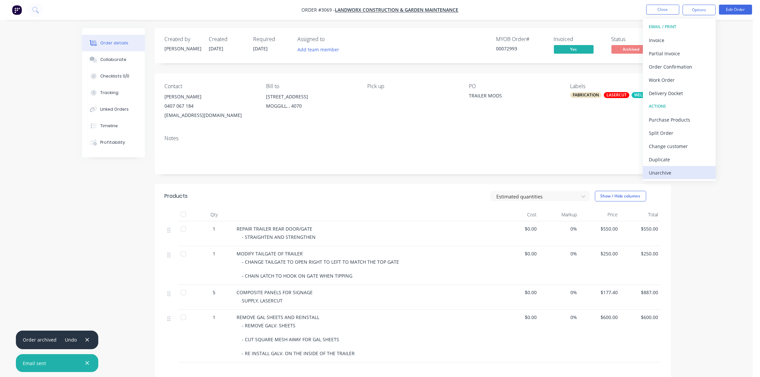
click at [680, 173] on div "Unarchive" at bounding box center [679, 173] width 61 height 10
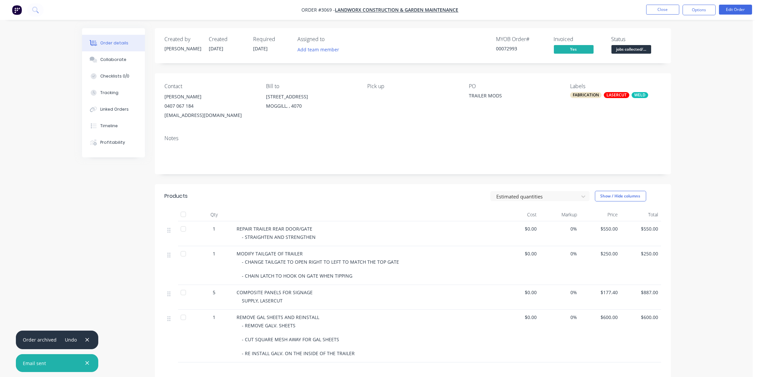
click at [636, 49] on span "jobs collected/..." at bounding box center [632, 49] width 40 height 8
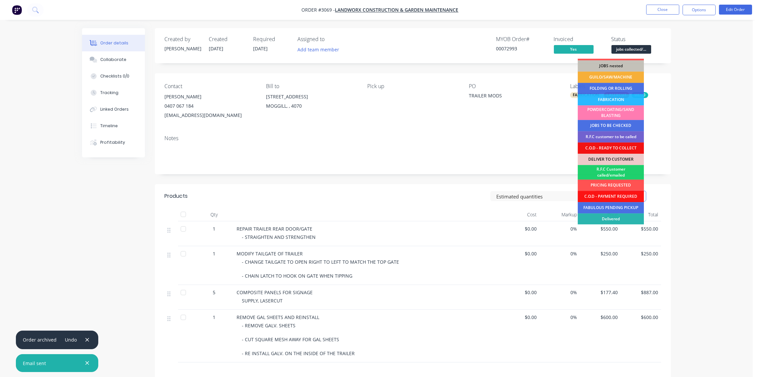
scroll to position [32, 0]
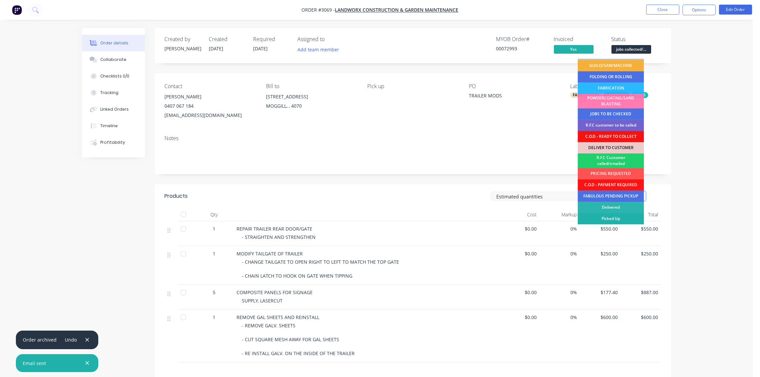
click at [617, 218] on div "Picked Up" at bounding box center [611, 218] width 66 height 11
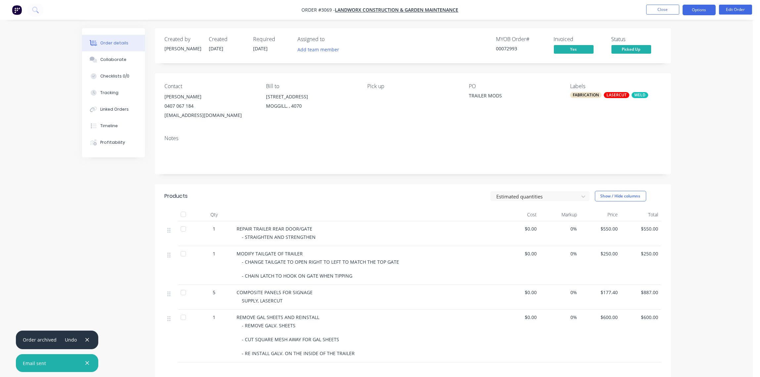
click at [695, 14] on button "Options" at bounding box center [699, 10] width 33 height 11
click at [667, 169] on div "Archive" at bounding box center [679, 173] width 61 height 10
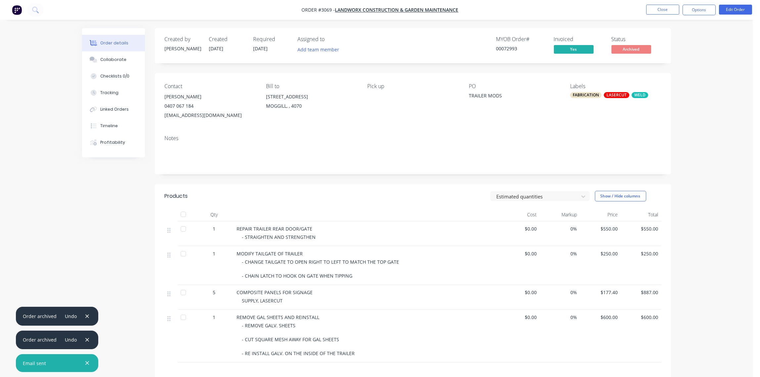
click at [90, 220] on div "Created by [PERSON_NAME] Created [DATE] Required [DATE] Assigned to Add team me…" at bounding box center [376, 254] width 589 height 452
click at [665, 11] on button "Close" at bounding box center [662, 10] width 33 height 10
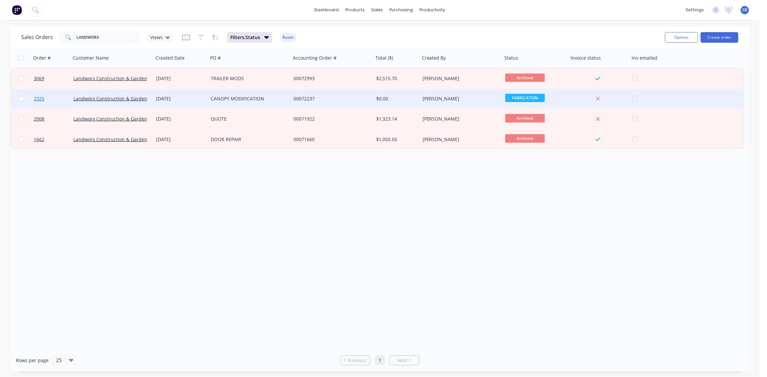
click at [39, 97] on span "2325" at bounding box center [39, 98] width 11 height 7
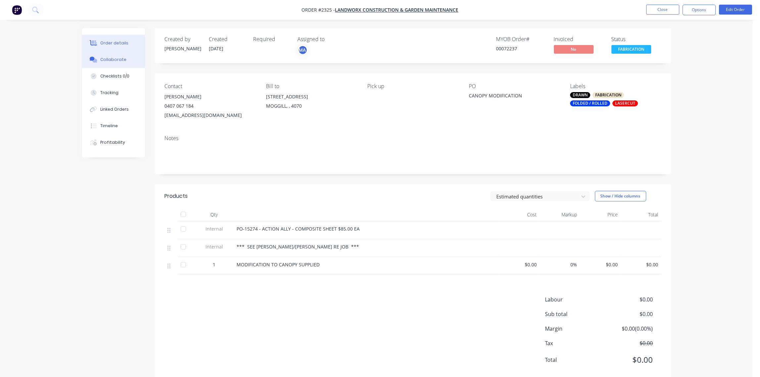
click at [117, 61] on div "Collaborate" at bounding box center [113, 60] width 26 height 6
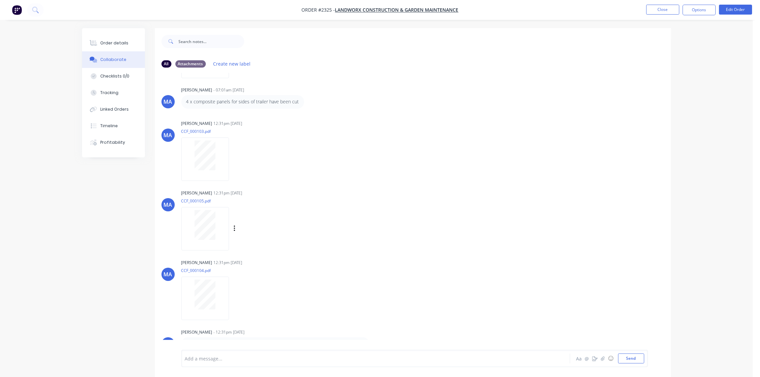
scroll to position [10, 0]
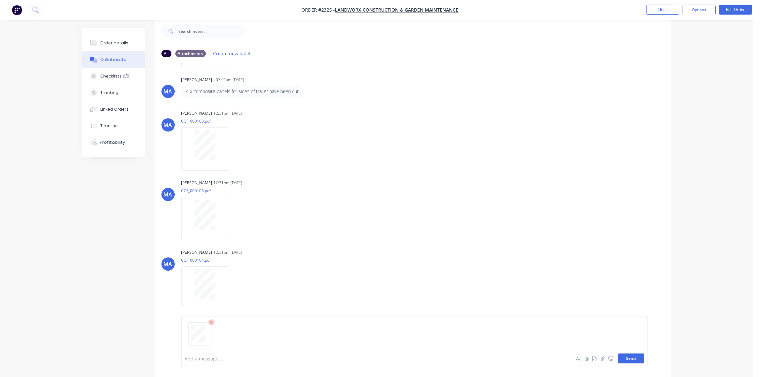
click at [630, 361] on button "Send" at bounding box center [631, 358] width 26 height 10
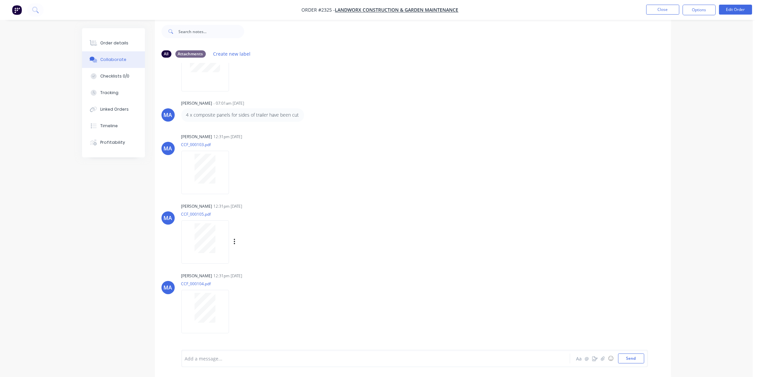
scroll to position [0, 0]
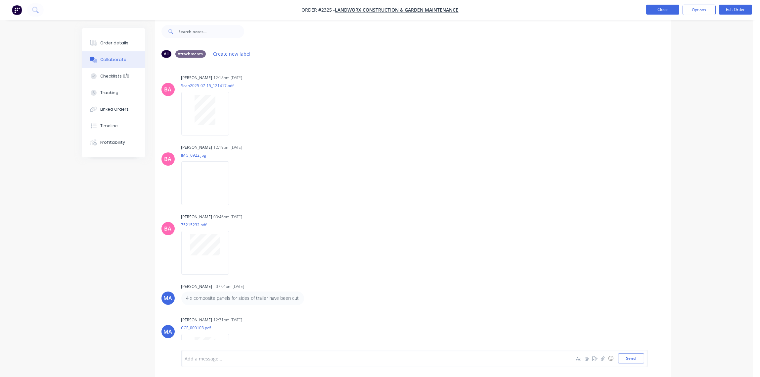
click at [666, 12] on button "Close" at bounding box center [662, 10] width 33 height 10
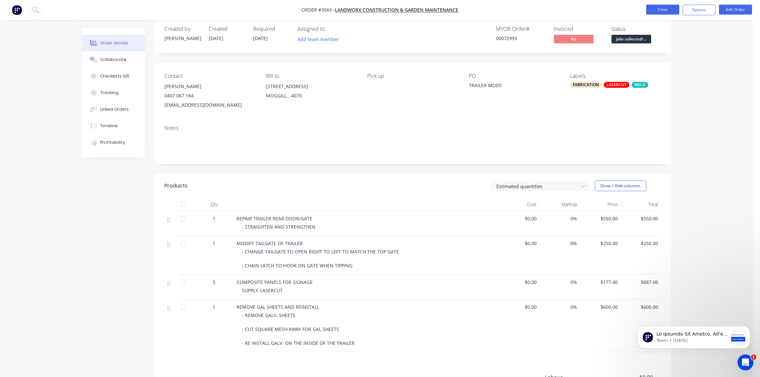
click at [664, 9] on button "Close" at bounding box center [662, 10] width 33 height 10
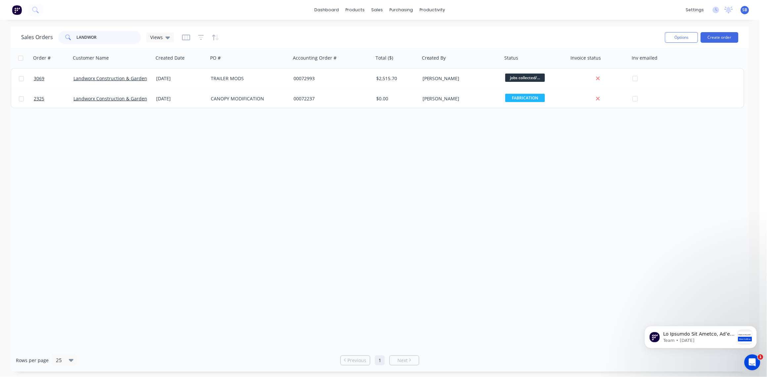
drag, startPoint x: 103, startPoint y: 41, endPoint x: 1, endPoint y: 38, distance: 102.0
click at [1, 38] on div "Sales Orders LANDWOR Views Options Create order Order # Customer Name Created D…" at bounding box center [380, 198] width 760 height 345
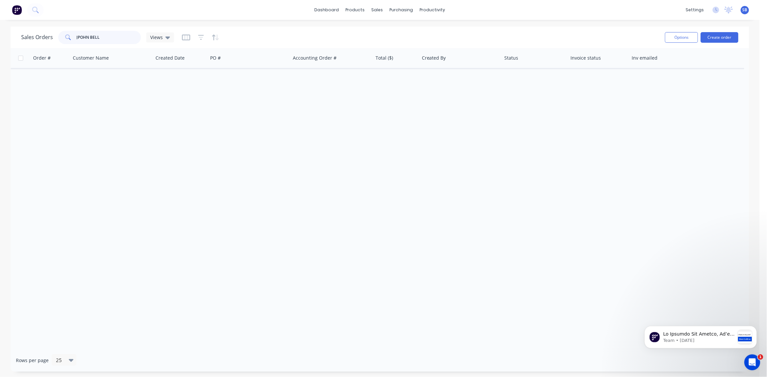
click at [80, 39] on input "JPOHN BELL" at bounding box center [109, 37] width 65 height 13
type input "[PERSON_NAME]"
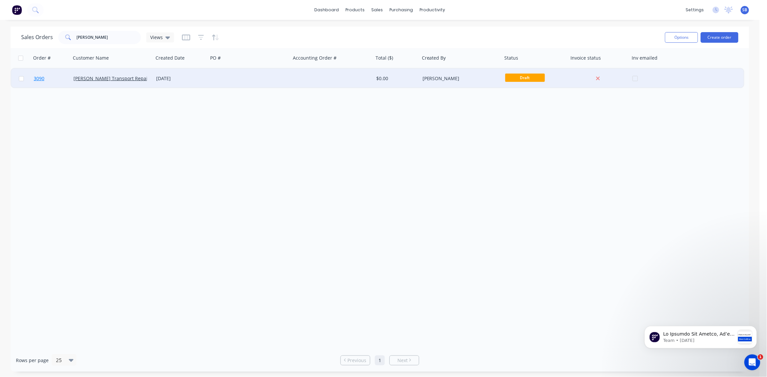
click at [42, 78] on span "3090" at bounding box center [39, 78] width 11 height 7
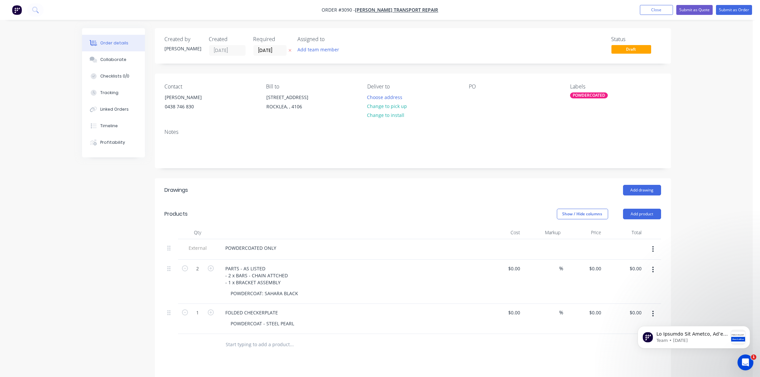
drag, startPoint x: 659, startPoint y: 11, endPoint x: 503, endPoint y: 30, distance: 156.8
click at [658, 11] on button "Close" at bounding box center [656, 10] width 33 height 10
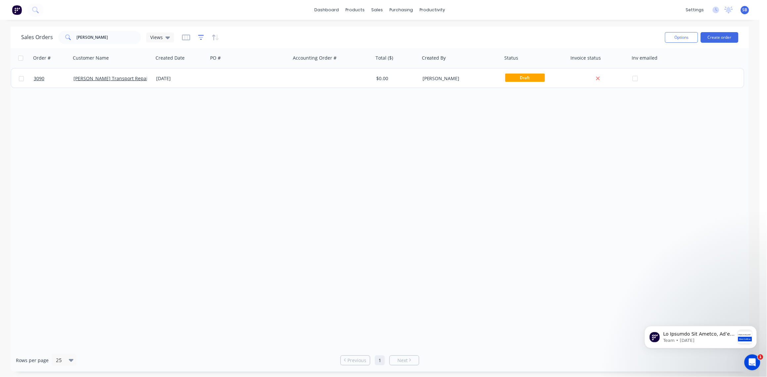
click at [201, 36] on icon "button" at bounding box center [201, 37] width 6 height 7
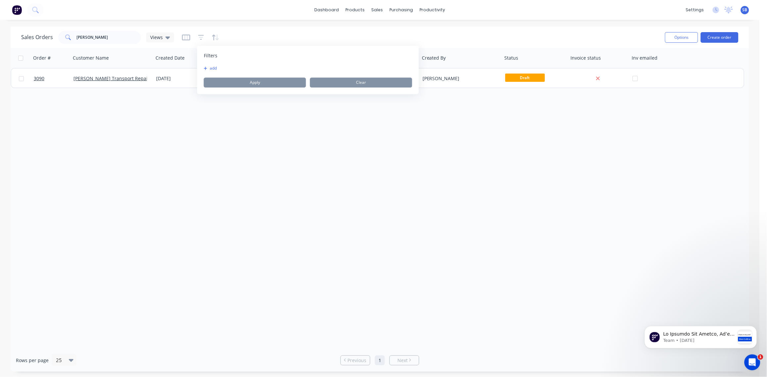
click at [215, 69] on button "add" at bounding box center [212, 68] width 17 height 5
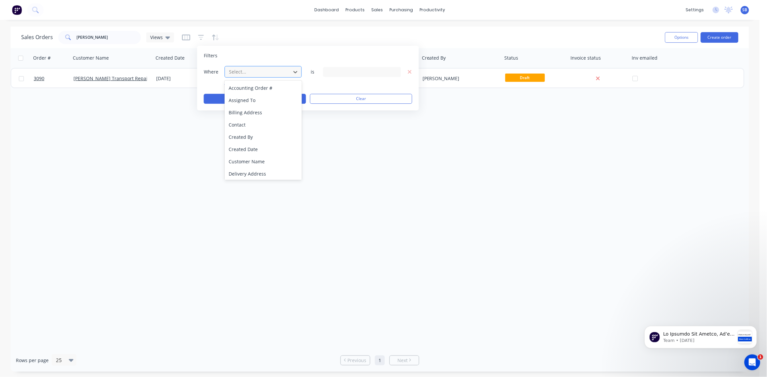
click at [268, 74] on div at bounding box center [257, 72] width 59 height 8
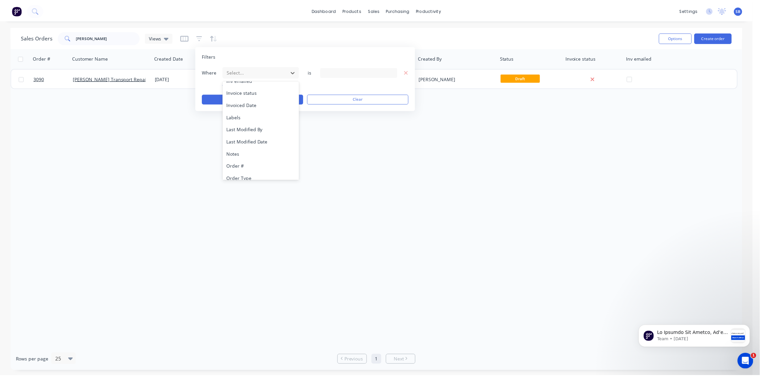
scroll to position [172, 0]
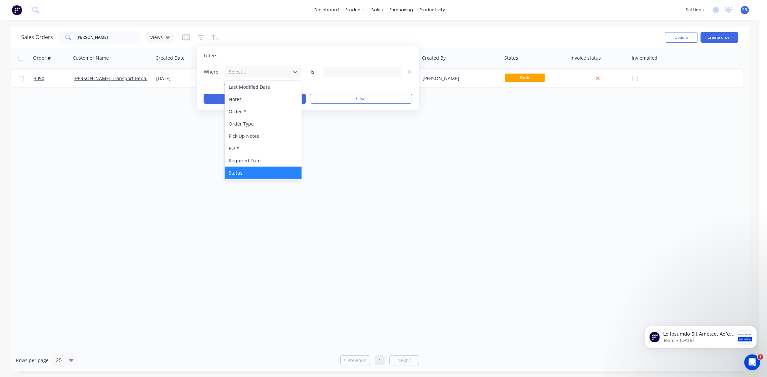
click at [245, 169] on div "Status" at bounding box center [263, 173] width 77 height 12
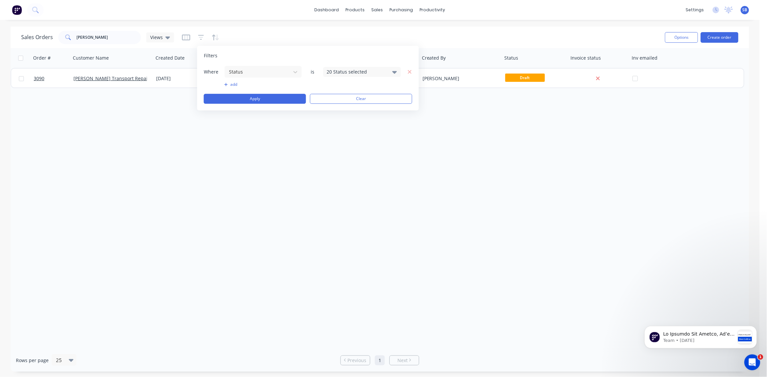
click at [390, 71] on div "20 Status selected" at bounding box center [362, 72] width 78 height 10
click at [335, 110] on div at bounding box center [334, 108] width 13 height 13
click at [283, 171] on div "Order # Customer Name Created Date PO # Accounting Order # Total ($) Created By…" at bounding box center [380, 198] width 739 height 301
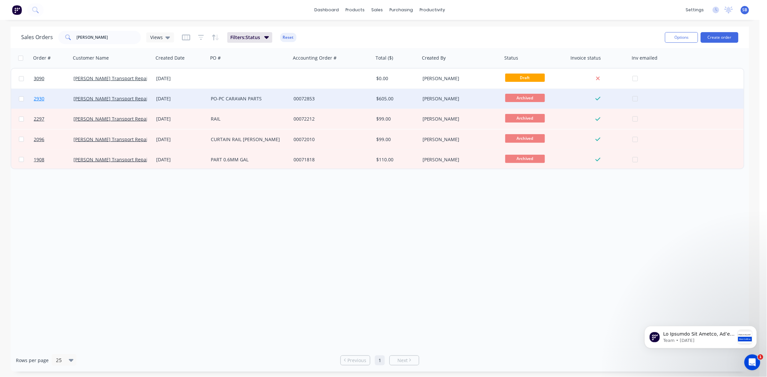
click at [39, 98] on span "2930" at bounding box center [39, 98] width 11 height 7
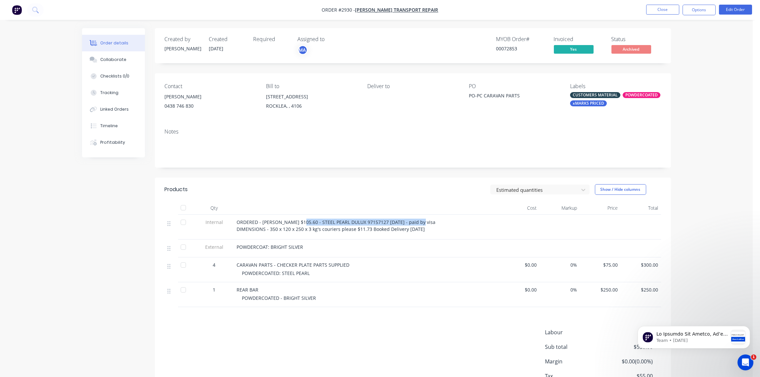
drag, startPoint x: 297, startPoint y: 221, endPoint x: 409, endPoint y: 222, distance: 112.2
click at [409, 222] on span "ORDERED - YATES $105.60 - STEEL PEARL DULUX 97157127 16.9.2025 - paid by visa D…" at bounding box center [336, 225] width 199 height 13
drag, startPoint x: 236, startPoint y: 220, endPoint x: 420, endPoint y: 221, distance: 183.7
click at [420, 221] on div "ORDERED - YATES $105.60 - STEEL PEARL DULUX 97157127 16.9.2025 - paid by visa D…" at bounding box center [367, 225] width 260 height 14
drag, startPoint x: 420, startPoint y: 221, endPoint x: 405, endPoint y: 222, distance: 15.3
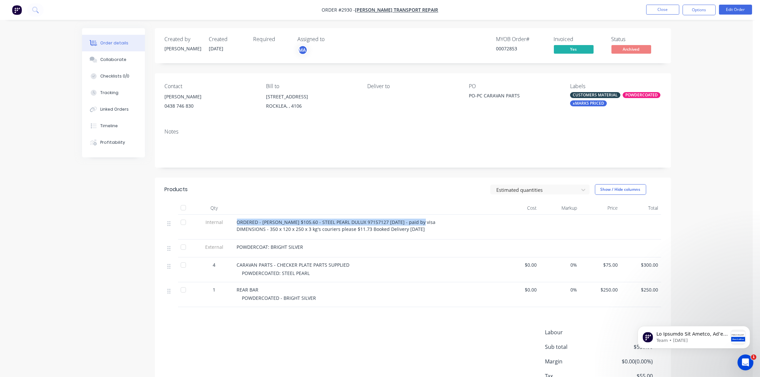
copy span "ORDERED - YATES $105.60 - STEEL PEARL DULUX 97157127 16.9.2025 - paid by visa"
click at [425, 219] on div "ORDERED - YATES $105.60 - STEEL PEARL DULUX 97157127 16.9.2025 - paid by visa D…" at bounding box center [367, 225] width 260 height 14
click at [663, 11] on button "Close" at bounding box center [662, 10] width 33 height 10
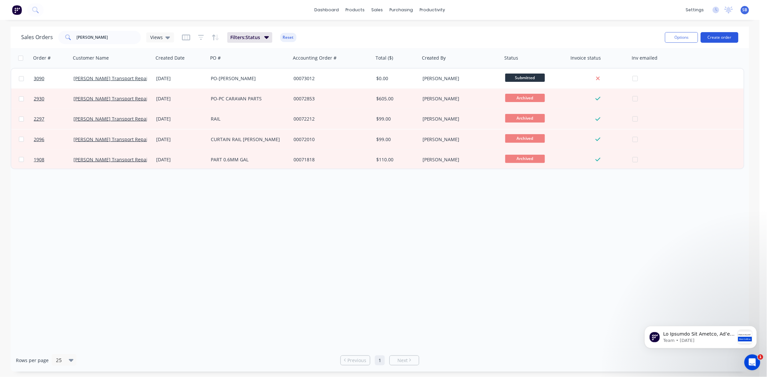
click at [716, 34] on button "Create order" at bounding box center [720, 37] width 38 height 11
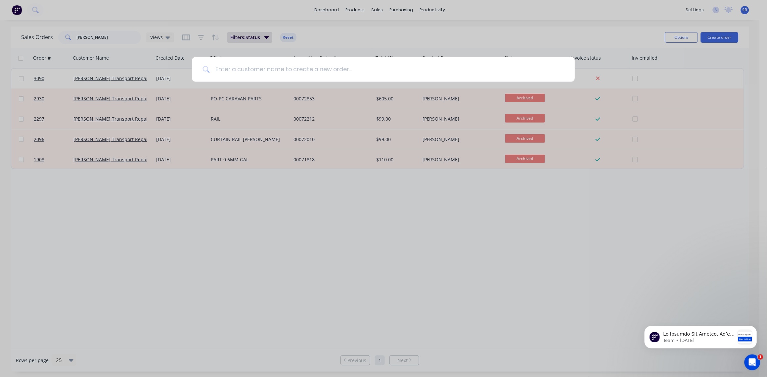
click at [245, 69] on input at bounding box center [387, 69] width 355 height 25
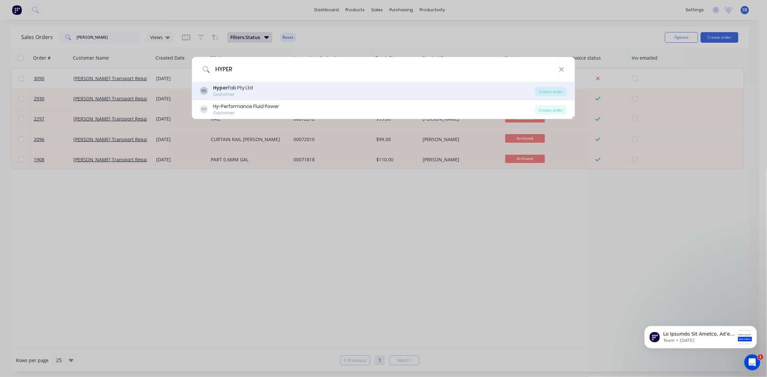
type input "HYPER"
click at [279, 87] on div "HL Hyper fab Pty Ltd Customer" at bounding box center [367, 90] width 335 height 13
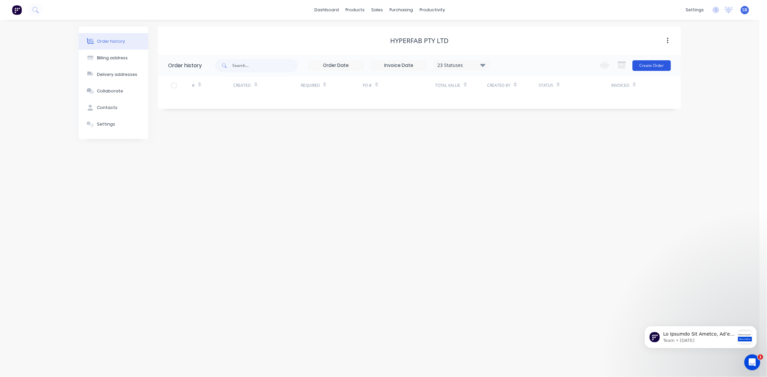
click at [657, 65] on button "Create Order" at bounding box center [652, 65] width 38 height 11
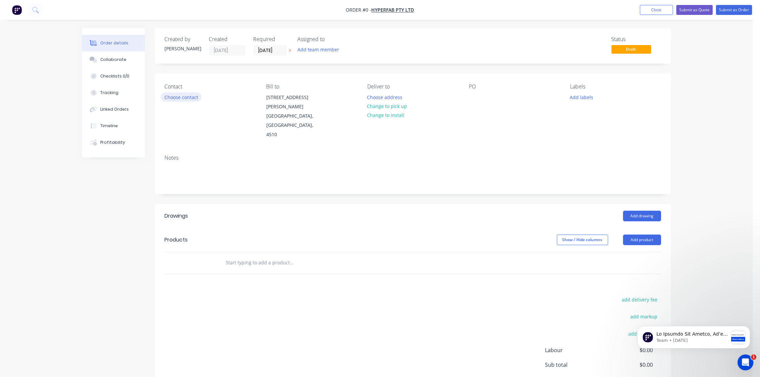
click at [178, 94] on button "Choose contact" at bounding box center [181, 96] width 41 height 9
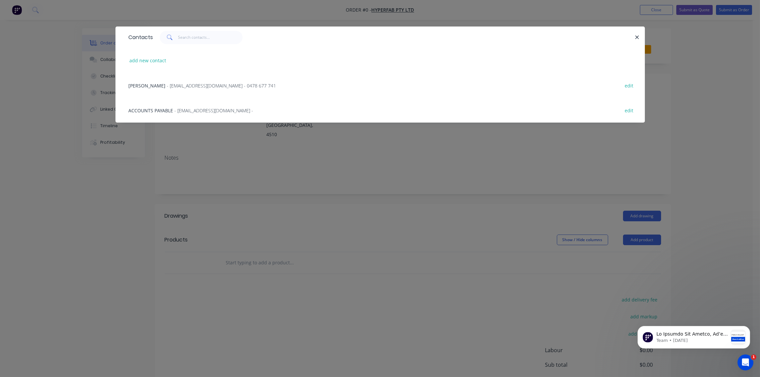
click at [180, 85] on span "- sales@hyperfab.au - 0478 677 741" at bounding box center [221, 85] width 109 height 6
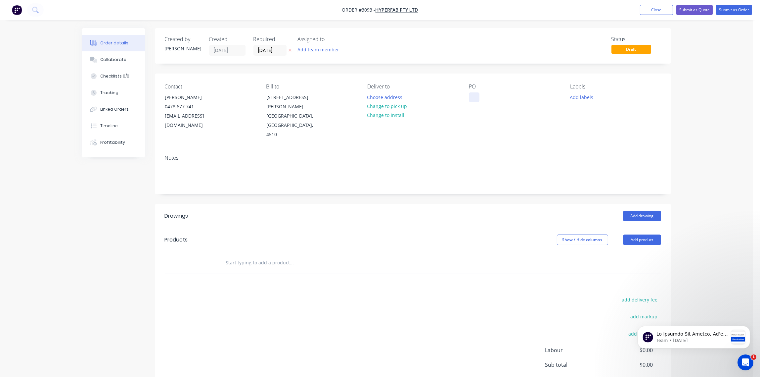
click at [475, 95] on div at bounding box center [474, 97] width 11 height 10
click at [475, 98] on div at bounding box center [474, 97] width 11 height 10
click at [484, 99] on div "PO-6XMOUNT SET" at bounding box center [494, 97] width 51 height 10
click at [490, 94] on div "PO-6 XMOUNT SET" at bounding box center [495, 97] width 52 height 10
click at [488, 97] on div "PO-6 X MOUNT SET" at bounding box center [495, 97] width 53 height 10
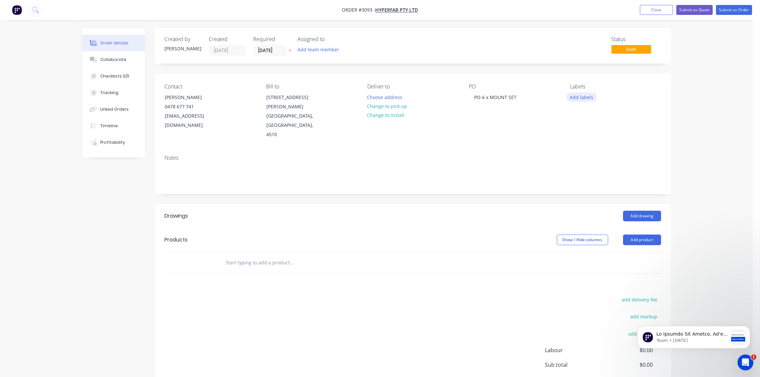
click at [586, 96] on button "Add labels" at bounding box center [582, 96] width 30 height 9
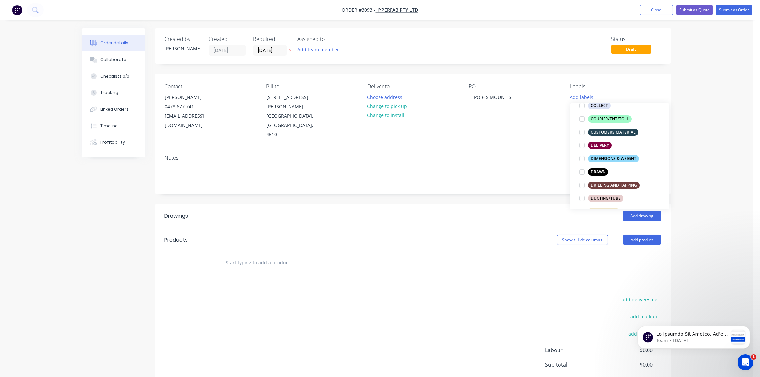
scroll to position [148, 0]
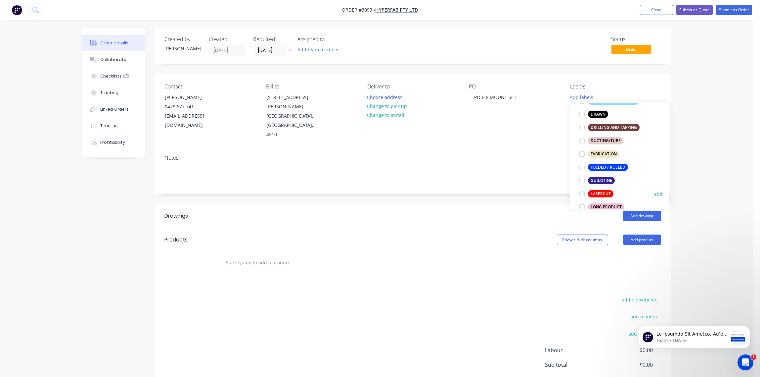
click at [582, 194] on div at bounding box center [582, 193] width 13 height 13
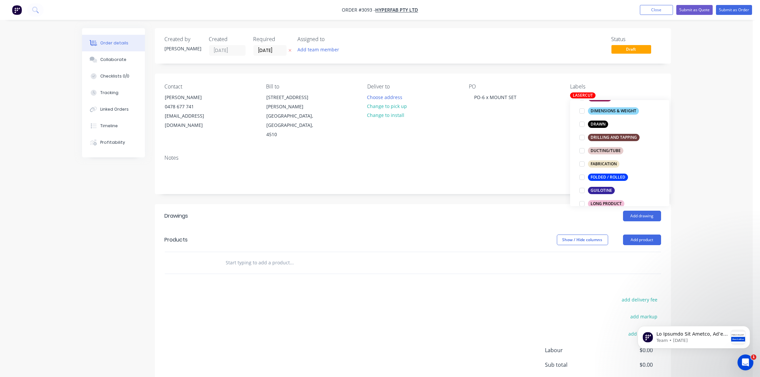
scroll to position [0, 0]
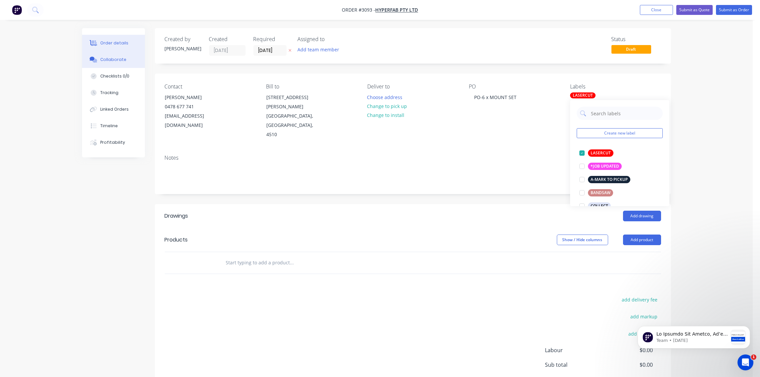
click at [114, 62] on div "Collaborate" at bounding box center [113, 60] width 26 height 6
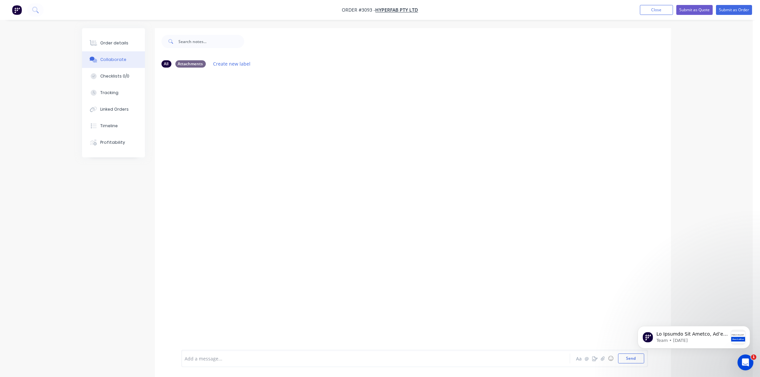
click at [203, 360] on div at bounding box center [357, 358] width 344 height 7
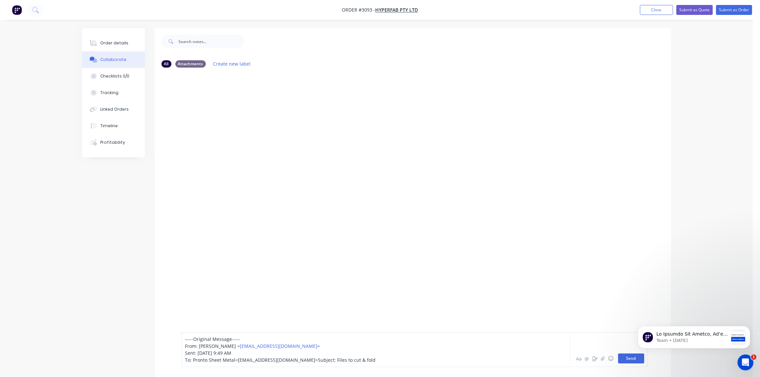
click at [630, 358] on button "Send" at bounding box center [631, 358] width 26 height 10
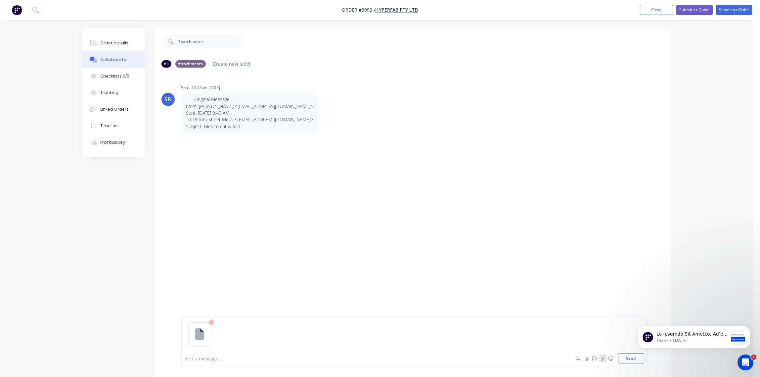
click at [605, 357] on icon "button" at bounding box center [603, 358] width 4 height 5
click at [601, 359] on icon "button" at bounding box center [603, 358] width 4 height 5
click at [622, 357] on button "Send" at bounding box center [631, 358] width 26 height 10
click at [627, 358] on button "Send" at bounding box center [631, 358] width 26 height 10
click at [632, 357] on html "Team • 1d ago" at bounding box center [694, 335] width 132 height 46
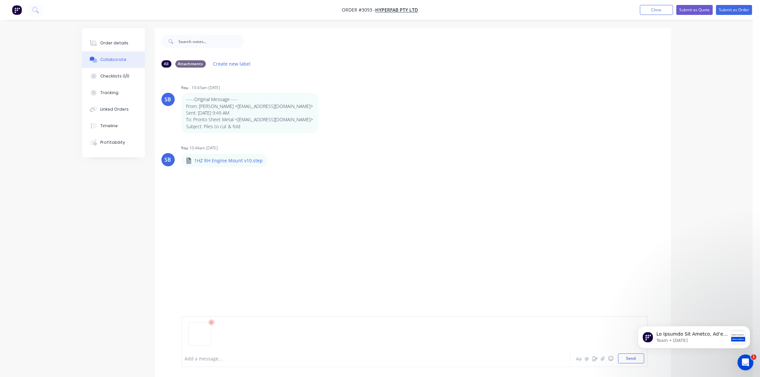
click at [630, 358] on html "Team • 1d ago" at bounding box center [694, 335] width 132 height 46
click at [630, 361] on button "Send" at bounding box center [631, 358] width 26 height 10
click at [635, 359] on button "Send" at bounding box center [631, 358] width 26 height 10
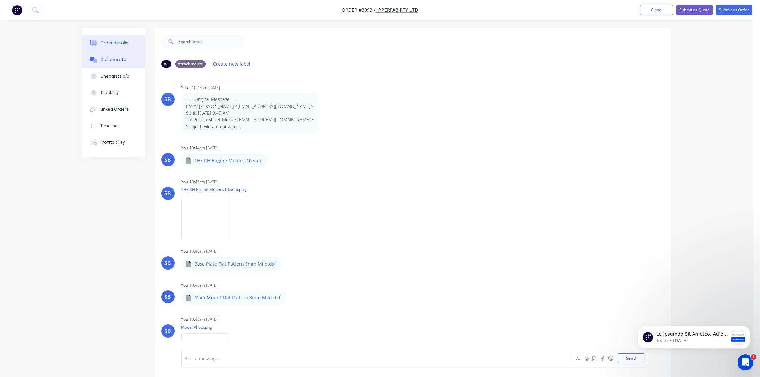
click at [125, 42] on div "Order details" at bounding box center [114, 43] width 28 height 6
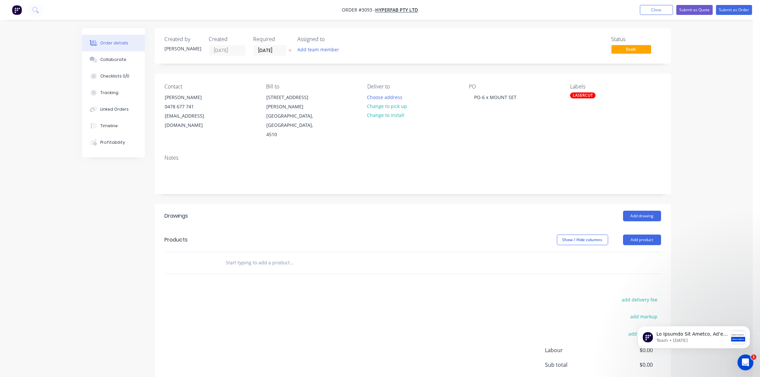
click at [586, 97] on div "LASERCUT" at bounding box center [582, 95] width 25 height 6
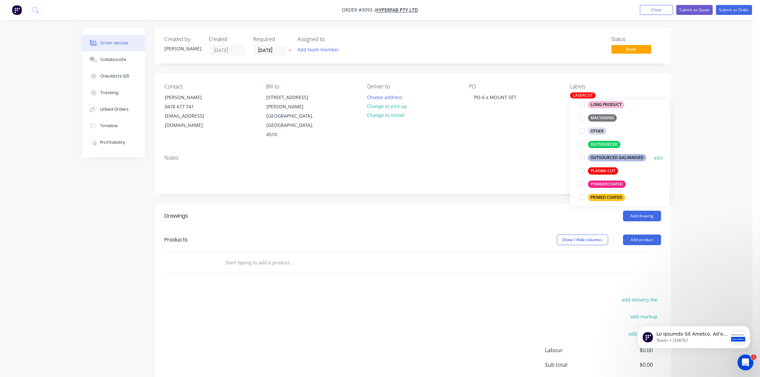
scroll to position [198, 0]
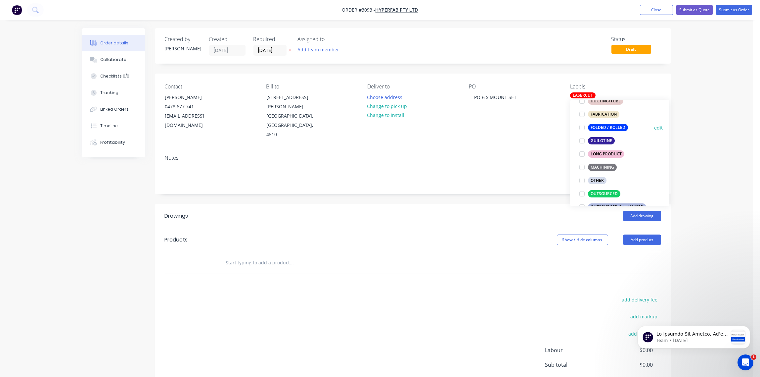
click at [583, 126] on div at bounding box center [582, 127] width 13 height 13
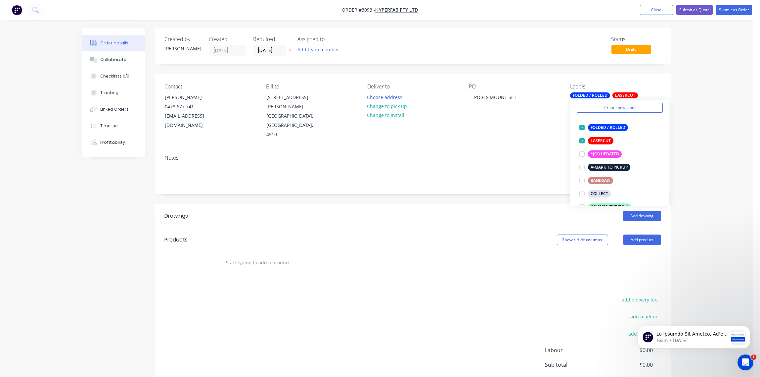
click at [503, 153] on div "Notes" at bounding box center [413, 171] width 516 height 44
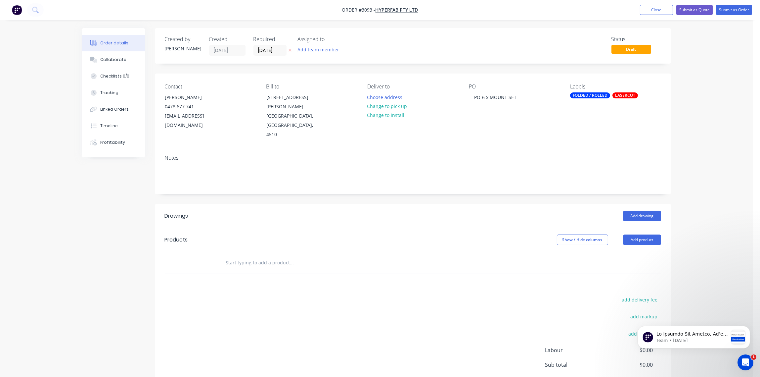
click at [245, 256] on input "text" at bounding box center [292, 262] width 132 height 13
click at [645, 235] on button "Add product" at bounding box center [642, 239] width 38 height 11
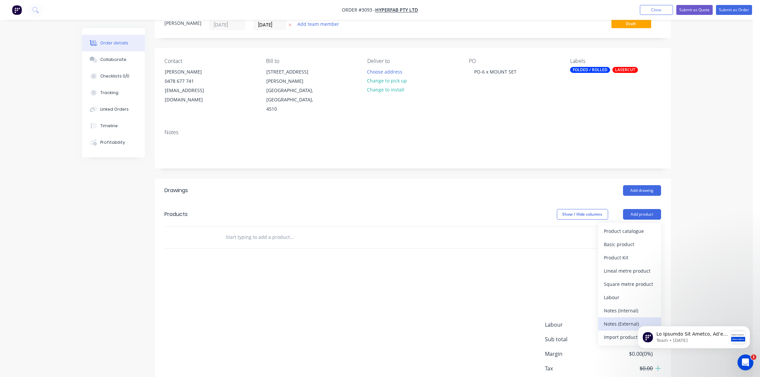
scroll to position [49, 0]
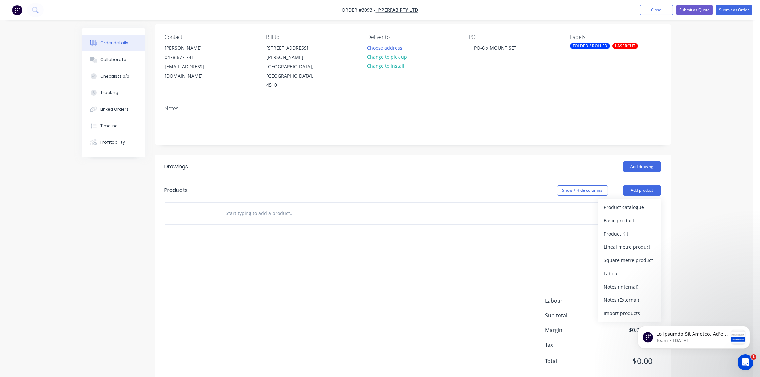
drag, startPoint x: 628, startPoint y: 291, endPoint x: 620, endPoint y: 289, distance: 8.0
click at [628, 295] on div "Notes (External)" at bounding box center [629, 300] width 51 height 10
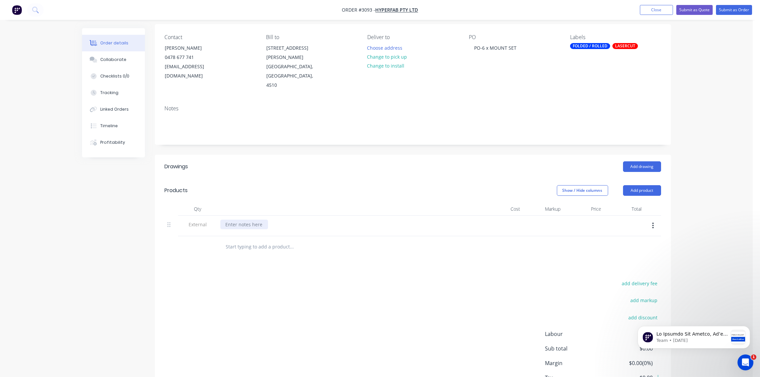
click at [265, 219] on div at bounding box center [244, 224] width 48 height 10
click at [243, 219] on div at bounding box center [244, 224] width 48 height 10
paste div
drag, startPoint x: 282, startPoint y: 213, endPoint x: 296, endPoint y: 197, distance: 20.7
click at [298, 202] on div at bounding box center [350, 208] width 265 height 13
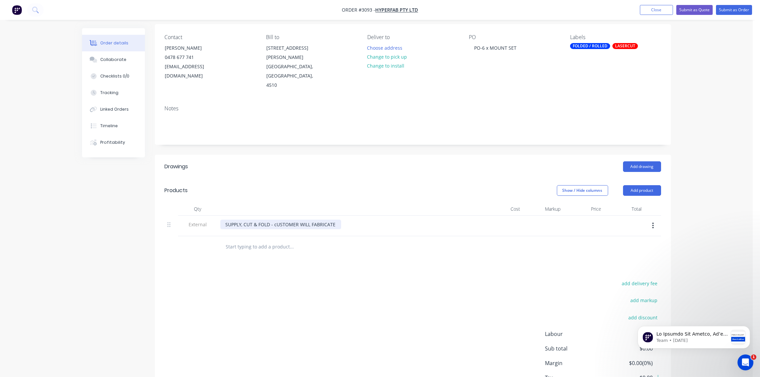
click at [277, 219] on div "SUPPLY, CUT & FOLD - cUSTOMER WILL FABRICATE" at bounding box center [280, 224] width 121 height 10
click at [294, 258] on div "Drawings Add drawing Products Show / Hide columns Add product Qty Cost Markup P…" at bounding box center [413, 286] width 516 height 262
click at [233, 240] on input "text" at bounding box center [292, 246] width 132 height 13
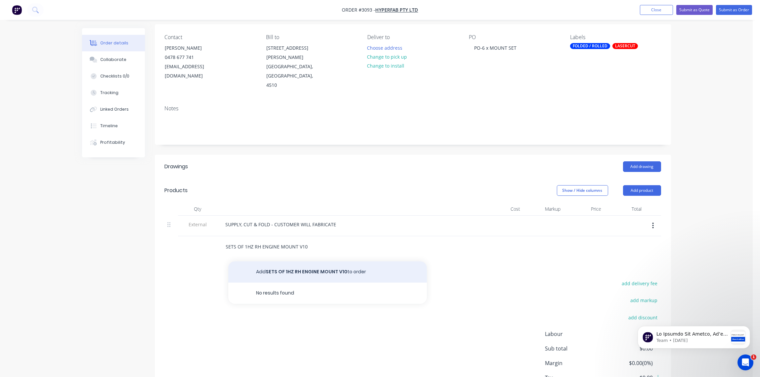
type input "SETS OF 1HZ RH ENGINE MOUNT V10"
click at [307, 264] on button "Add SETS OF 1HZ RH ENGINE MOUNT V10 to order" at bounding box center [327, 271] width 199 height 21
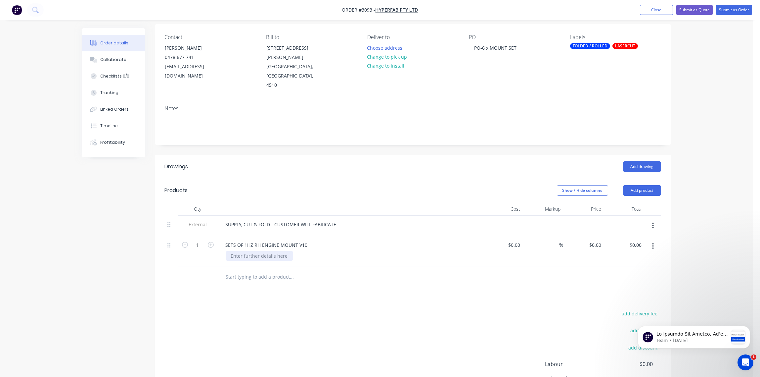
click at [264, 251] on div at bounding box center [260, 256] width 68 height 10
click at [309, 240] on div "SETS OF 1HZ RH ENGINE MOUNT V10" at bounding box center [266, 245] width 93 height 10
click at [276, 251] on div at bounding box center [260, 256] width 68 height 10
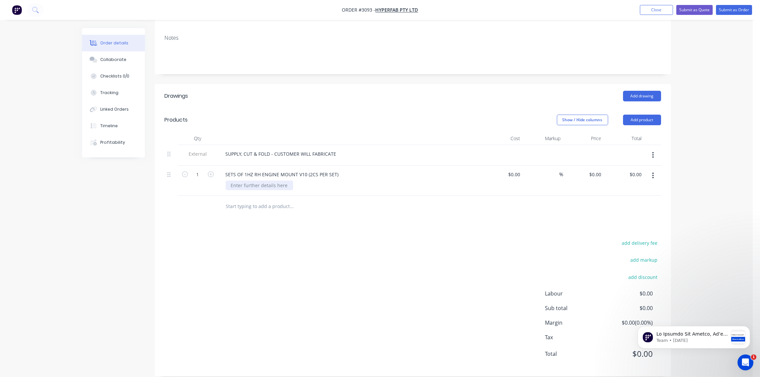
click at [256, 180] on div at bounding box center [260, 185] width 68 height 10
click at [260, 180] on div "MATERIAL: 87MM MILD STEEL" at bounding box center [264, 185] width 76 height 10
click at [304, 223] on div "Drawings Add drawing Products Show / Hide columns Add product Qty Cost Markup P…" at bounding box center [413, 230] width 516 height 292
click at [112, 61] on div "Collaborate" at bounding box center [113, 60] width 26 height 6
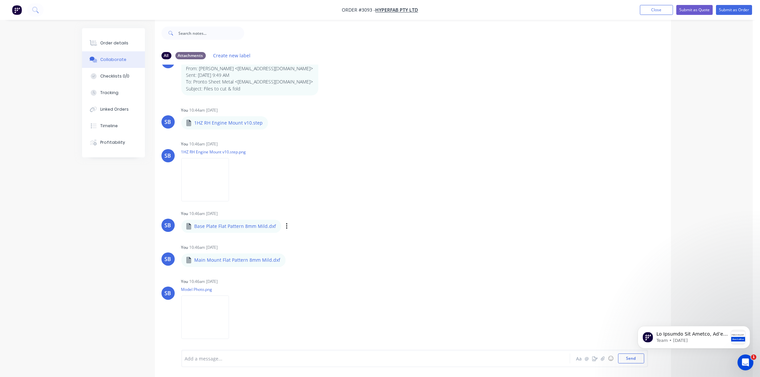
scroll to position [10, 0]
click at [107, 42] on div "Order details" at bounding box center [114, 43] width 28 height 6
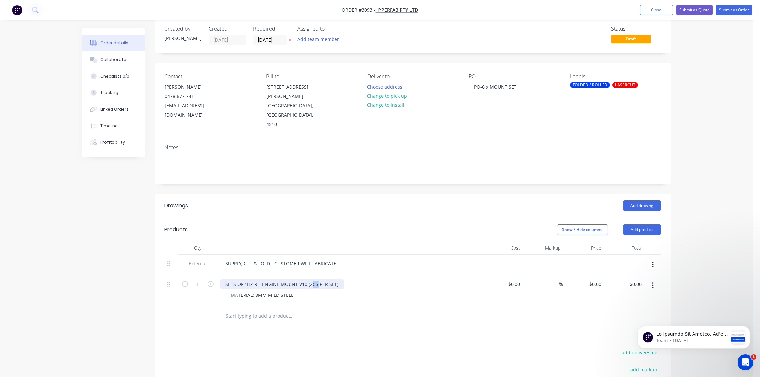
drag, startPoint x: 315, startPoint y: 274, endPoint x: 310, endPoint y: 275, distance: 5.8
click at [310, 279] on div "SETS OF 1HZ RH ENGINE MOUNT V10 (2CS PER SET)" at bounding box center [282, 284] width 124 height 10
click at [213, 281] on icon "button" at bounding box center [211, 284] width 6 height 6
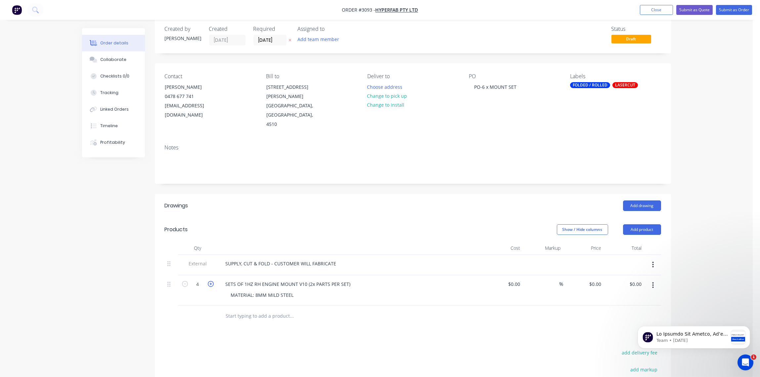
click at [213, 281] on icon "button" at bounding box center [211, 284] width 6 height 6
type input "6"
click at [240, 322] on div "Drawings Add drawing Products Show / Hide columns Add product Qty Cost Markup P…" at bounding box center [413, 340] width 516 height 292
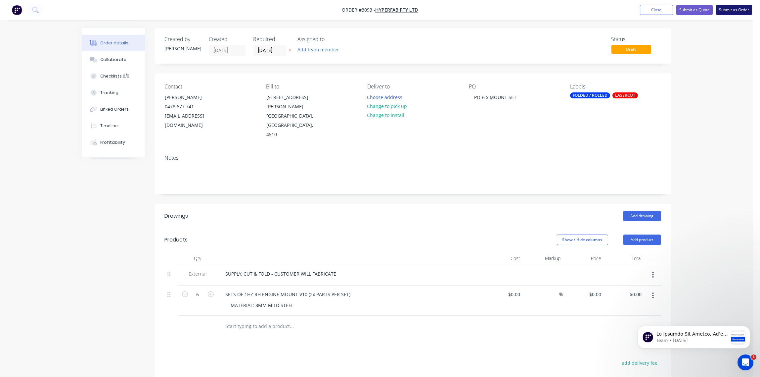
click at [734, 10] on button "Submit as Order" at bounding box center [734, 10] width 36 height 10
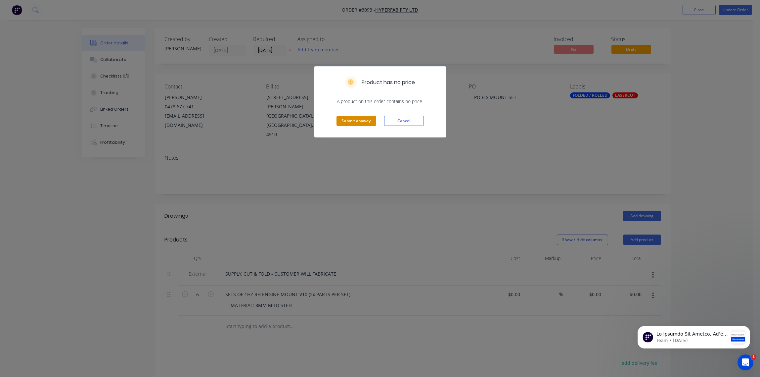
click at [363, 121] on button "Submit anyway" at bounding box center [357, 121] width 40 height 10
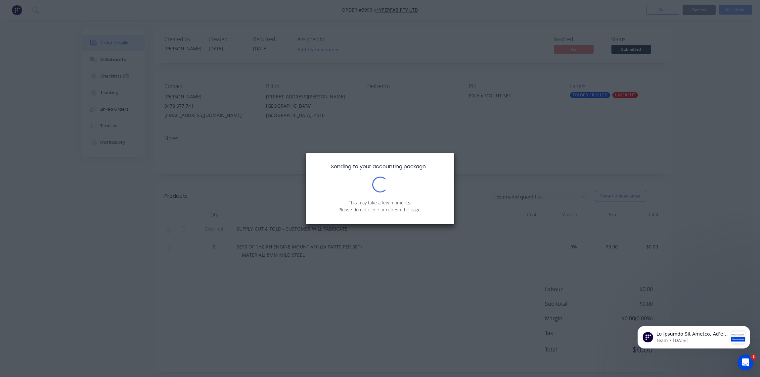
click at [363, 121] on div "Sending to your accounting package... Loading... This may take a few moments. P…" at bounding box center [380, 188] width 760 height 377
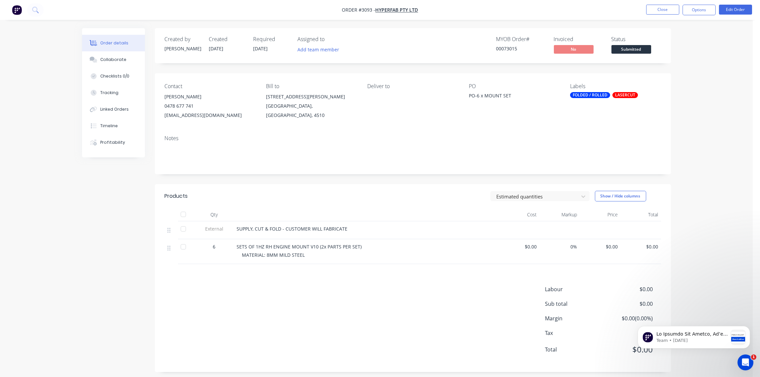
click at [360, 246] on div "SETS OF 1HZ RH ENGINE MOUNT V10 (2x PARTS PER SET)" at bounding box center [367, 246] width 260 height 7
click at [362, 246] on div "SETS OF 1HZ RH ENGINE MOUNT V10 (2x PARTS PER SET)" at bounding box center [367, 246] width 260 height 7
click at [358, 247] on span "SETS OF 1HZ RH ENGINE MOUNT V10 (2x PARTS PER SET)" at bounding box center [299, 246] width 125 height 6
click at [733, 10] on button "Edit Order" at bounding box center [735, 10] width 33 height 10
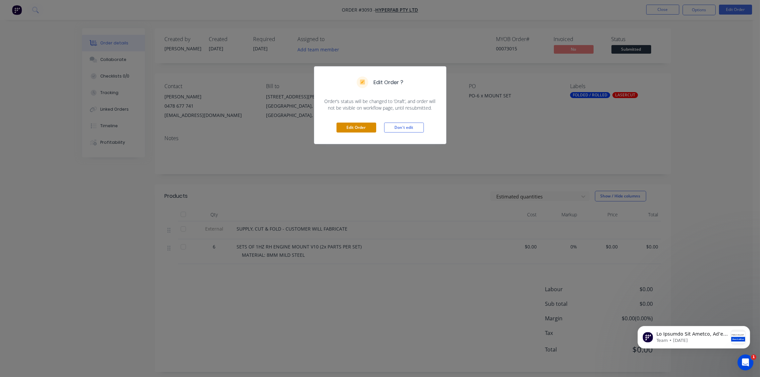
click at [356, 129] on button "Edit Order" at bounding box center [357, 127] width 40 height 10
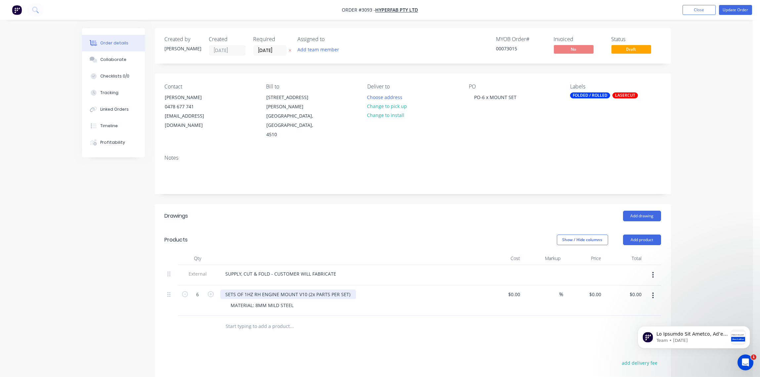
click at [347, 289] on div "SETS OF 1HZ RH ENGINE MOUNT V10 (2x PARTS PER SET)" at bounding box center [288, 294] width 136 height 10
click at [349, 289] on div "SETS OF 1HZ RH ENGINE MOUNT V10 (2x PARTS PER SET)" at bounding box center [288, 294] width 136 height 10
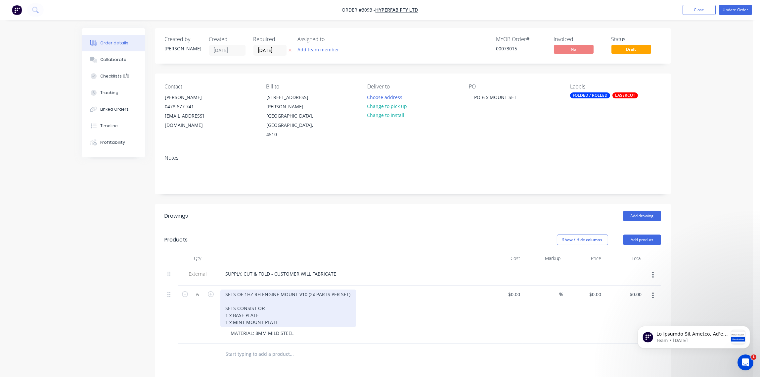
click at [244, 312] on div "SETS OF 1HZ RH ENGINE MOUNT V10 (2x PARTS PER SET) SETS CONSIST OF: 1 x BASE PL…" at bounding box center [288, 307] width 136 height 37
click at [292, 311] on div "SETS OF 1HZ RH ENGINE MOUNT V10 (2x PARTS PER SET) SETS CONSIST OF: 1 x BASE PL…" at bounding box center [288, 307] width 136 height 37
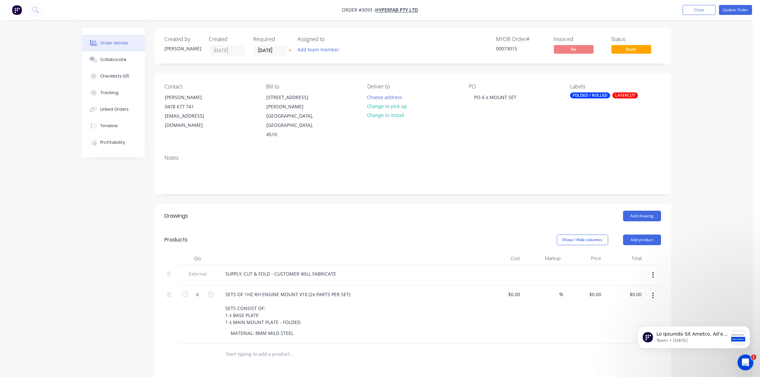
click at [395, 308] on div "SETS OF 1HZ RH ENGINE MOUNT V10 (2x PARTS PER SET) SETS CONSIST OF: 1 x BASE PL…" at bounding box center [350, 307] width 260 height 37
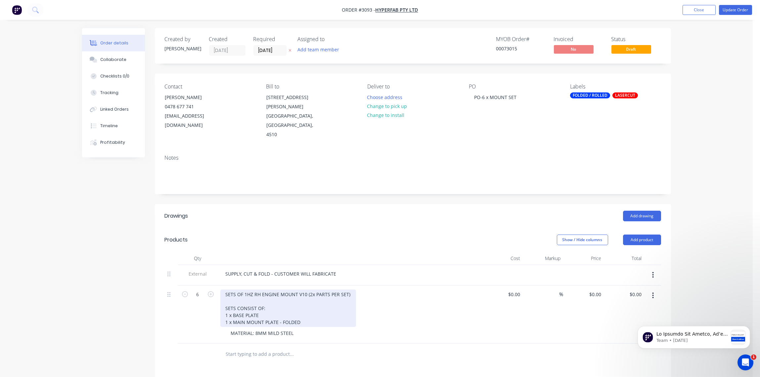
click at [235, 299] on div "SETS OF 1HZ RH ENGINE MOUNT V10 (2x PARTS PER SET) SETS CONSIST OF: 1 x BASE PL…" at bounding box center [288, 307] width 136 height 37
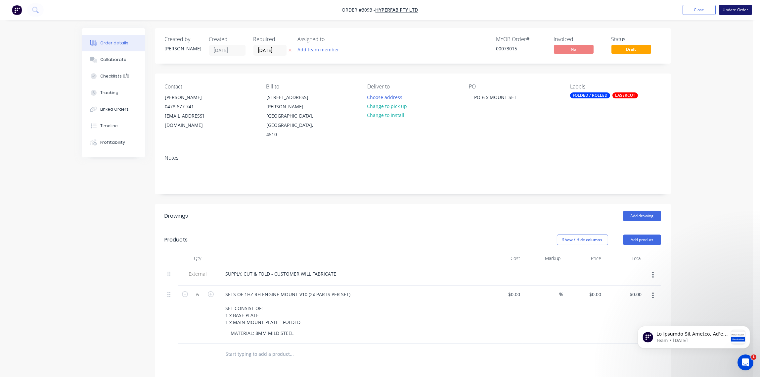
click at [739, 11] on button "Update Order" at bounding box center [735, 10] width 33 height 10
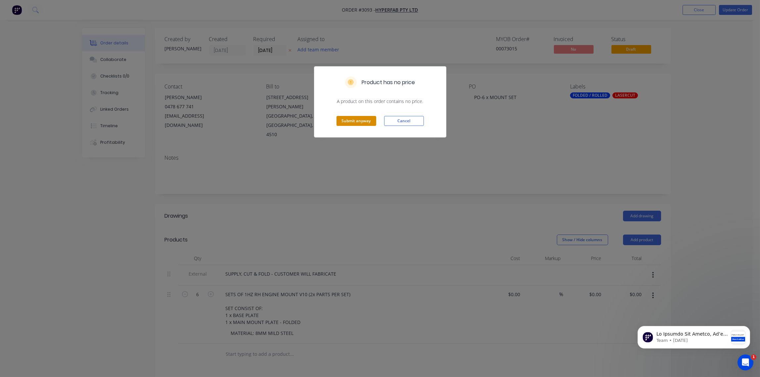
click at [359, 123] on button "Submit anyway" at bounding box center [357, 121] width 40 height 10
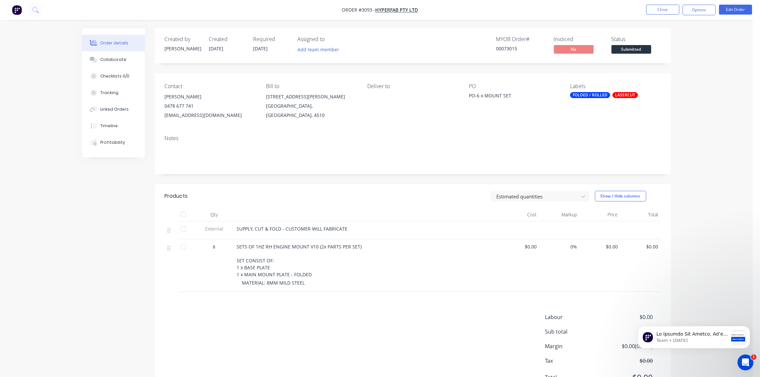
click at [110, 61] on div "Collaborate" at bounding box center [113, 60] width 26 height 6
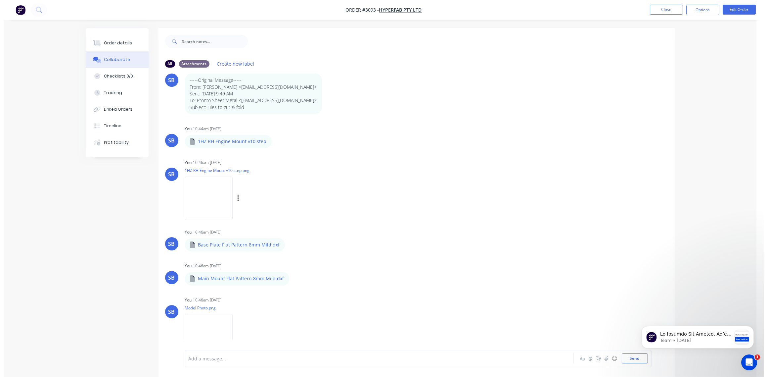
scroll to position [29, 0]
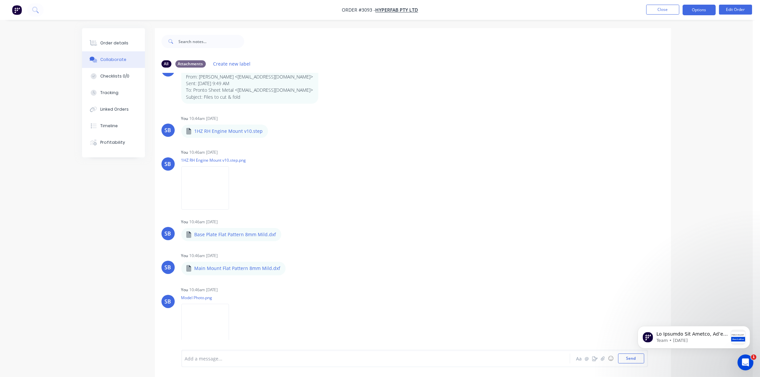
click at [687, 9] on button "Options" at bounding box center [699, 10] width 33 height 11
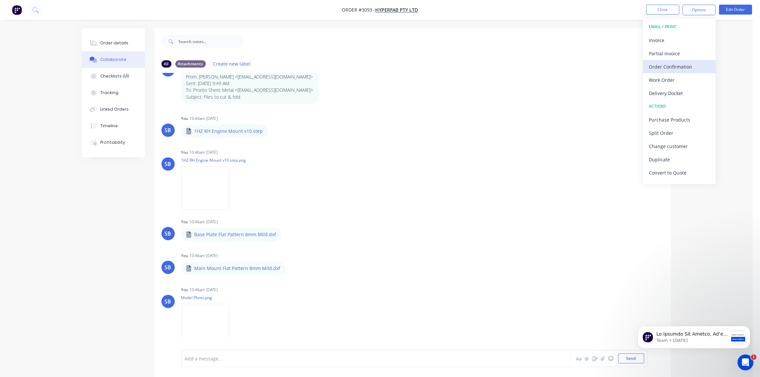
click at [686, 65] on div "Order Confirmation" at bounding box center [679, 67] width 61 height 10
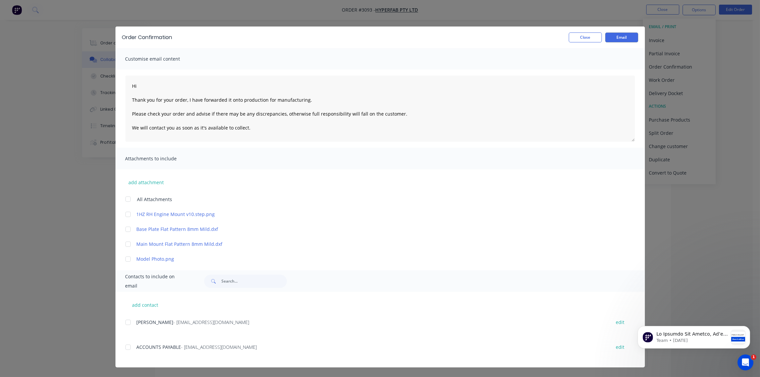
click at [128, 321] on div at bounding box center [127, 321] width 13 height 13
type textarea "Hi Thank you for your order, I have forwarded it onto production for manufactur…"
click at [629, 36] on button "Email" at bounding box center [621, 37] width 33 height 10
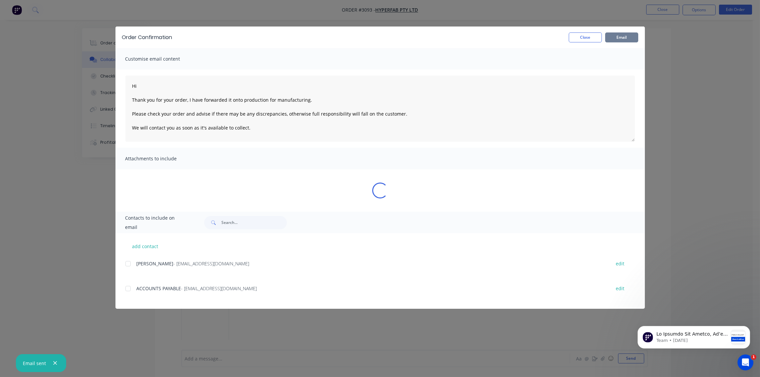
type textarea "Hi Thank you for your order, I have forwarded it onto production for manufactur…"
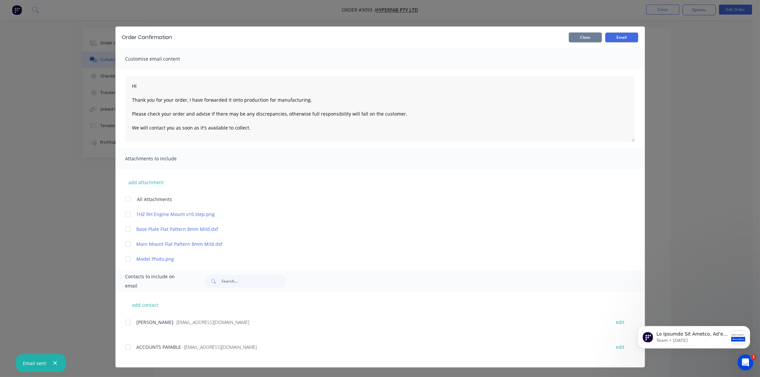
click at [588, 38] on button "Close" at bounding box center [585, 37] width 33 height 10
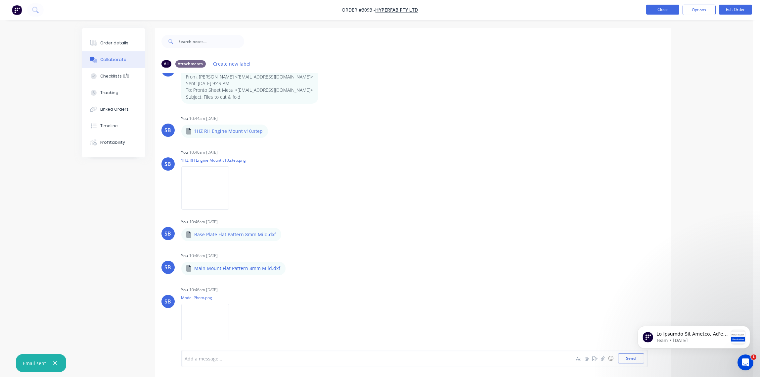
click at [662, 11] on button "Close" at bounding box center [662, 10] width 33 height 10
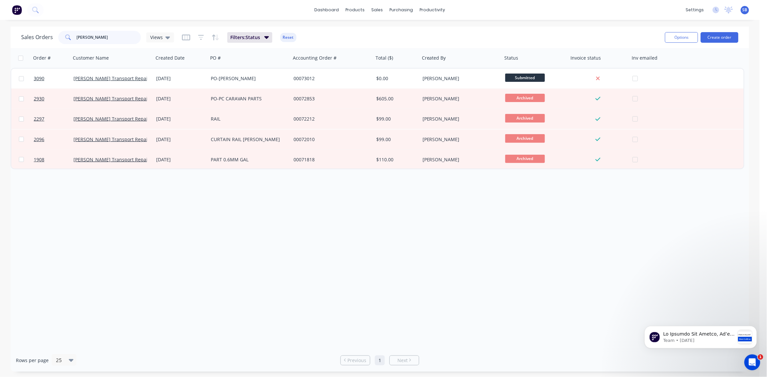
drag, startPoint x: 108, startPoint y: 41, endPoint x: 1, endPoint y: 52, distance: 107.8
click at [7, 50] on div "Sales Orders JOHN BELL Views Filters: Status Reset Options Create order Order #…" at bounding box center [380, 198] width 760 height 345
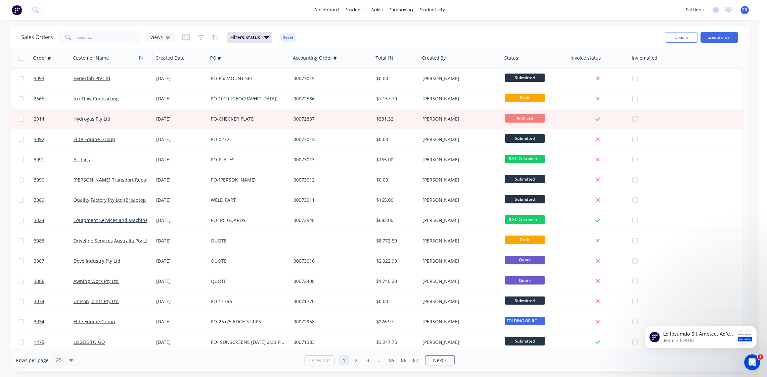
click at [137, 60] on button "button" at bounding box center [141, 58] width 10 height 10
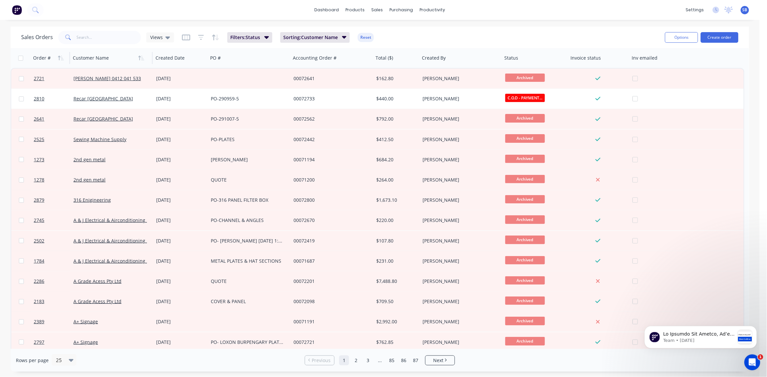
click at [43, 61] on div "Order #" at bounding box center [42, 58] width 18 height 7
click at [59, 56] on icon "button" at bounding box center [59, 58] width 2 height 5
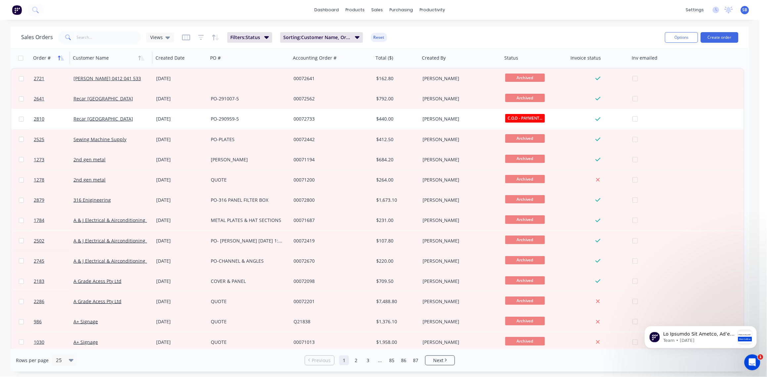
click at [59, 56] on icon "button" at bounding box center [61, 57] width 6 height 5
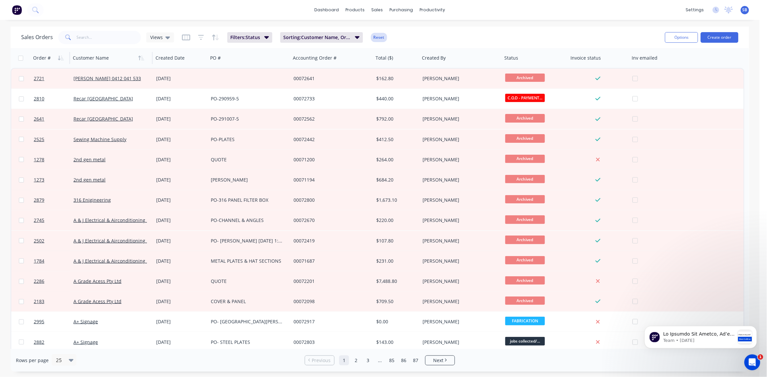
click at [378, 38] on button "Reset" at bounding box center [379, 37] width 16 height 9
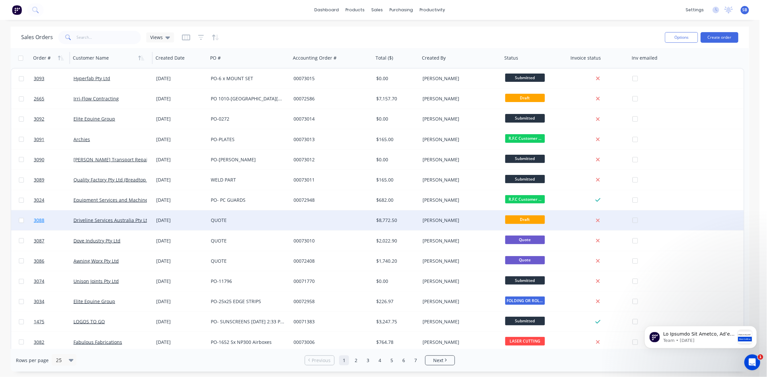
click at [40, 217] on span "3088" at bounding box center [39, 220] width 11 height 7
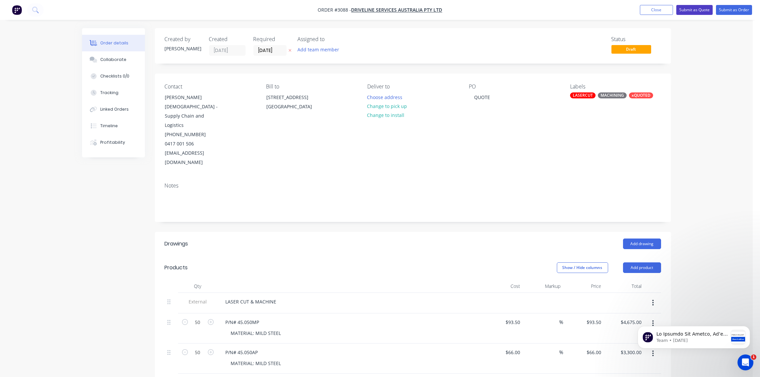
click at [700, 11] on button "Submit as Quote" at bounding box center [695, 10] width 36 height 10
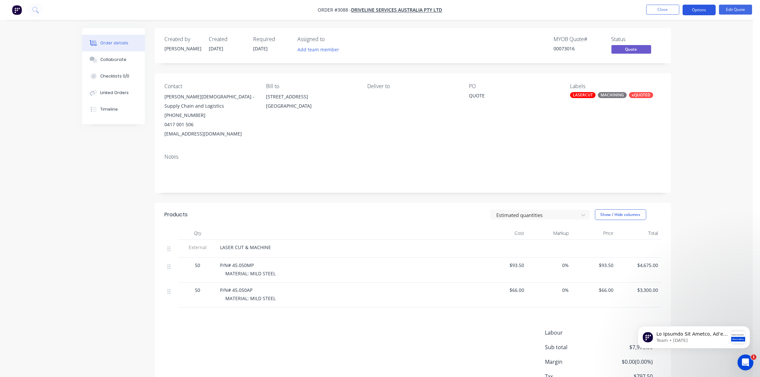
click at [695, 12] on button "Options" at bounding box center [699, 10] width 33 height 11
click at [681, 38] on div "Quote" at bounding box center [679, 40] width 61 height 10
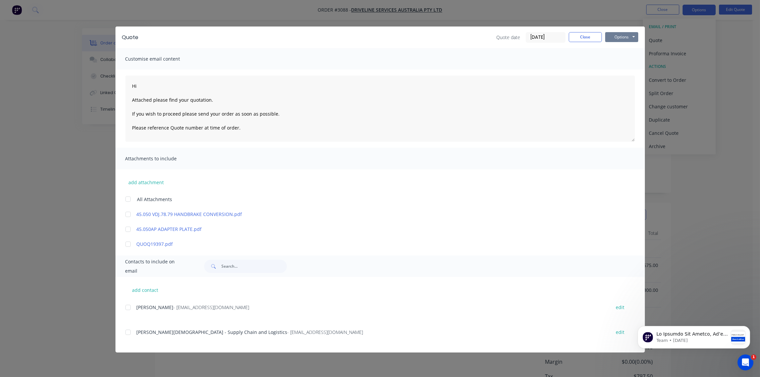
click at [625, 31] on div "Quote Quote date 02/10/25 Close Options Preview Print Email" at bounding box center [381, 37] width 530 height 22
click at [625, 34] on button "Options" at bounding box center [621, 37] width 33 height 10
click at [621, 60] on button "Print" at bounding box center [626, 59] width 42 height 11
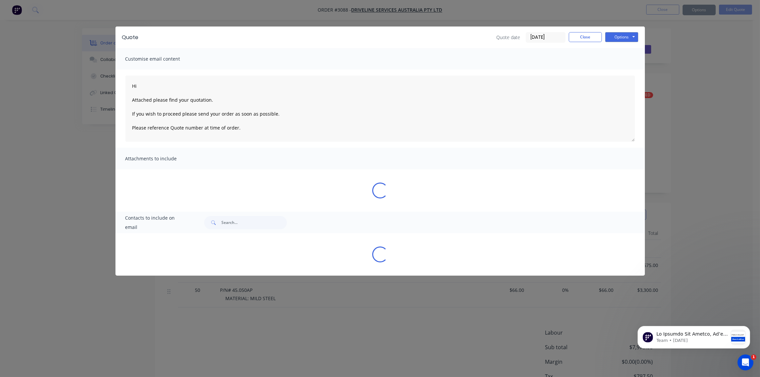
type textarea "Hi Attached please find your quotation. If you wish to proceed please send your…"
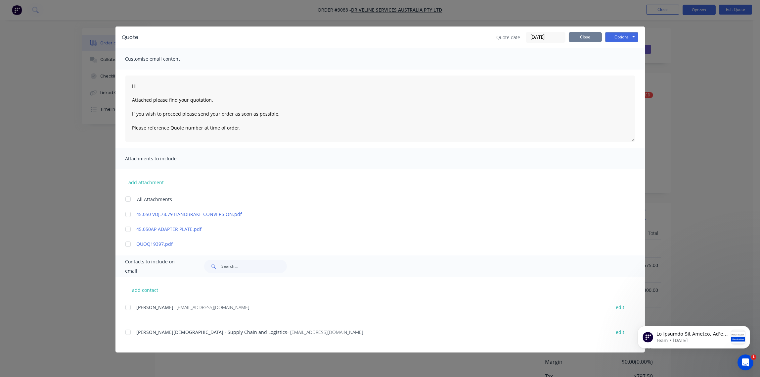
click at [590, 40] on button "Close" at bounding box center [585, 37] width 33 height 10
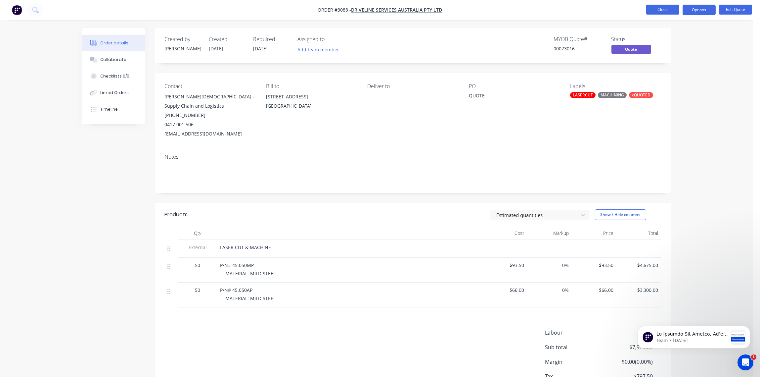
click at [663, 8] on button "Close" at bounding box center [662, 10] width 33 height 10
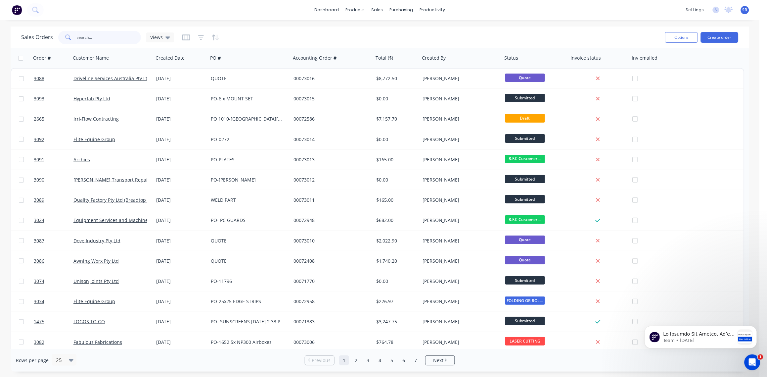
click at [90, 40] on input "text" at bounding box center [109, 37] width 65 height 13
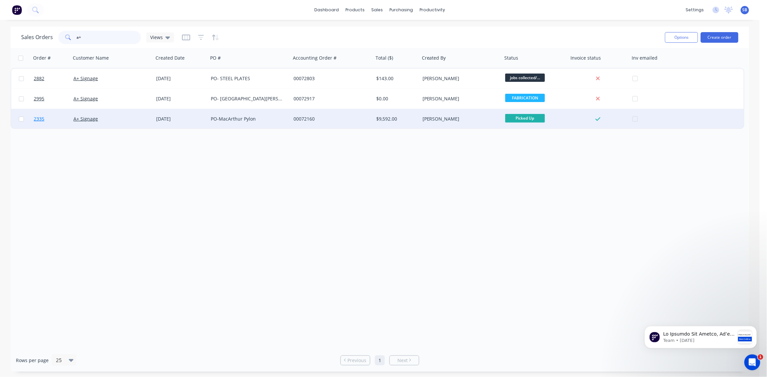
type input "a+"
click at [39, 119] on span "2335" at bounding box center [39, 119] width 11 height 7
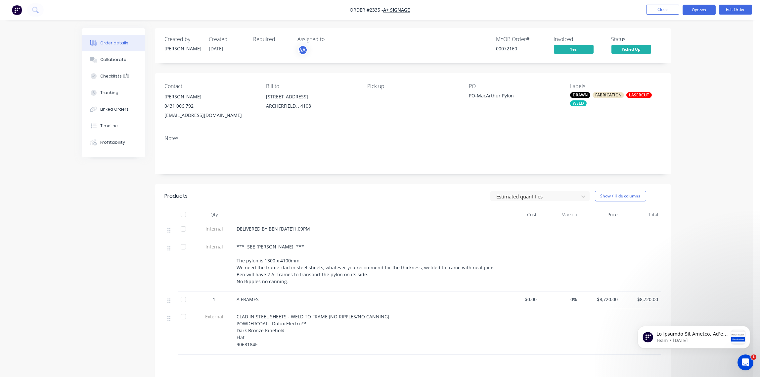
click at [708, 10] on button "Options" at bounding box center [699, 10] width 33 height 11
click at [734, 12] on button "Edit Order" at bounding box center [735, 10] width 33 height 10
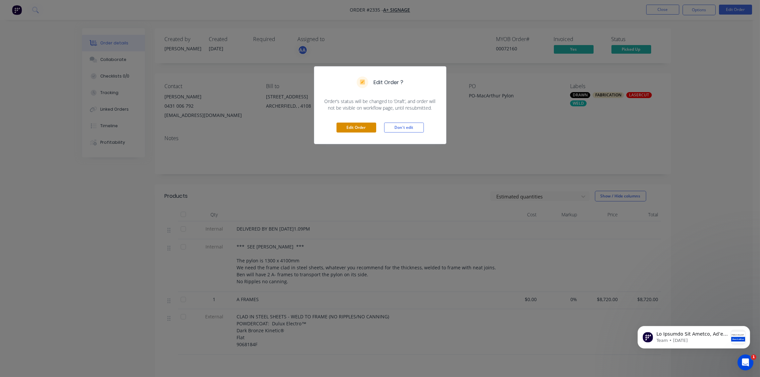
click at [356, 129] on button "Edit Order" at bounding box center [357, 127] width 40 height 10
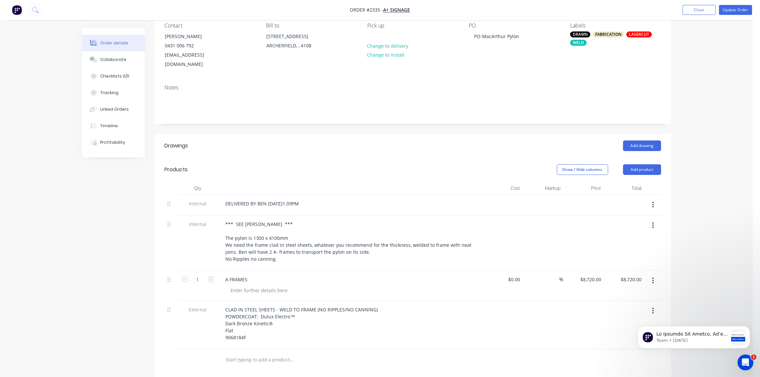
scroll to position [198, 0]
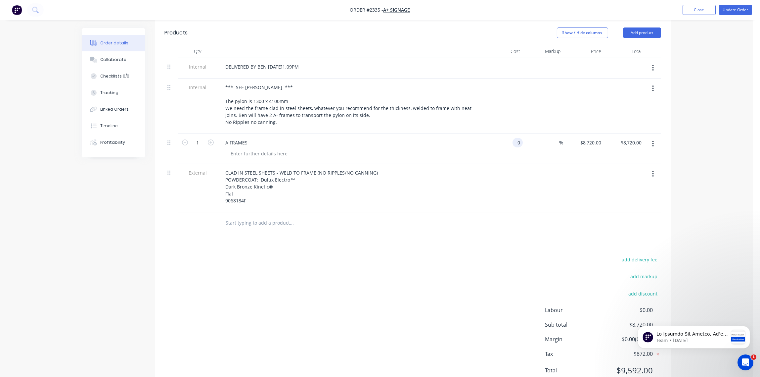
click at [517, 138] on input "0" at bounding box center [519, 143] width 8 height 10
paste input "8125"
type input "$8,125.00"
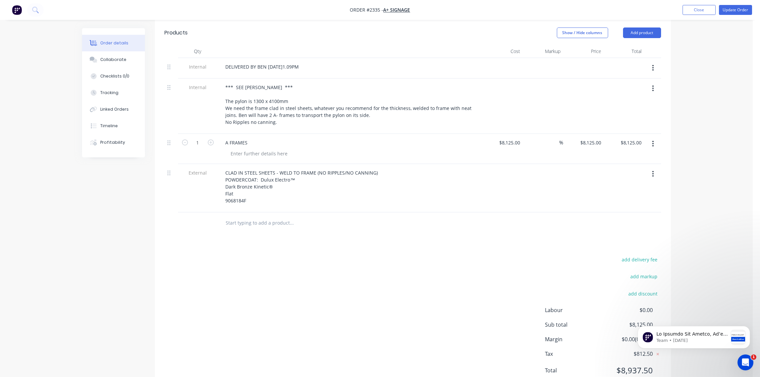
click at [512, 171] on div at bounding box center [503, 188] width 41 height 48
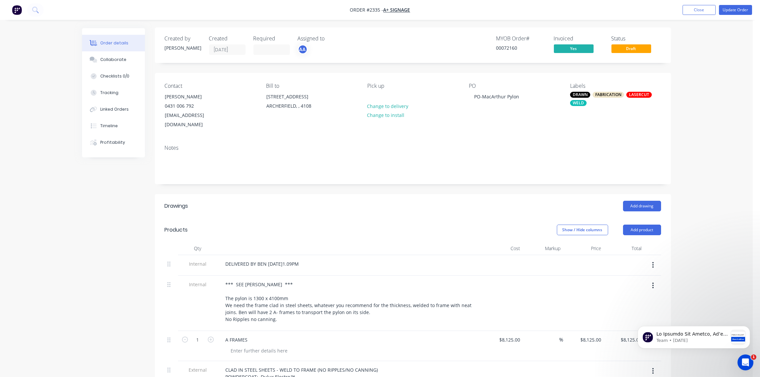
scroll to position [0, 0]
click at [743, 8] on button "Update Order" at bounding box center [735, 10] width 33 height 10
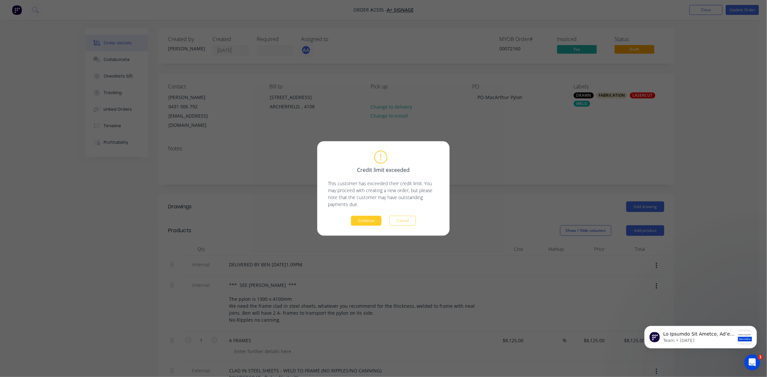
click at [364, 221] on button "Continue" at bounding box center [366, 221] width 30 height 10
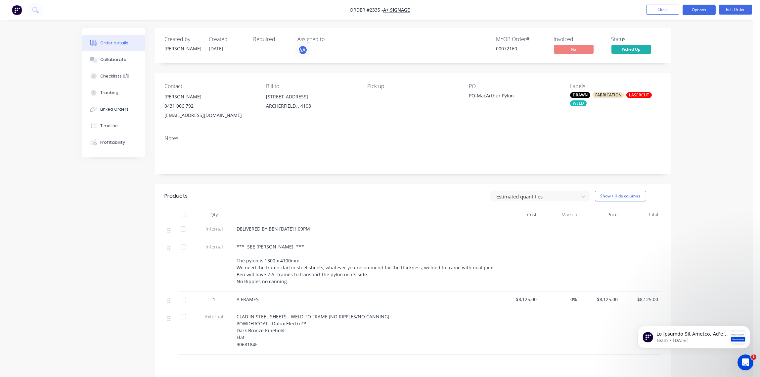
click at [700, 10] on button "Options" at bounding box center [699, 10] width 33 height 11
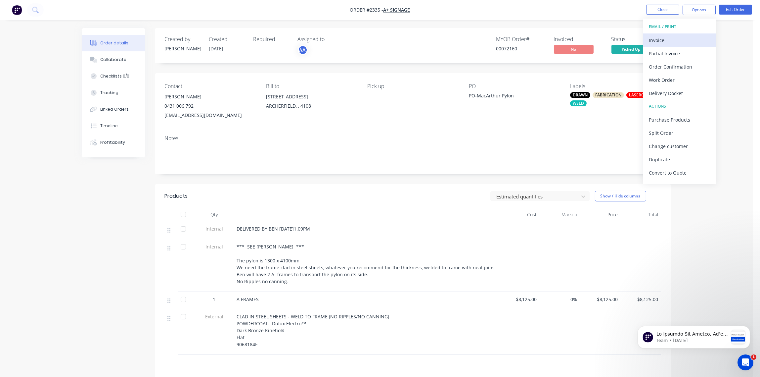
click at [659, 39] on div "Invoice" at bounding box center [679, 40] width 61 height 10
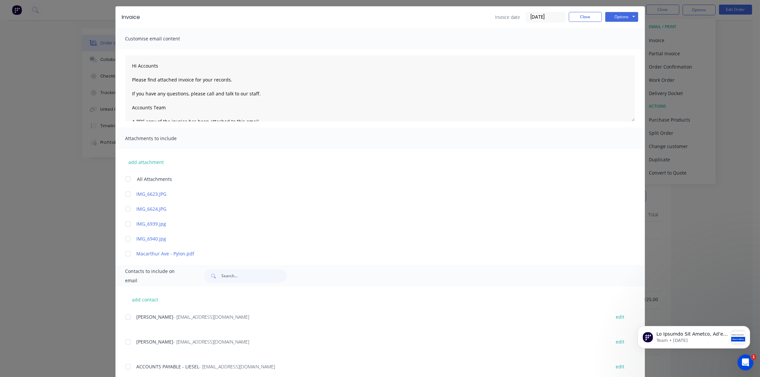
scroll to position [39, 0]
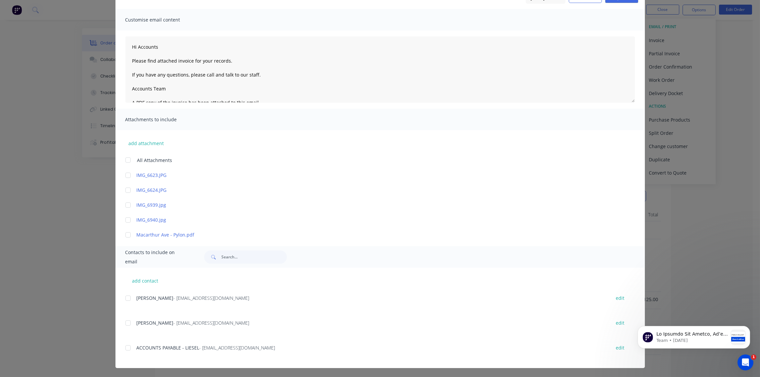
click at [125, 347] on div at bounding box center [127, 347] width 13 height 13
type textarea "Hi Accounts Please find attached invoice for your records. If you have any ques…"
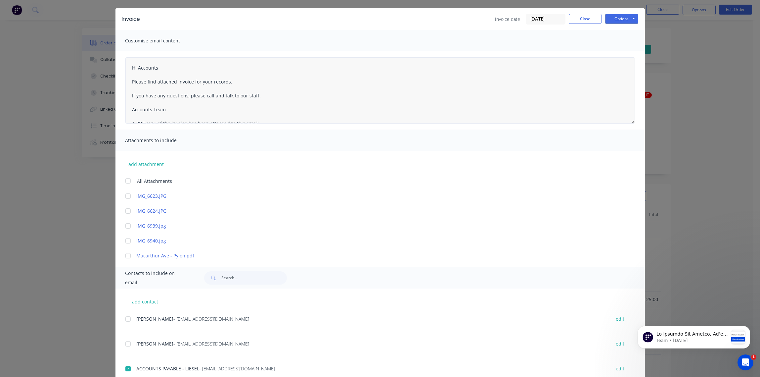
scroll to position [0, 0]
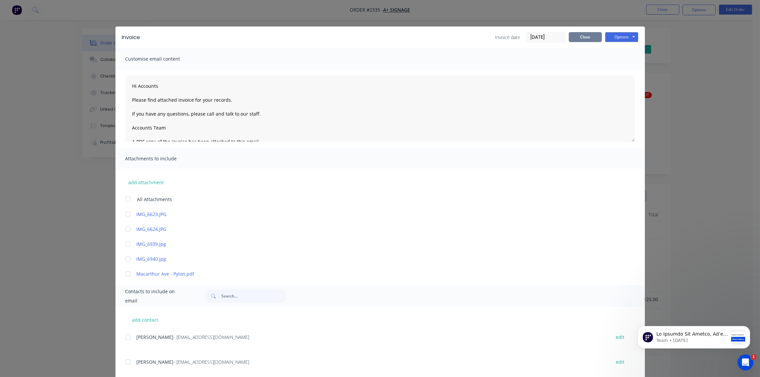
click at [582, 39] on button "Close" at bounding box center [585, 37] width 33 height 10
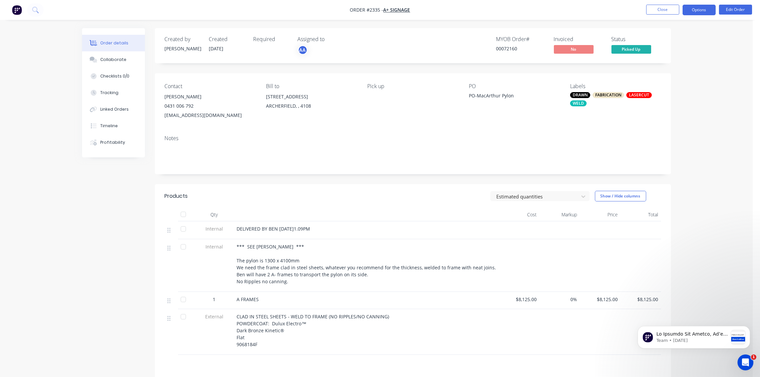
click at [707, 9] on button "Options" at bounding box center [699, 10] width 33 height 11
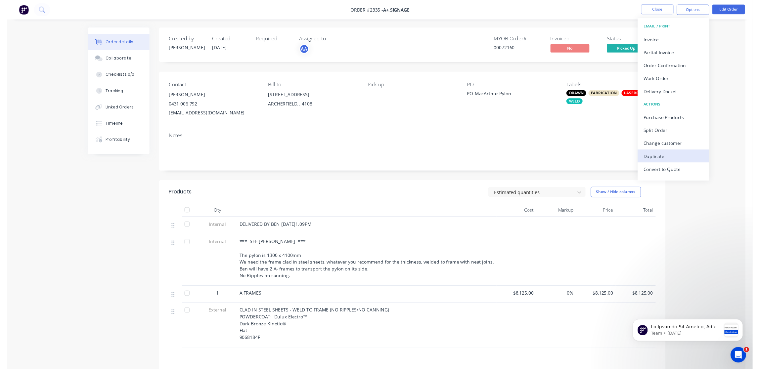
scroll to position [10, 0]
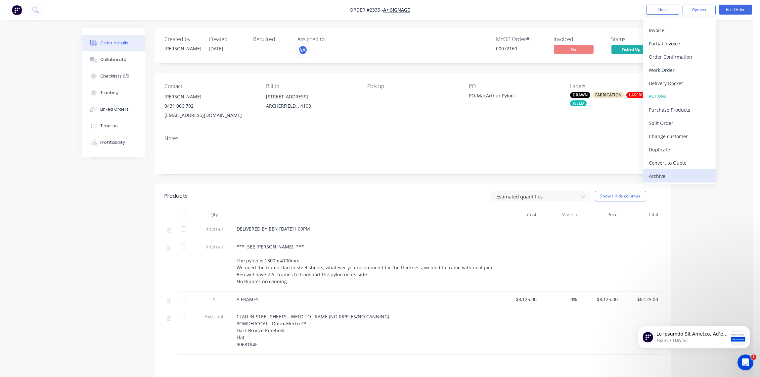
click at [676, 176] on div "Archive" at bounding box center [679, 176] width 61 height 10
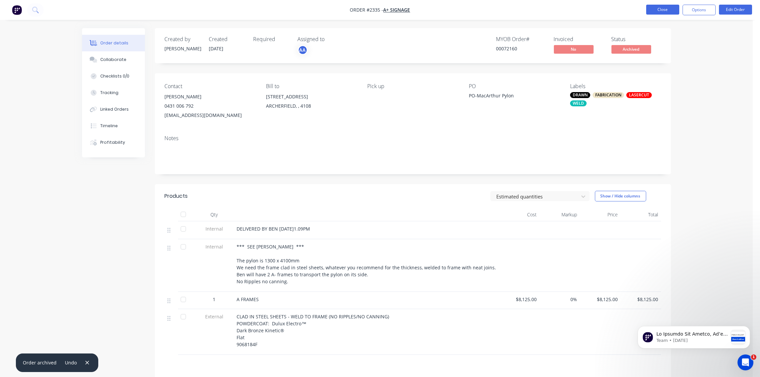
click at [665, 12] on button "Close" at bounding box center [662, 10] width 33 height 10
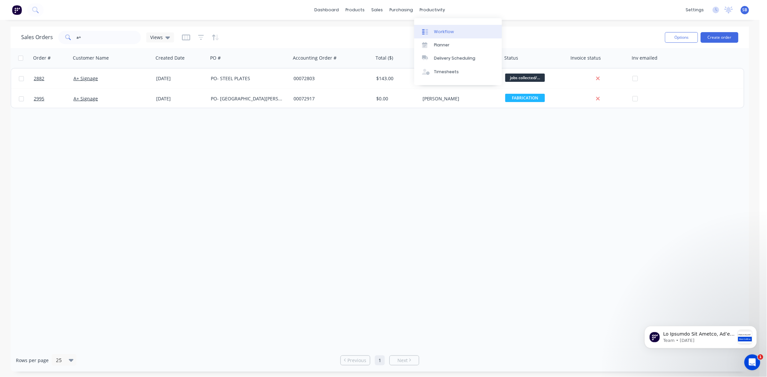
click at [442, 27] on link "Workflow" at bounding box center [458, 31] width 88 height 13
